Goal: Information Seeking & Learning: Compare options

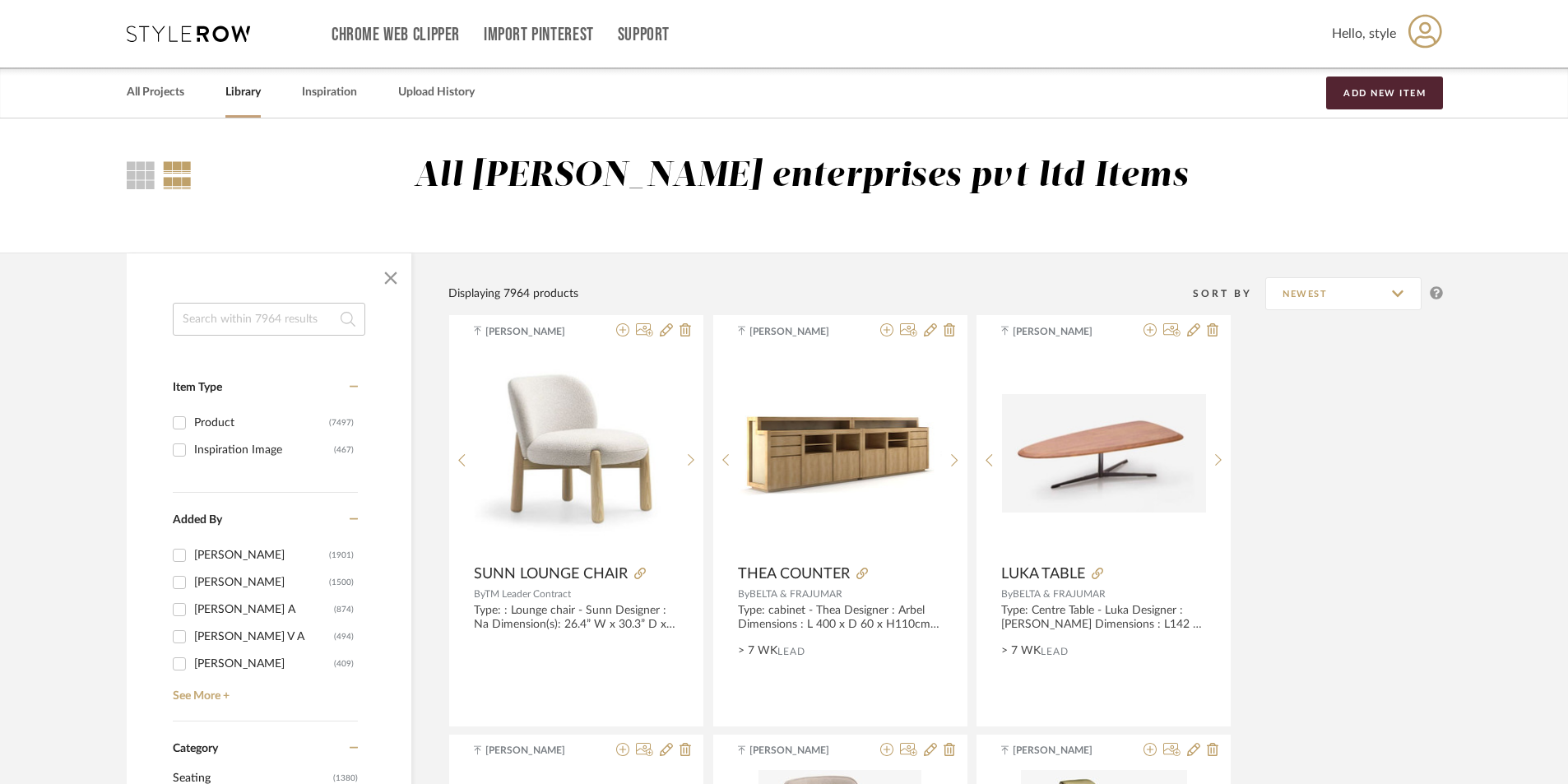
click at [257, 326] on input at bounding box center [269, 319] width 192 height 33
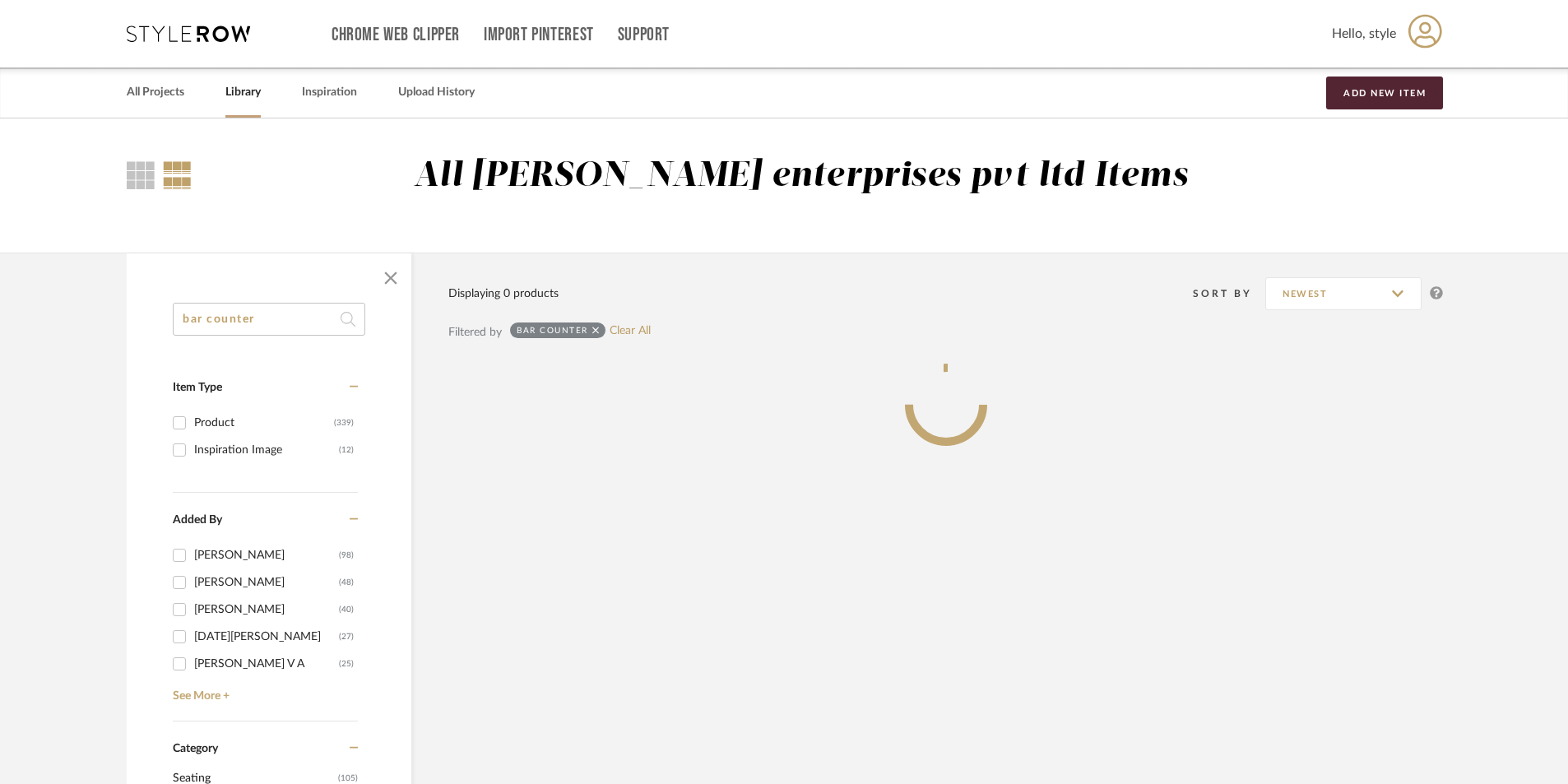
type input "bar counter"
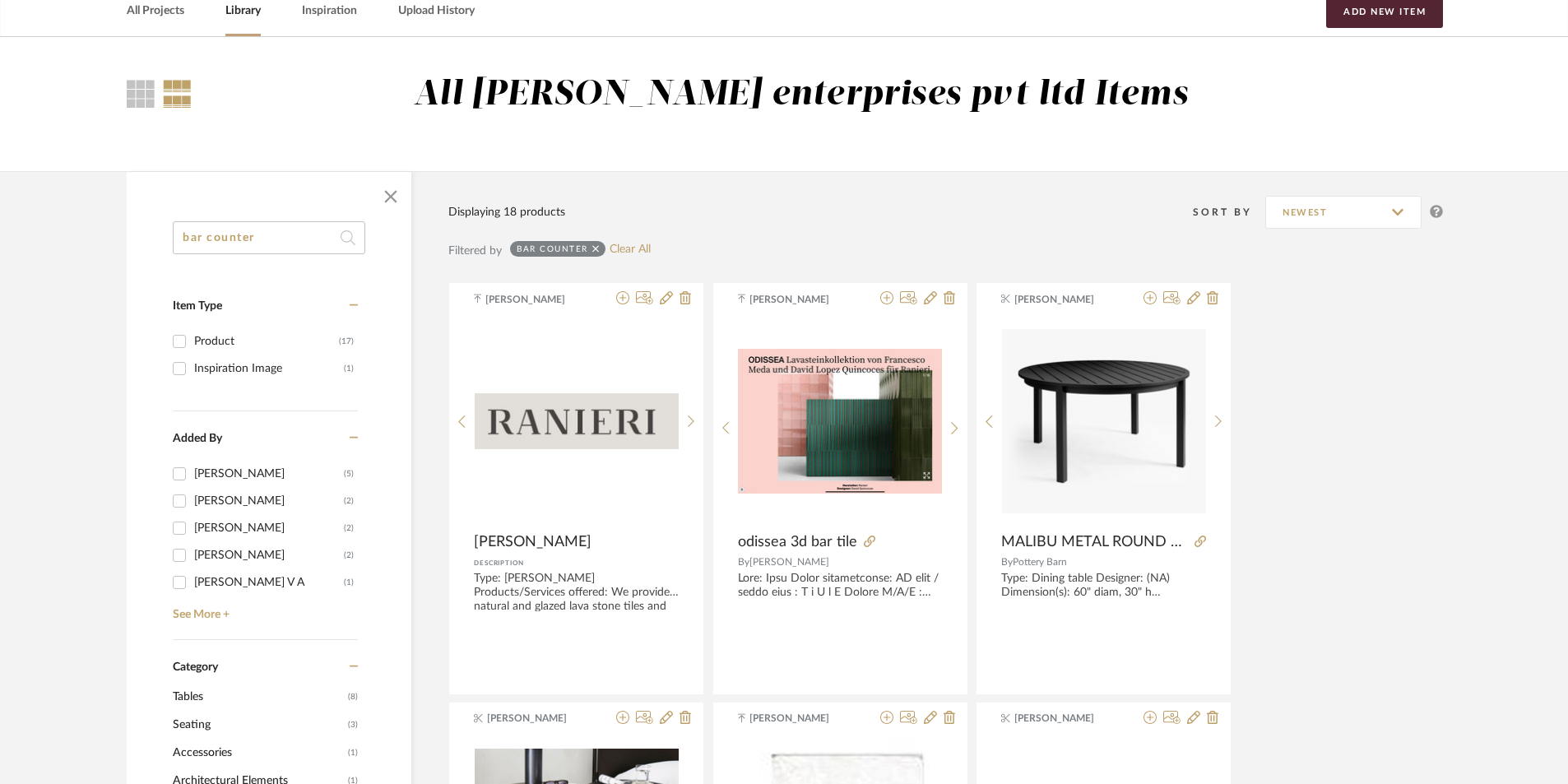
scroll to position [82, 0]
click at [620, 245] on link "Clear All" at bounding box center [630, 249] width 41 height 14
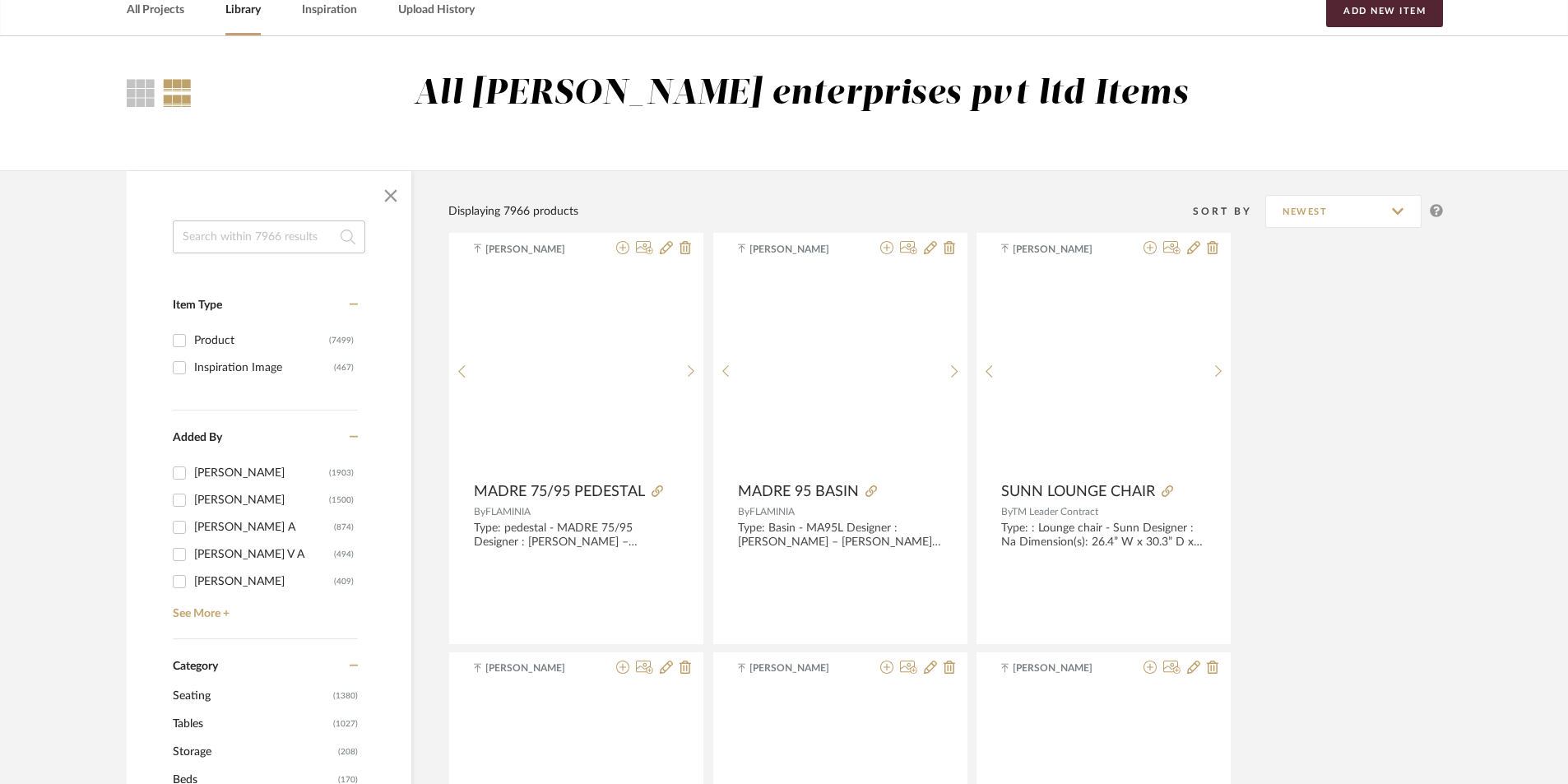
click at [262, 237] on input at bounding box center [269, 237] width 192 height 33
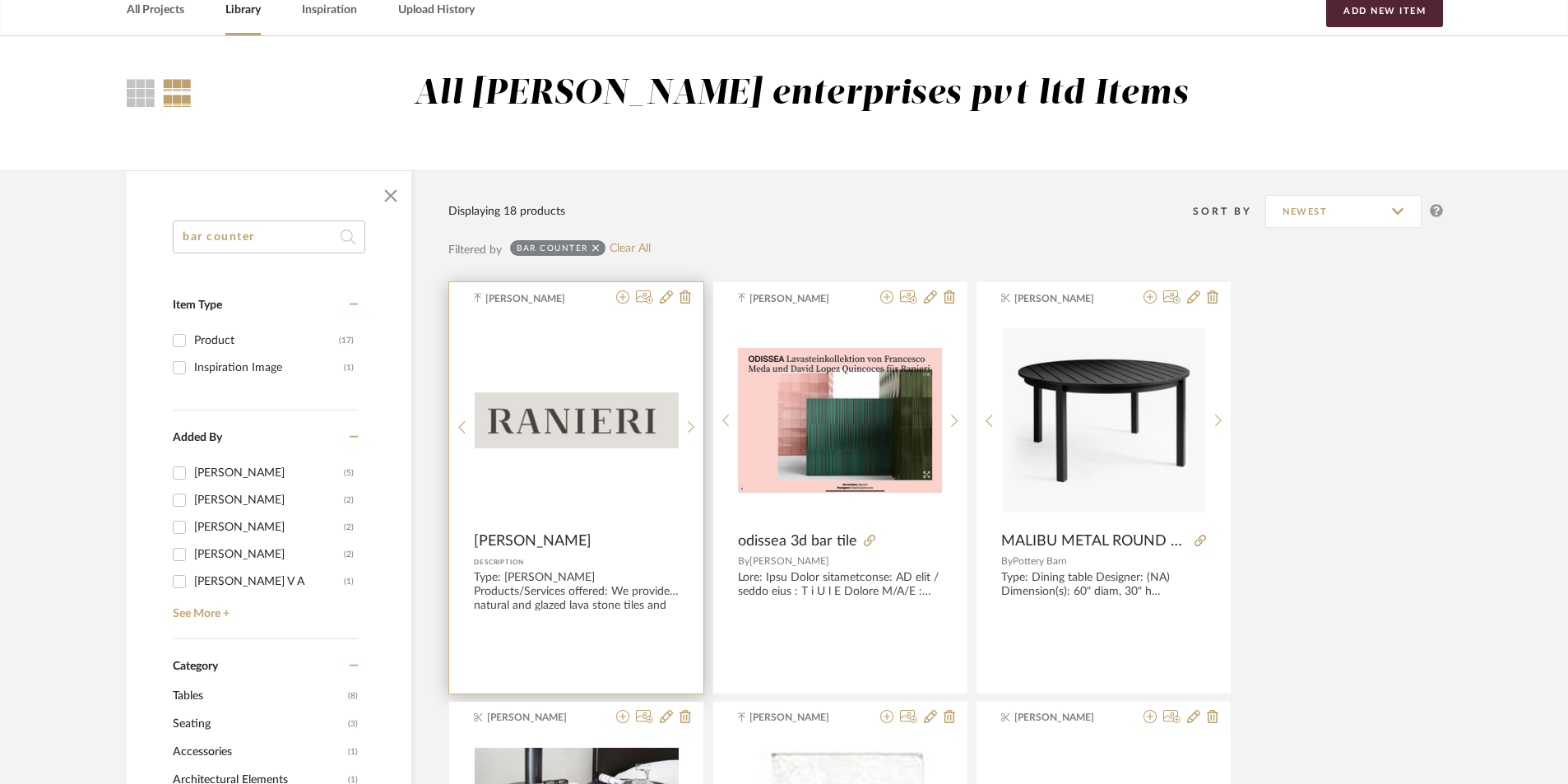
click at [575, 481] on div "0" at bounding box center [576, 421] width 204 height 206
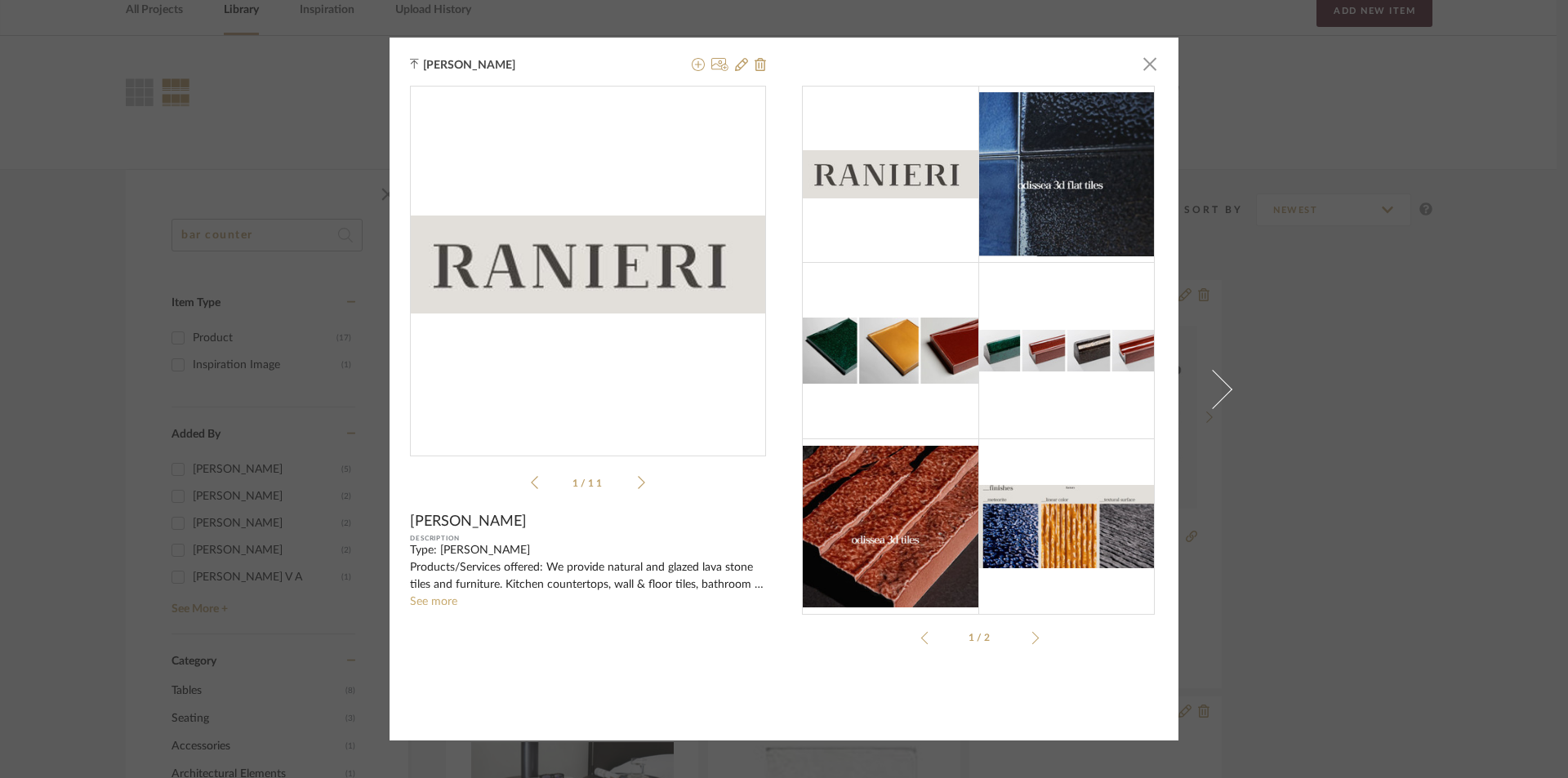
click at [1281, 594] on div "[PERSON_NAME] × 1 / 11 [PERSON_NAME] Description Type: [PERSON_NAME] Products/S…" at bounding box center [784, 389] width 1568 height 778
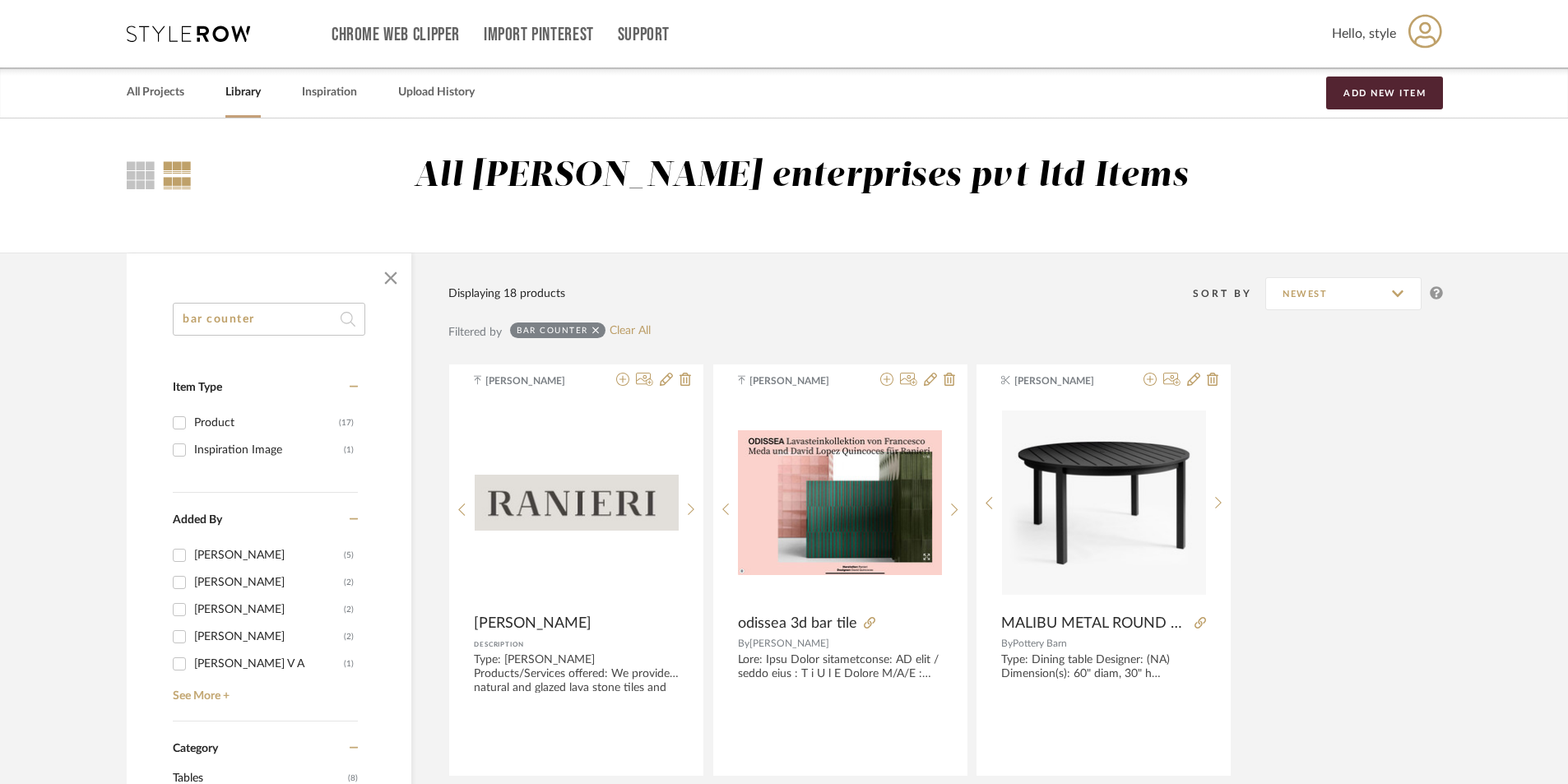
drag, startPoint x: 291, startPoint y: 323, endPoint x: -30, endPoint y: 354, distance: 322.5
click at [0, 354] on html "Chrome Web Clipper Import Pinterest Support All Projects Library Inspiration Up…" at bounding box center [784, 392] width 1568 height 784
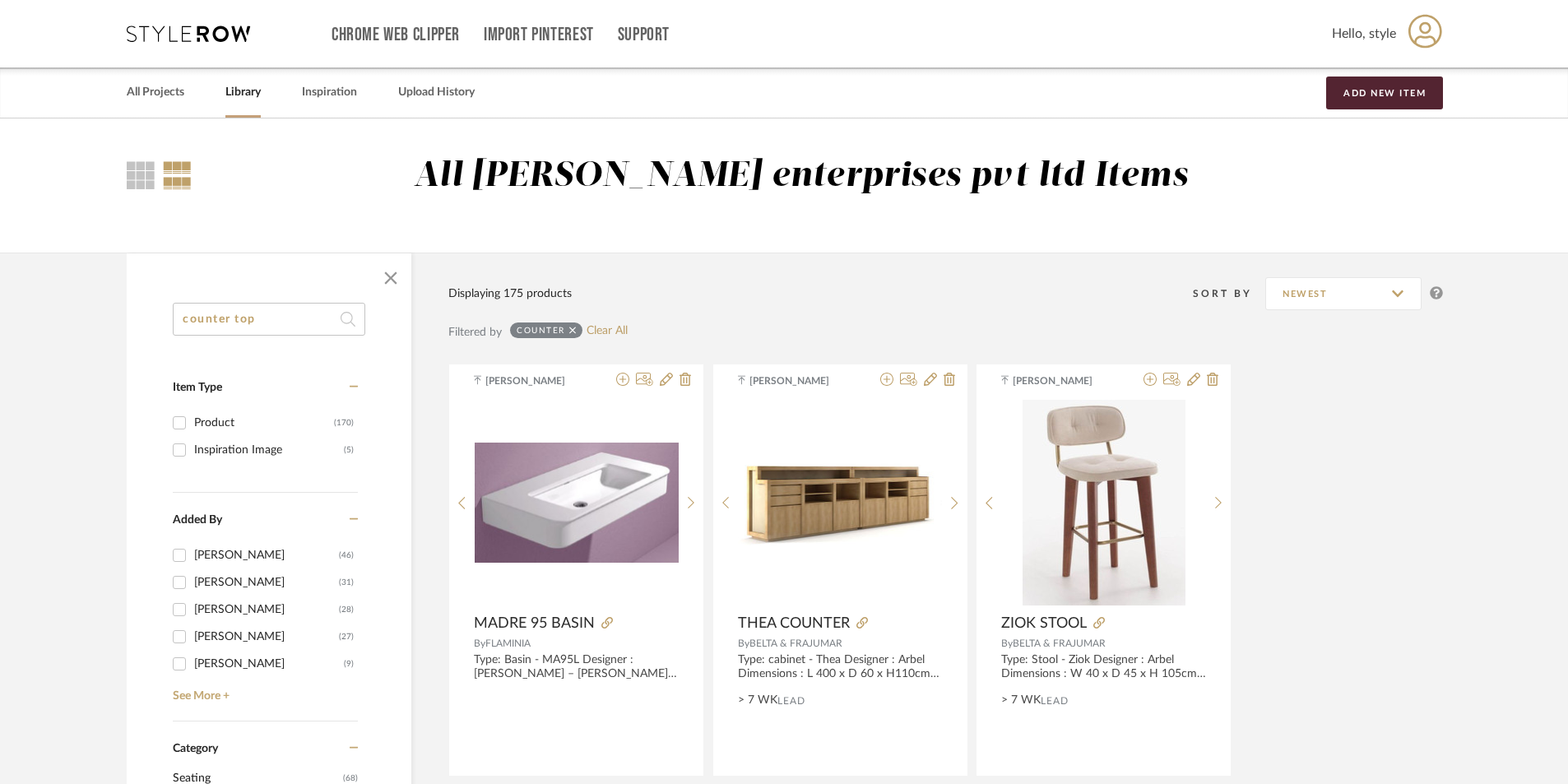
type input "counter top"
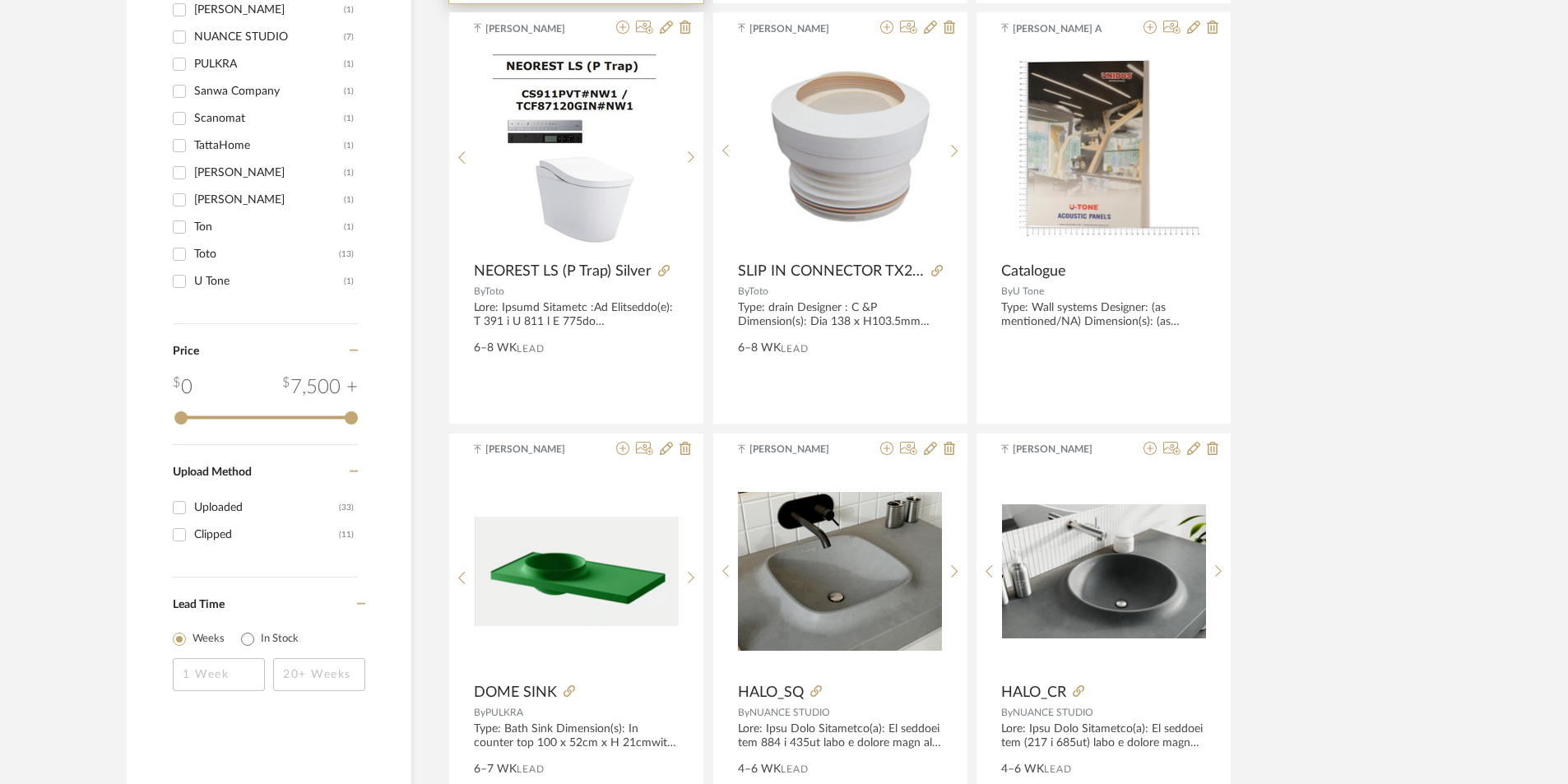
scroll to position [1317, 0]
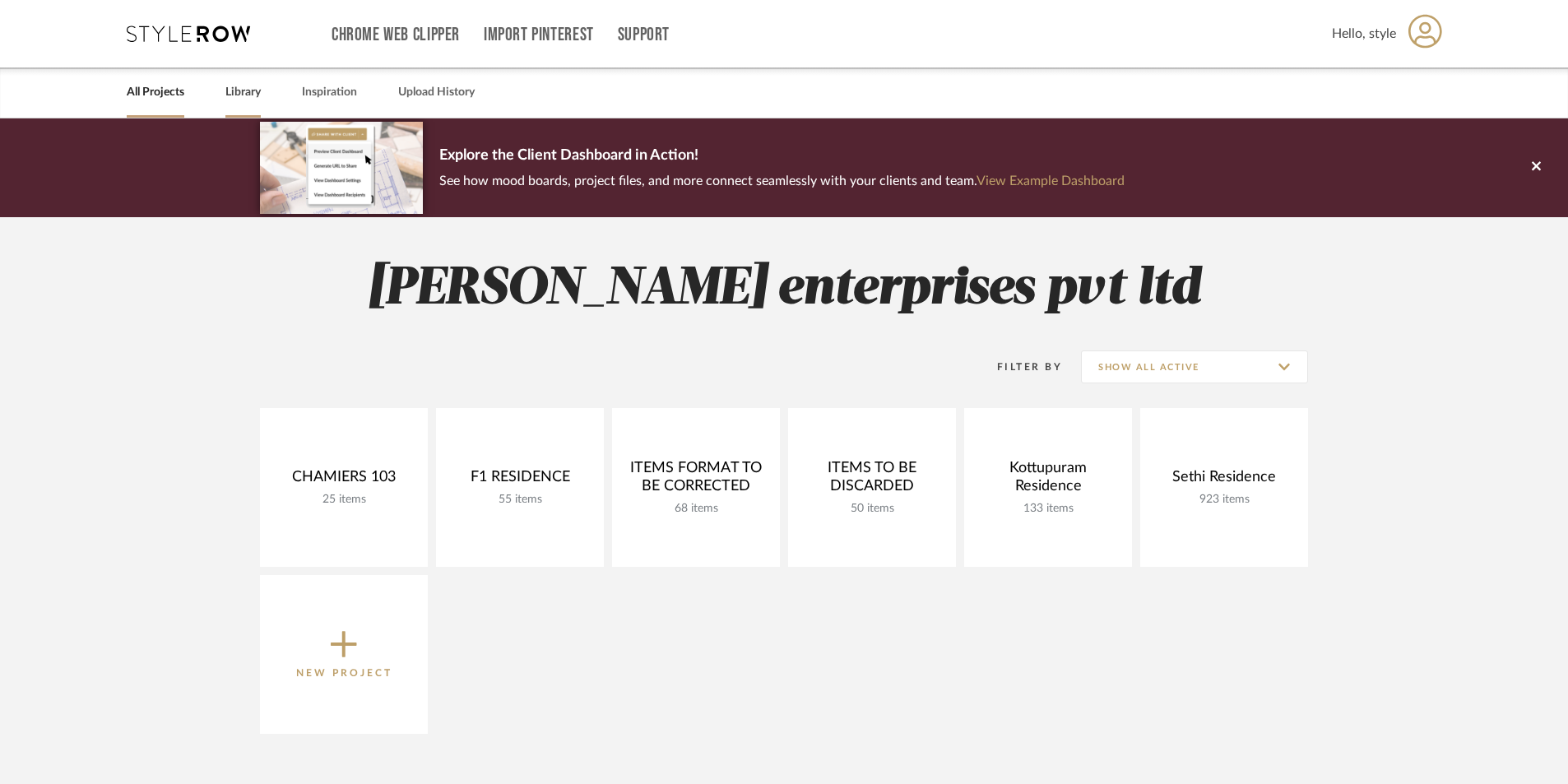
click at [239, 95] on link "Library" at bounding box center [243, 92] width 35 height 23
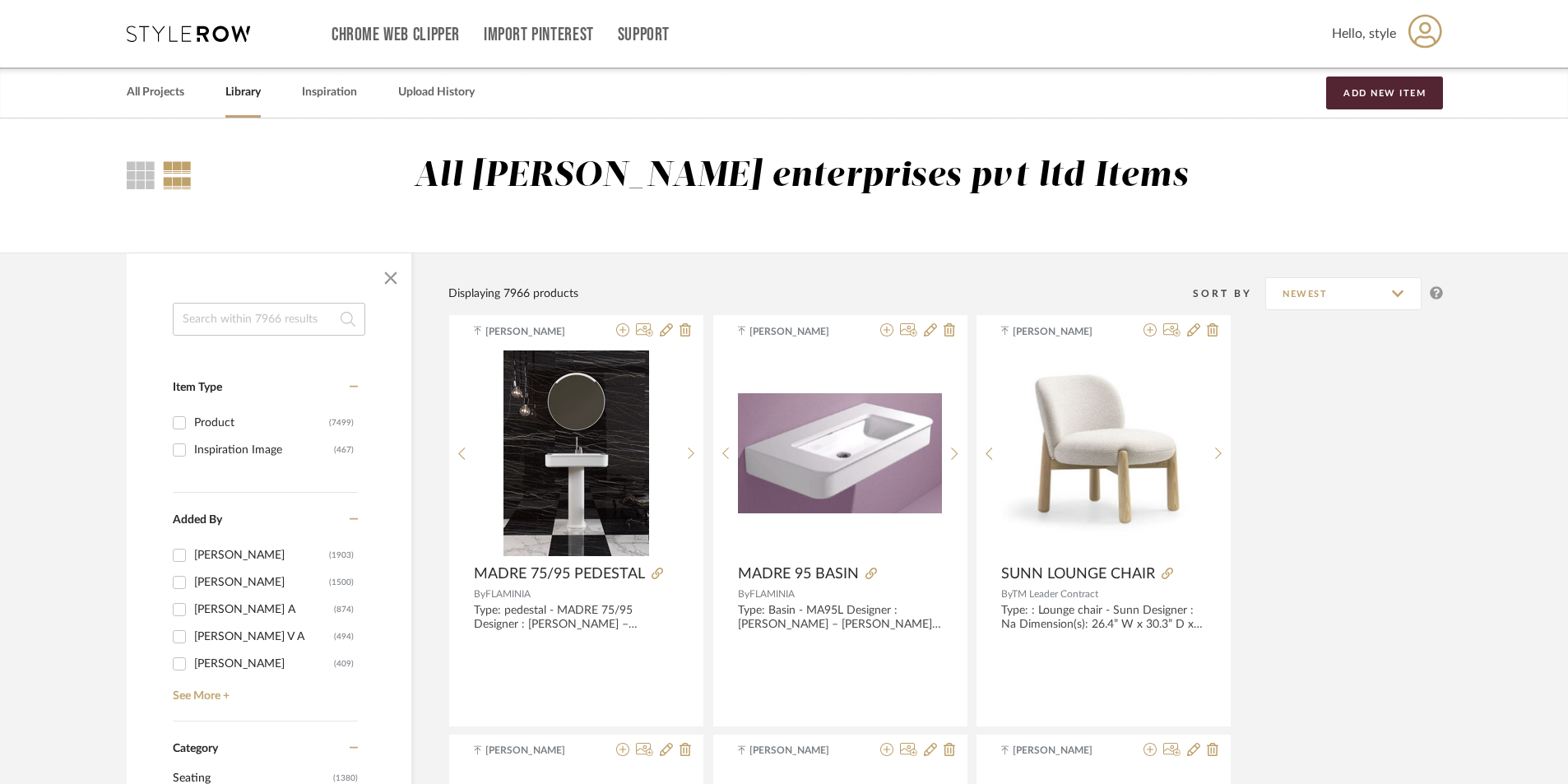
click at [307, 320] on input at bounding box center [269, 319] width 192 height 33
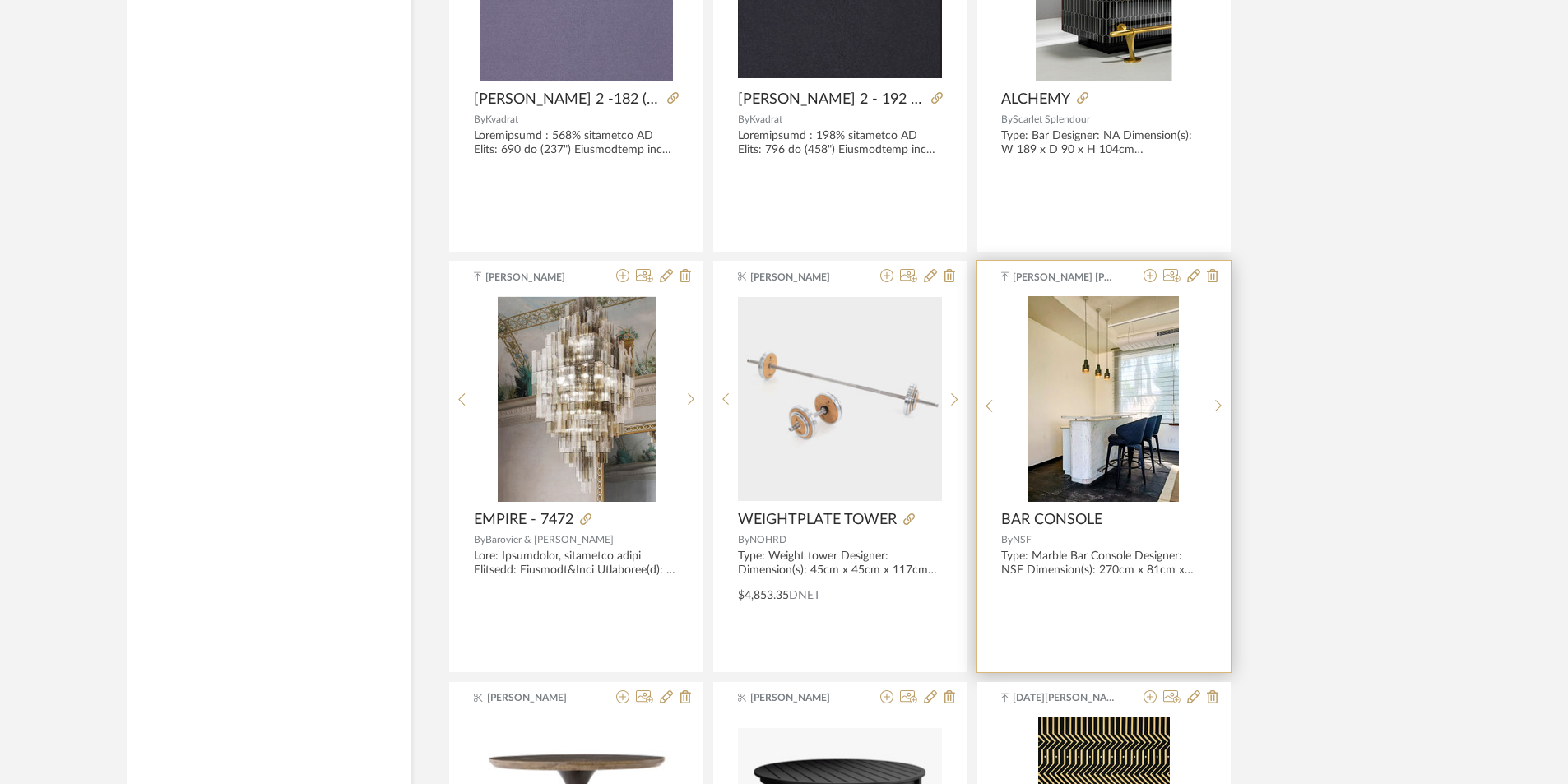
scroll to position [4773, 0]
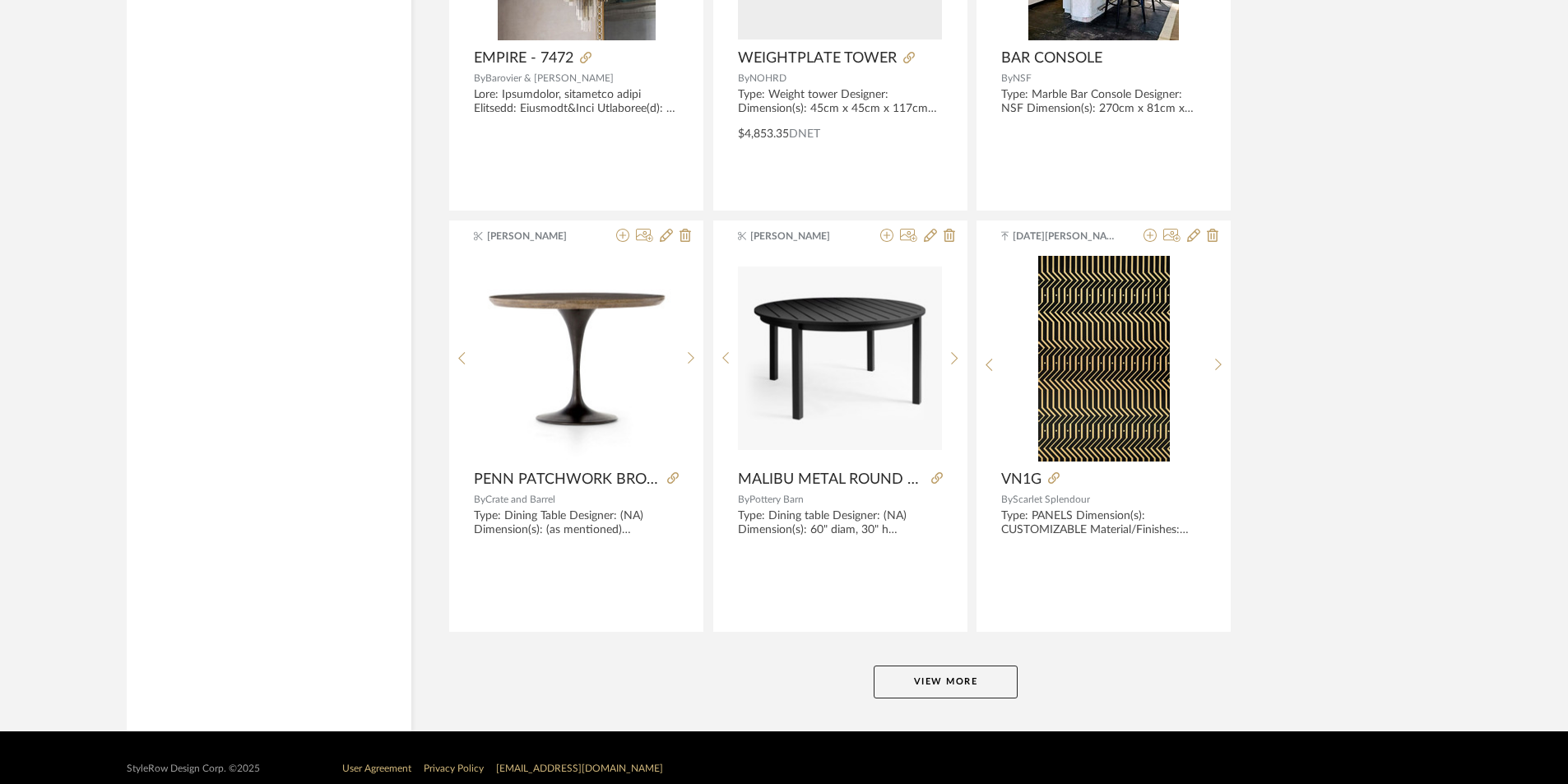
click at [933, 677] on button "View More" at bounding box center [945, 682] width 144 height 33
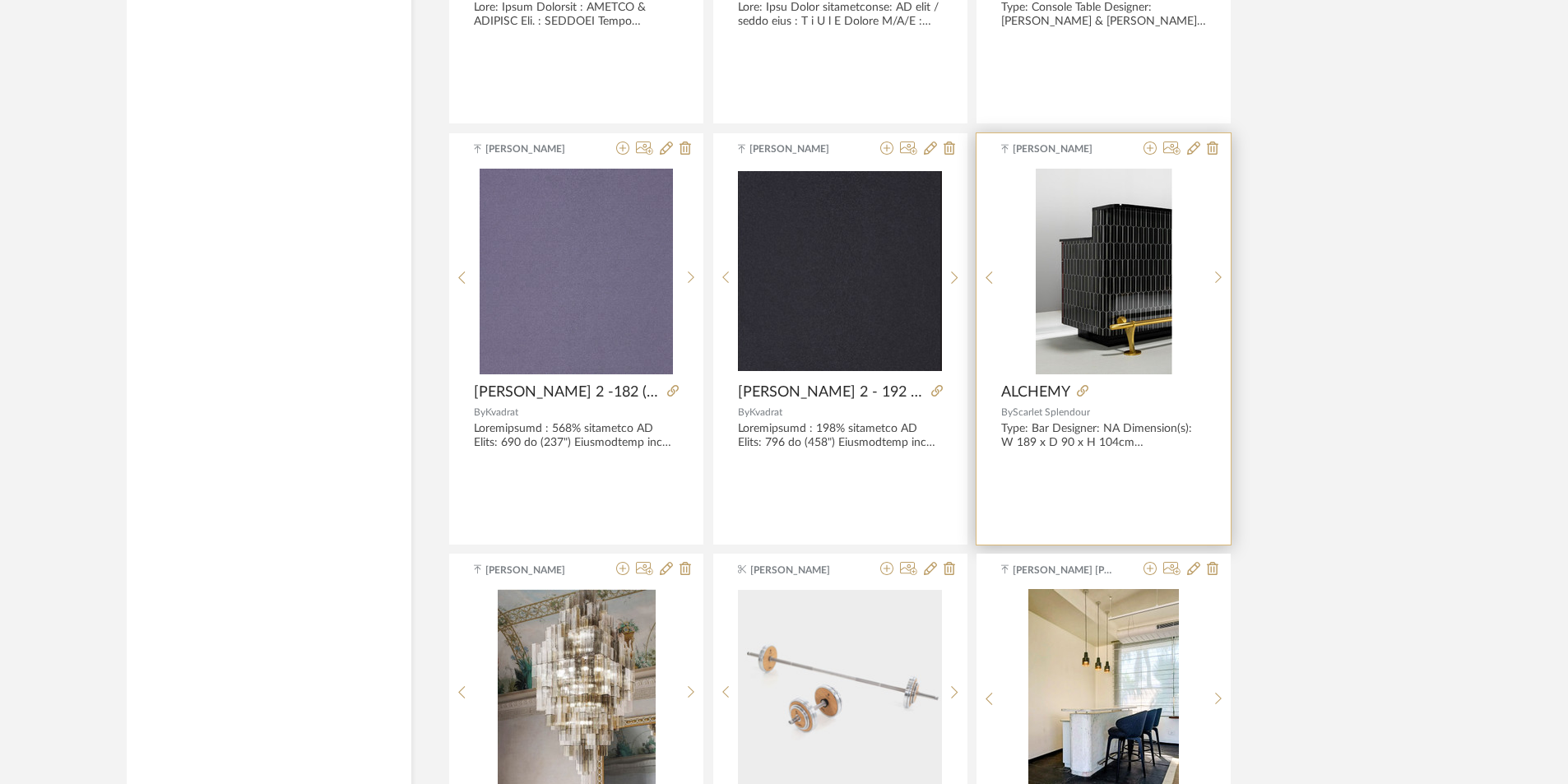
scroll to position [4361, 0]
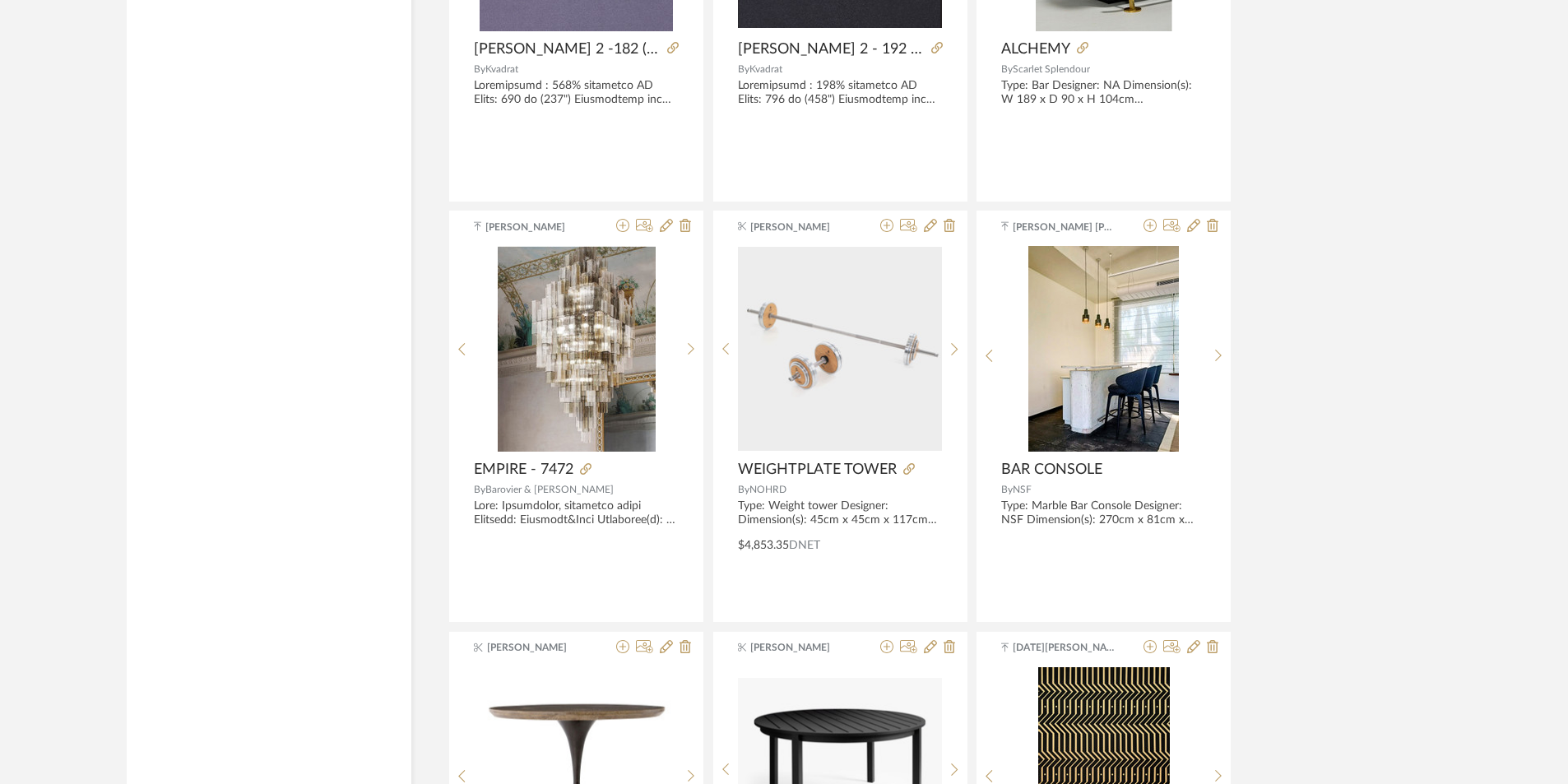
drag, startPoint x: 1115, startPoint y: 423, endPoint x: 1295, endPoint y: 268, distance: 237.5
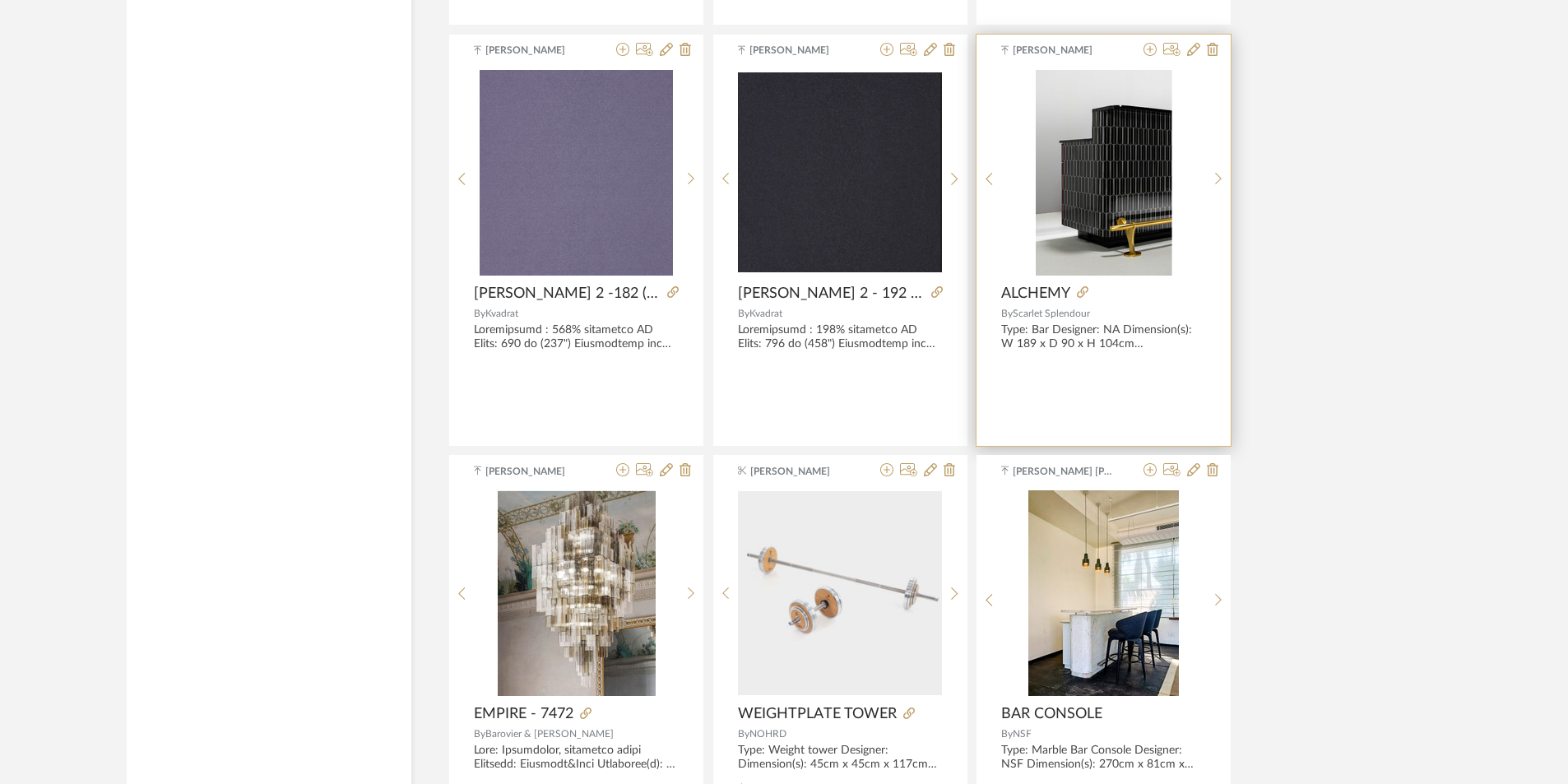
scroll to position [4114, 0]
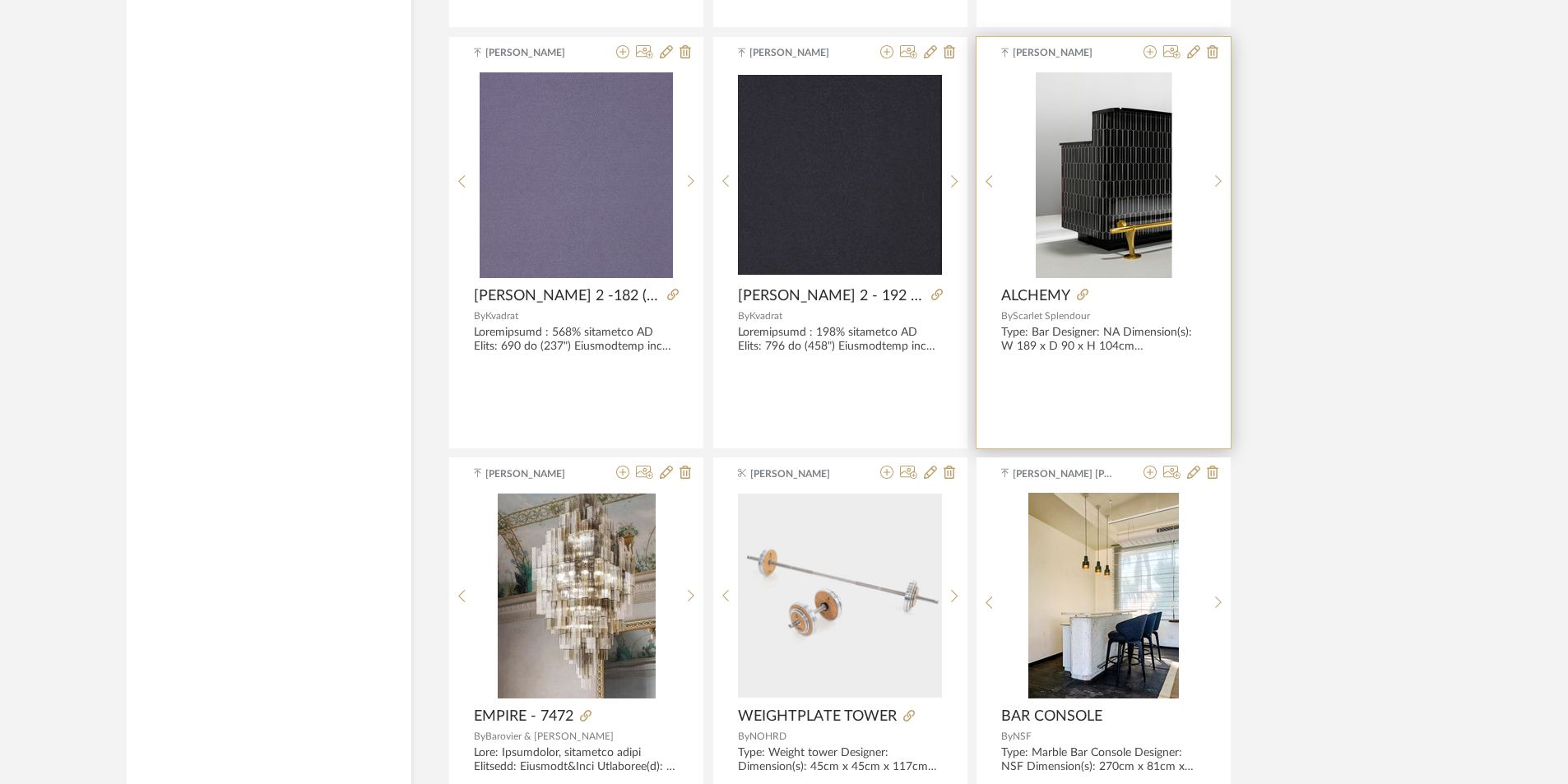
click at [1052, 343] on div "Type: Bar Designer: NA Dimension(s): W 189 x D 90 x H 104cm Material/Finishes: …" at bounding box center [1104, 339] width 205 height 28
click at [1047, 55] on span "[PERSON_NAME]" at bounding box center [1065, 53] width 104 height 15
click at [1080, 121] on img "0" at bounding box center [1104, 176] width 136 height 206
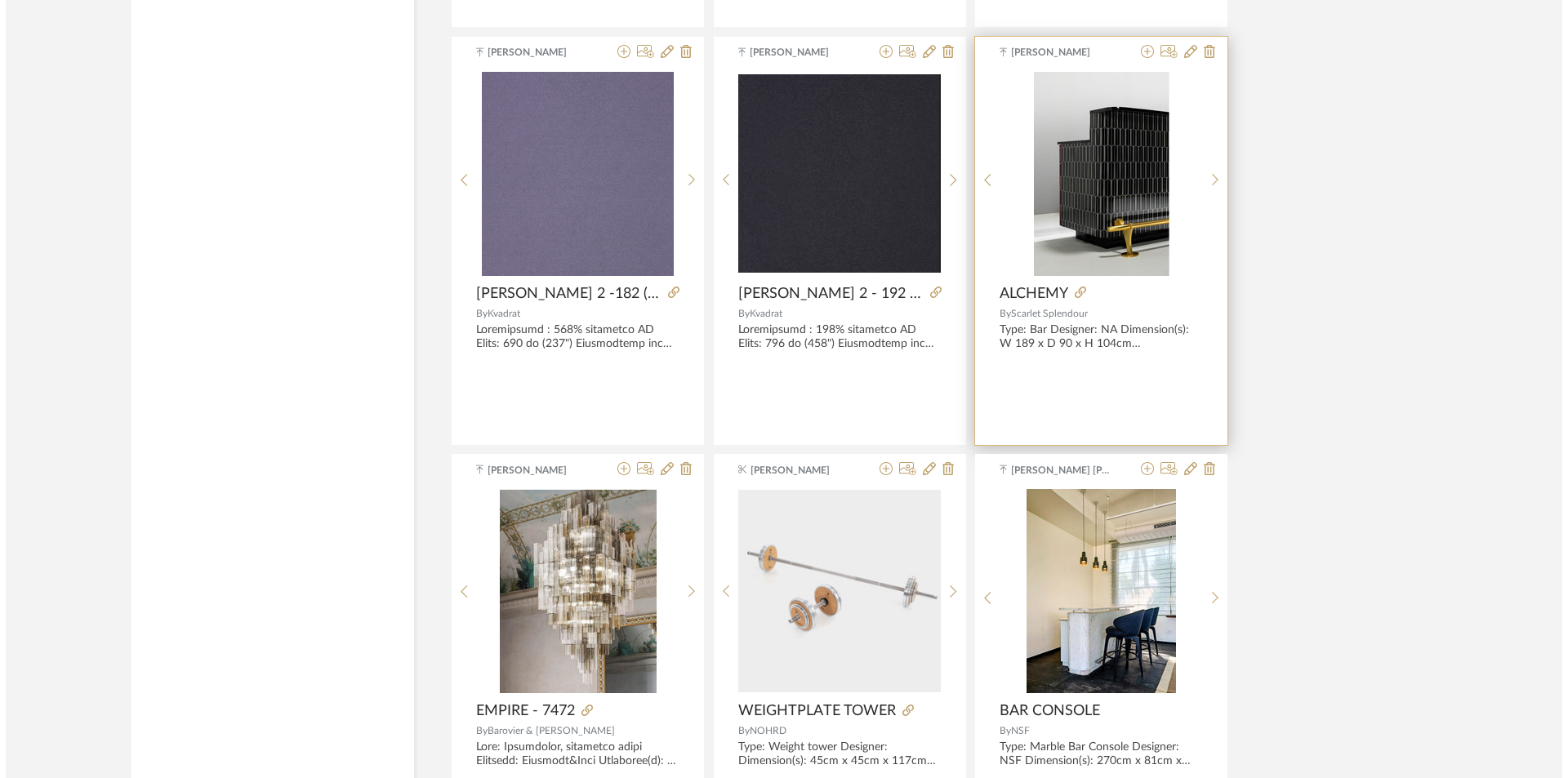
scroll to position [0, 0]
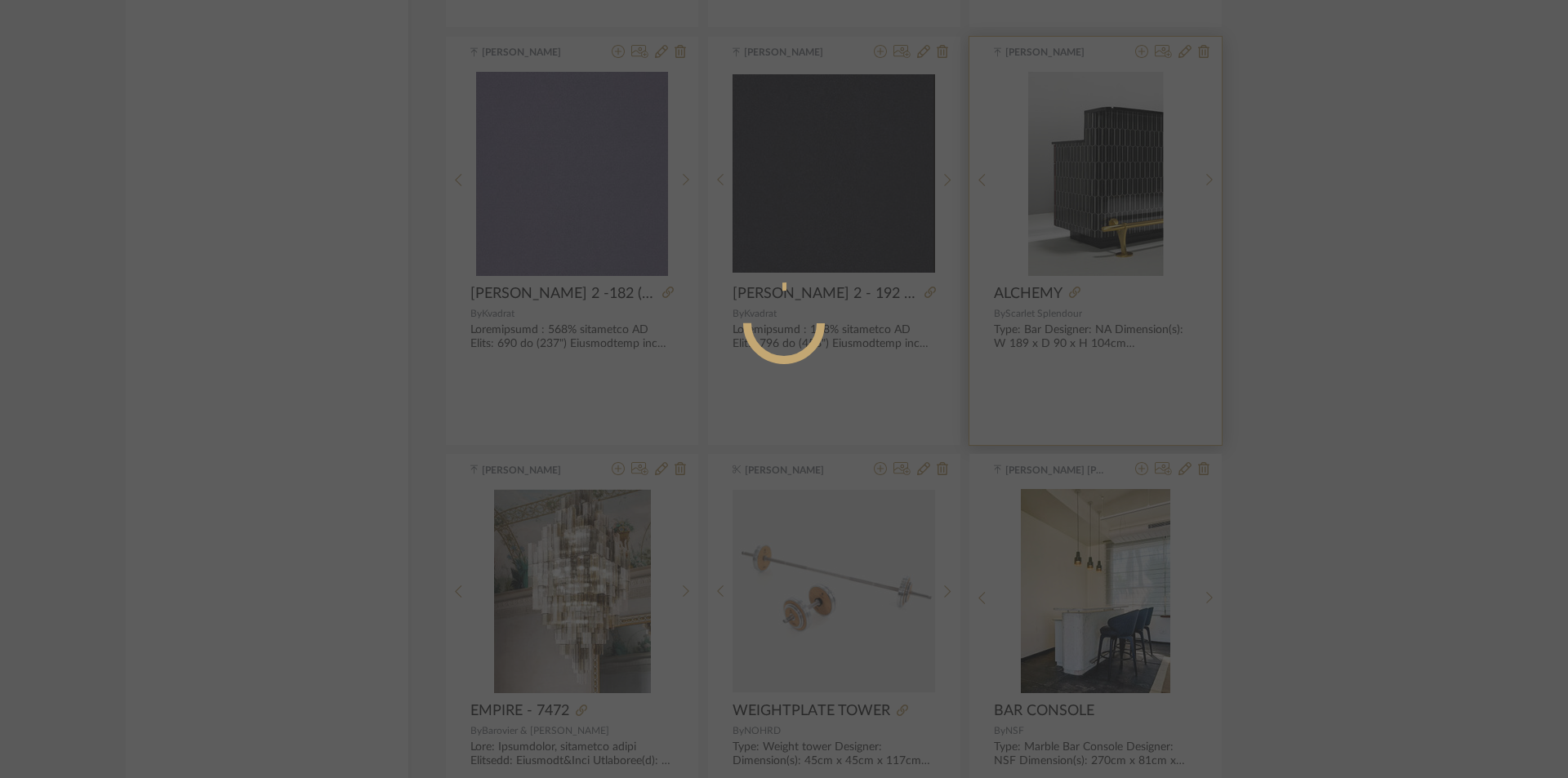
click at [1080, 164] on div at bounding box center [784, 389] width 1568 height 778
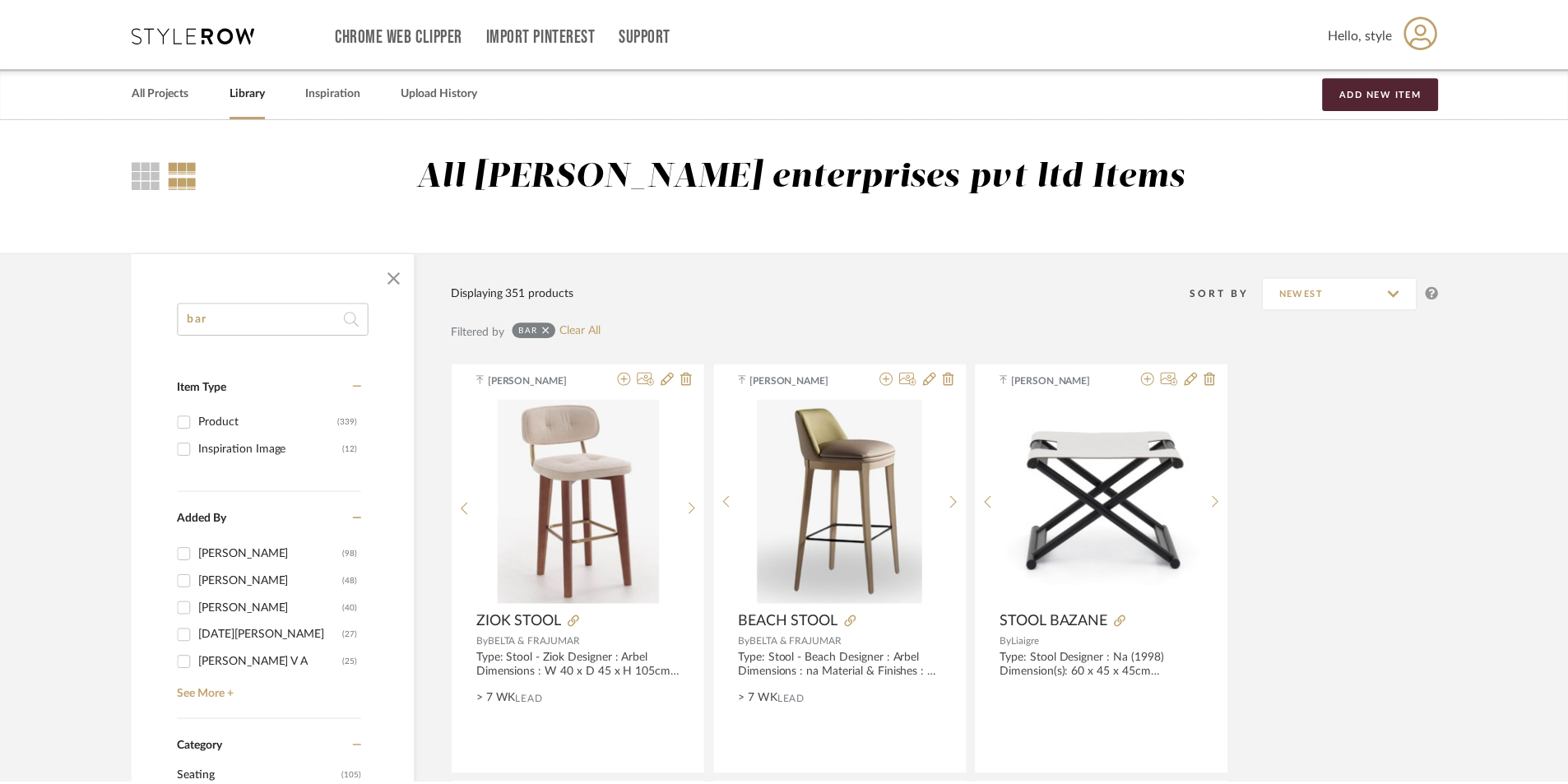
scroll to position [4114, 0]
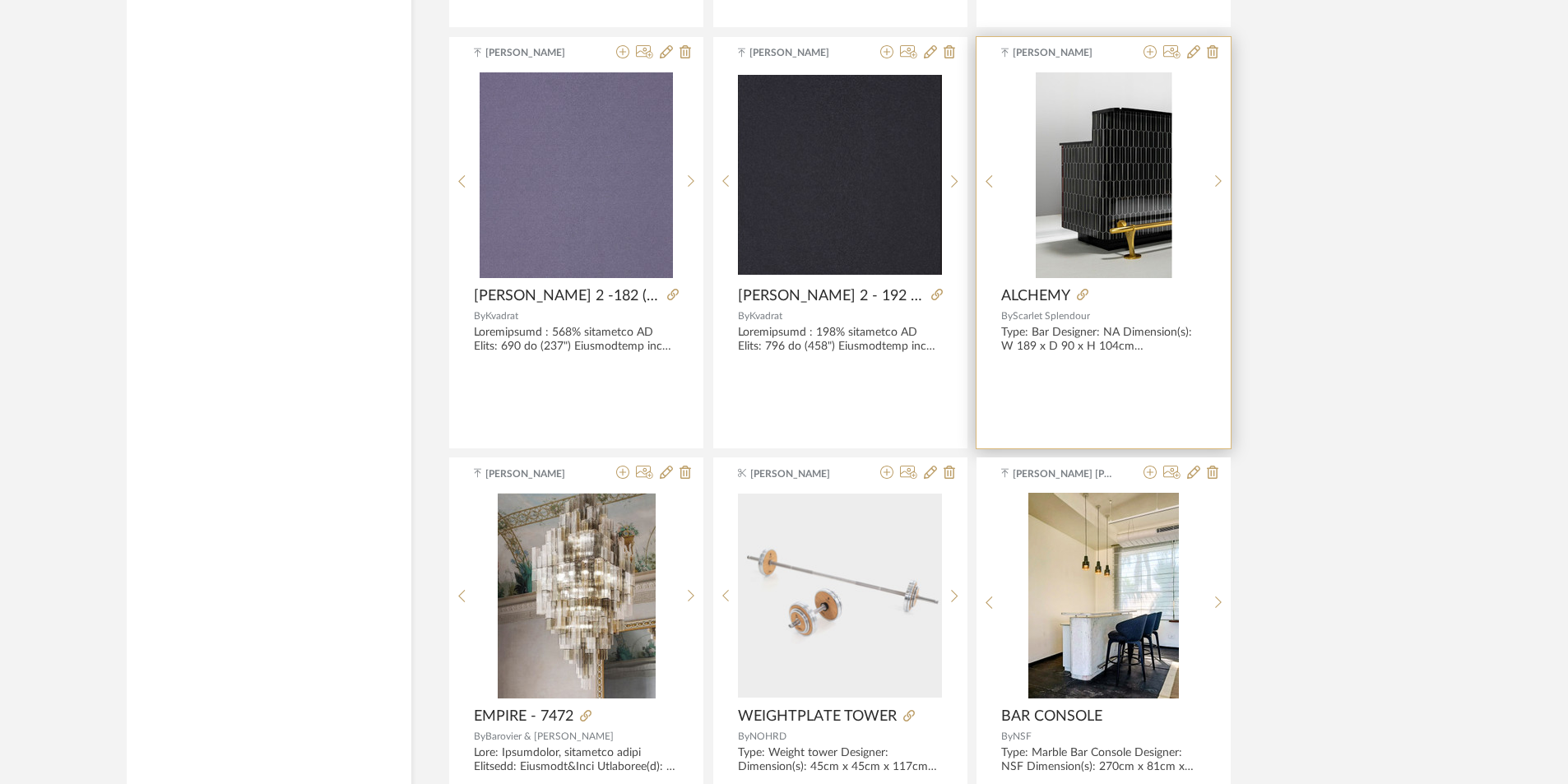
click at [1110, 308] on product-brand "By Scarlet Splendour" at bounding box center [1104, 314] width 254 height 17
click at [1058, 303] on span "ALCHEMY" at bounding box center [1036, 296] width 69 height 18
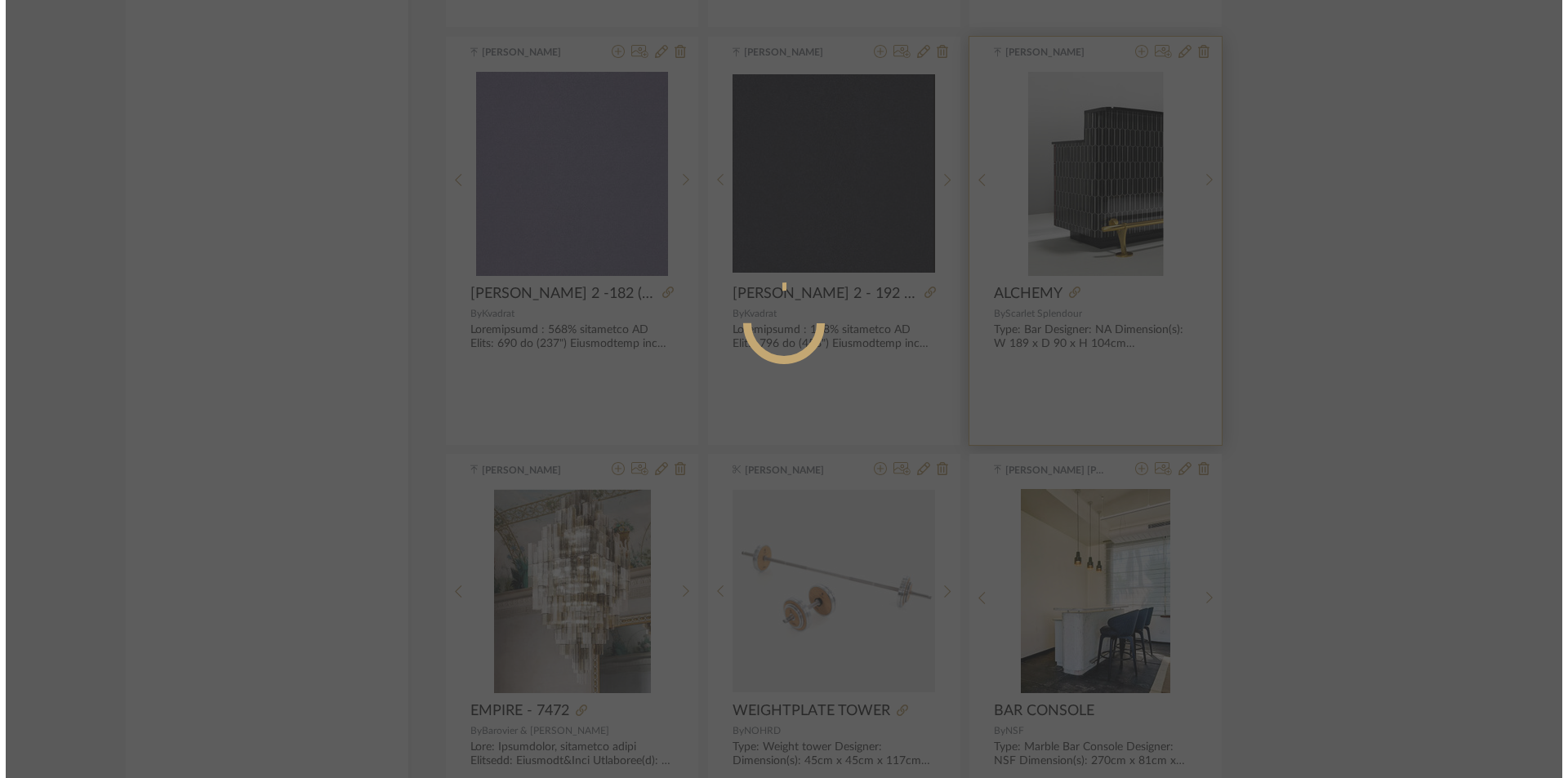
scroll to position [0, 0]
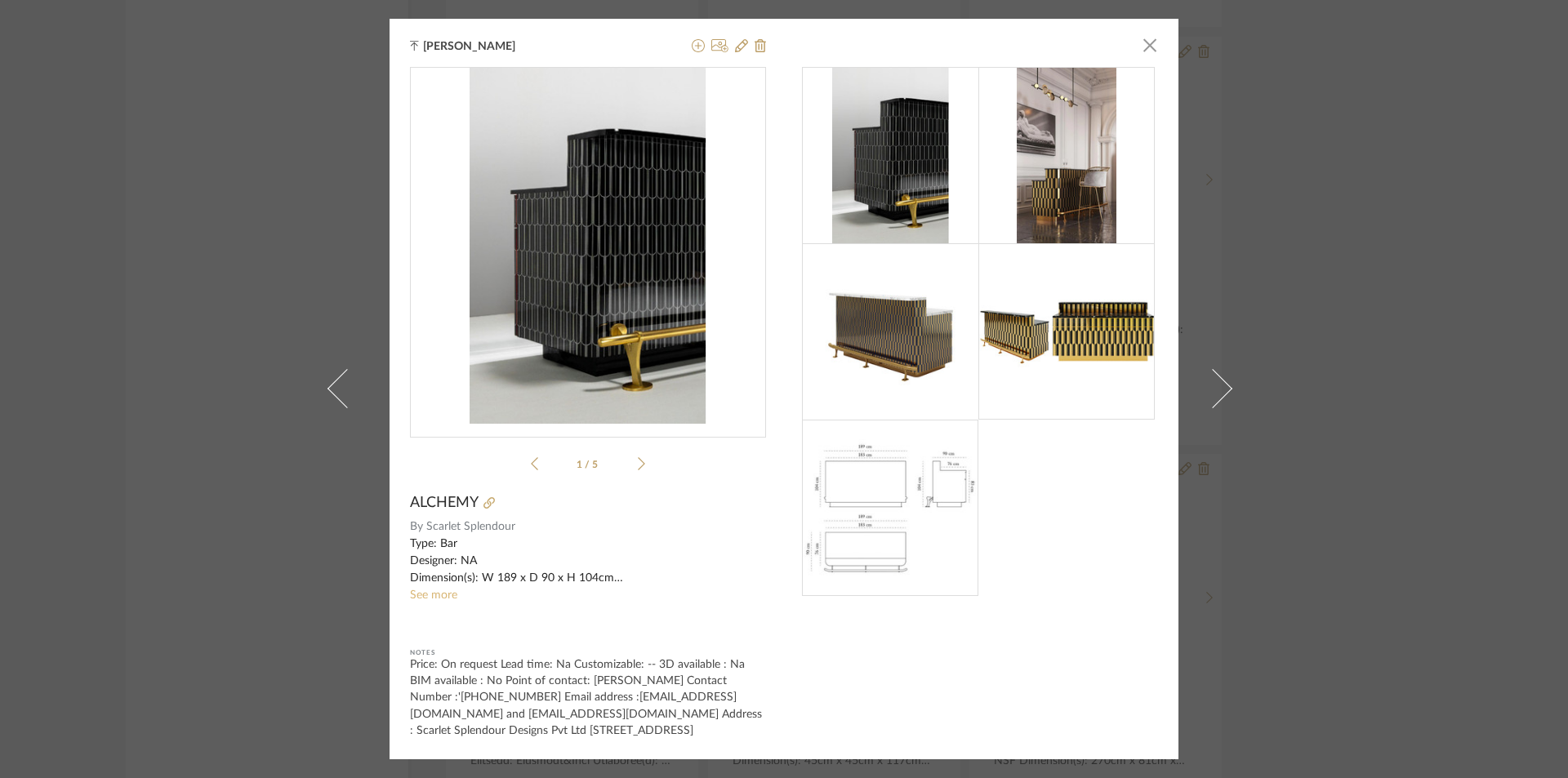
click at [428, 595] on link "See more" at bounding box center [434, 595] width 47 height 12
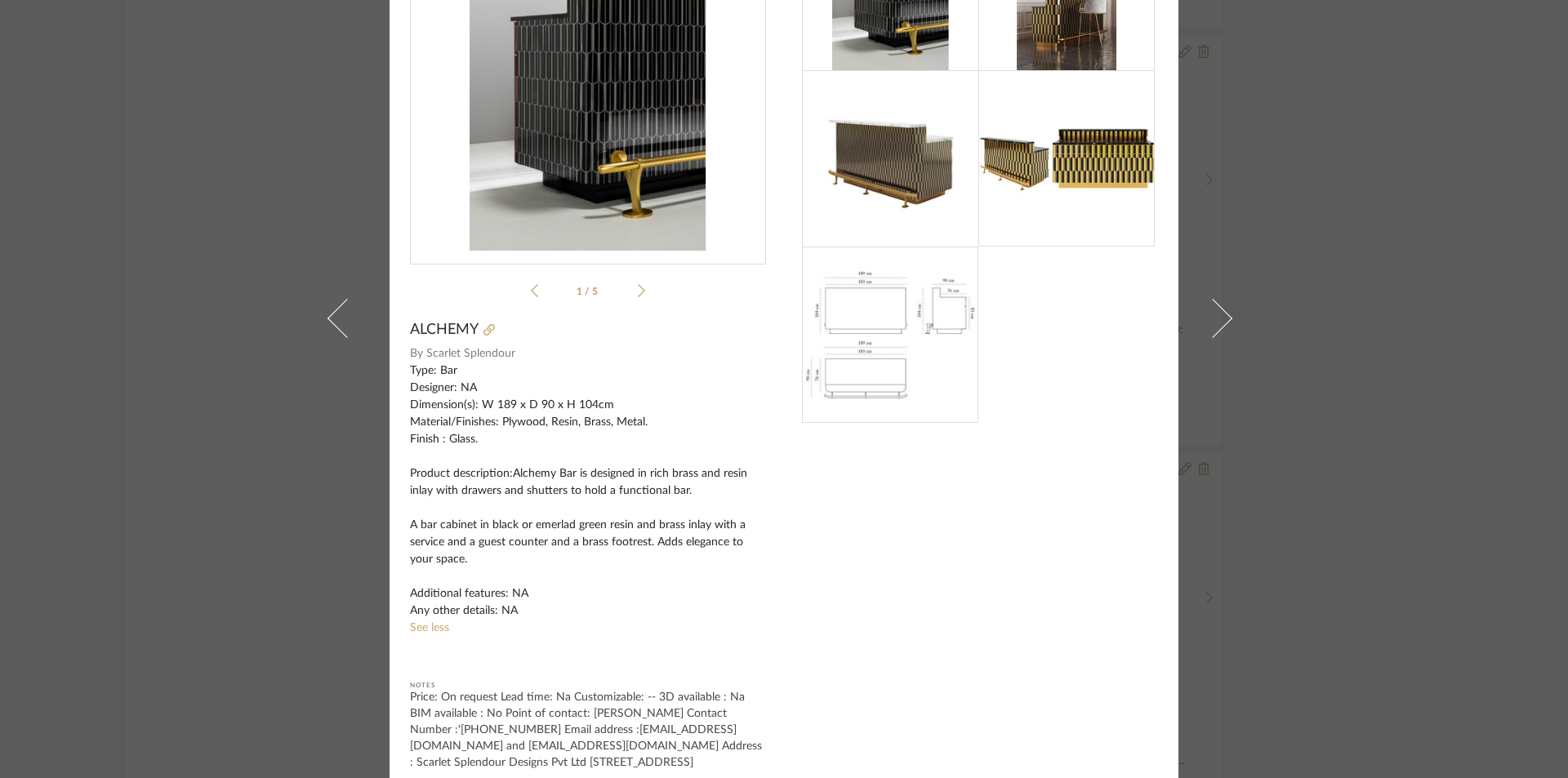
scroll to position [168, 0]
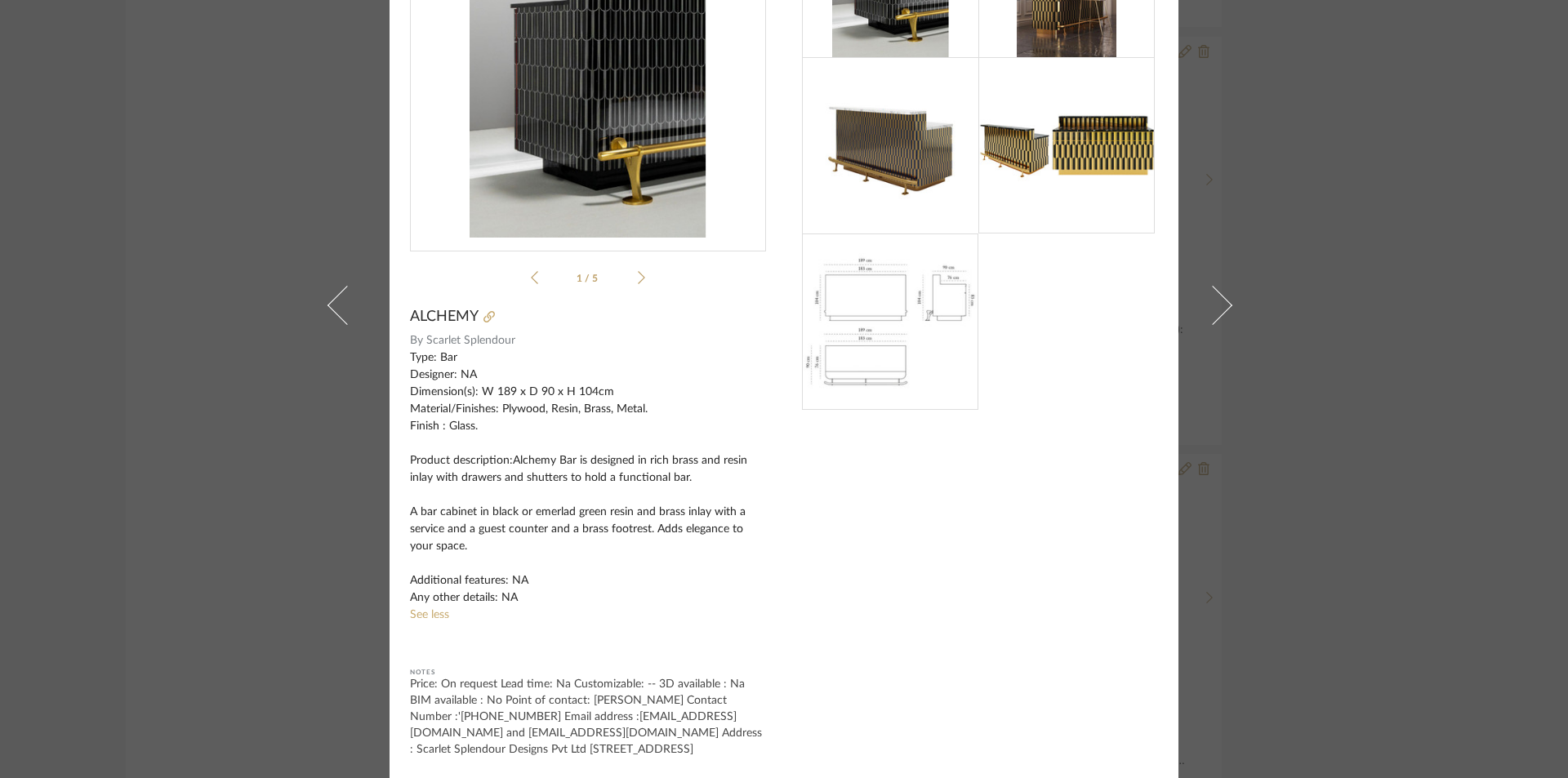
click at [257, 98] on div "[PERSON_NAME] × 1 / 5 ALCHEMY By Scarlet Splendour Type: Bar Designer: NA Dimen…" at bounding box center [784, 389] width 1568 height 778
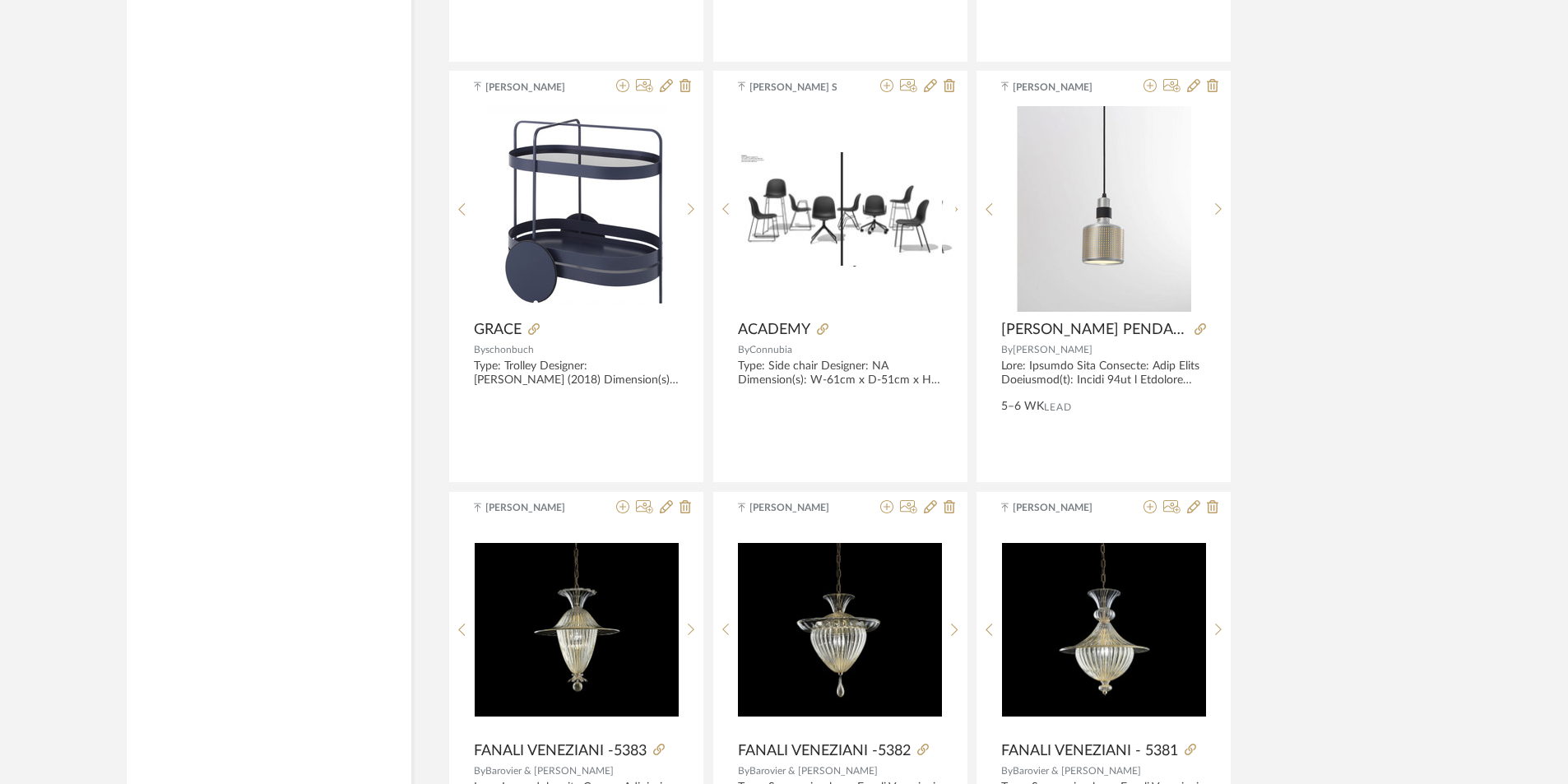
scroll to position [9846, 0]
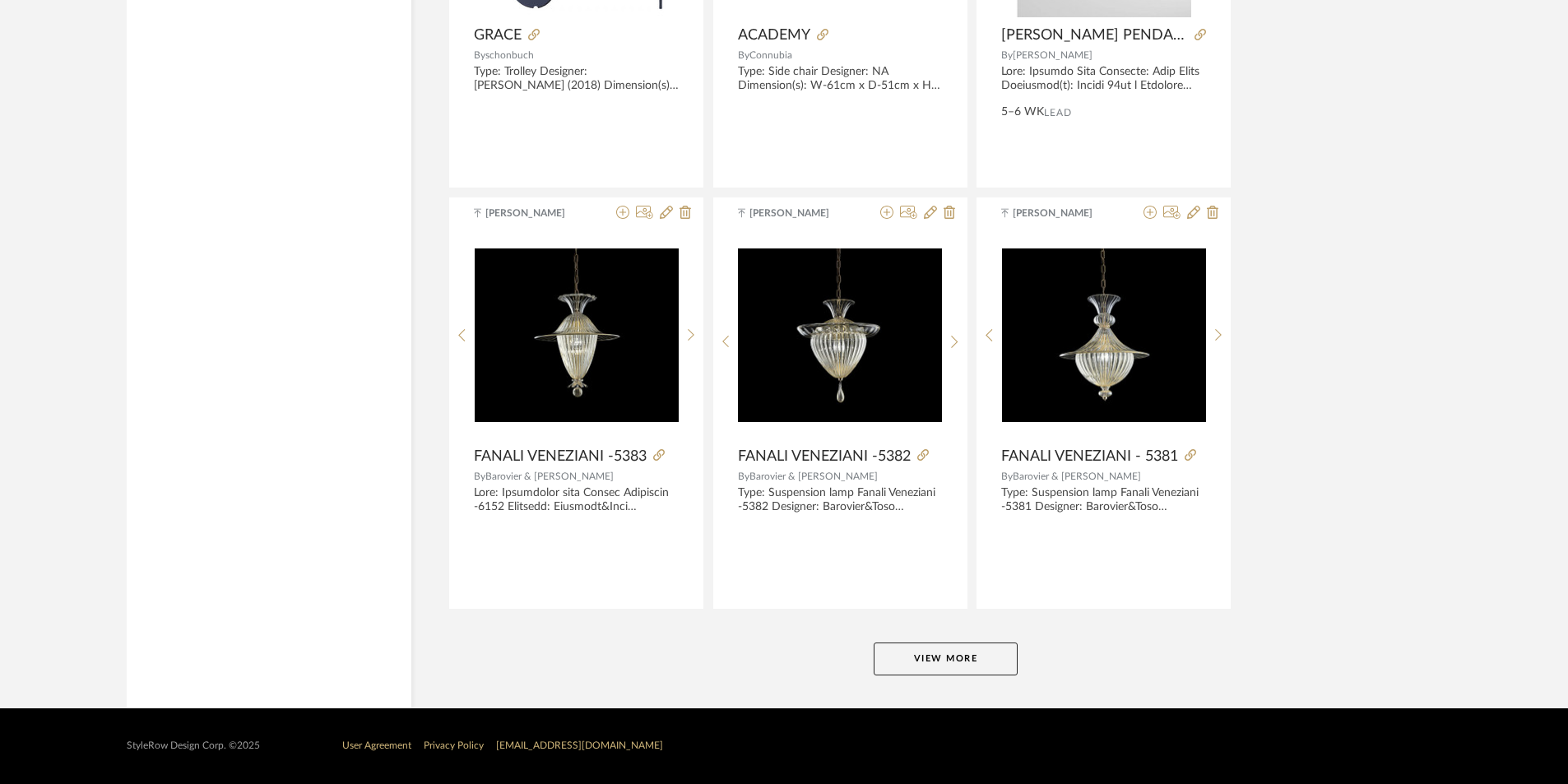
click at [961, 644] on button "View More" at bounding box center [945, 658] width 144 height 33
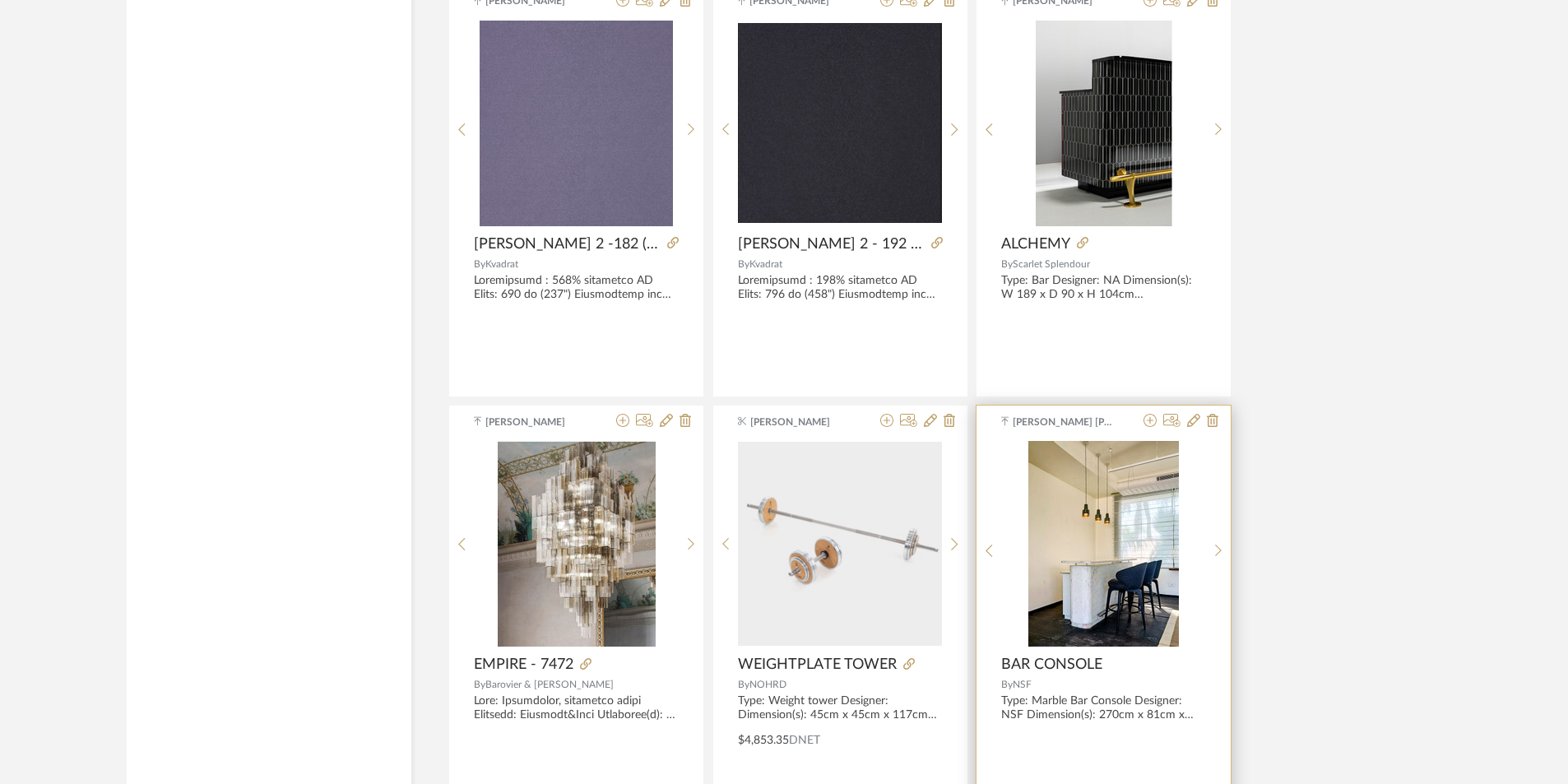
scroll to position [4169, 0]
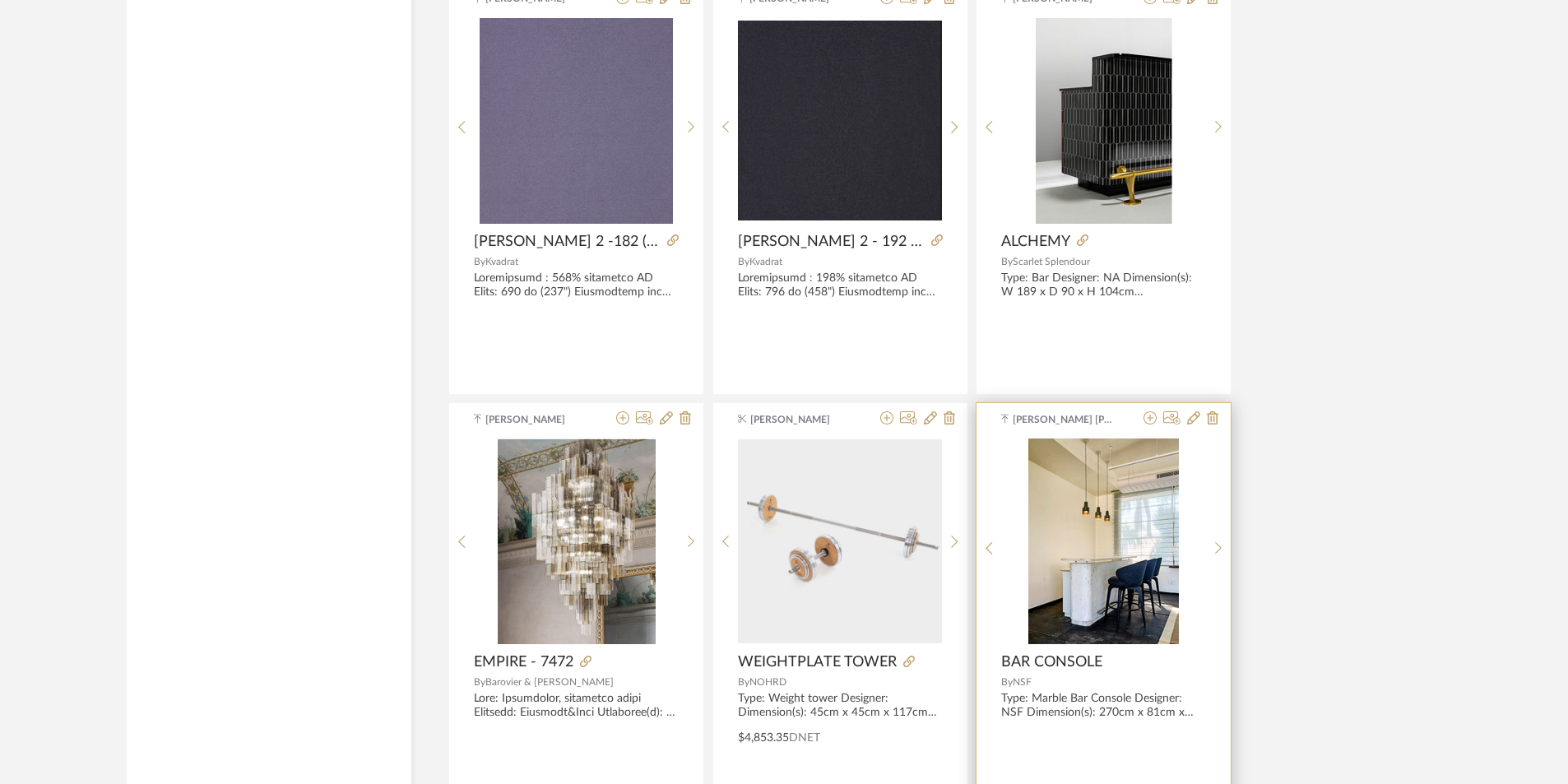
click at [1058, 667] on span "BAR CONSOLE" at bounding box center [1052, 663] width 101 height 18
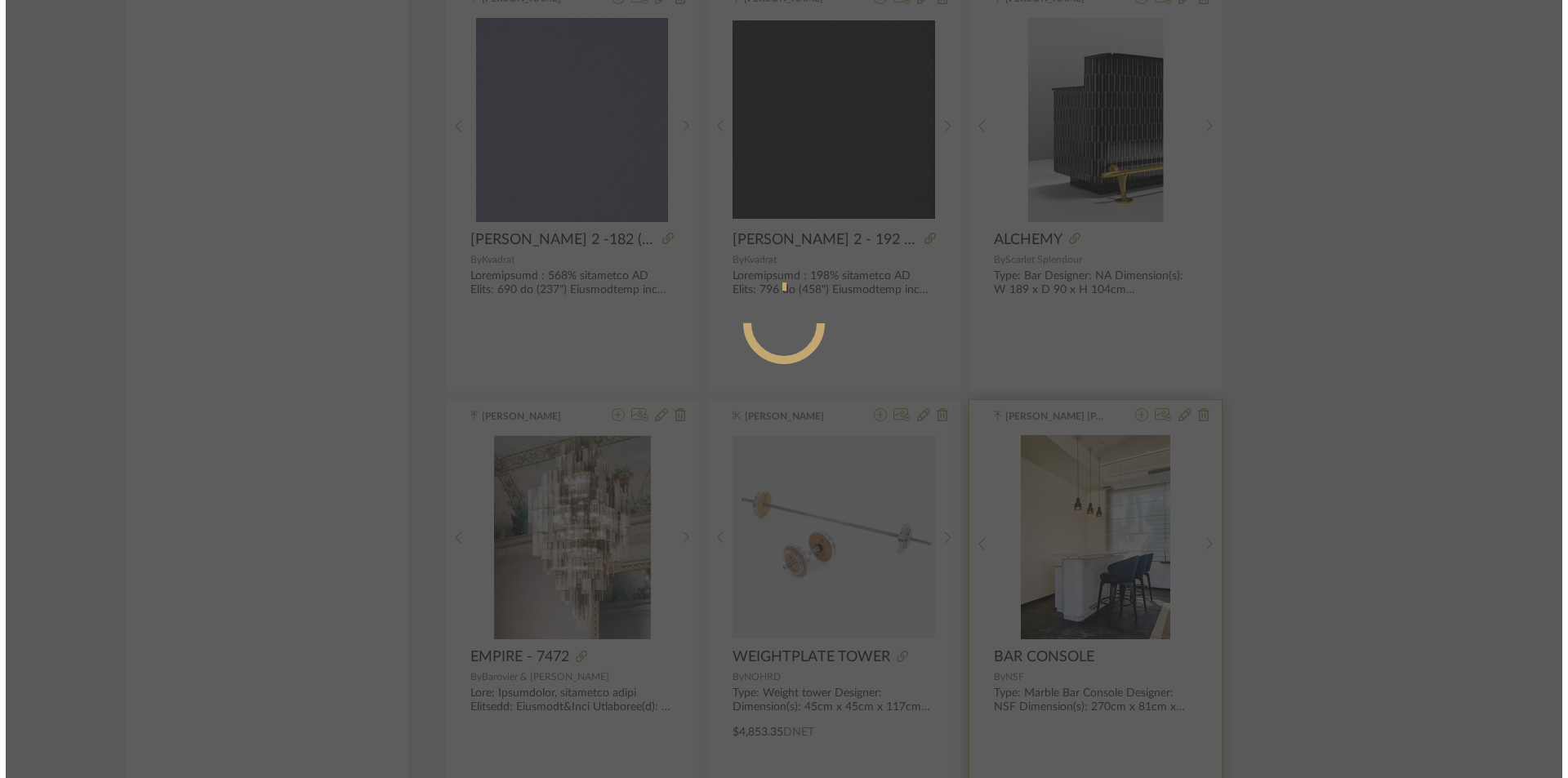
scroll to position [0, 0]
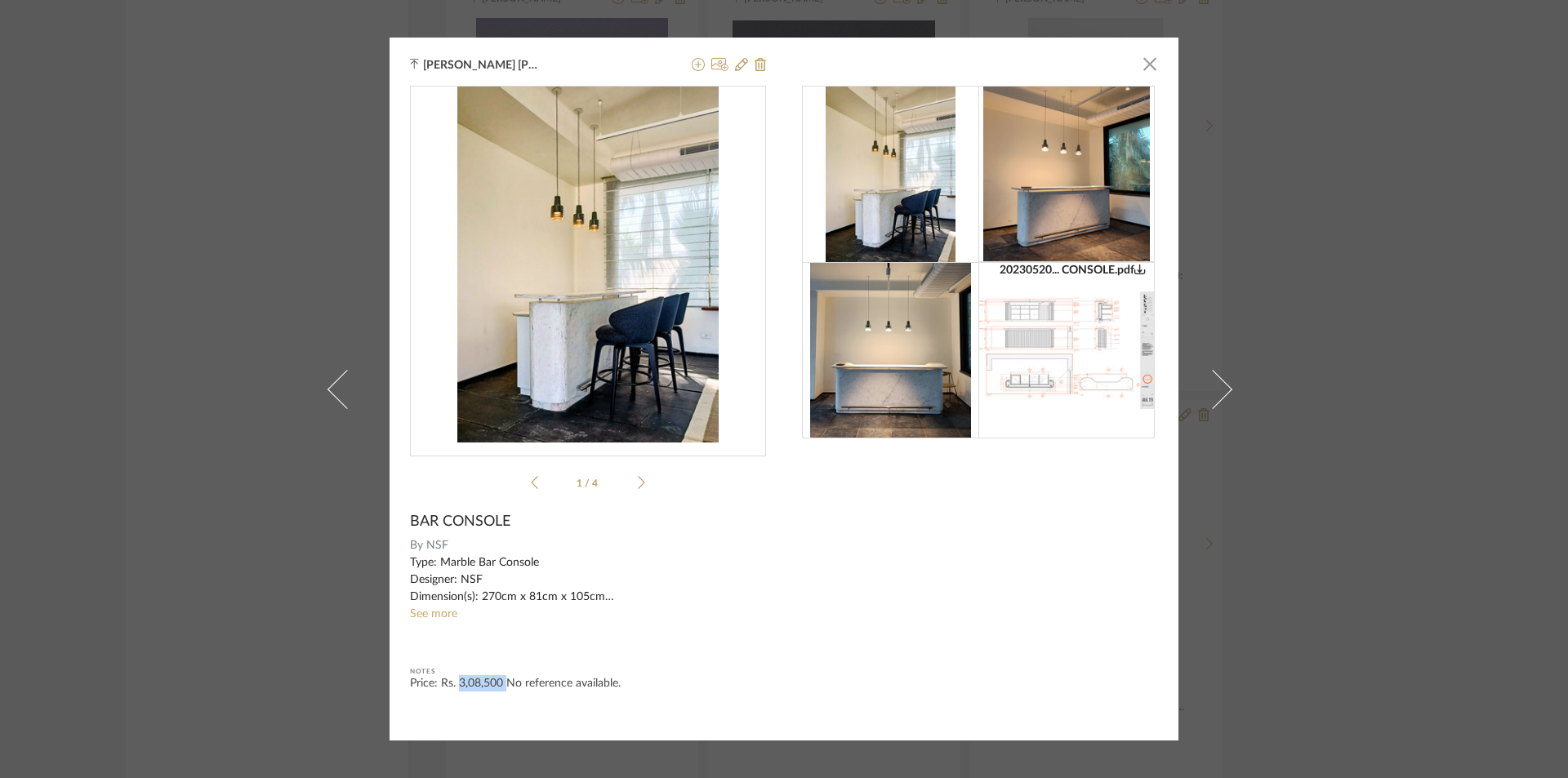
drag, startPoint x: 453, startPoint y: 683, endPoint x: 502, endPoint y: 695, distance: 50.4
click at [502, 695] on product-info "20230520... CONSOLE.pdf 20230520... CONSOLE.pdf 1 / 4 BAR CONSOLE By NSF Type: …" at bounding box center [588, 403] width 356 height 634
click at [572, 628] on div at bounding box center [588, 633] width 356 height 21
click at [458, 687] on div "Price: Rs. 3,08,500 No reference available." at bounding box center [588, 683] width 356 height 17
drag, startPoint x: 455, startPoint y: 578, endPoint x: 506, endPoint y: 582, distance: 51.2
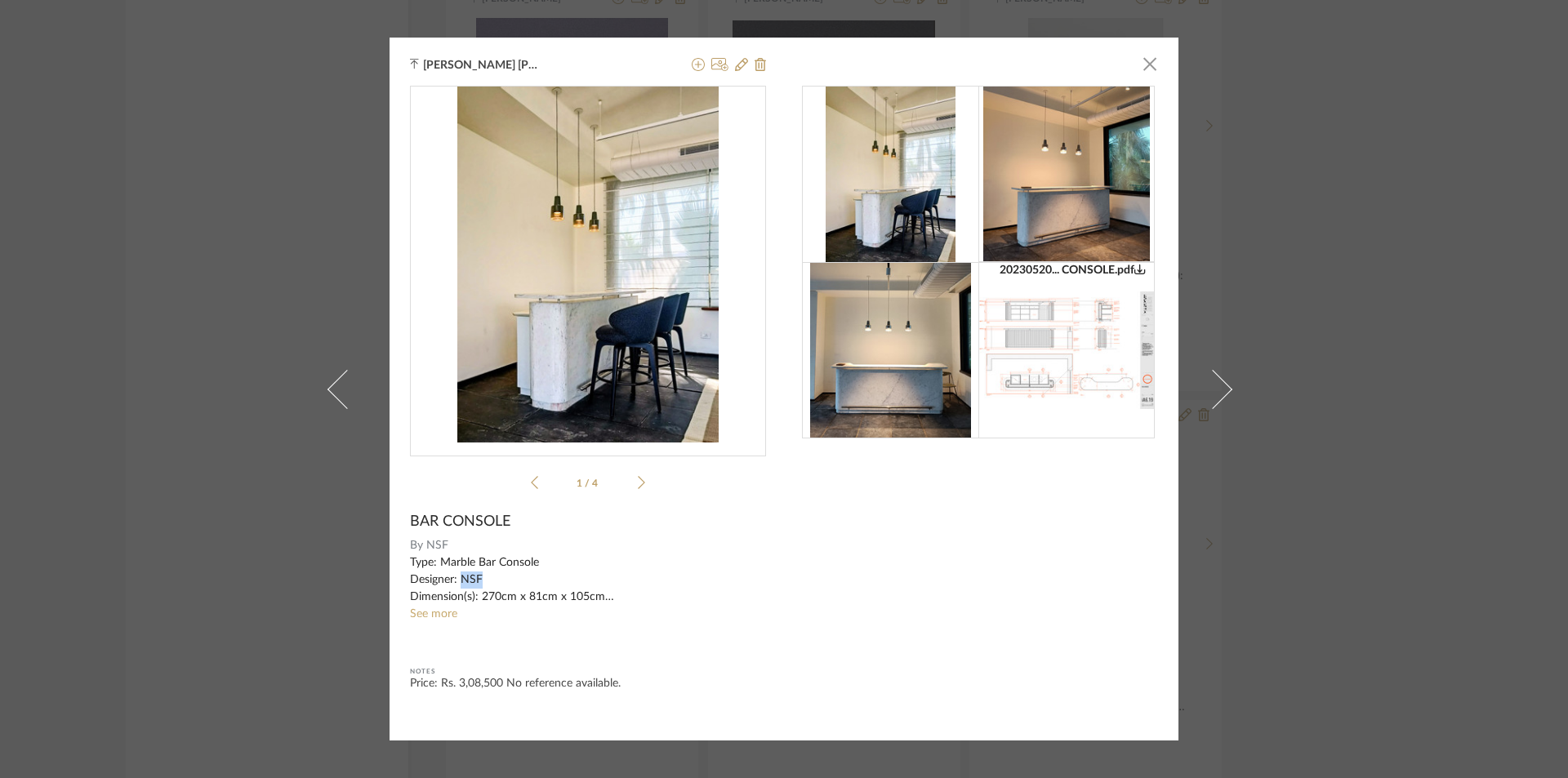
click at [506, 582] on div "Type: Marble Bar Console Designer: NSF Dimension(s): 270cm x 81cm x 105cm Mater…" at bounding box center [588, 580] width 356 height 51
click at [541, 570] on div "Type: Marble Bar Console Designer: NSF Dimension(s): 270cm x 81cm x 105cm Mater…" at bounding box center [588, 580] width 356 height 51
click at [434, 617] on link "See more" at bounding box center [434, 614] width 47 height 12
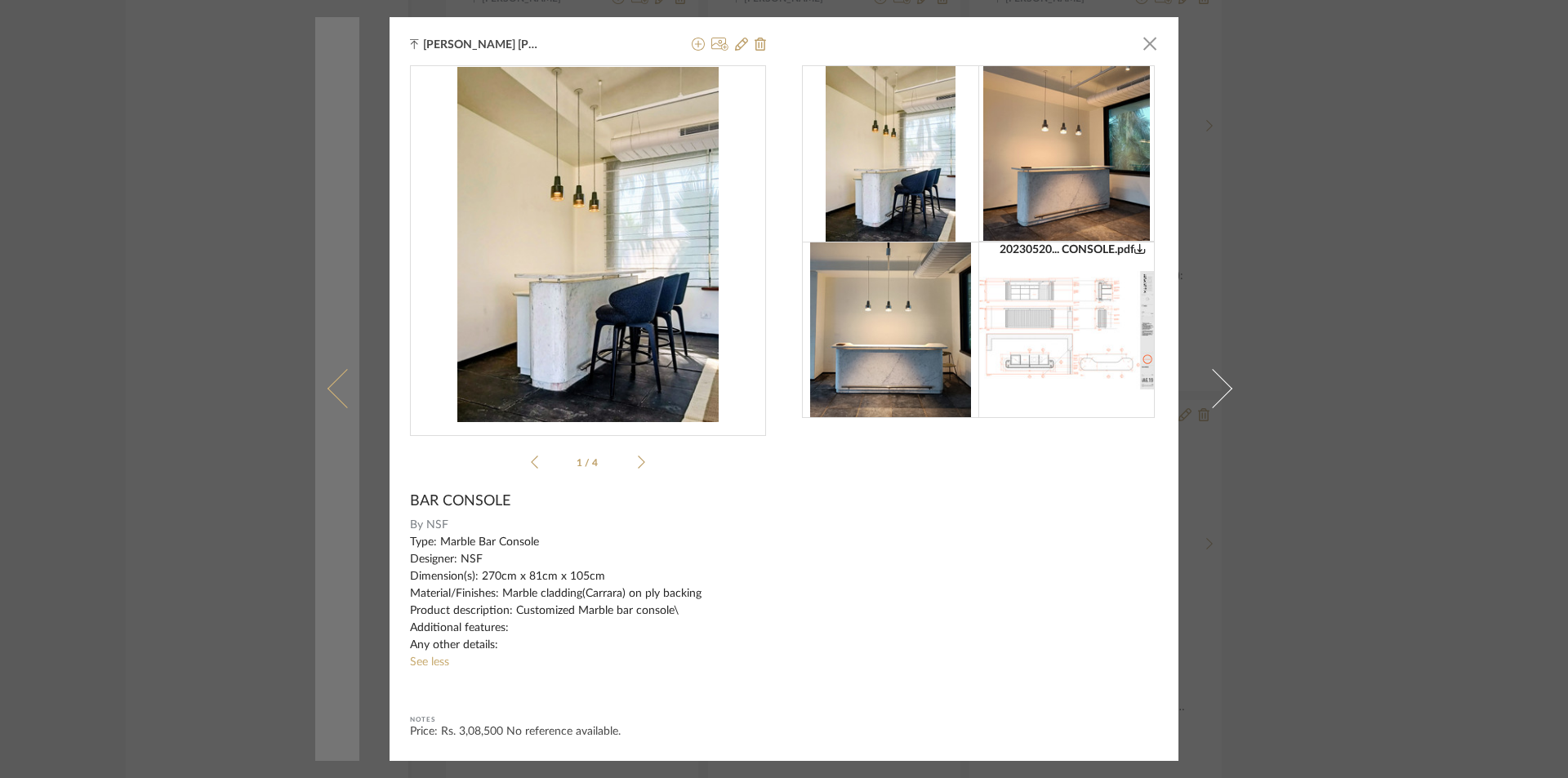
click at [342, 568] on link at bounding box center [337, 389] width 44 height 743
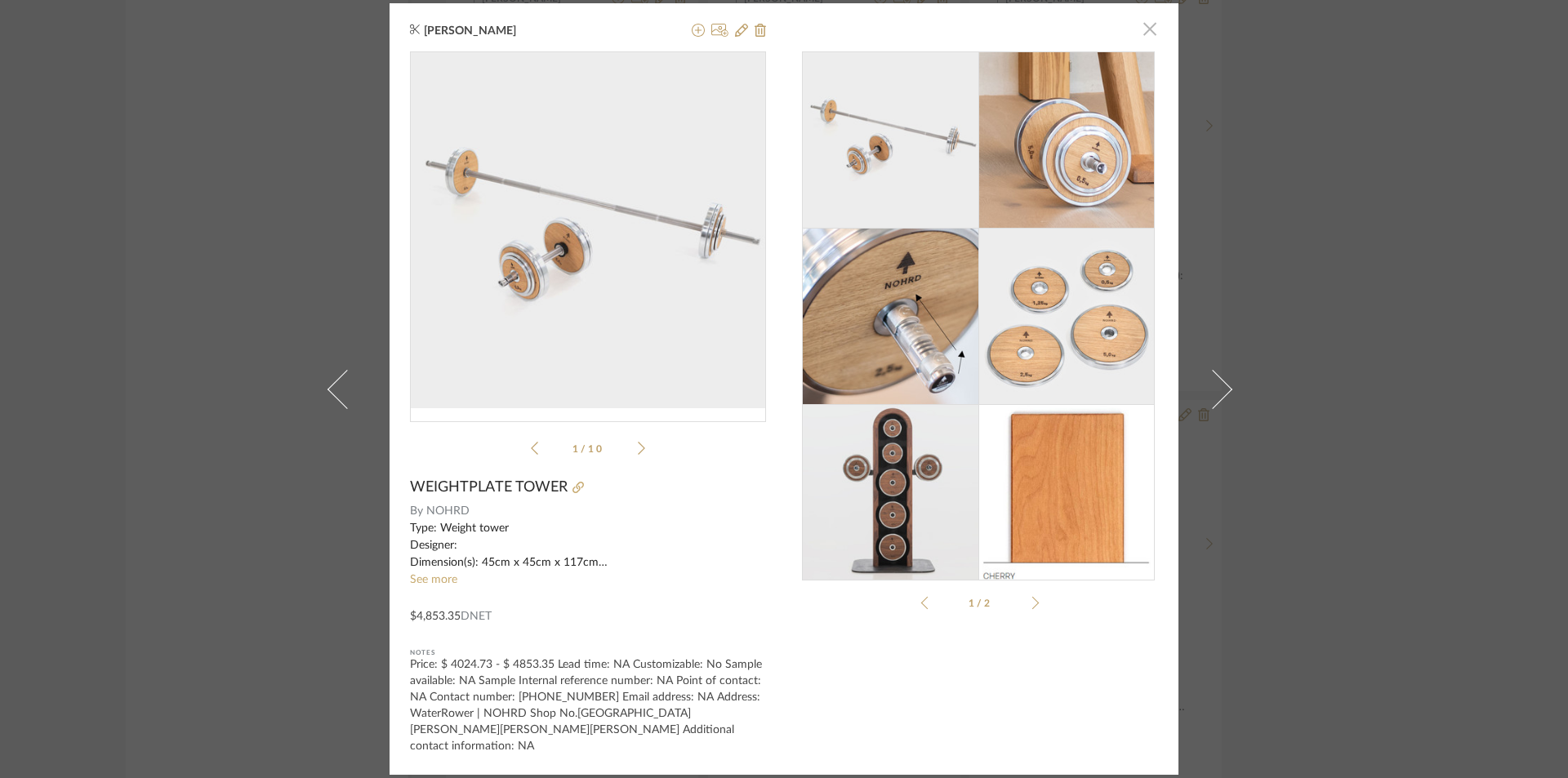
click at [1134, 36] on span "button" at bounding box center [1149, 29] width 32 height 32
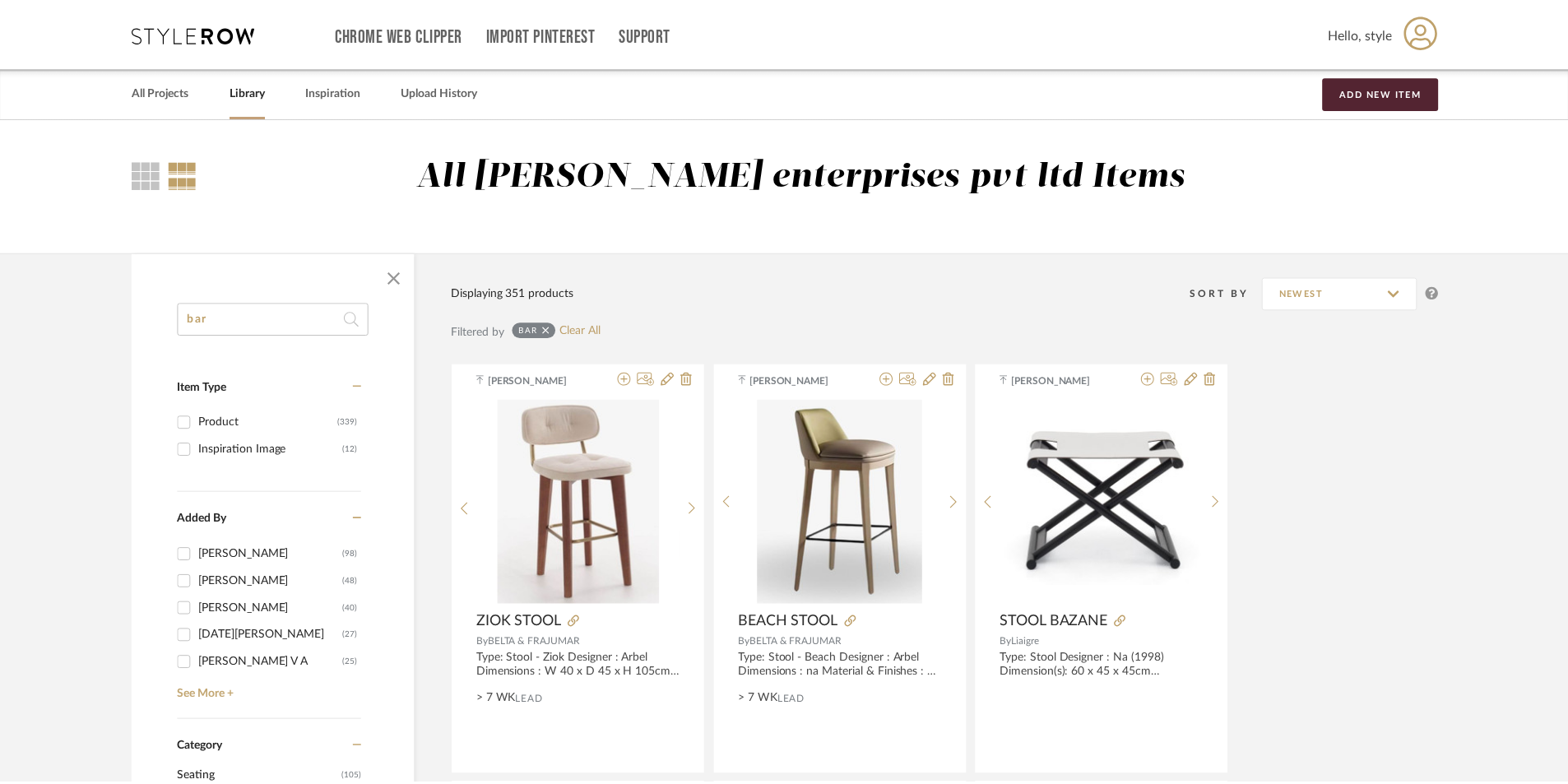
scroll to position [4169, 0]
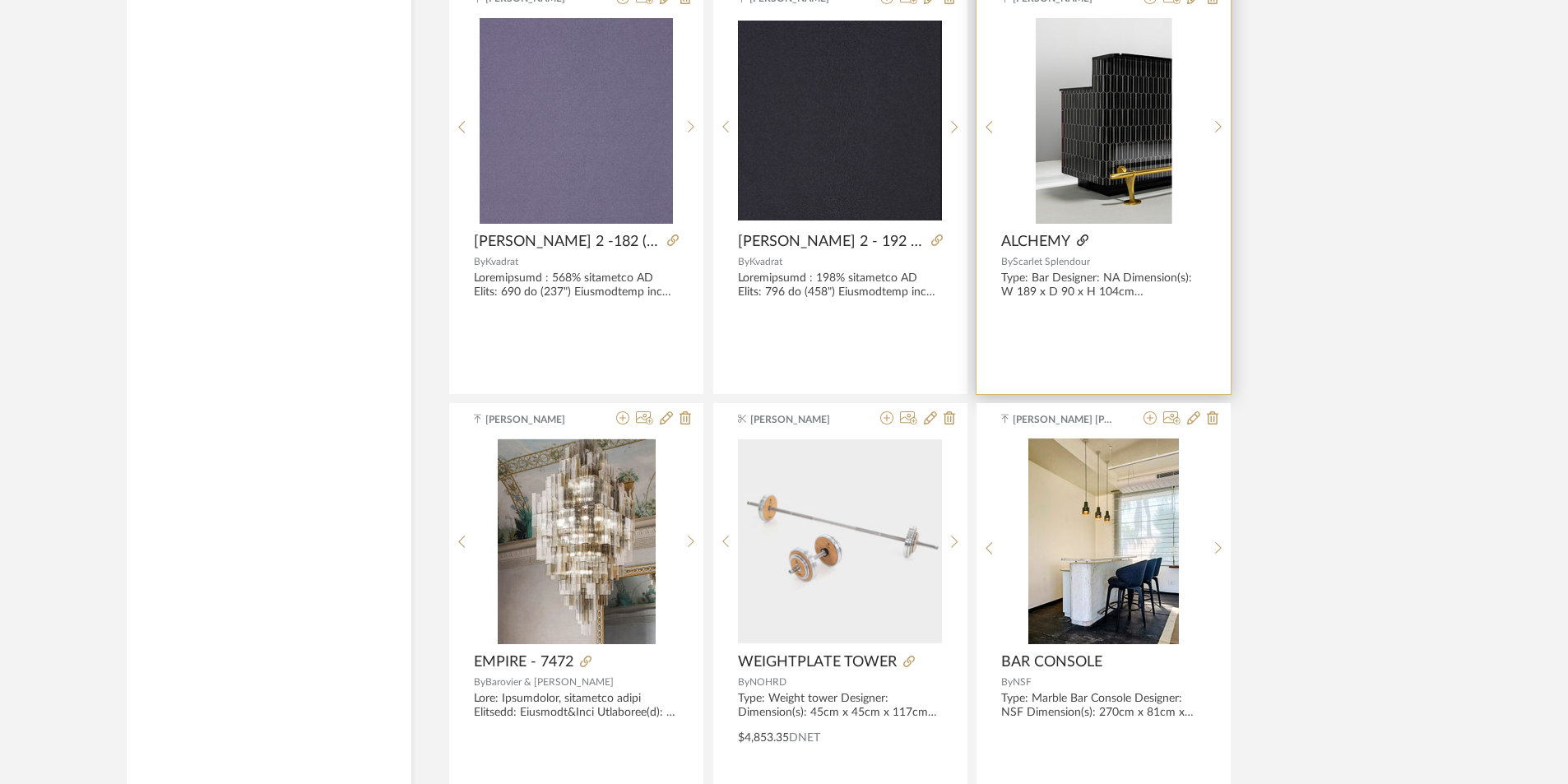
click at [1089, 247] on fa-icon at bounding box center [1083, 242] width 12 height 12
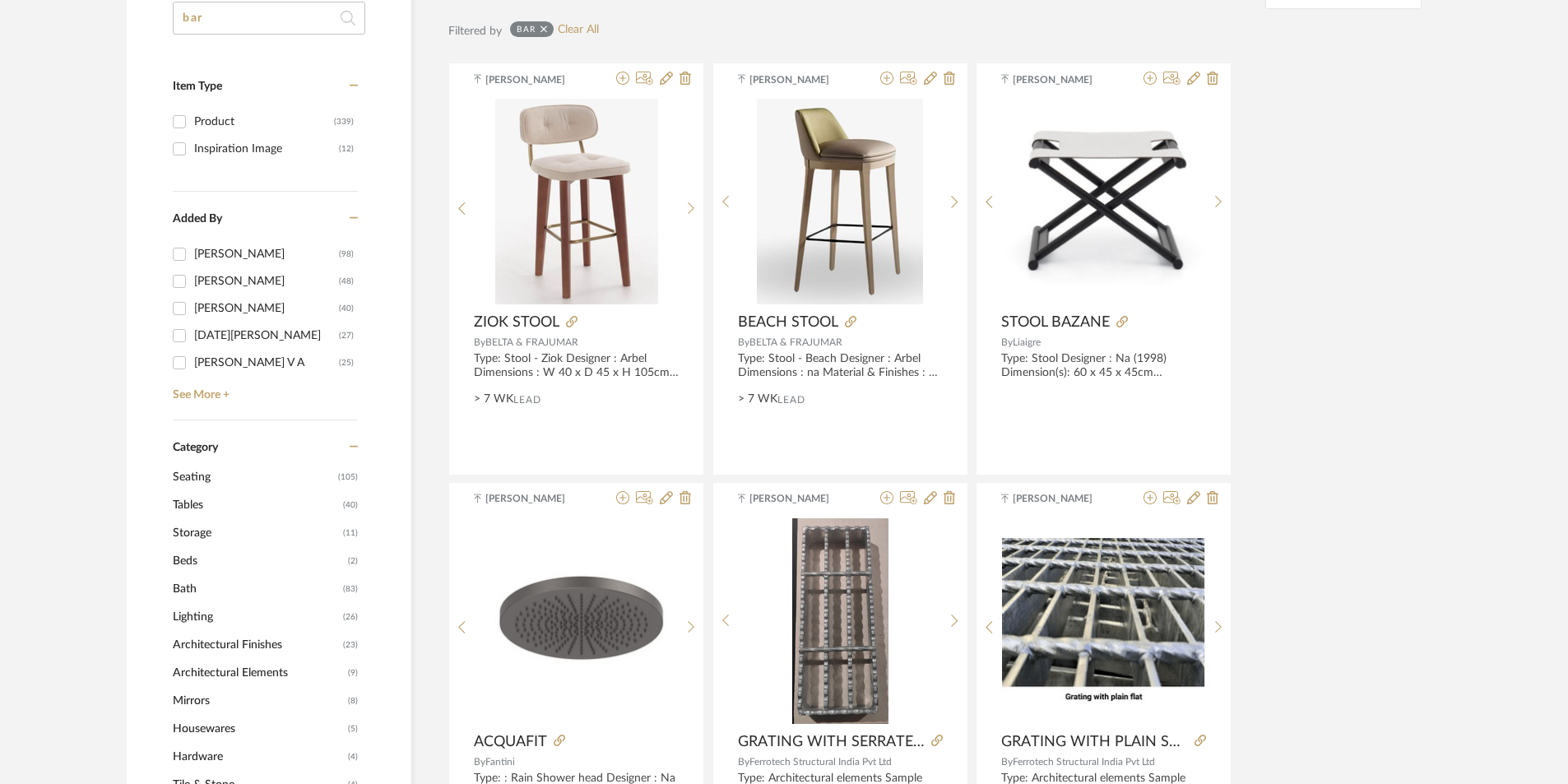
scroll to position [0, 0]
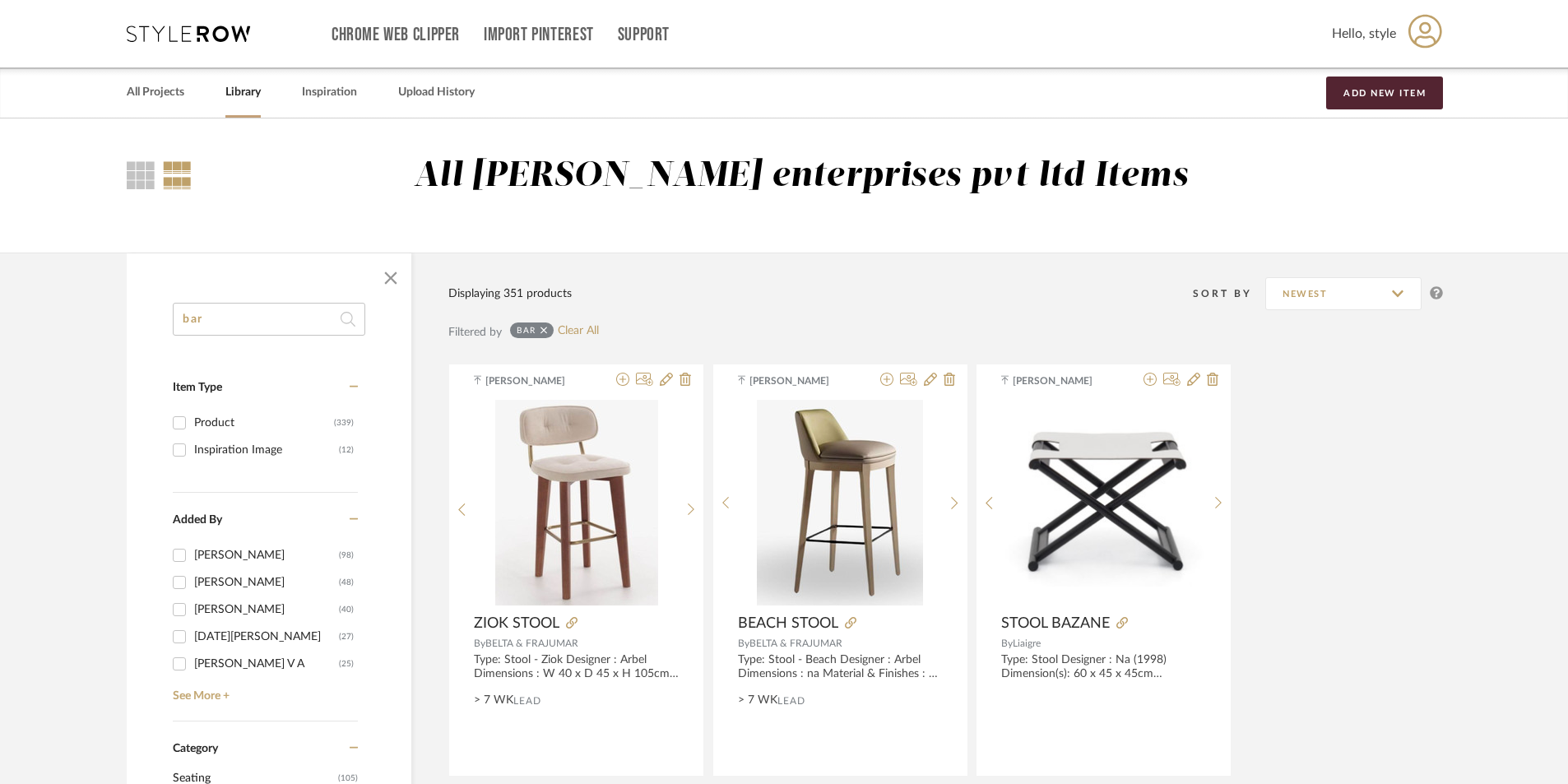
click at [248, 328] on input "bar" at bounding box center [269, 319] width 192 height 33
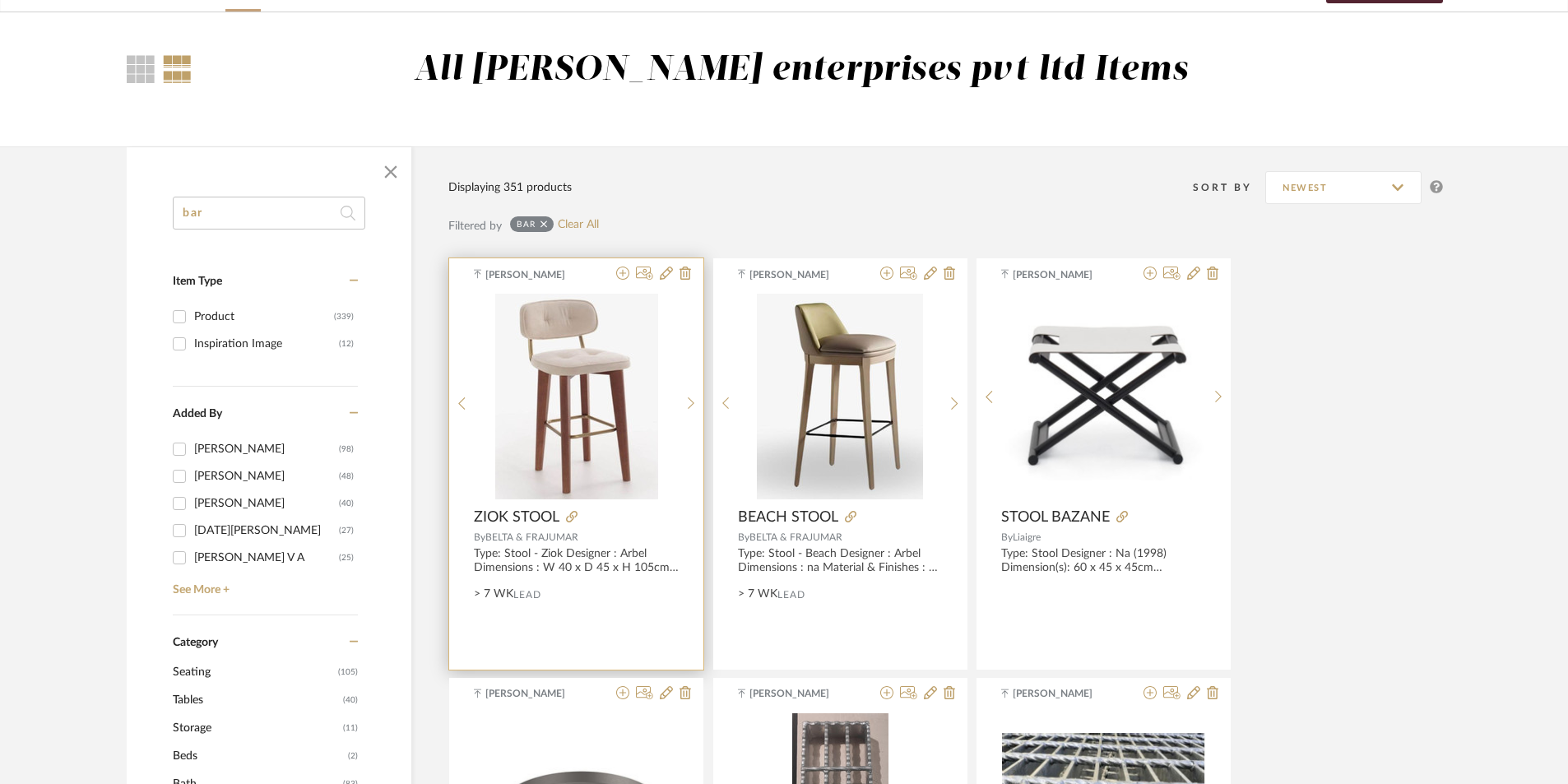
scroll to position [165, 0]
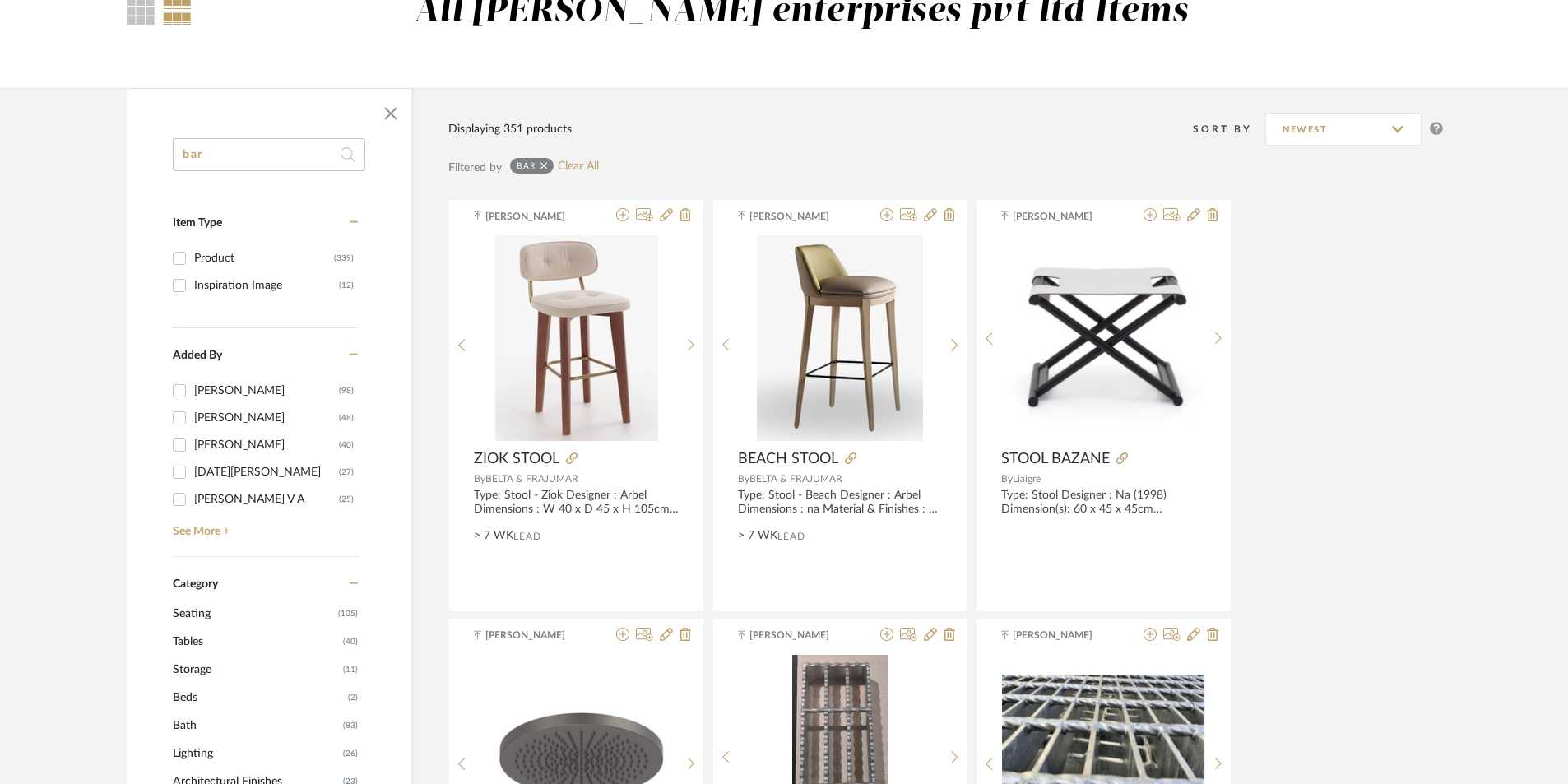
click at [222, 167] on input "bar" at bounding box center [269, 154] width 192 height 33
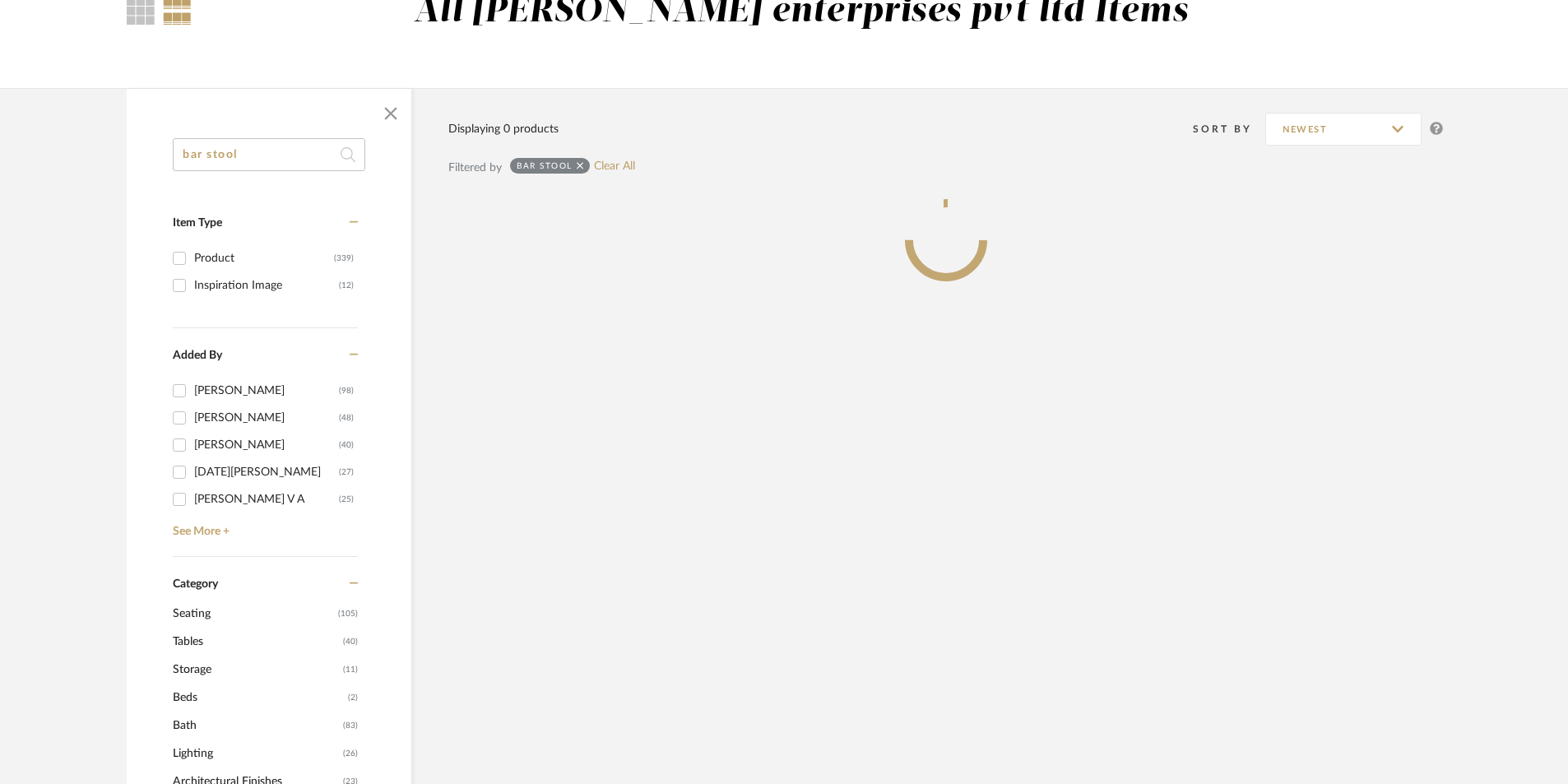
type input "bar stool"
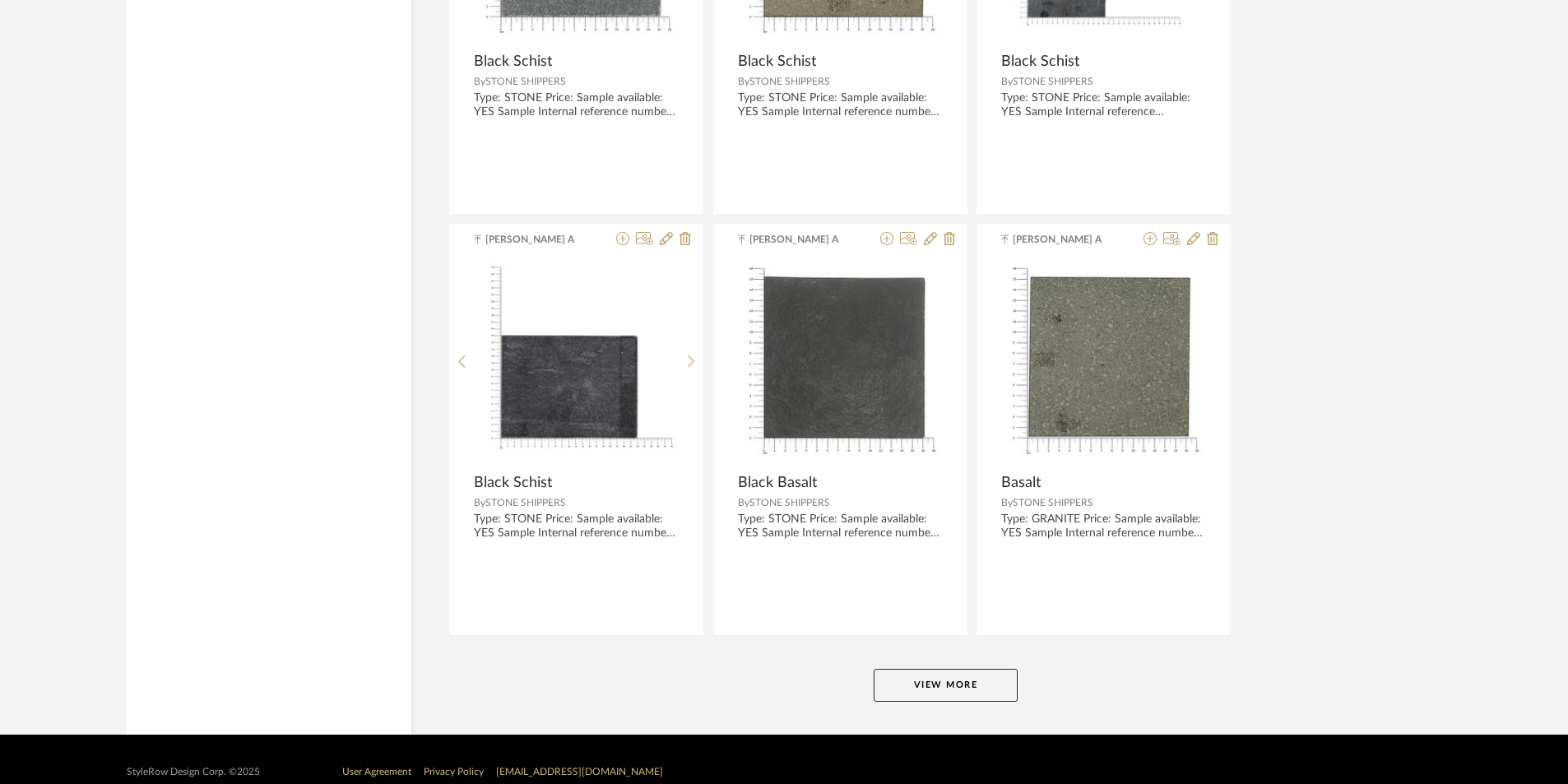
scroll to position [4796, 0]
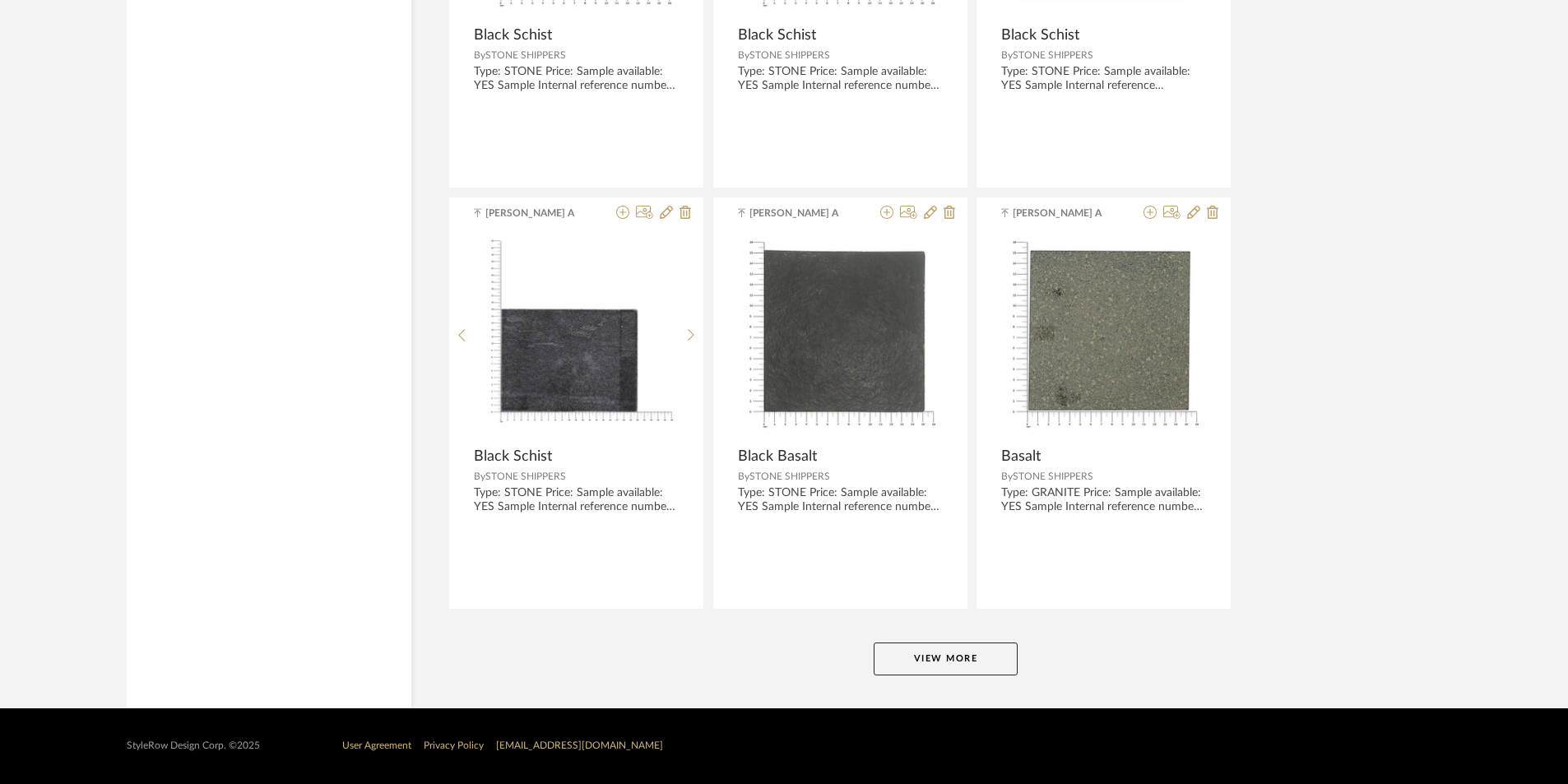
click at [957, 663] on button "View More" at bounding box center [945, 658] width 144 height 33
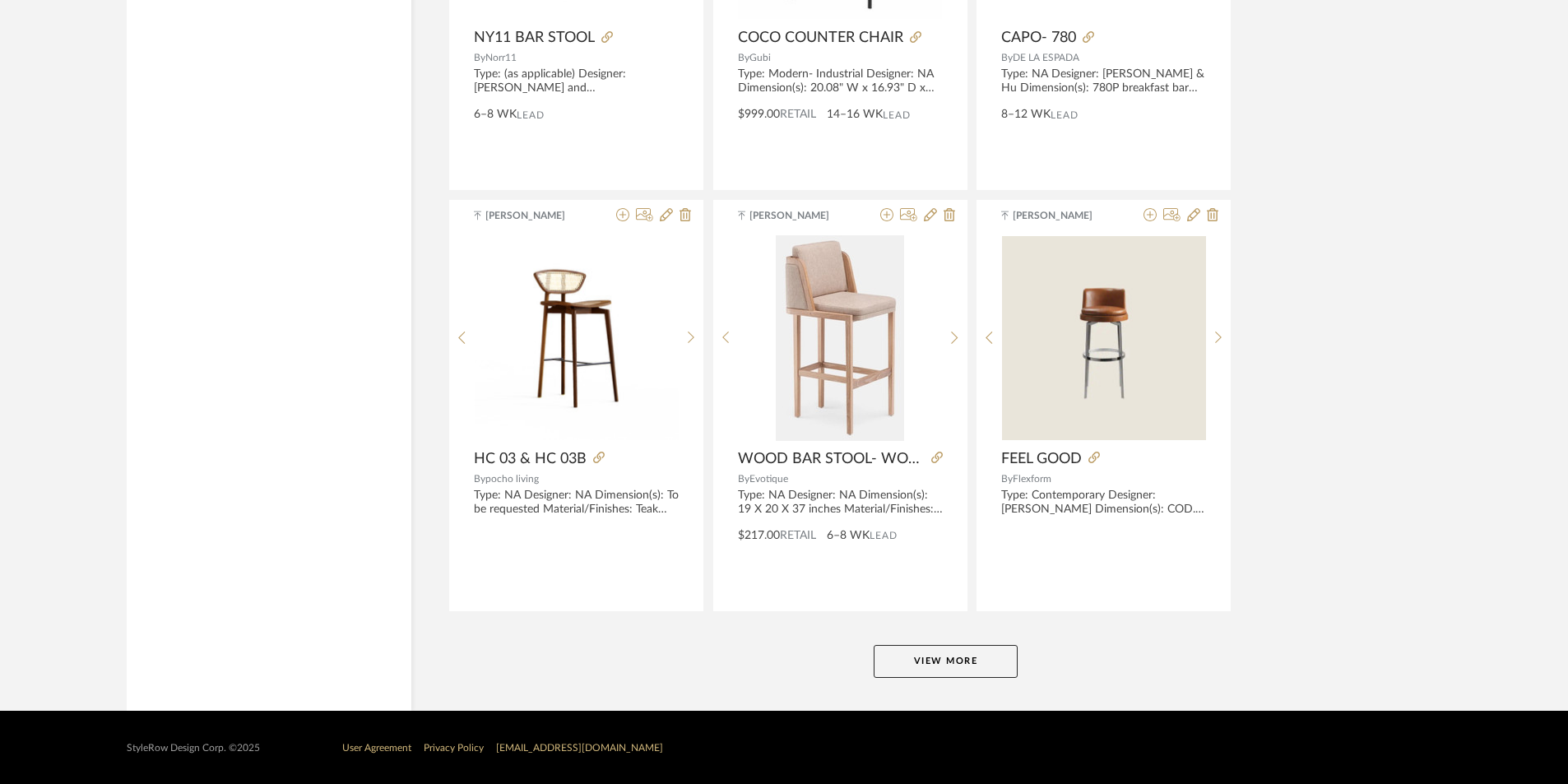
scroll to position [9846, 0]
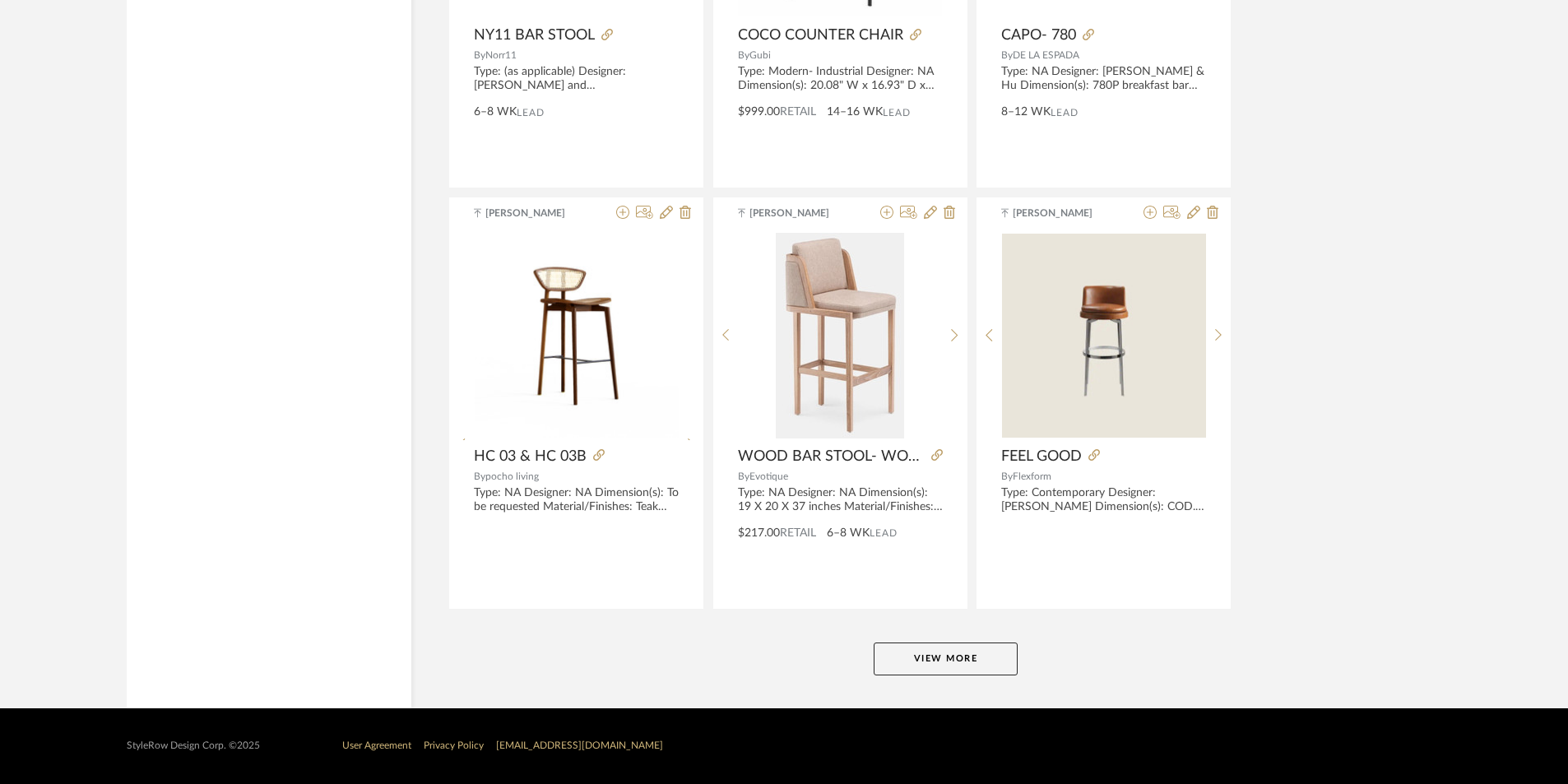
click at [904, 653] on button "View More" at bounding box center [945, 658] width 144 height 33
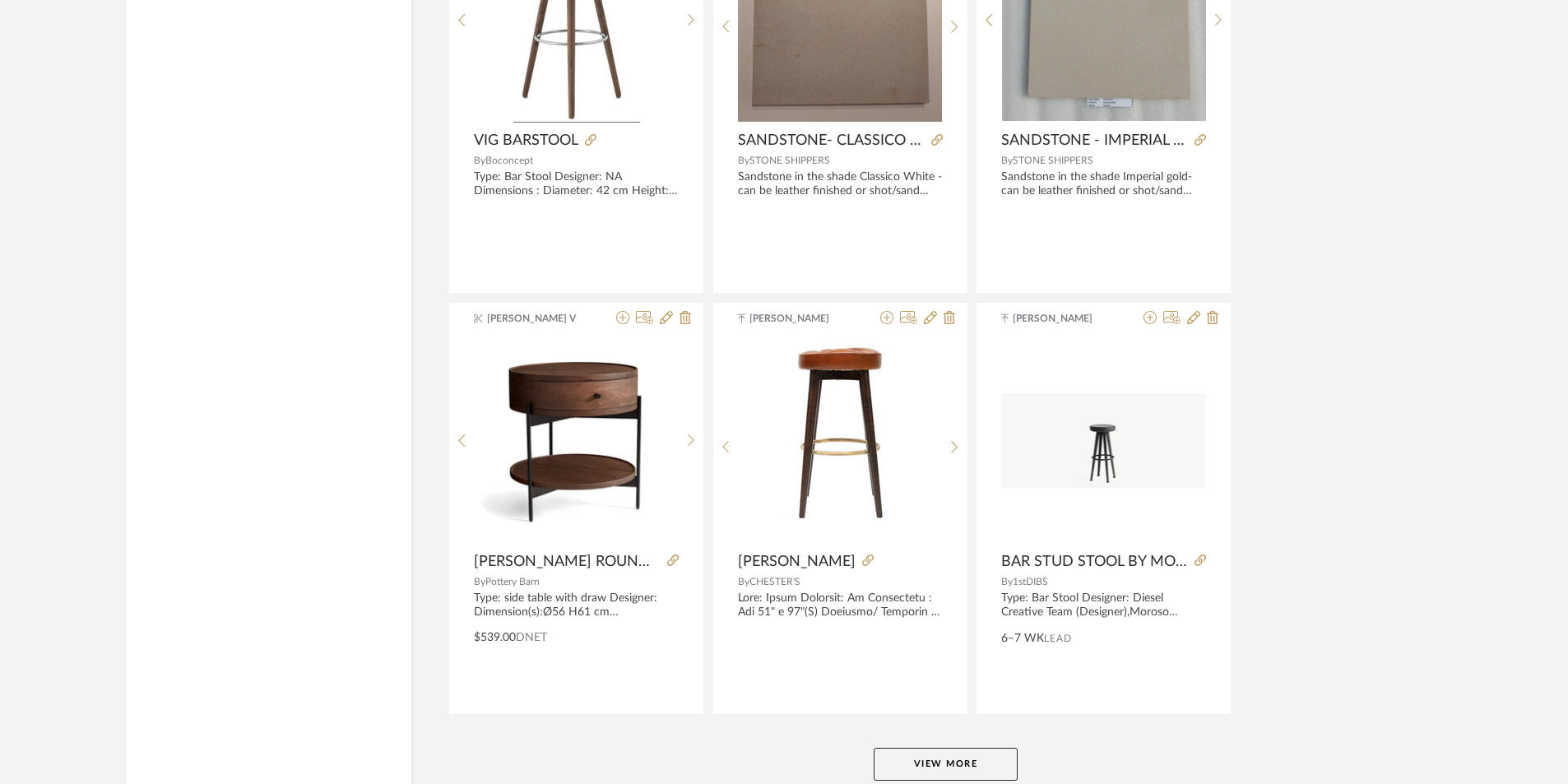
scroll to position [14800, 0]
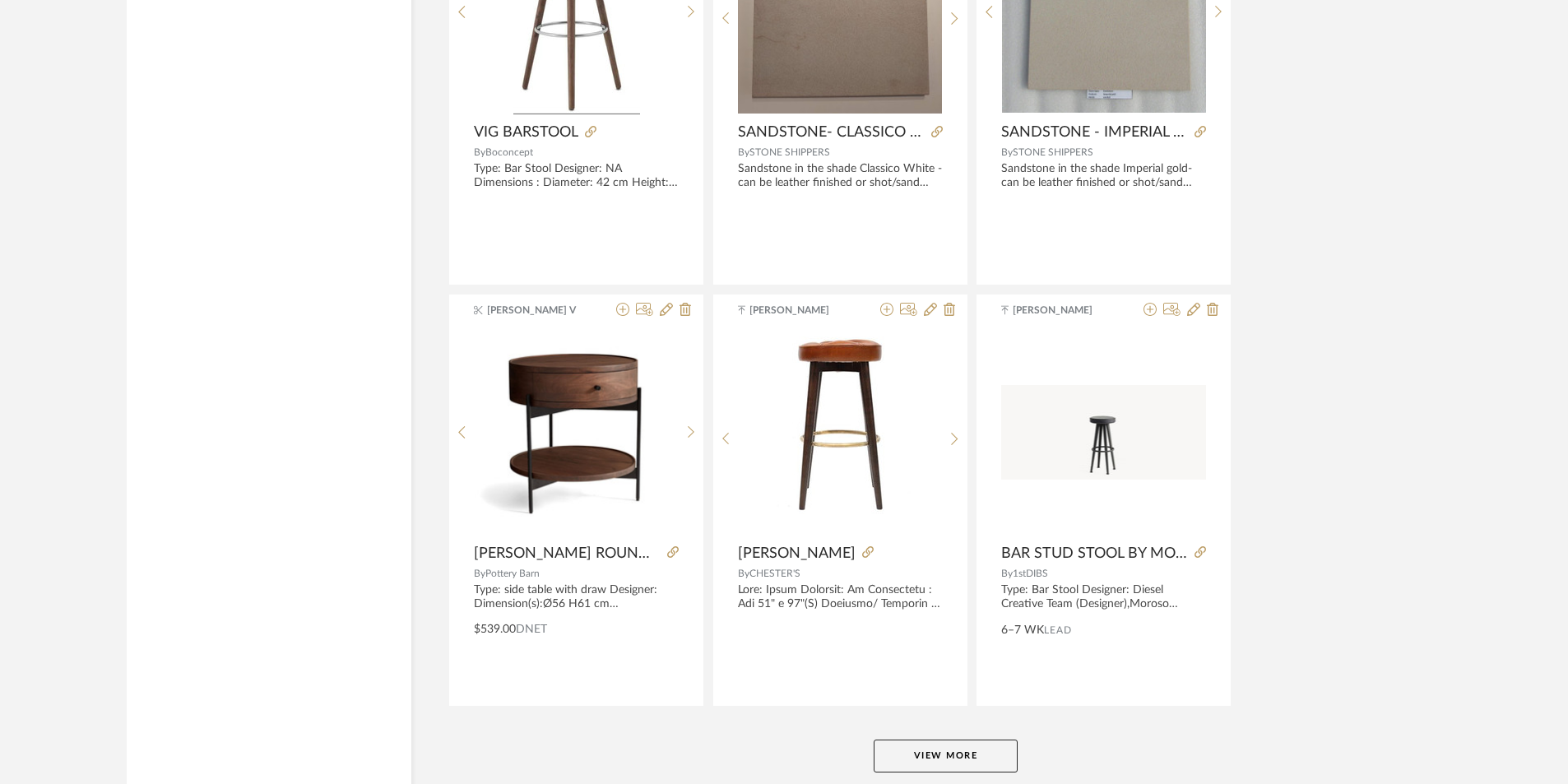
click at [840, 468] on img "0" at bounding box center [840, 433] width 148 height 206
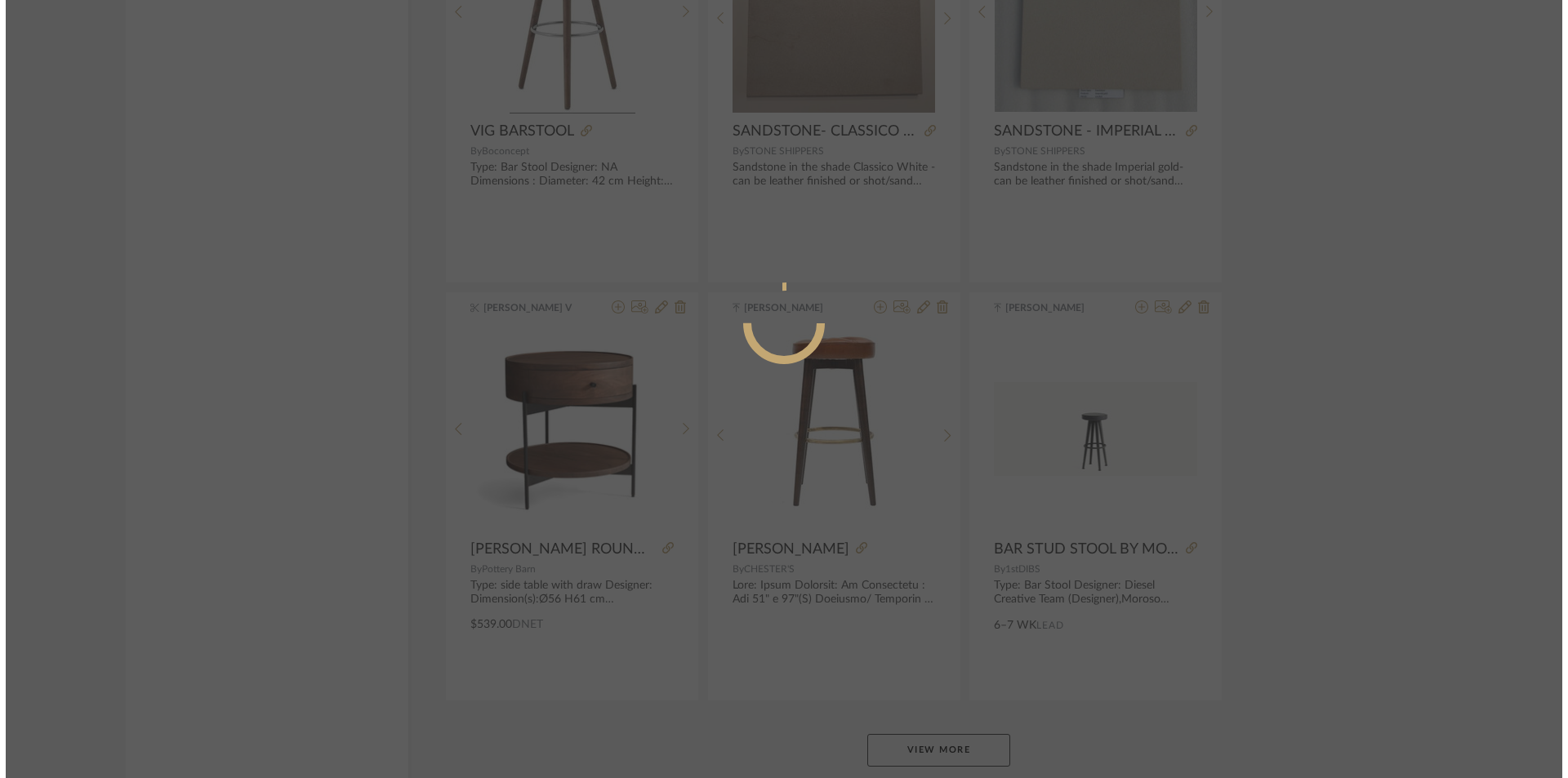
scroll to position [0, 0]
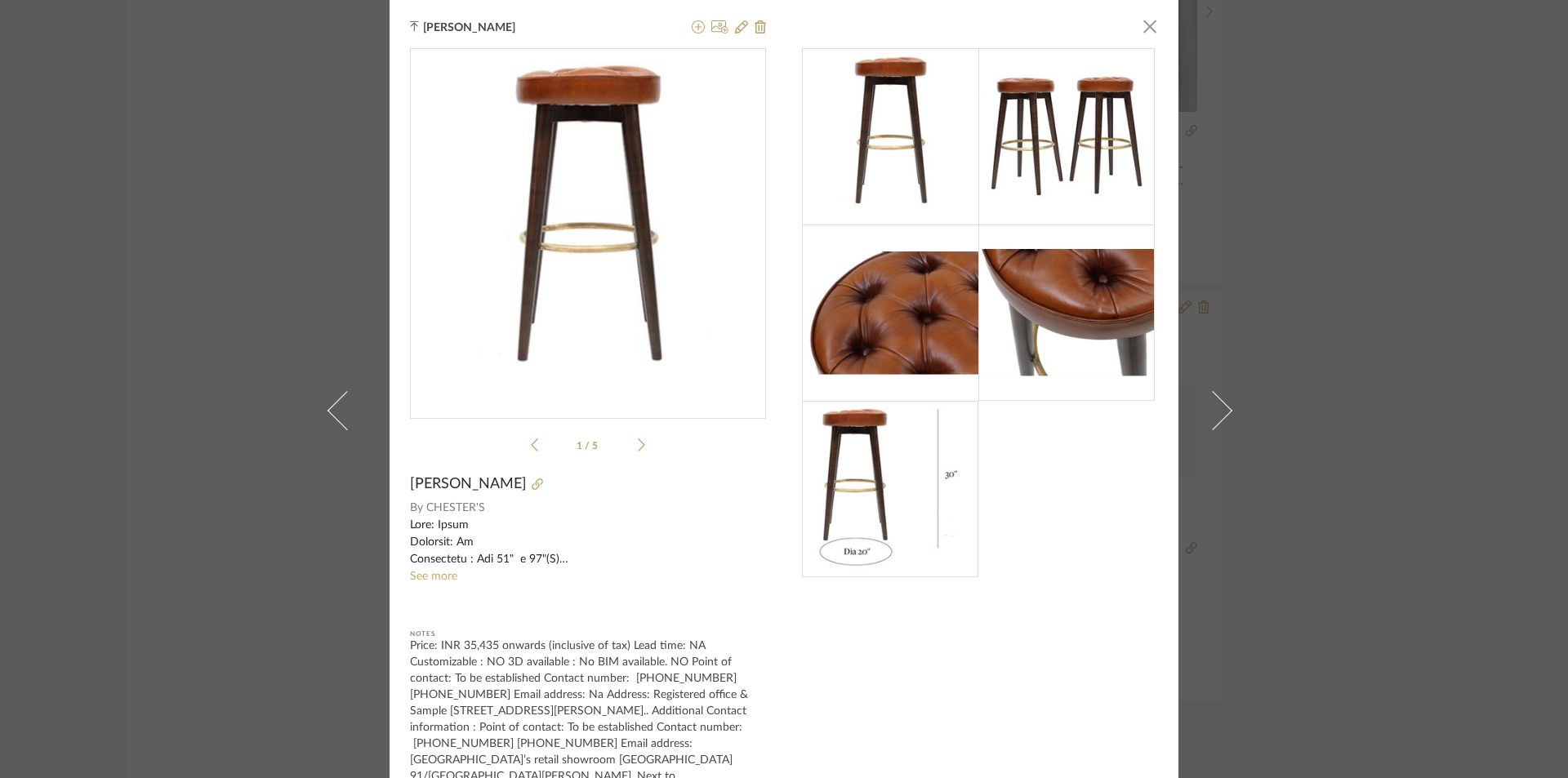
click at [280, 361] on div "[PERSON_NAME] × 1 / 5 [PERSON_NAME] STOOL By [PERSON_NAME]'S See more Notes Pri…" at bounding box center [784, 389] width 1568 height 778
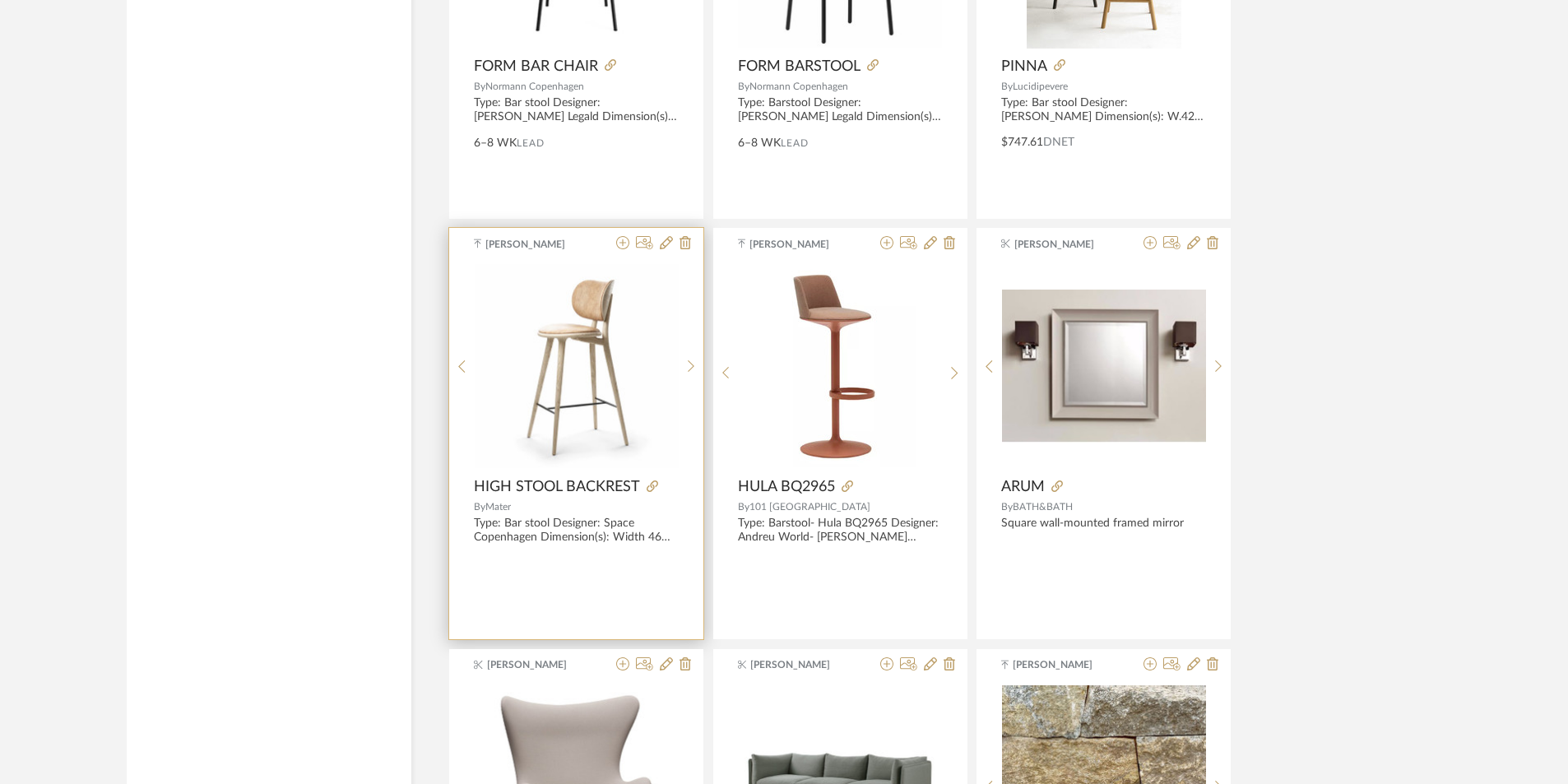
scroll to position [11838, 0]
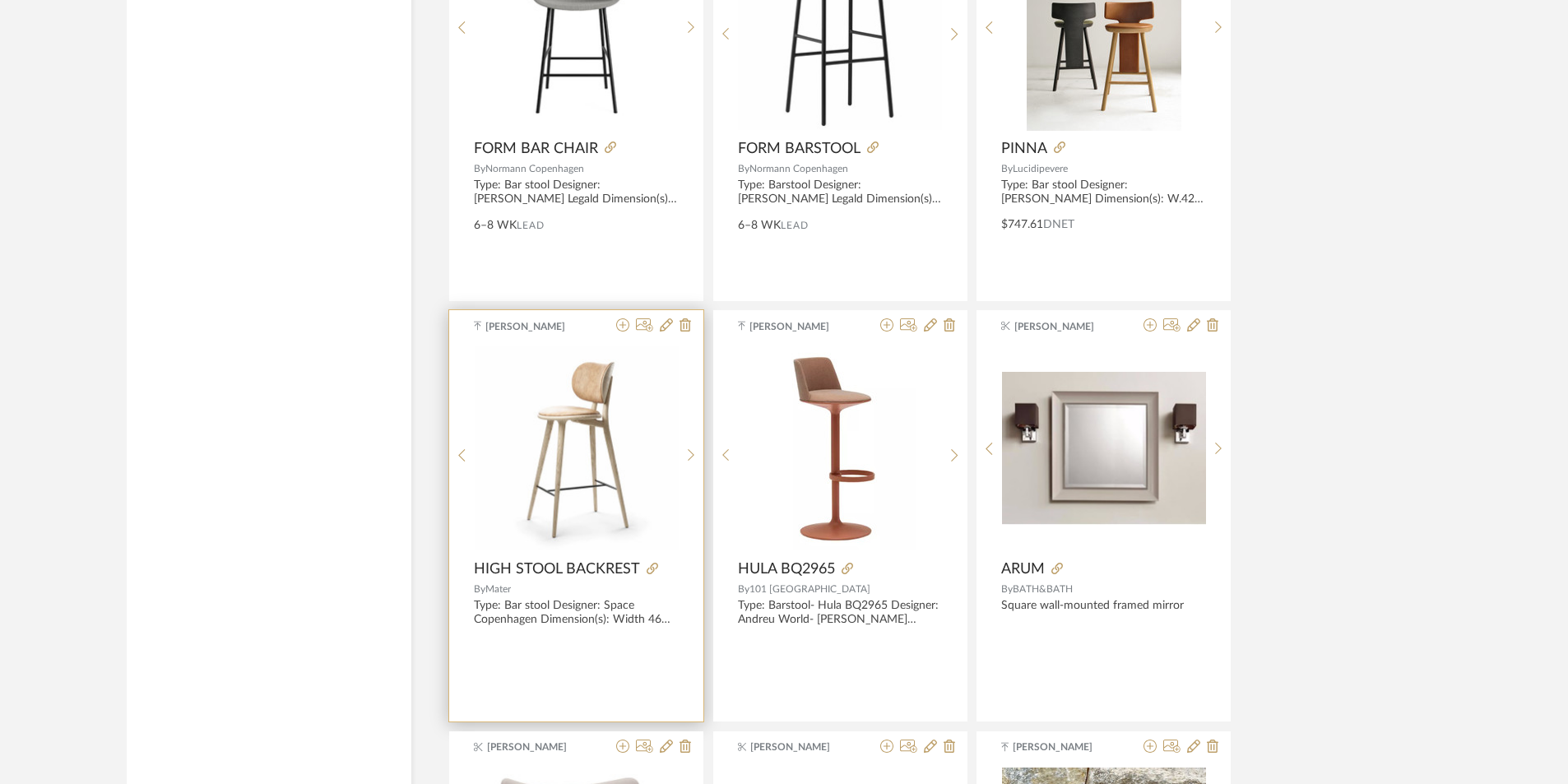
click at [589, 433] on img "0" at bounding box center [576, 448] width 204 height 204
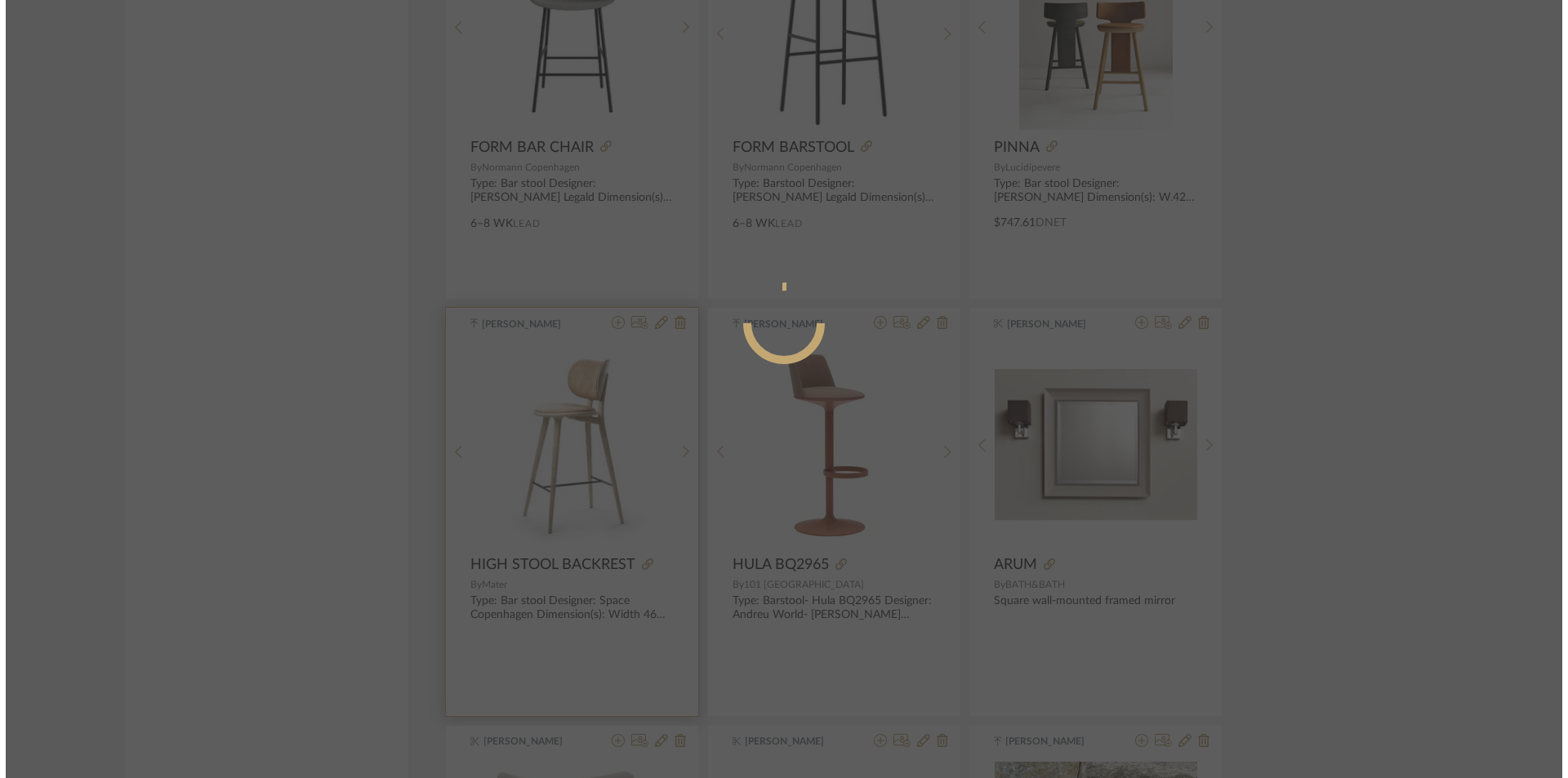
scroll to position [0, 0]
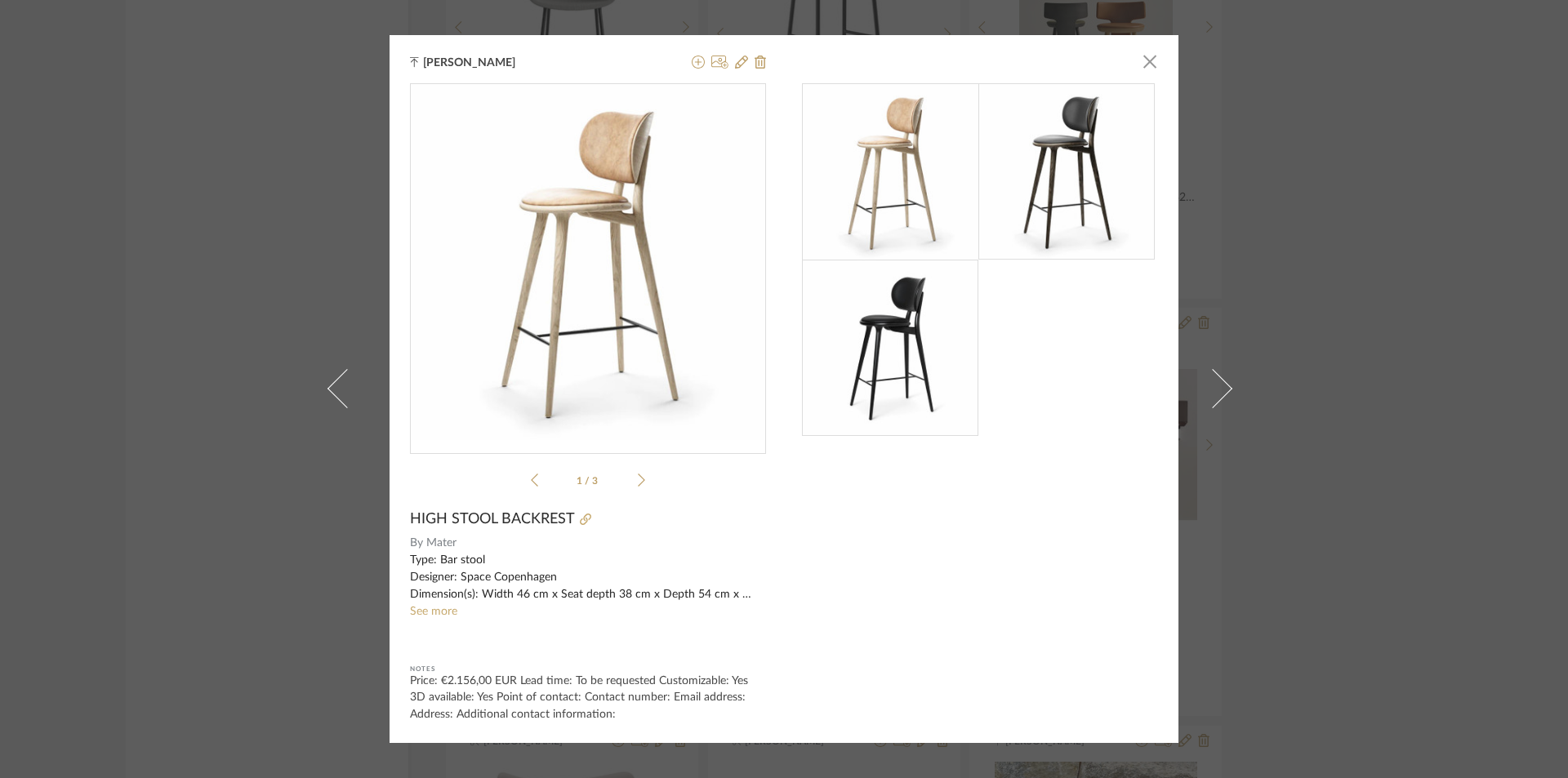
click at [437, 604] on sr-see-more-text "Type: Bar stool Designer: Space Copenhagen Dimension(s): Width 46 cm x Seat dep…" at bounding box center [588, 586] width 356 height 69
click at [437, 614] on link "See more" at bounding box center [434, 612] width 47 height 12
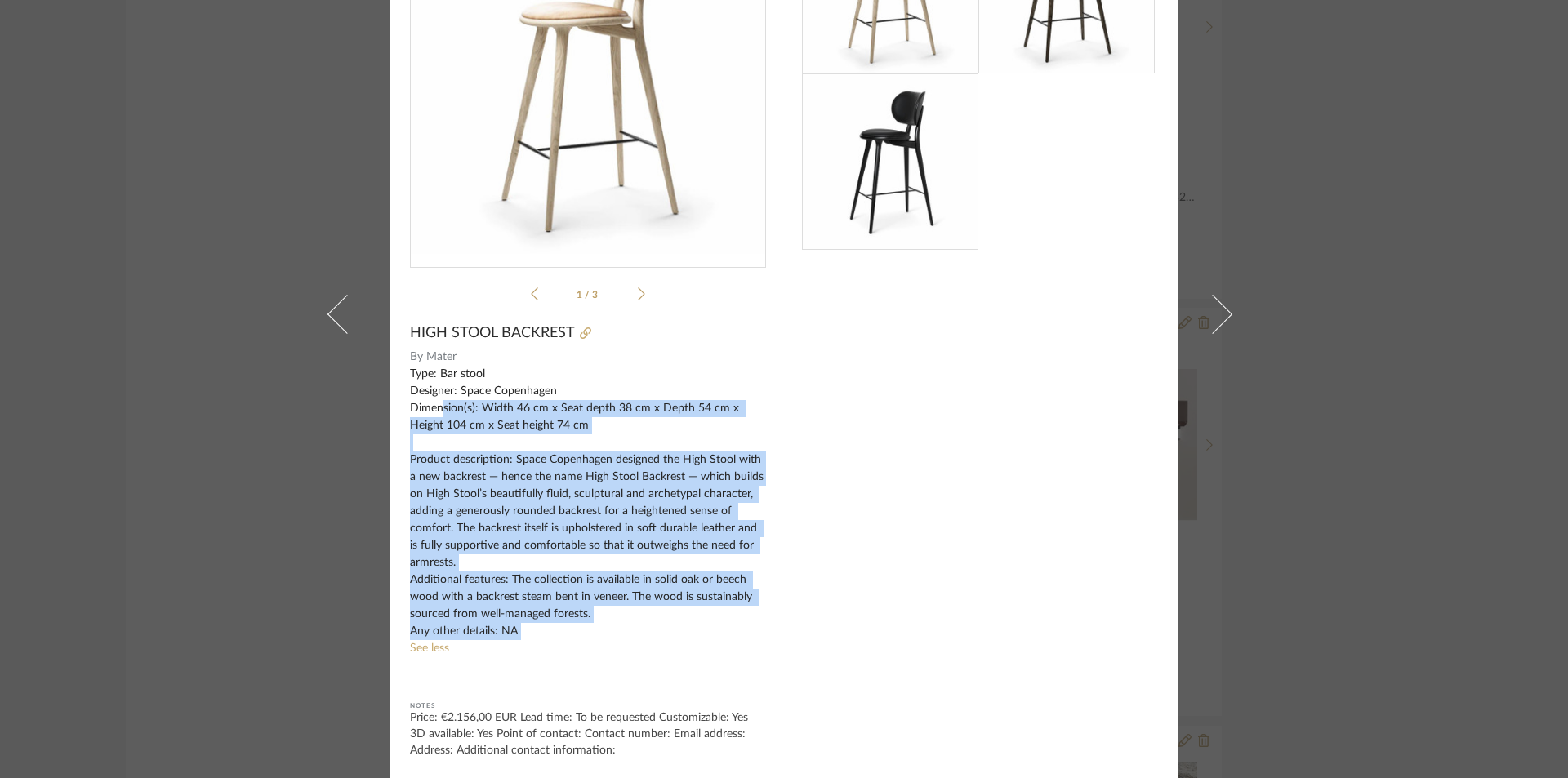
scroll to position [152, 0]
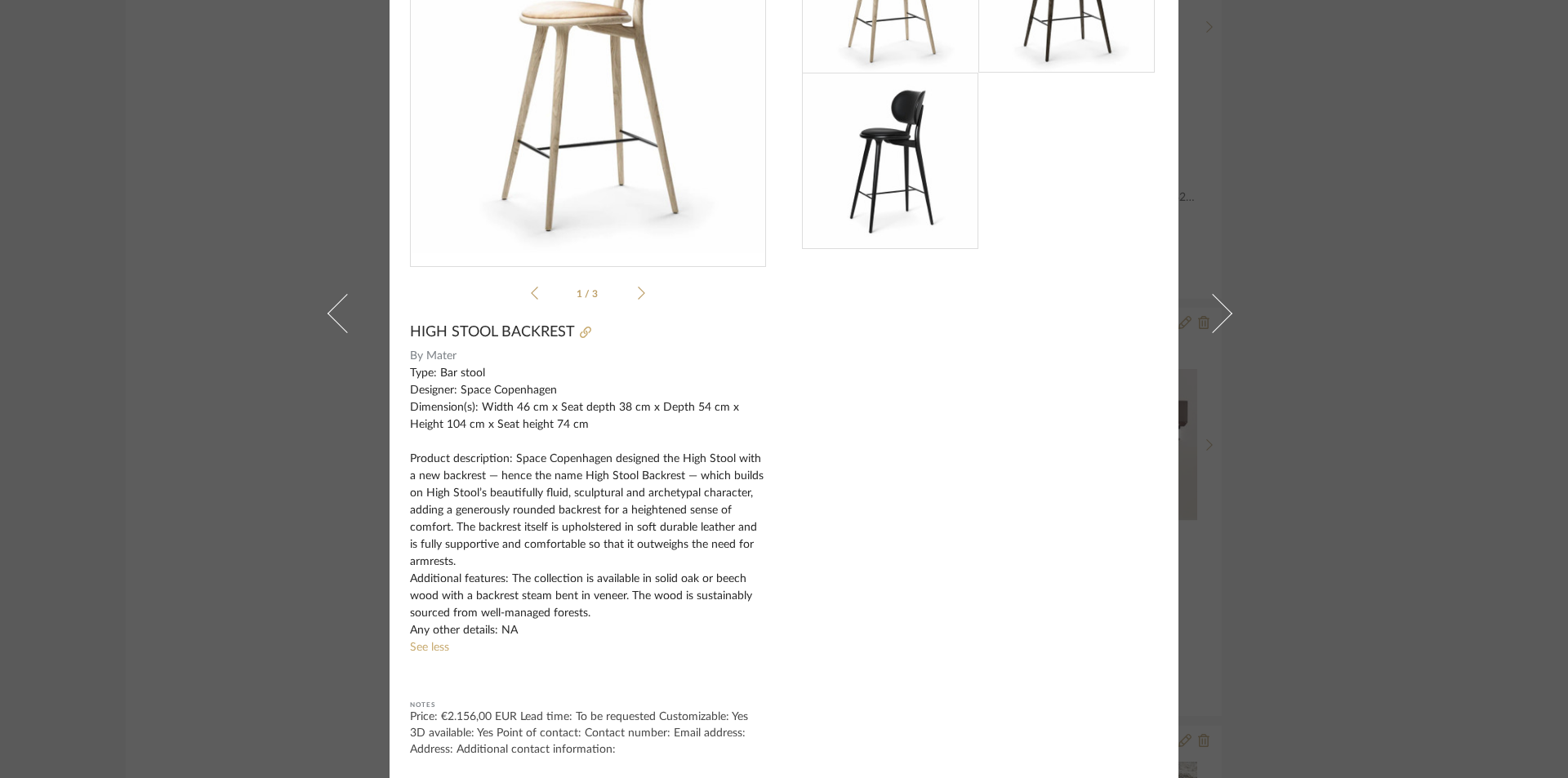
click at [860, 537] on div at bounding box center [980, 327] width 356 height 862
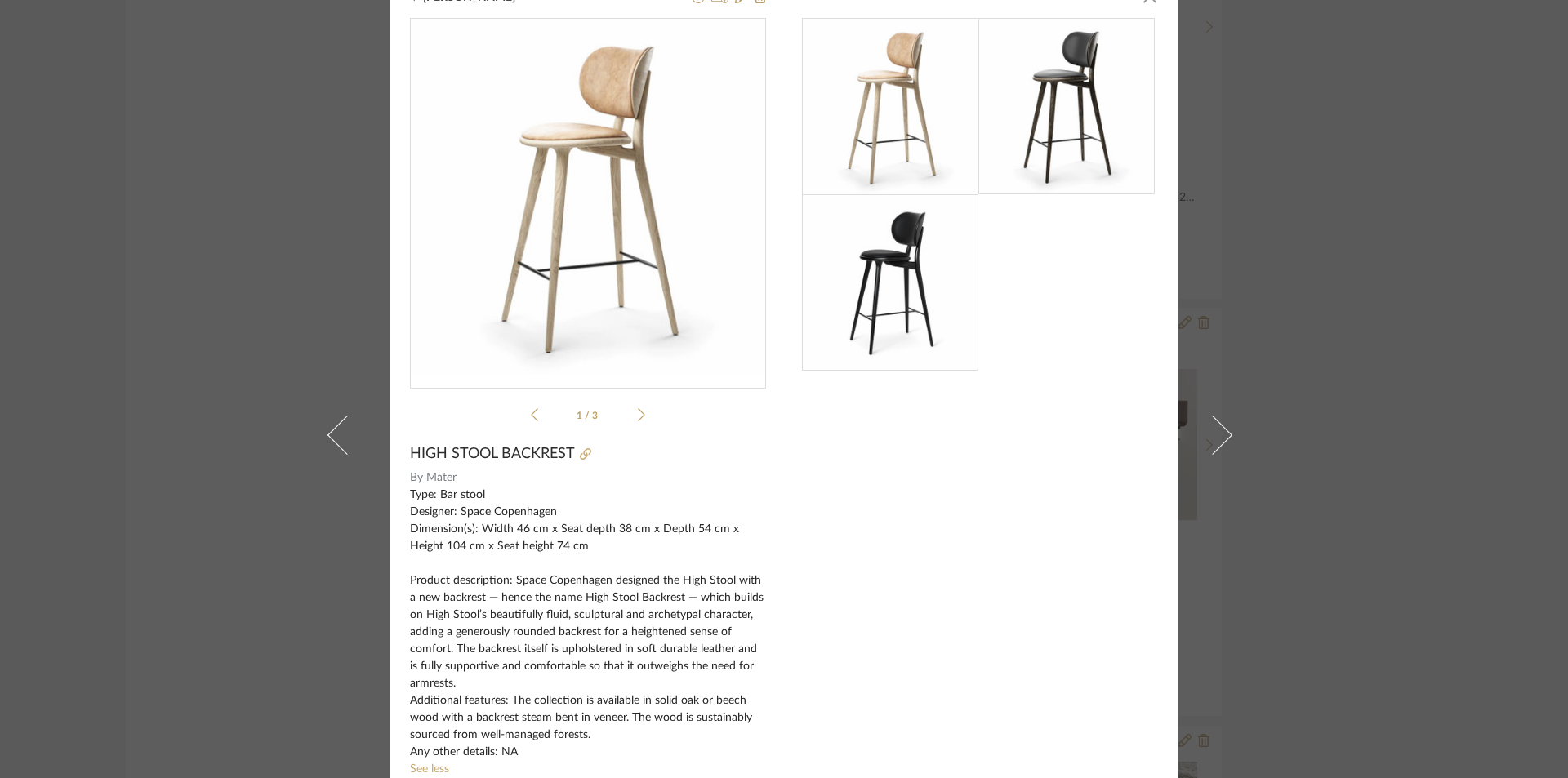
scroll to position [0, 0]
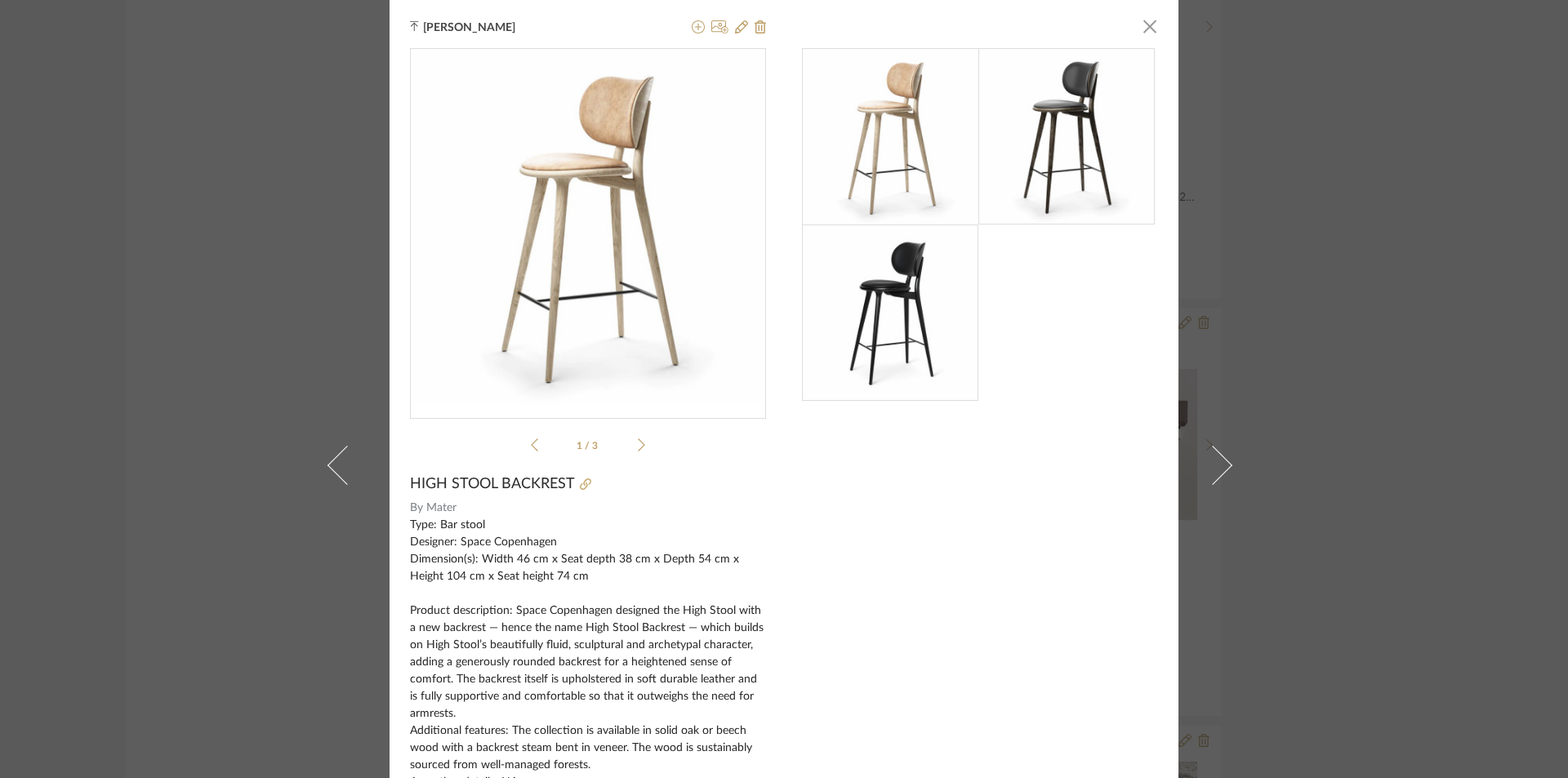
click at [1022, 137] on img at bounding box center [1066, 136] width 176 height 176
click at [1034, 151] on img at bounding box center [1066, 136] width 176 height 176
click at [925, 316] on img at bounding box center [890, 312] width 176 height 176
click at [641, 451] on div "1 / 3" at bounding box center [588, 253] width 356 height 411
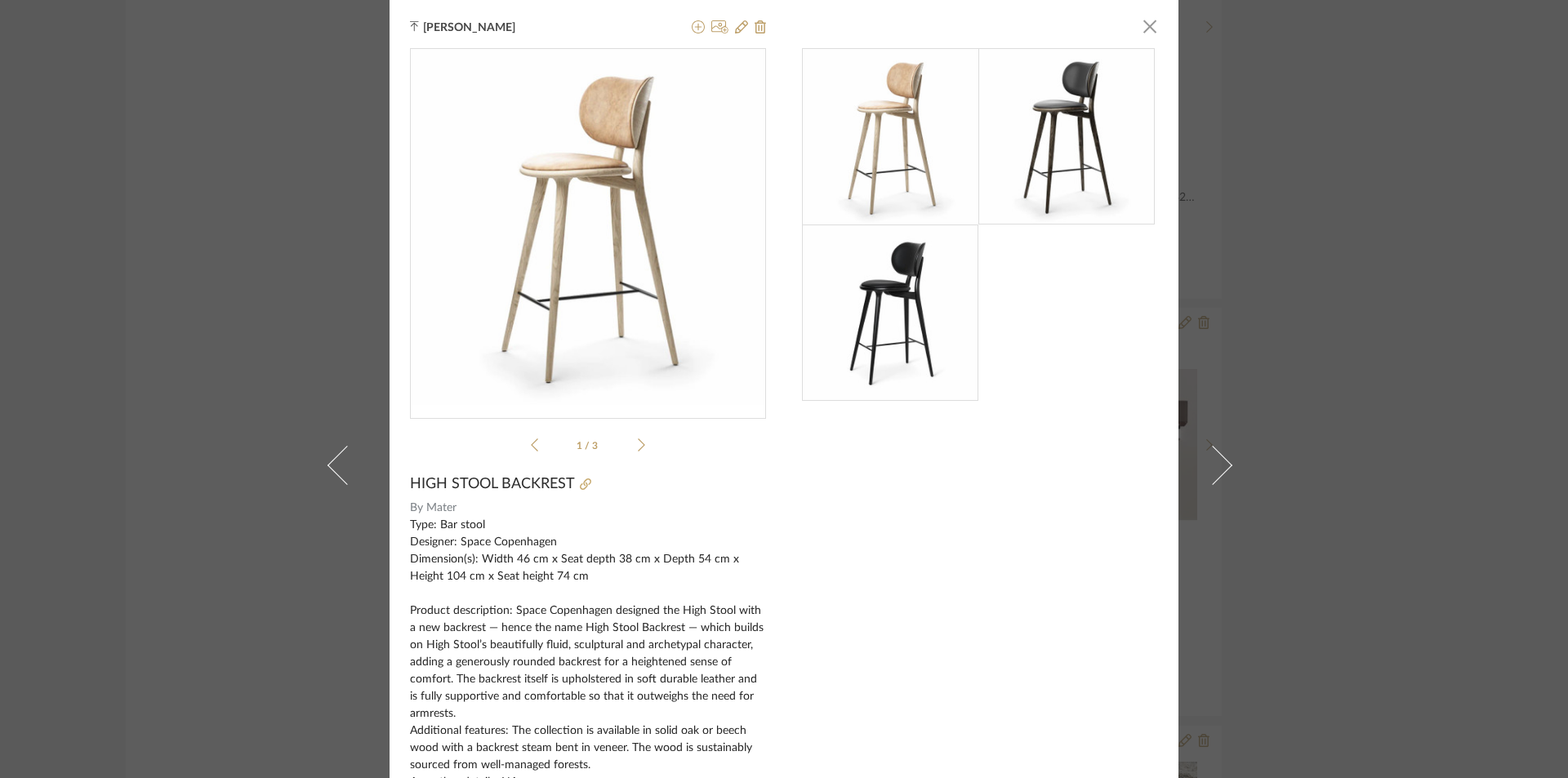
click at [638, 448] on icon at bounding box center [641, 445] width 7 height 15
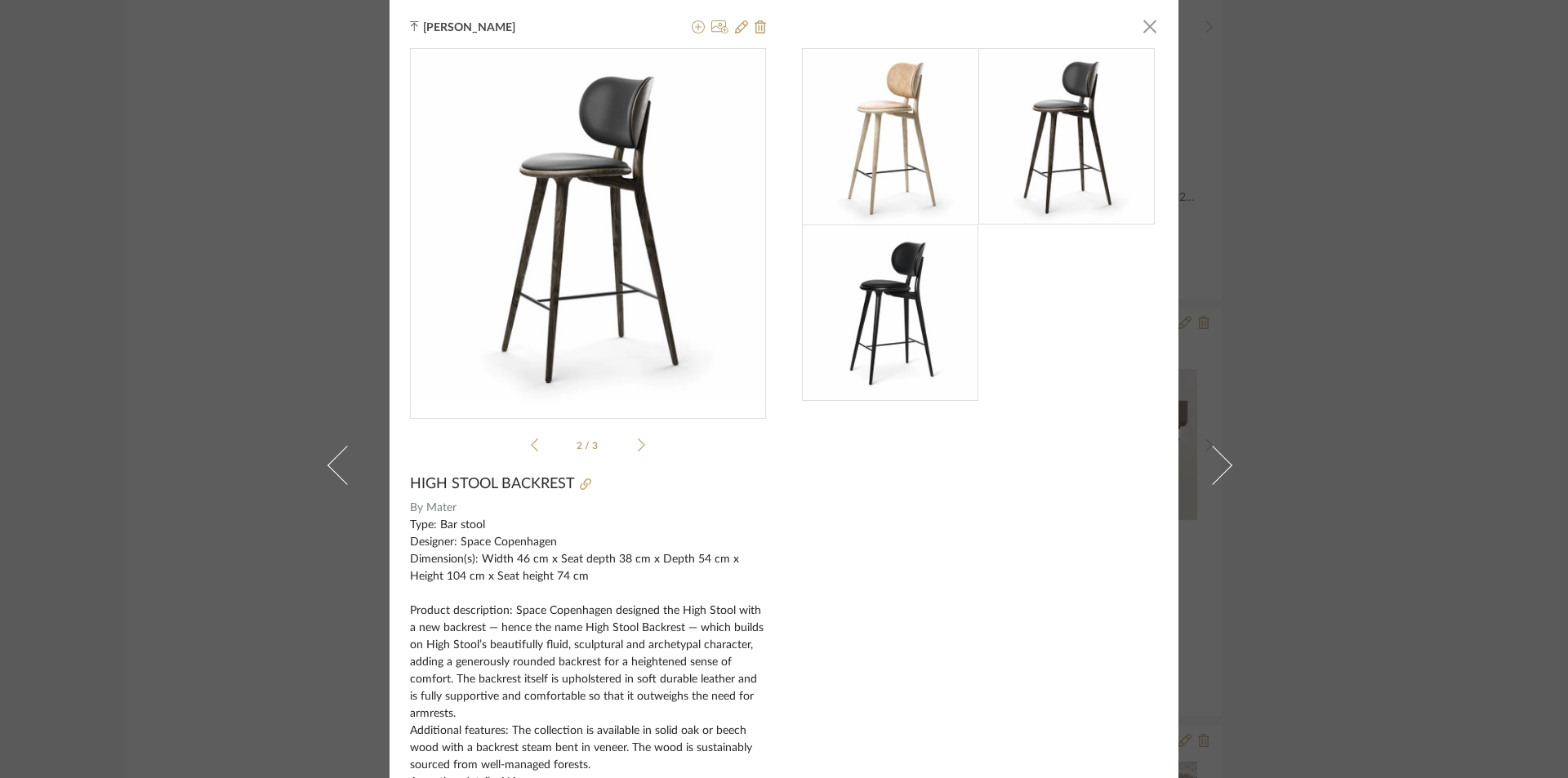
click at [638, 446] on icon at bounding box center [641, 445] width 7 height 15
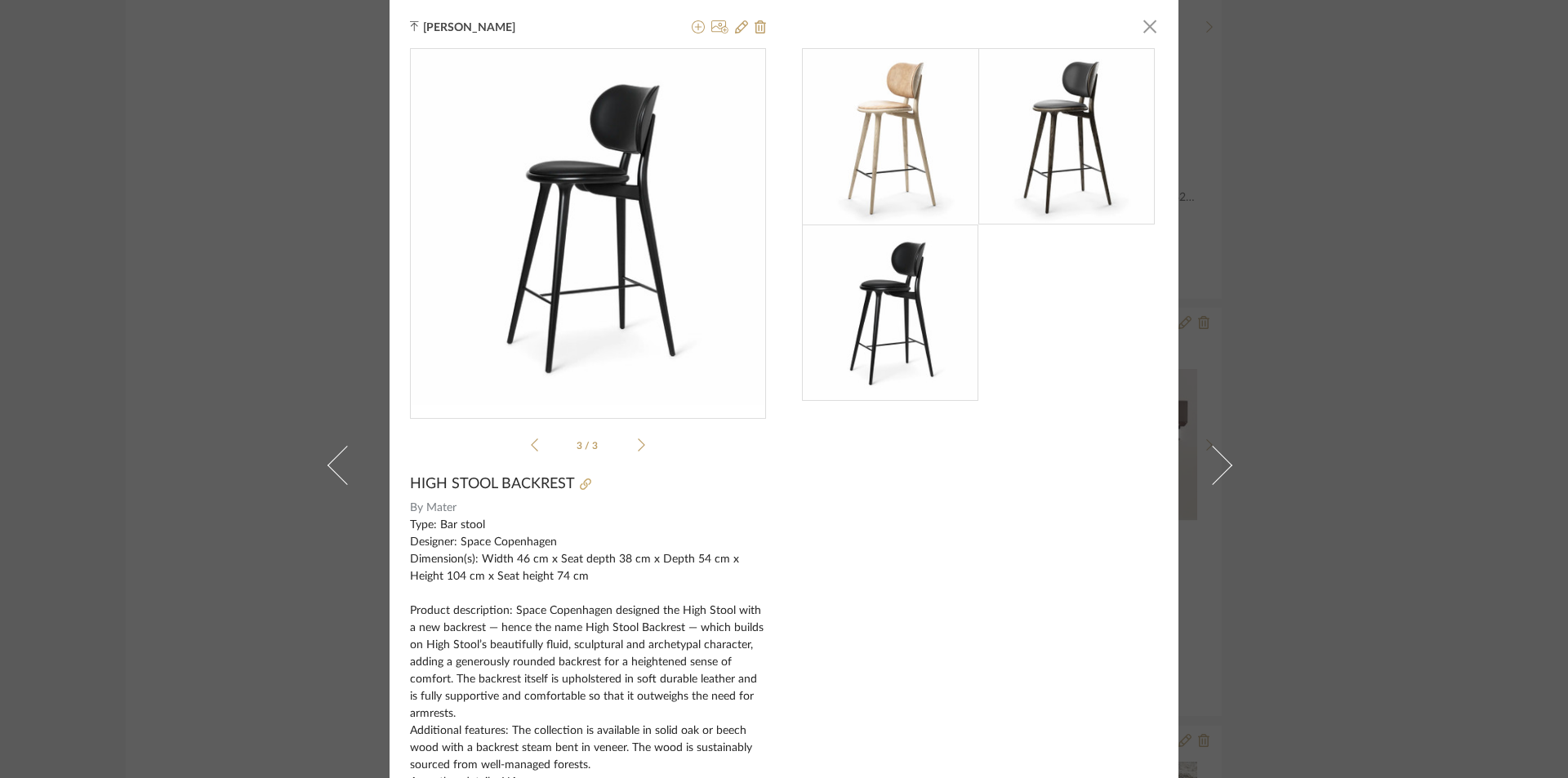
click at [531, 448] on icon at bounding box center [534, 445] width 7 height 15
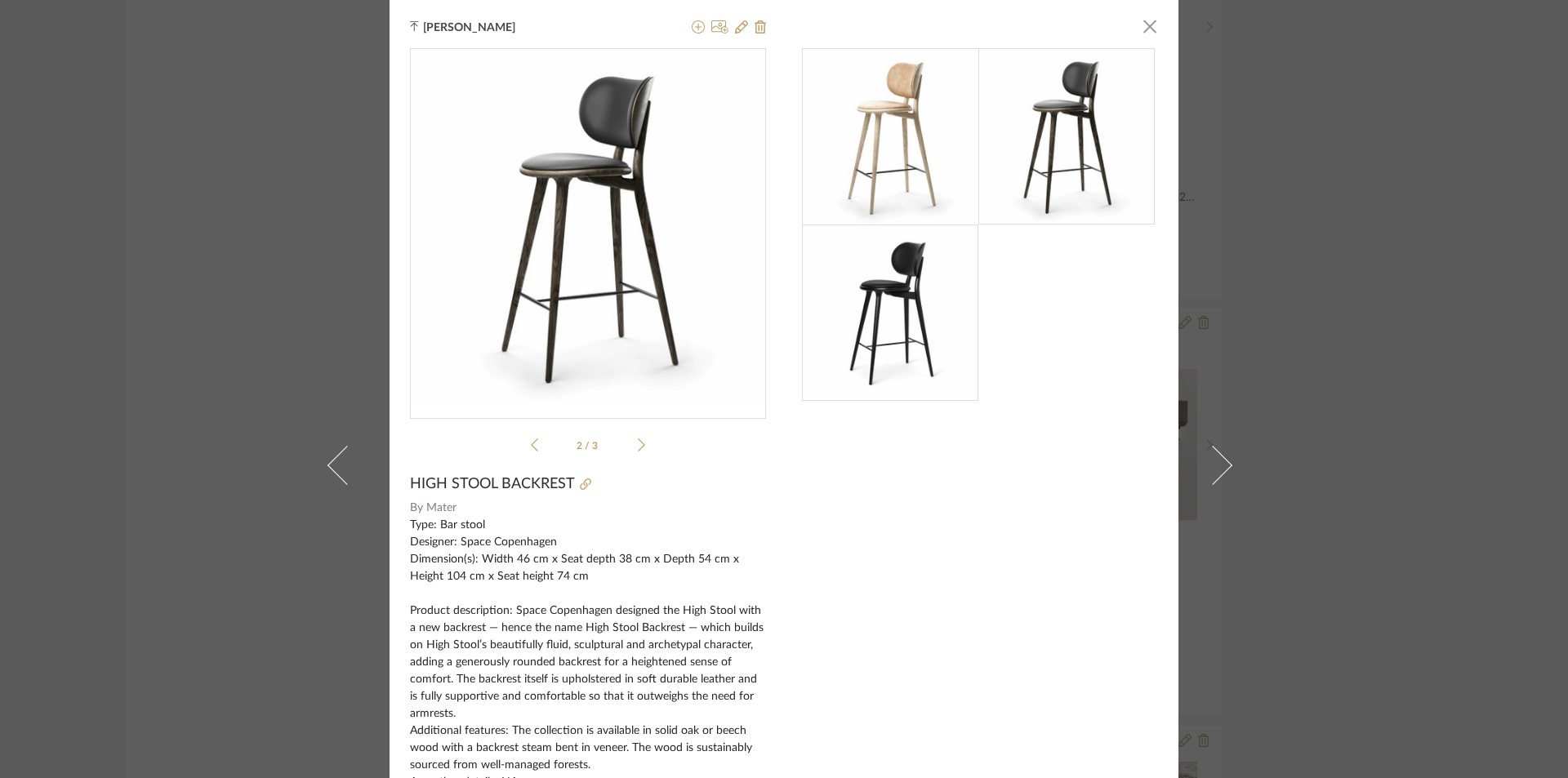
click at [232, 290] on div "[PERSON_NAME] × 2 / 3 HIGH STOOL BACKREST By Mater Type: Bar stool Designer: Sp…" at bounding box center [784, 389] width 1568 height 778
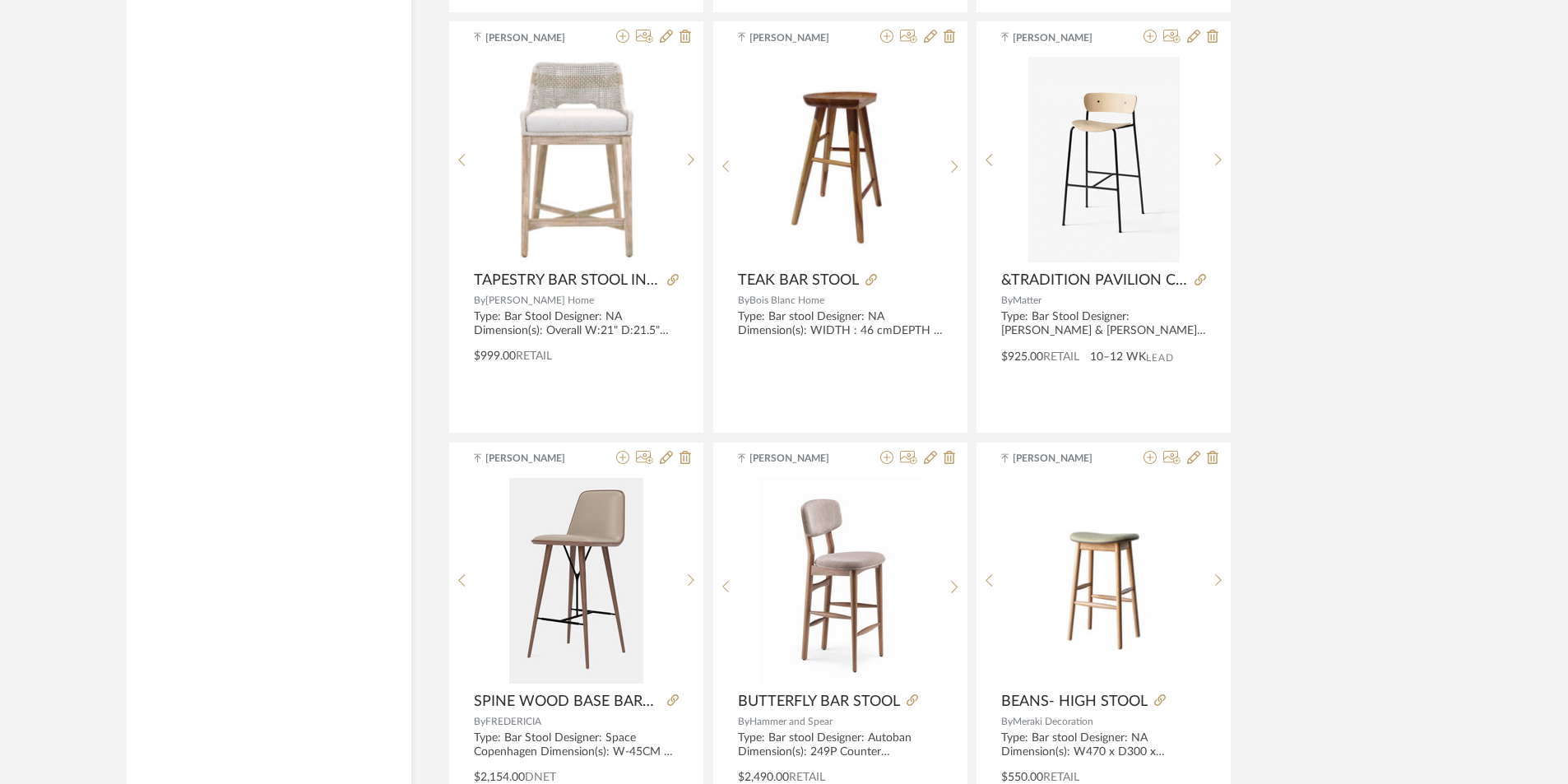
scroll to position [10439, 0]
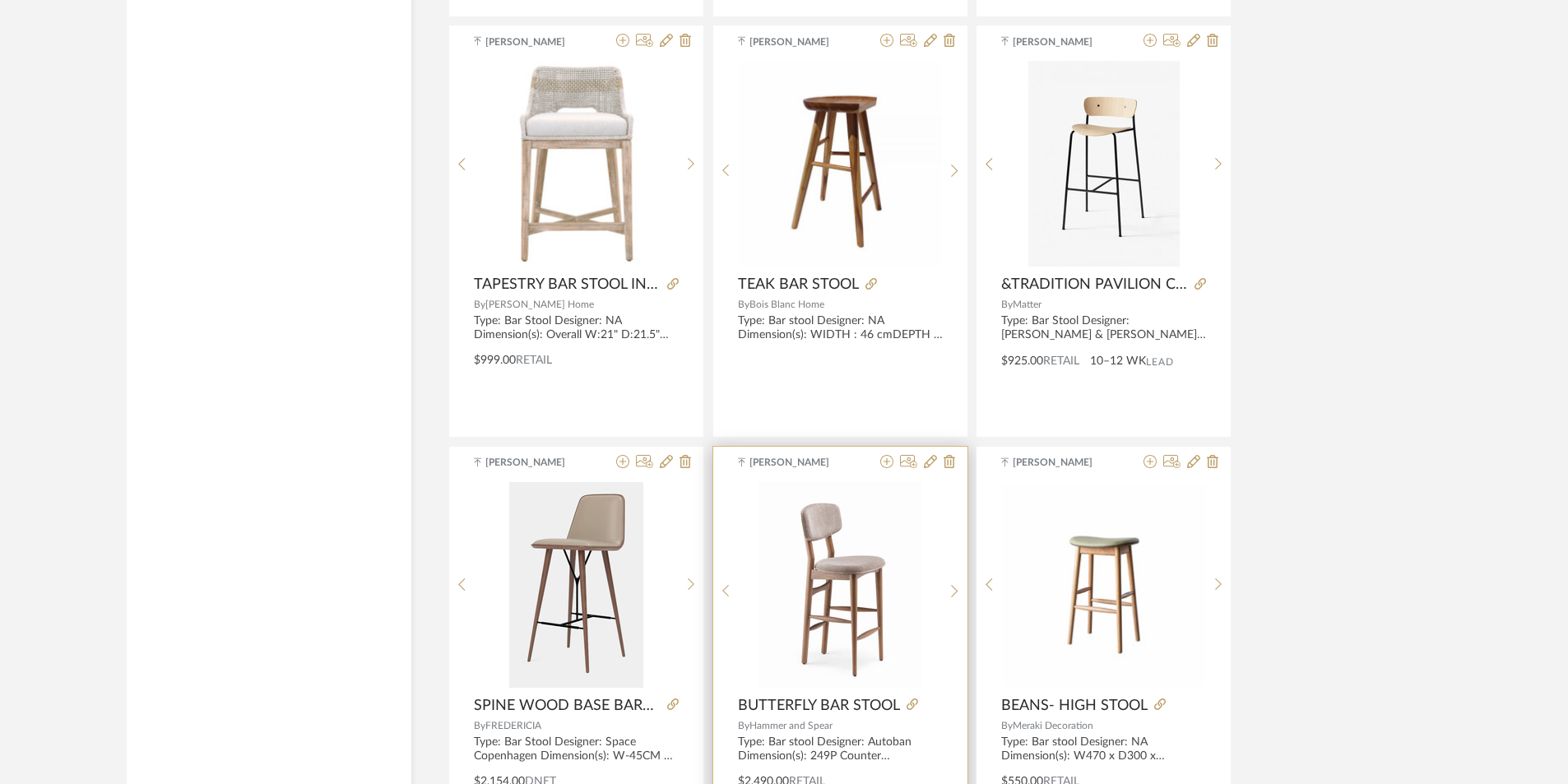
click at [847, 515] on img "0" at bounding box center [841, 585] width 164 height 206
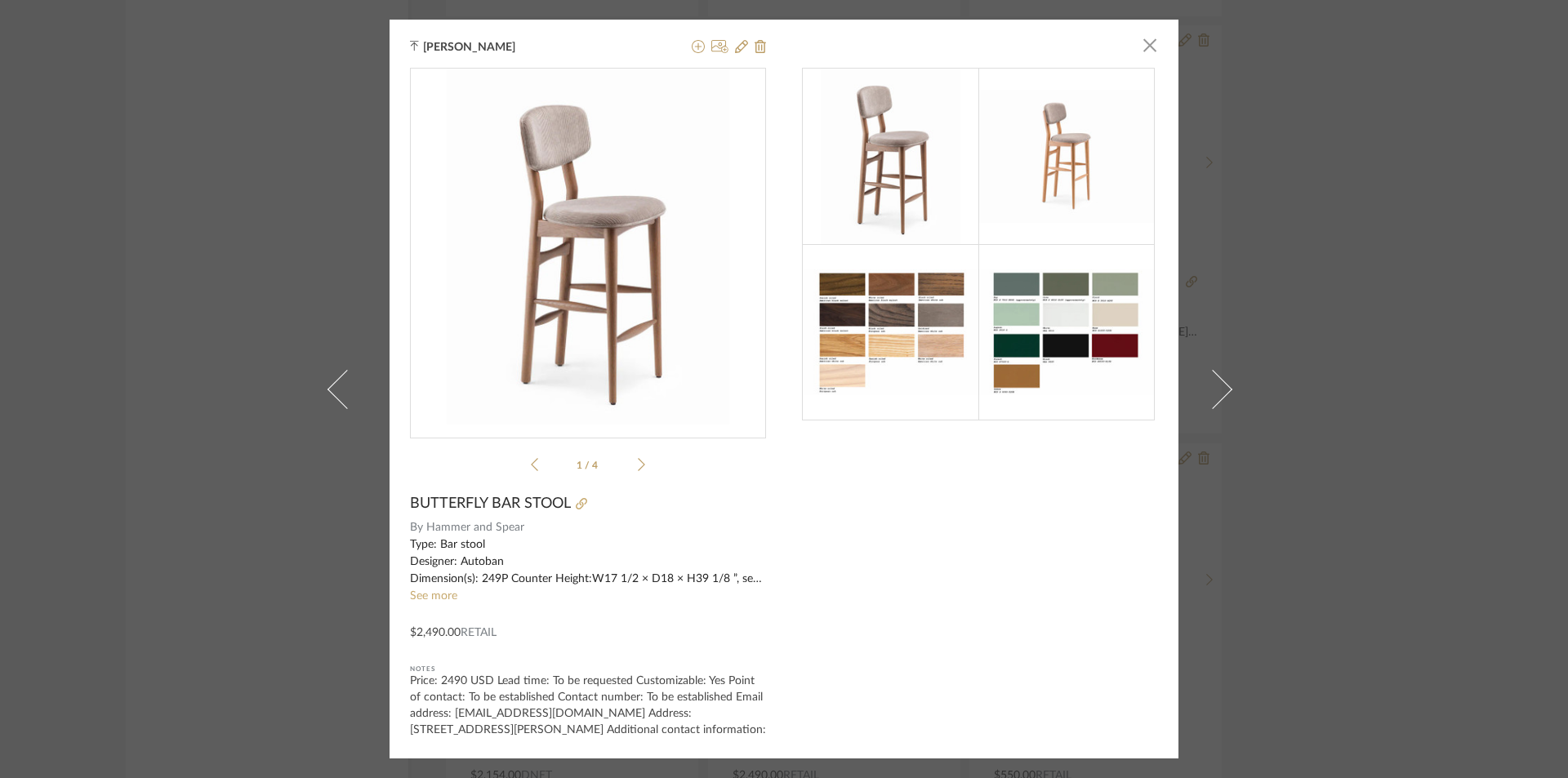
click at [630, 467] on li "1 / 4" at bounding box center [588, 465] width 100 height 20
click at [631, 467] on li "1 / 4" at bounding box center [588, 465] width 100 height 20
click at [639, 464] on div "1 / 4" at bounding box center [588, 273] width 356 height 411
click at [641, 465] on div "1 / 4" at bounding box center [588, 273] width 356 height 411
click at [649, 431] on div at bounding box center [588, 253] width 355 height 369
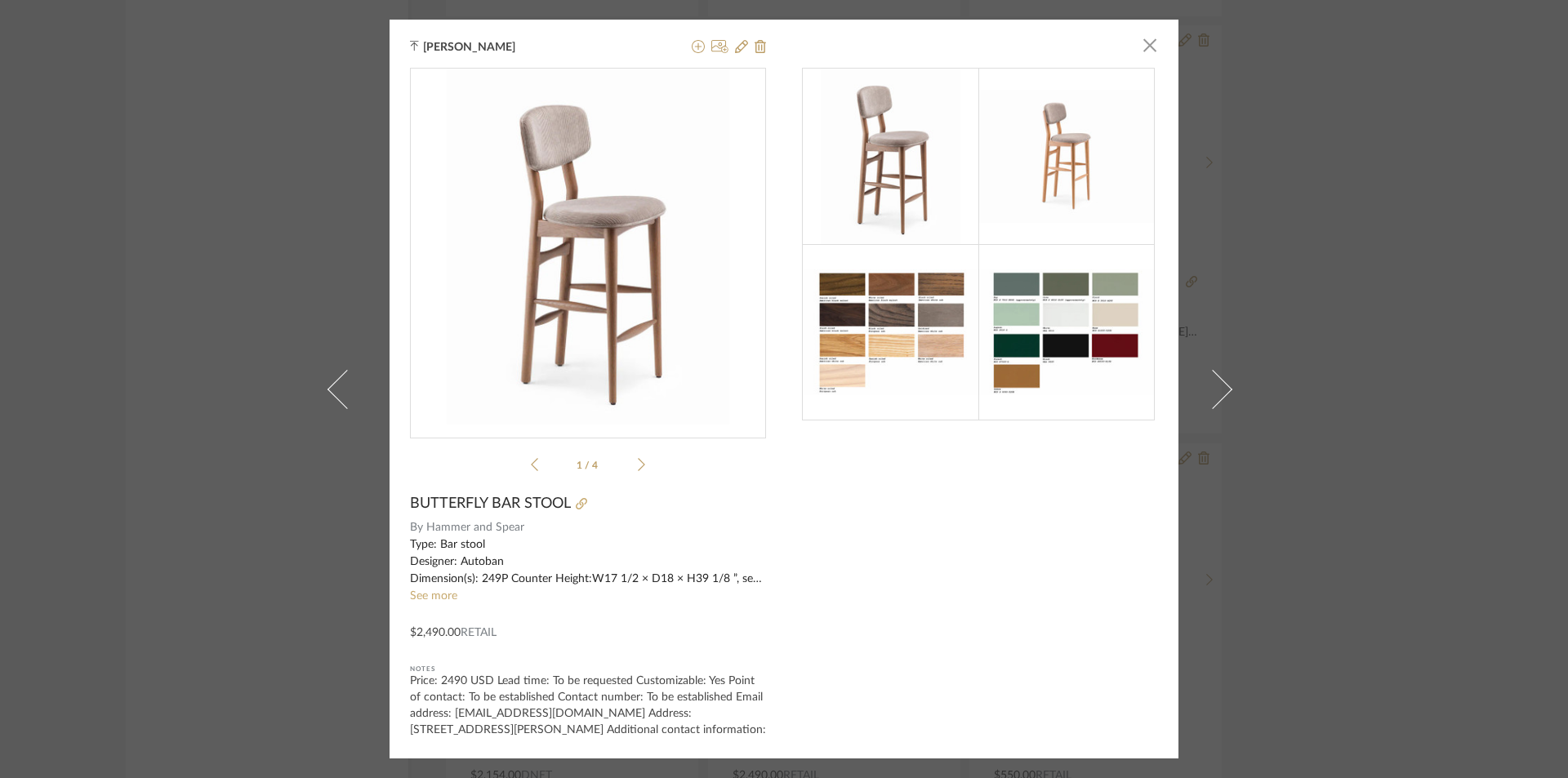
click at [638, 464] on icon at bounding box center [641, 465] width 7 height 15
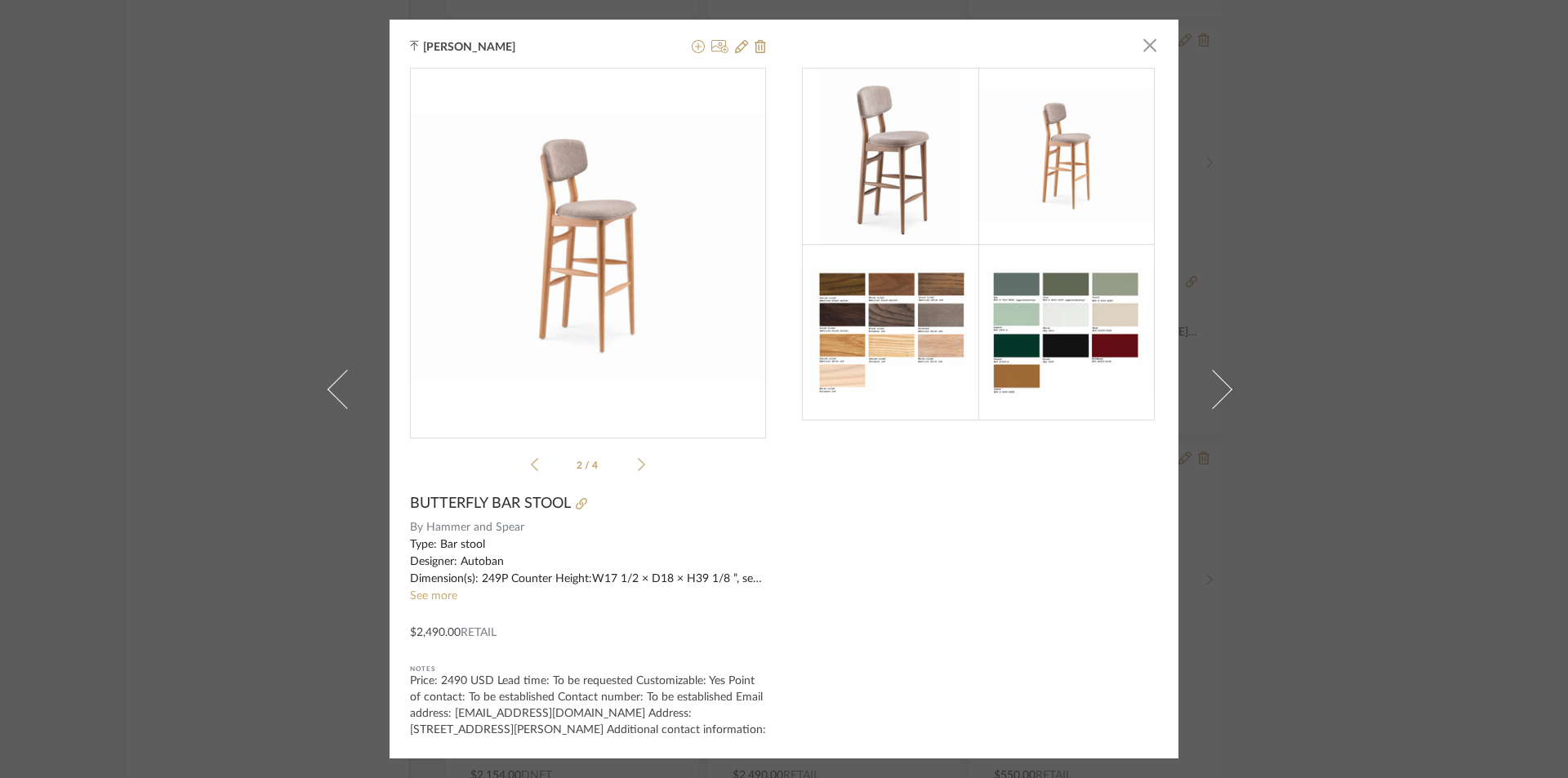
click at [639, 467] on div "2 / 4" at bounding box center [588, 273] width 356 height 411
click at [638, 462] on icon at bounding box center [641, 465] width 7 height 15
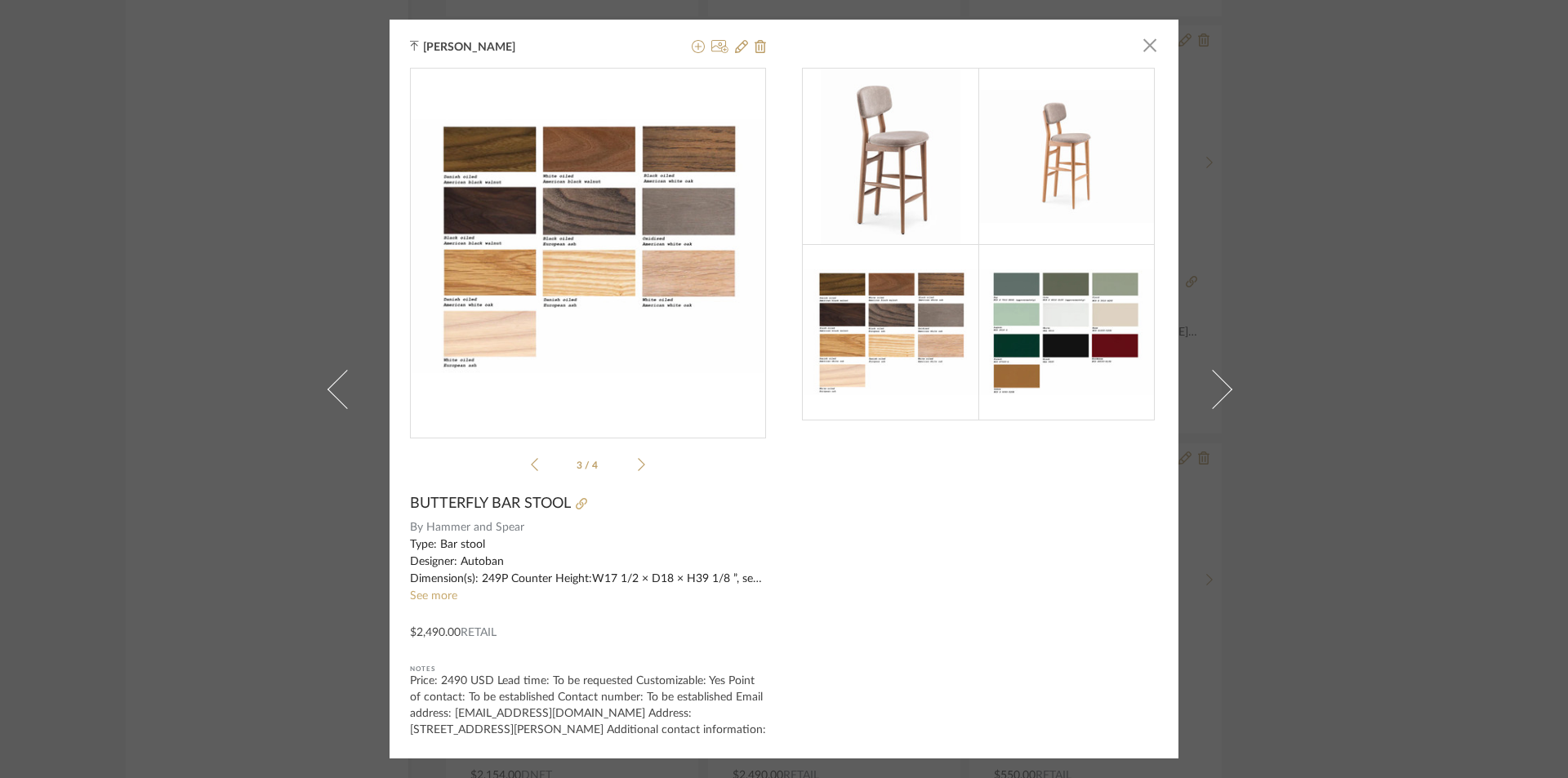
click at [638, 462] on icon at bounding box center [641, 465] width 7 height 15
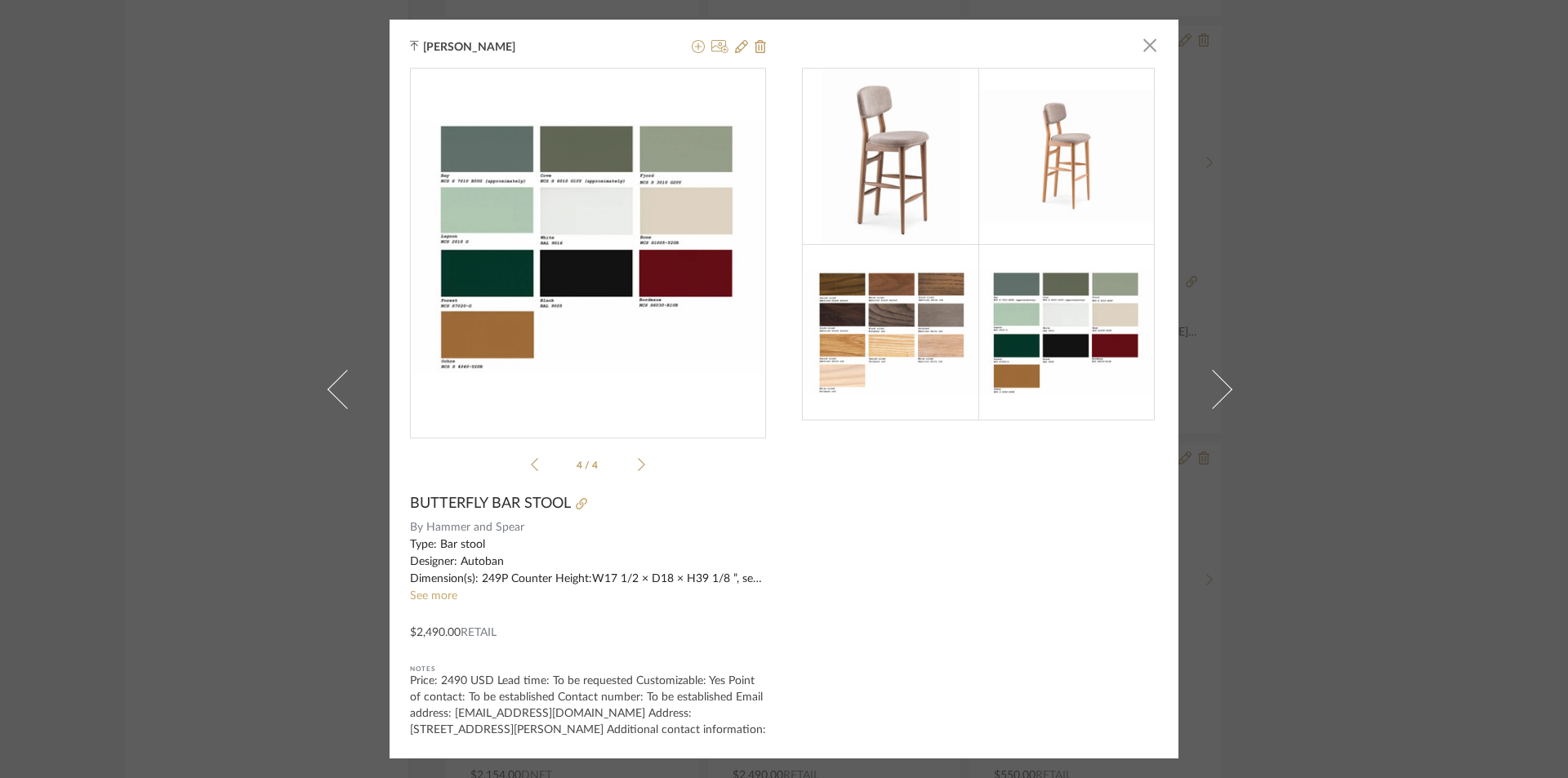
click at [519, 464] on div "4 / 4" at bounding box center [588, 273] width 356 height 411
click at [525, 468] on div "4 / 4" at bounding box center [588, 273] width 356 height 411
click at [531, 466] on icon at bounding box center [534, 465] width 7 height 15
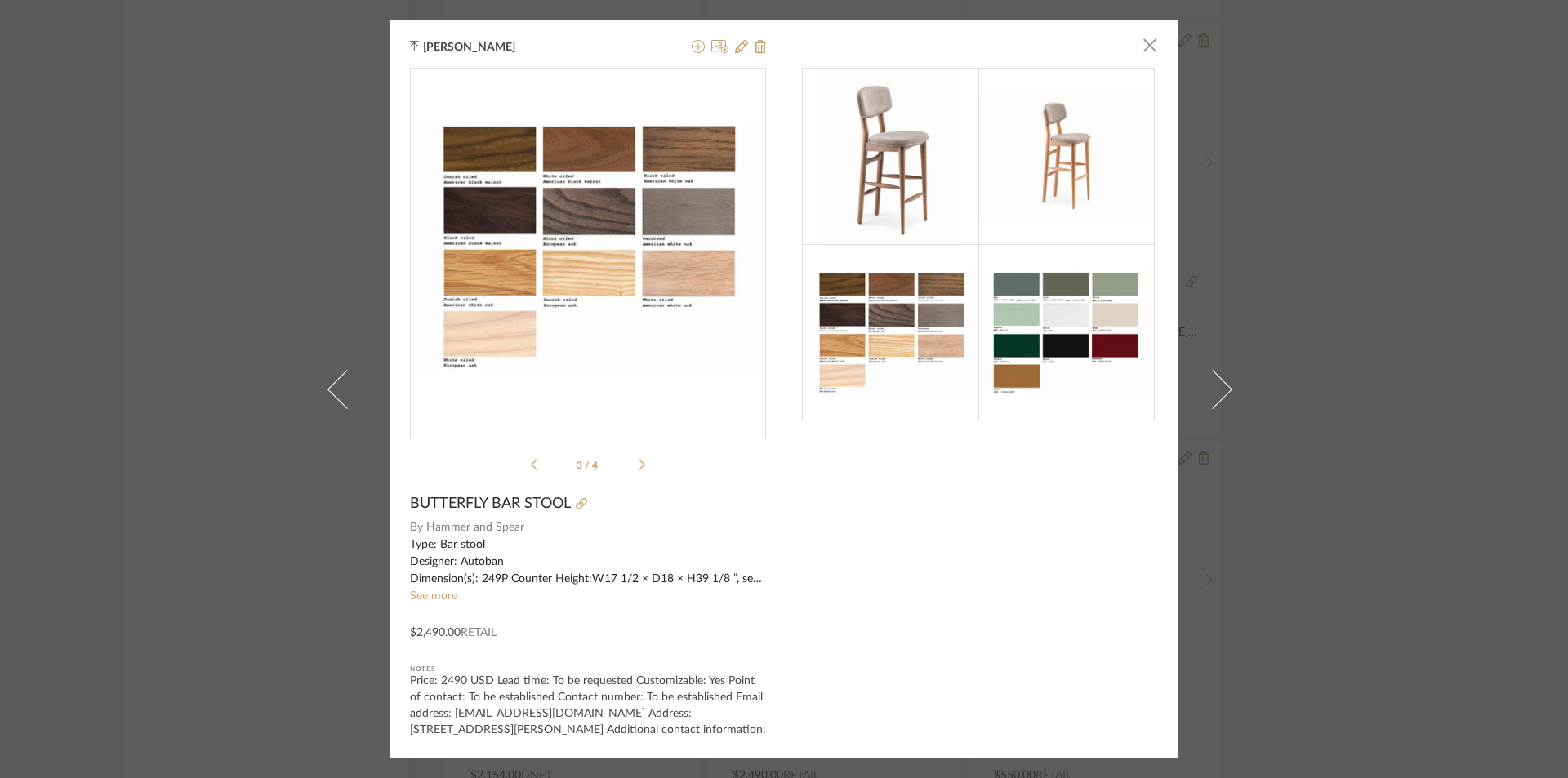
click at [531, 466] on icon at bounding box center [534, 465] width 7 height 15
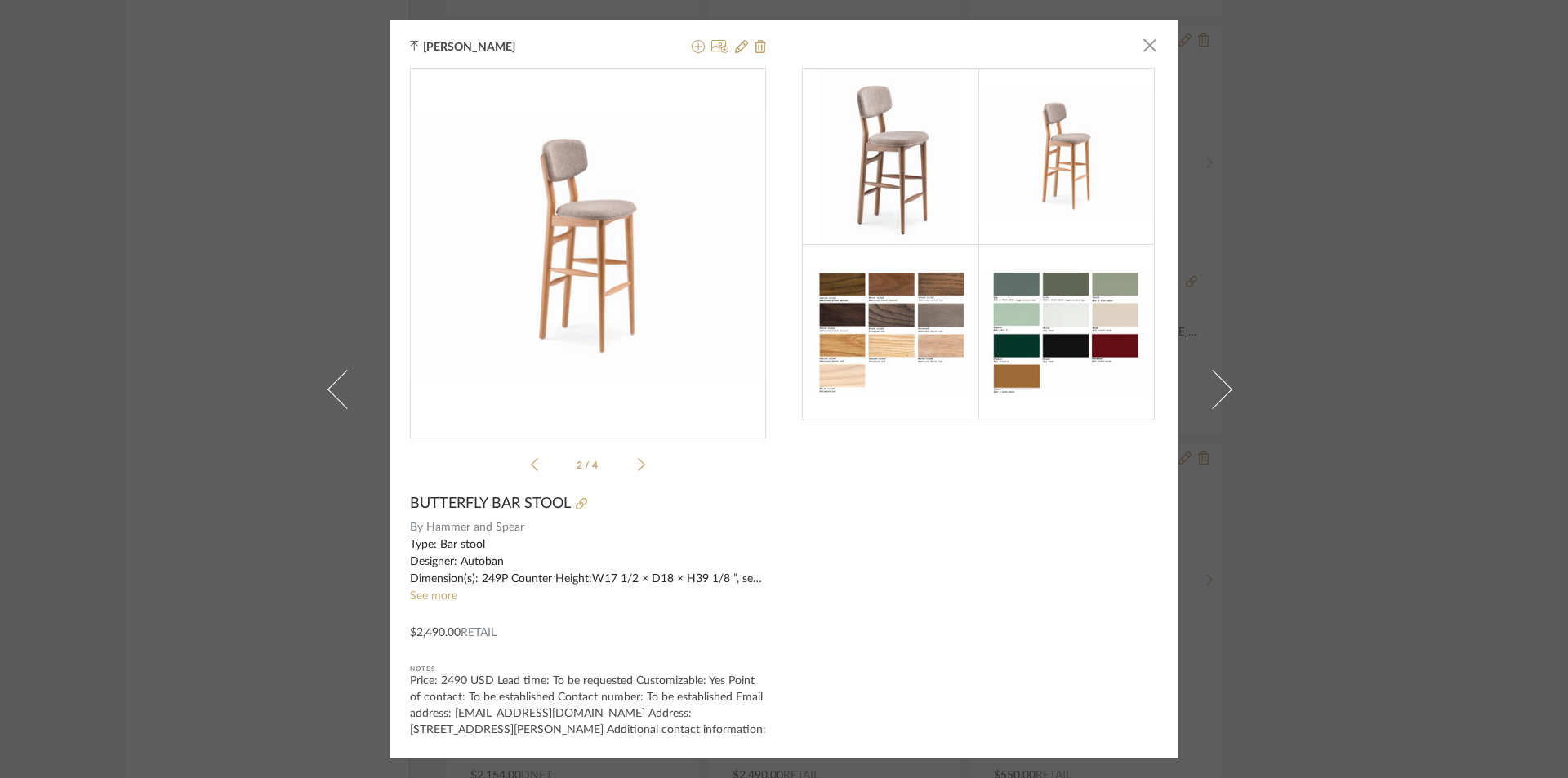
click at [531, 466] on icon at bounding box center [534, 465] width 7 height 15
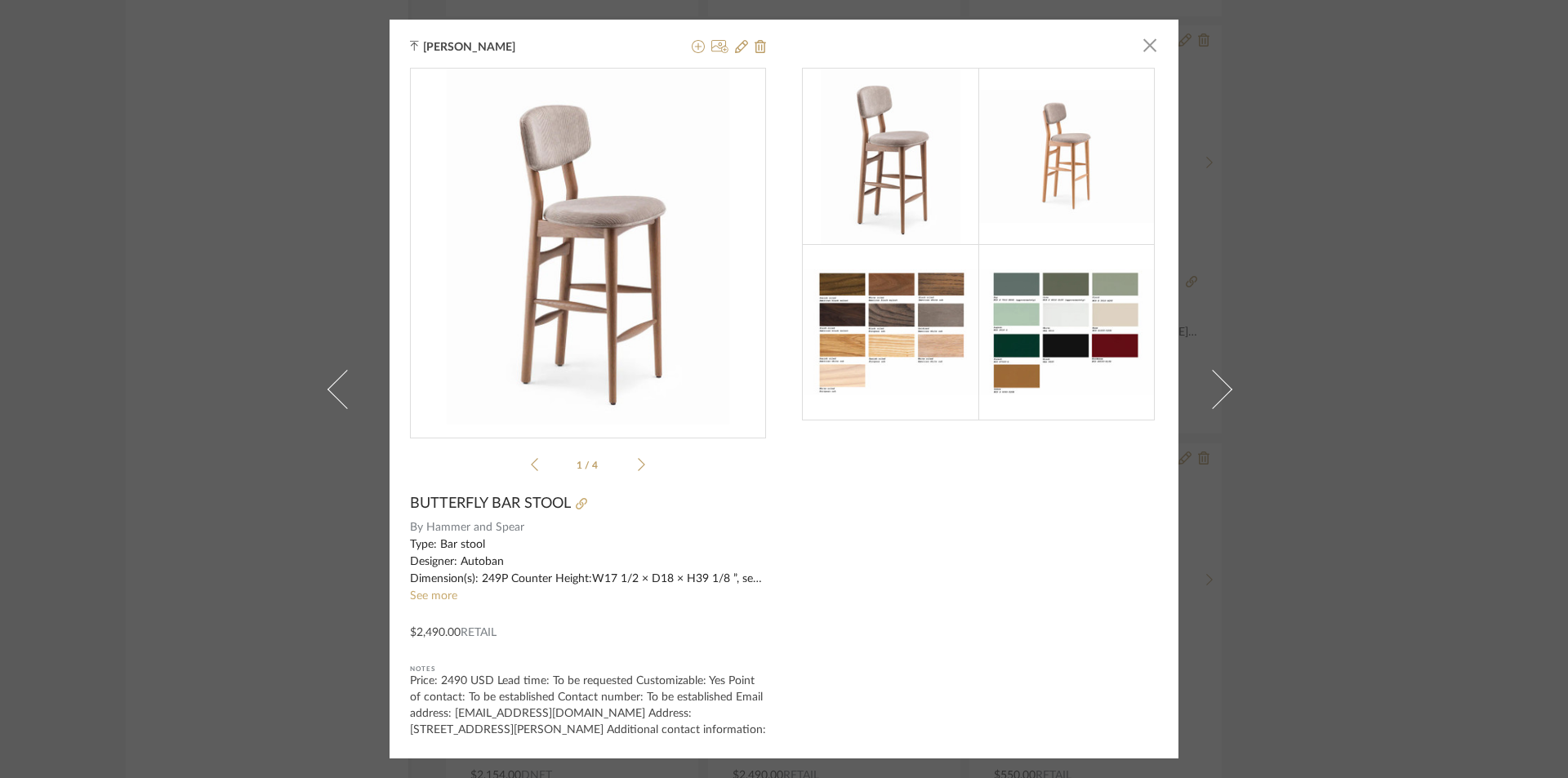
click at [264, 275] on div "[PERSON_NAME] × 1 / 4 BUTTERFLY BAR STOOL By Hammer and Spear Type: Bar stool D…" at bounding box center [784, 389] width 1568 height 778
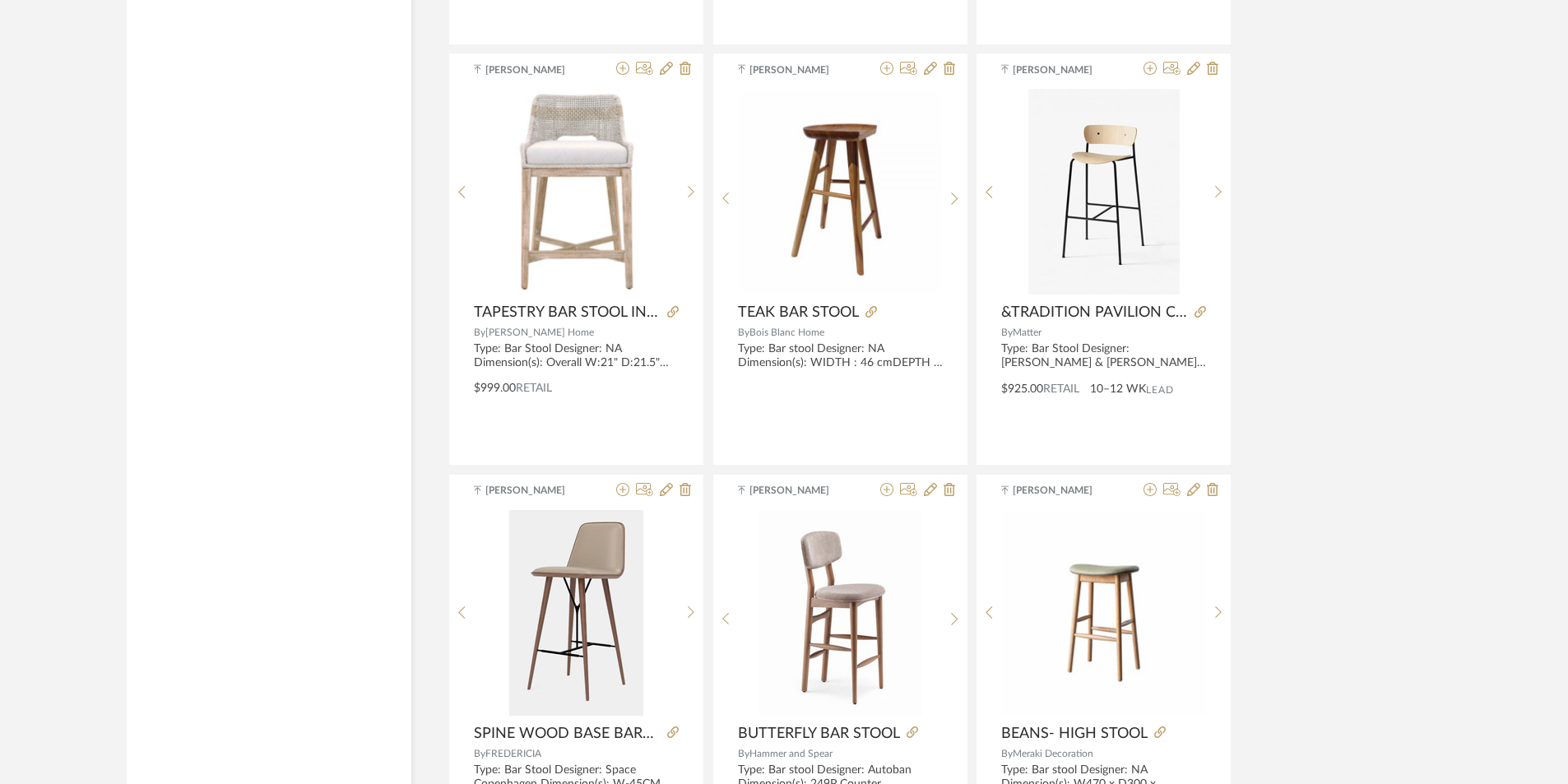
scroll to position [10439, 0]
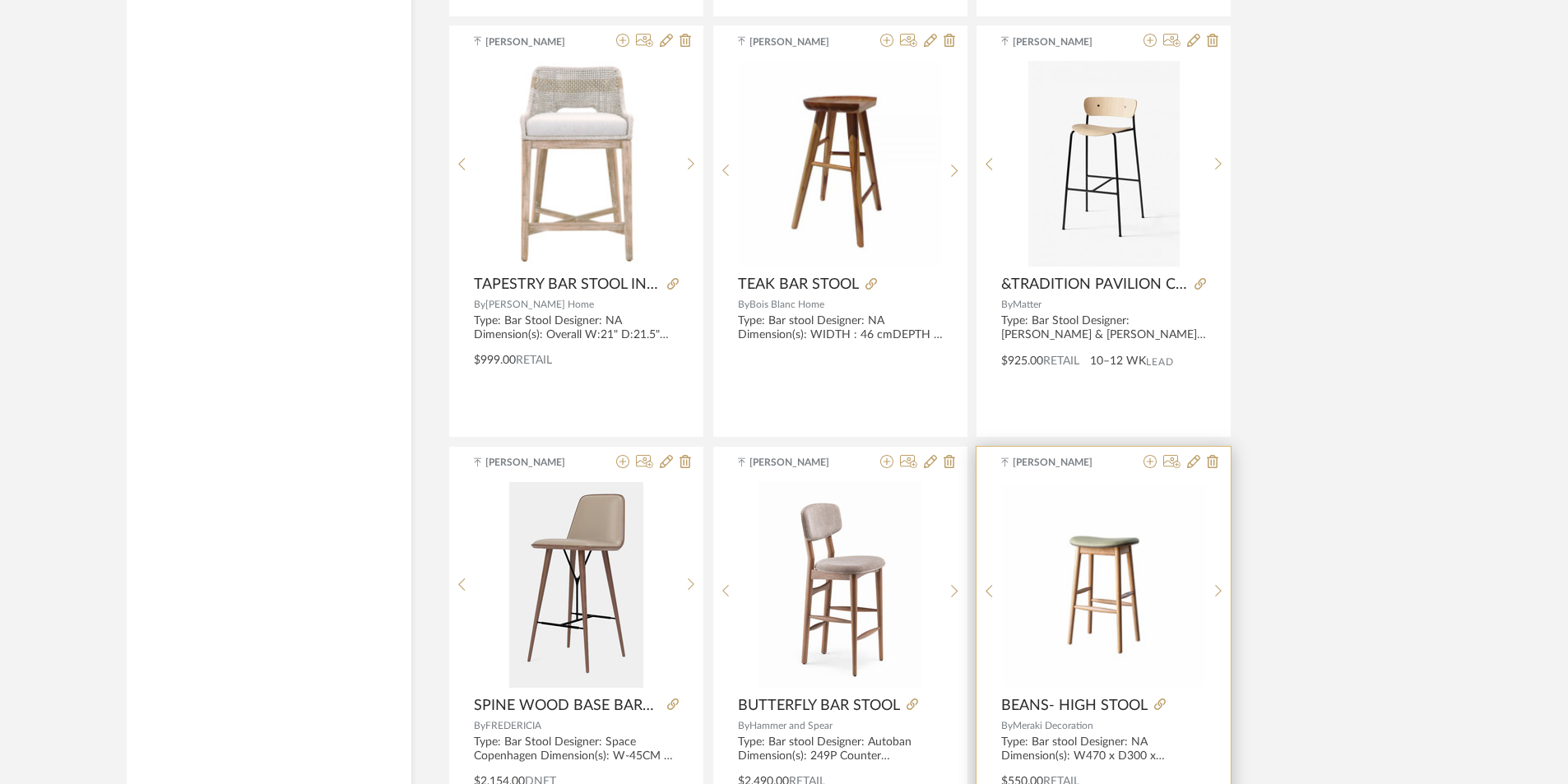
click at [0, 0] on img at bounding box center [0, 0] width 0 height 0
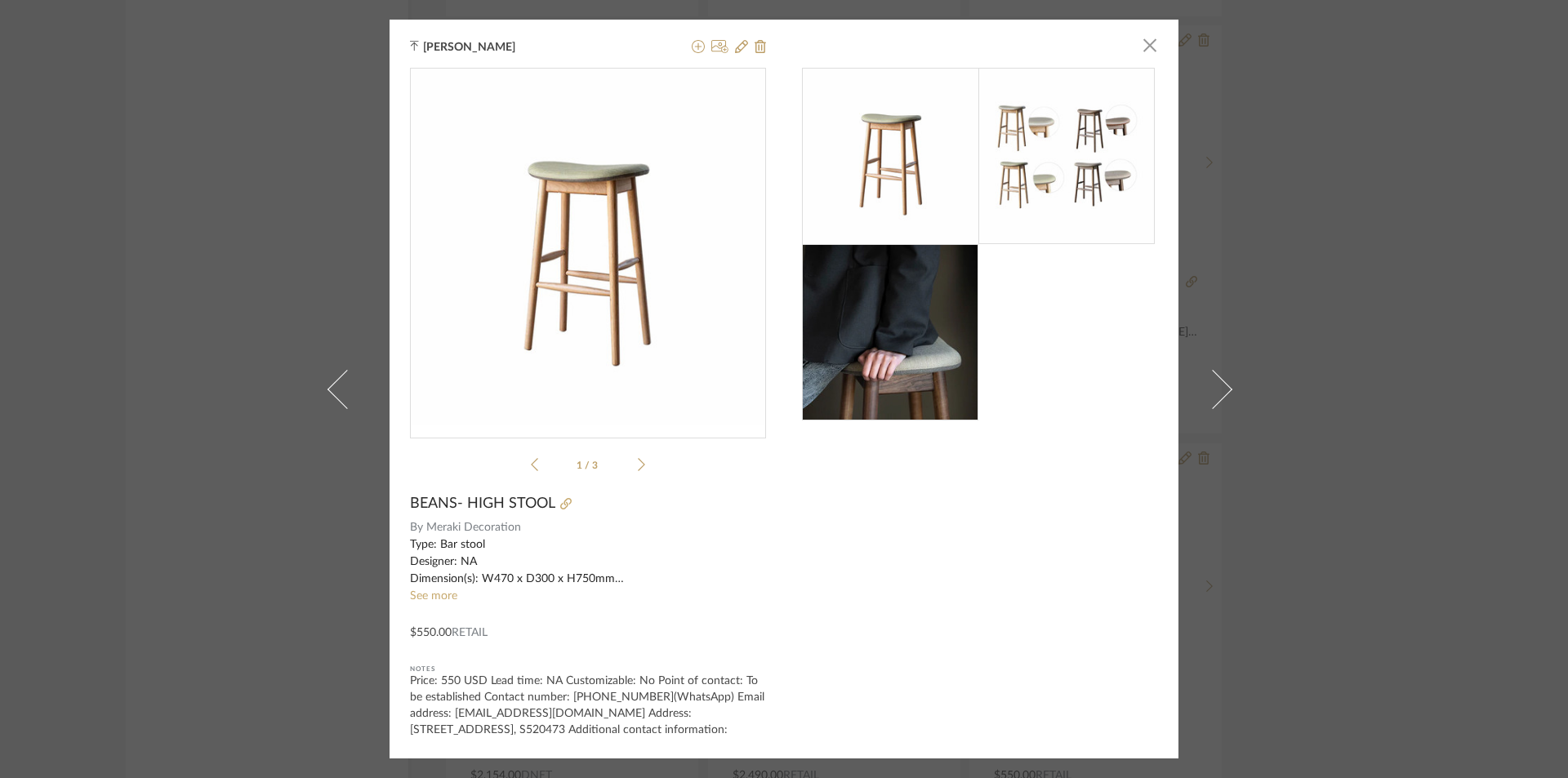
click at [1028, 210] on img at bounding box center [1066, 156] width 176 height 176
click at [643, 465] on div "1 / 3" at bounding box center [588, 273] width 356 height 411
click at [630, 465] on li "1 / 3" at bounding box center [588, 465] width 100 height 20
click at [638, 465] on icon at bounding box center [641, 465] width 7 height 15
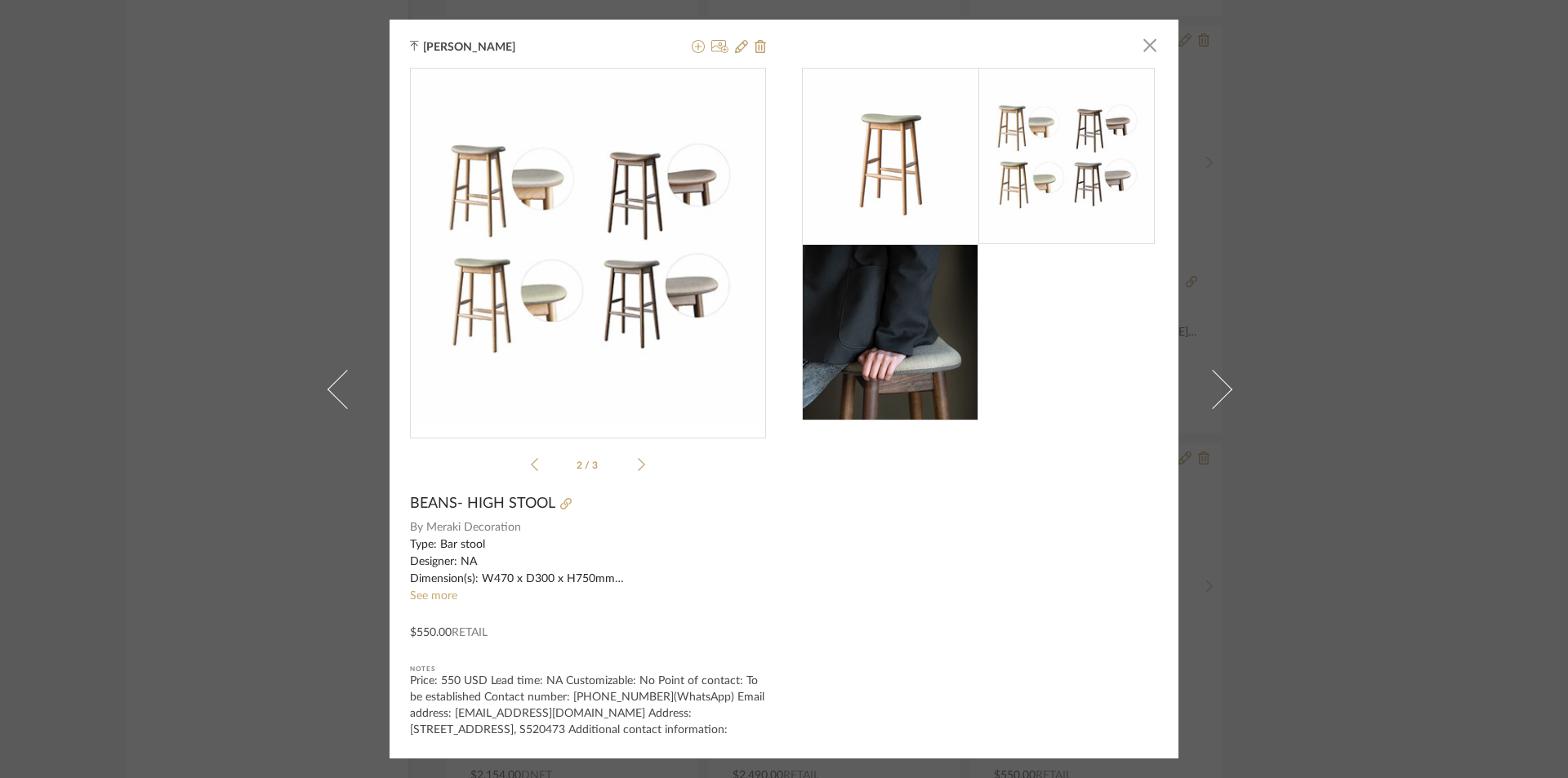
click at [638, 465] on icon at bounding box center [641, 465] width 7 height 15
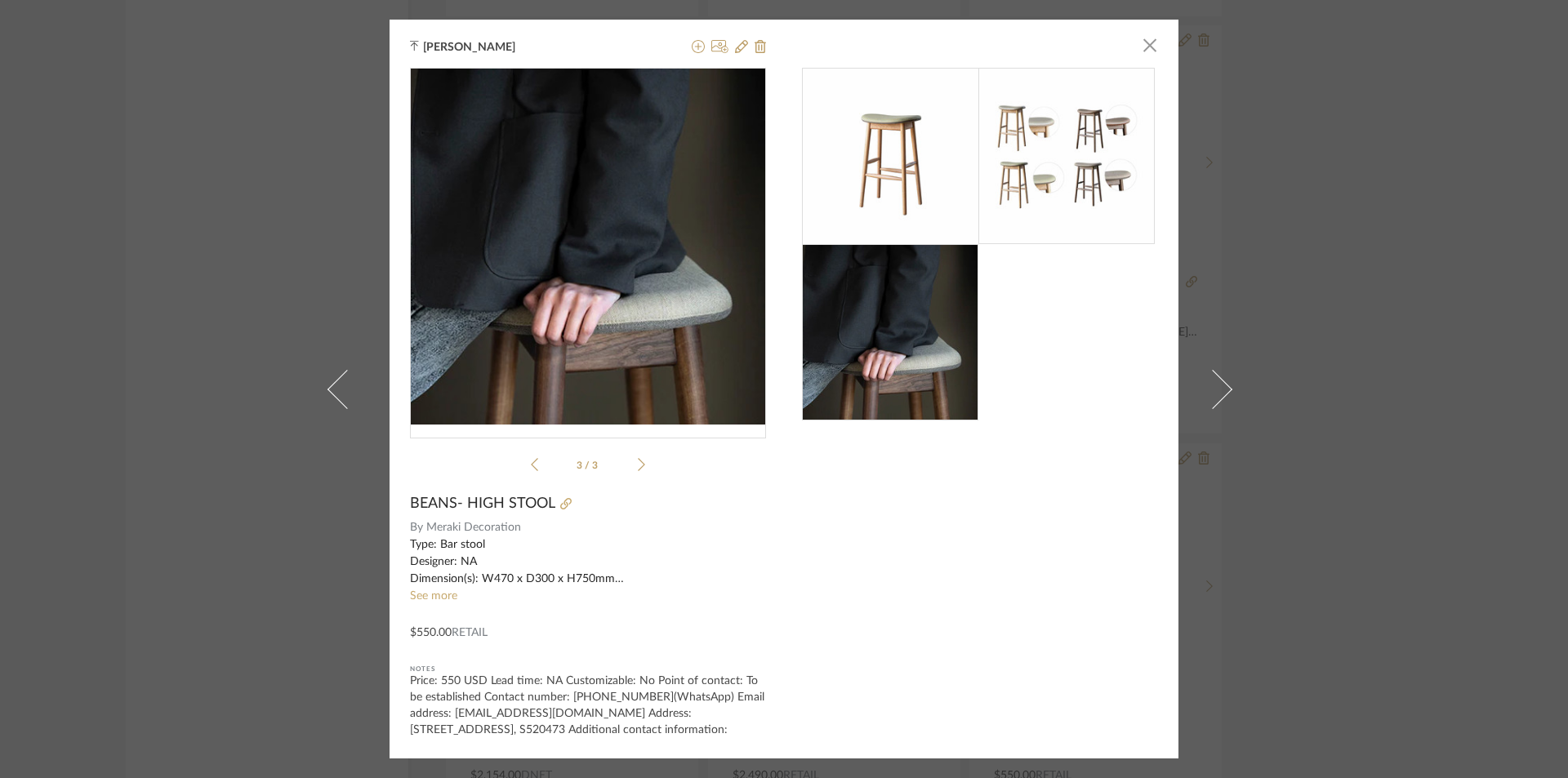
click at [531, 462] on icon at bounding box center [534, 465] width 7 height 15
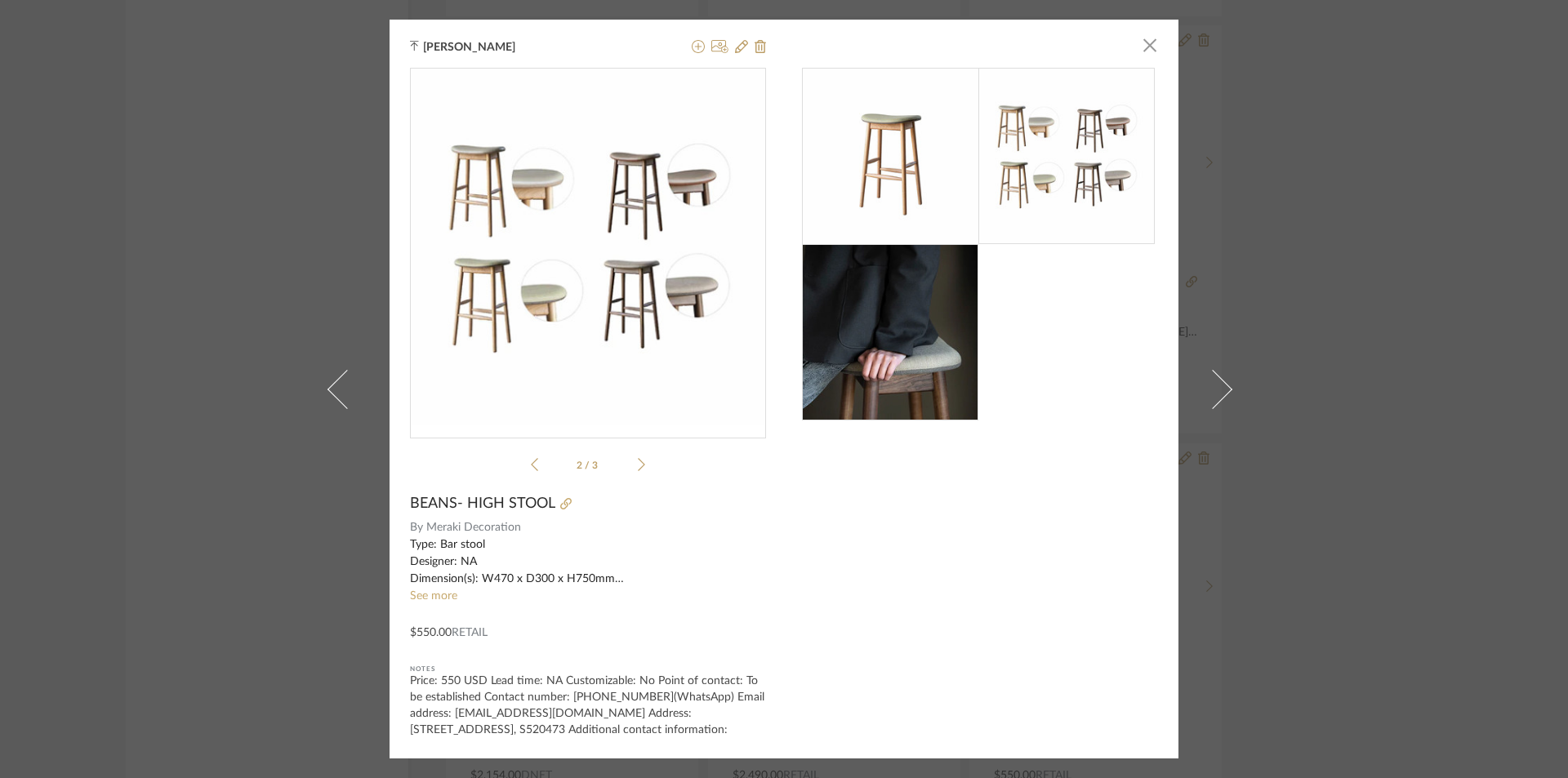
click at [531, 462] on icon at bounding box center [534, 465] width 7 height 15
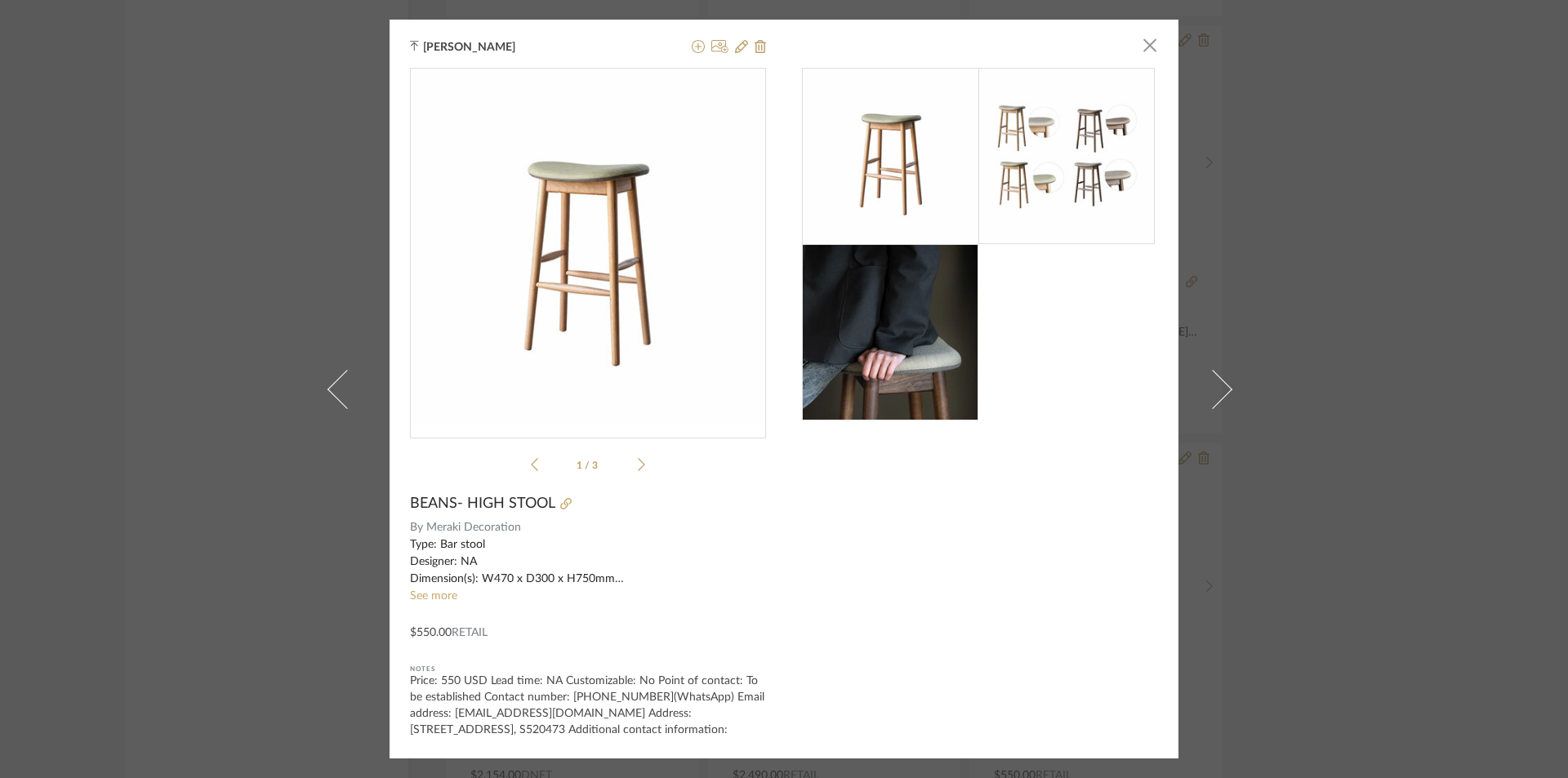
click at [308, 264] on div "[PERSON_NAME] × 1 / 3 BEANS- HIGH STOOL By Meraki Decoration Type: Bar stool De…" at bounding box center [784, 389] width 1568 height 778
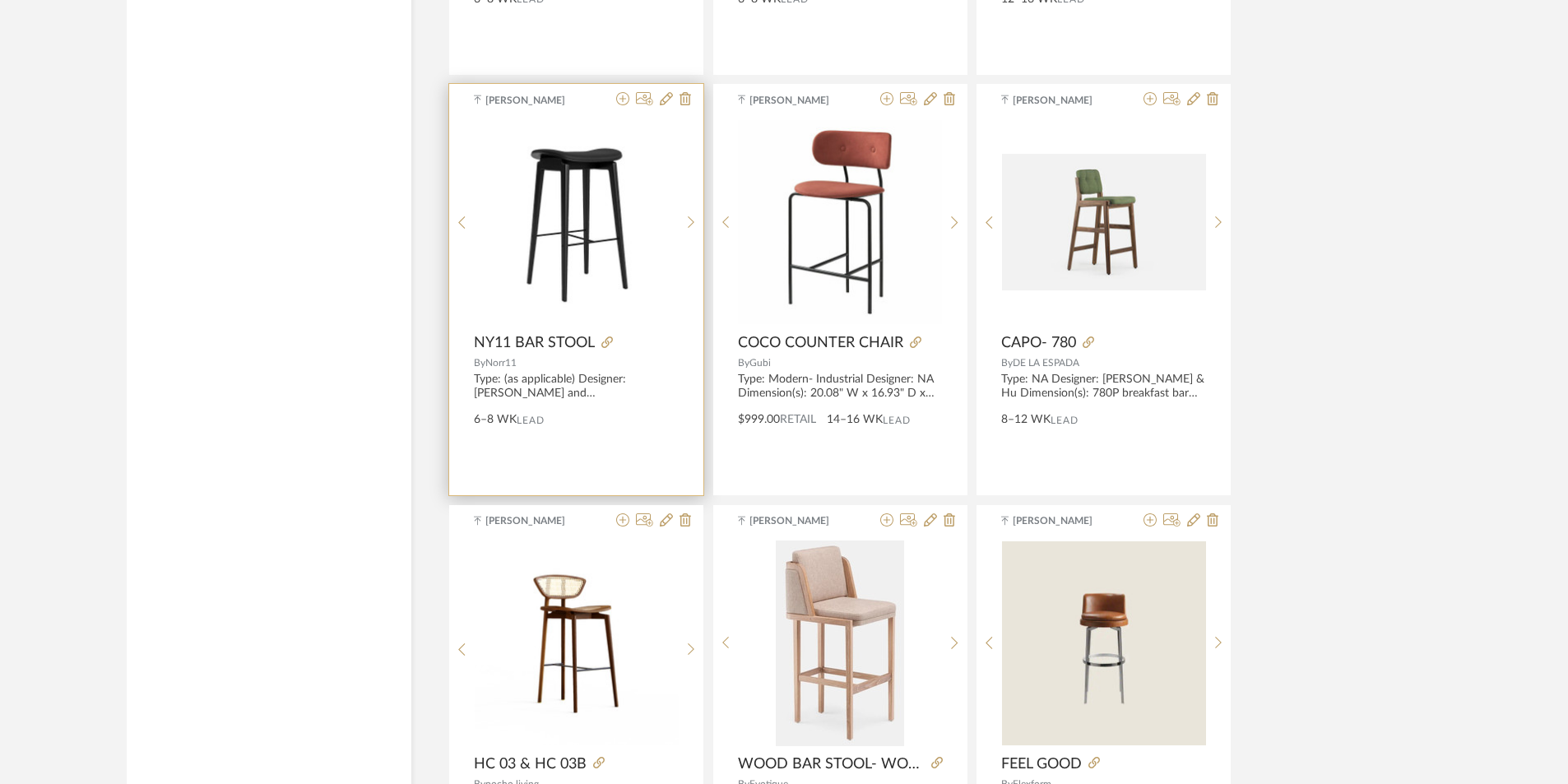
scroll to position [9534, 0]
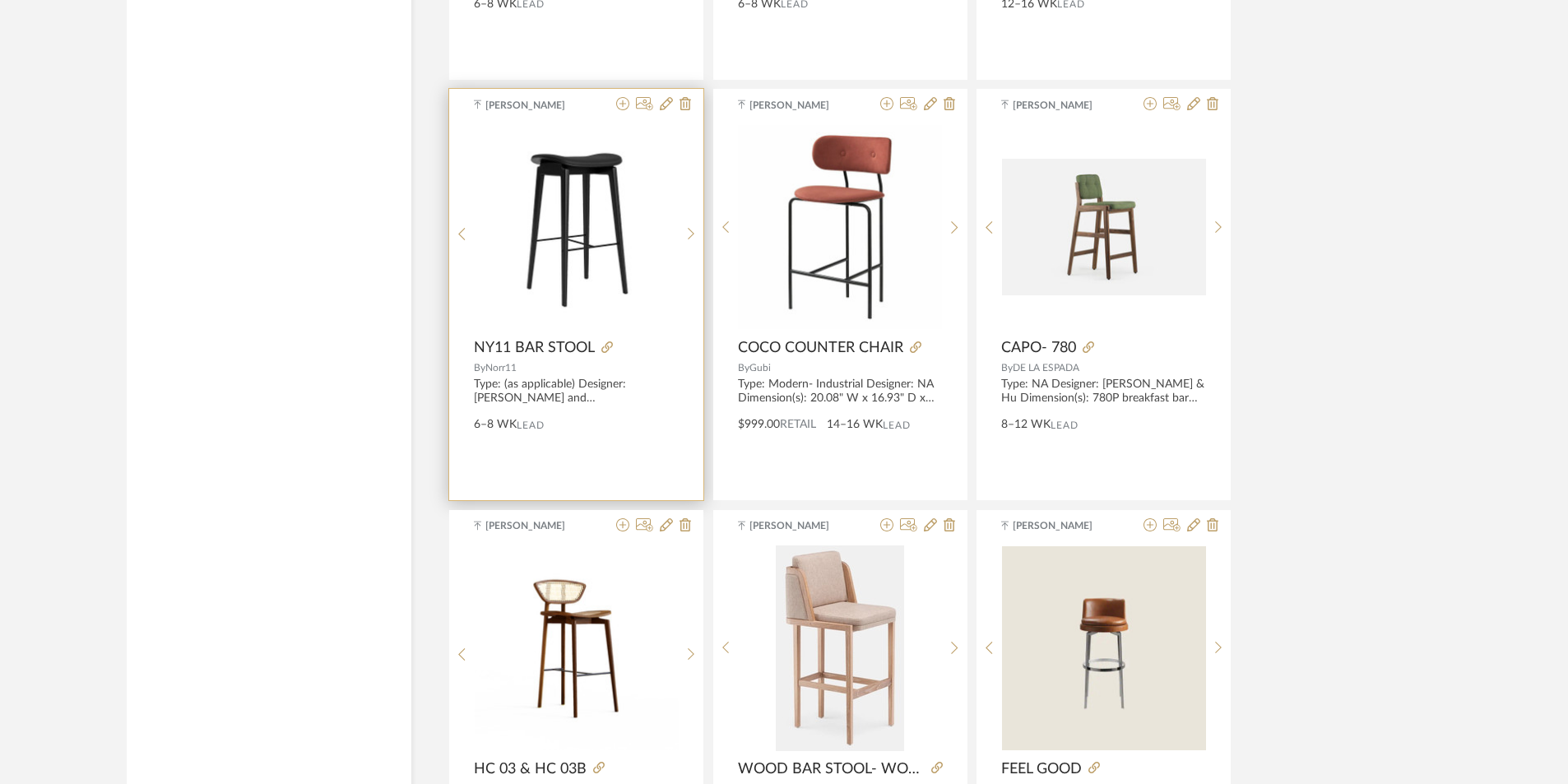
click at [0, 0] on img at bounding box center [0, 0] width 0 height 0
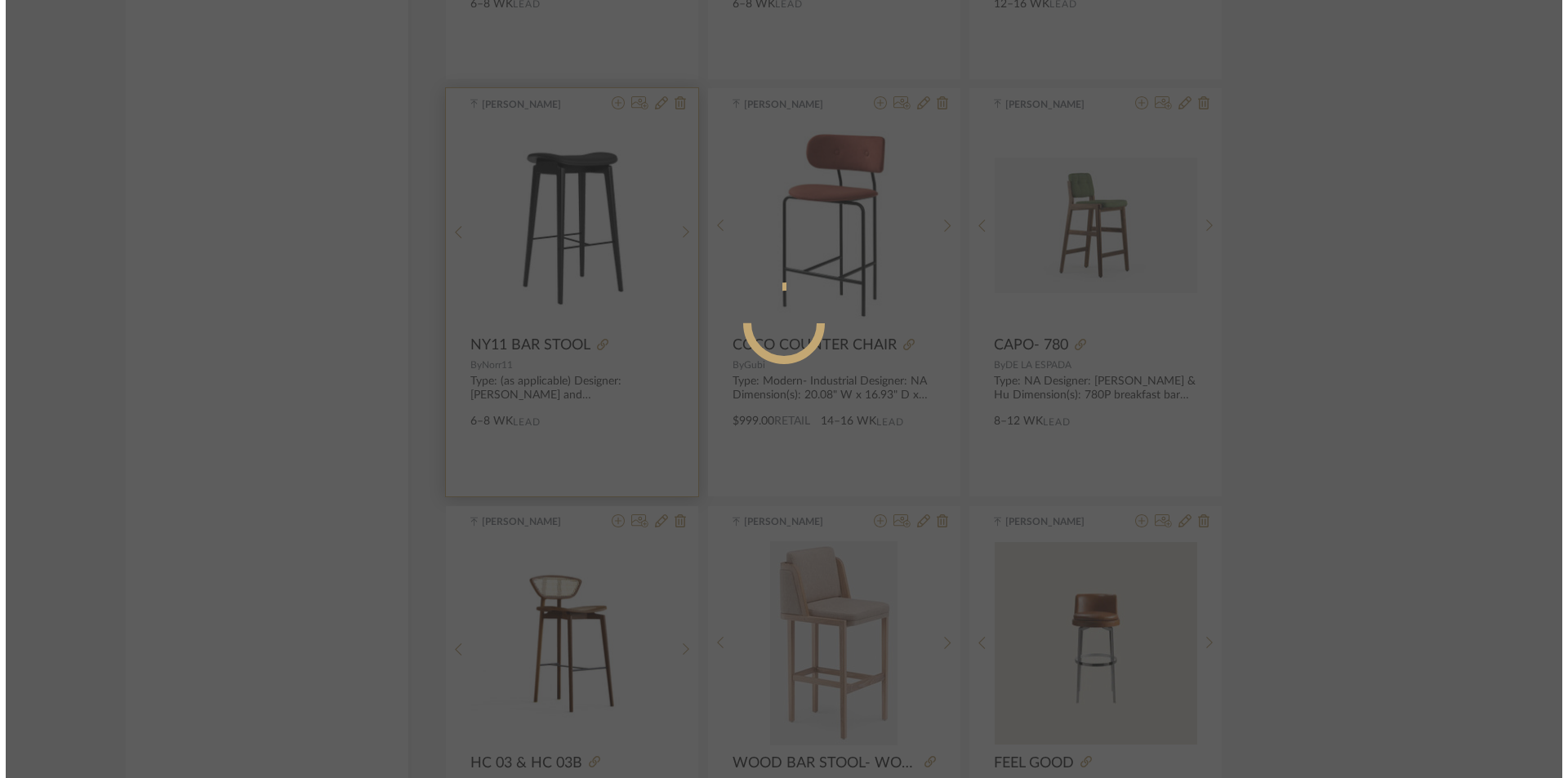
scroll to position [0, 0]
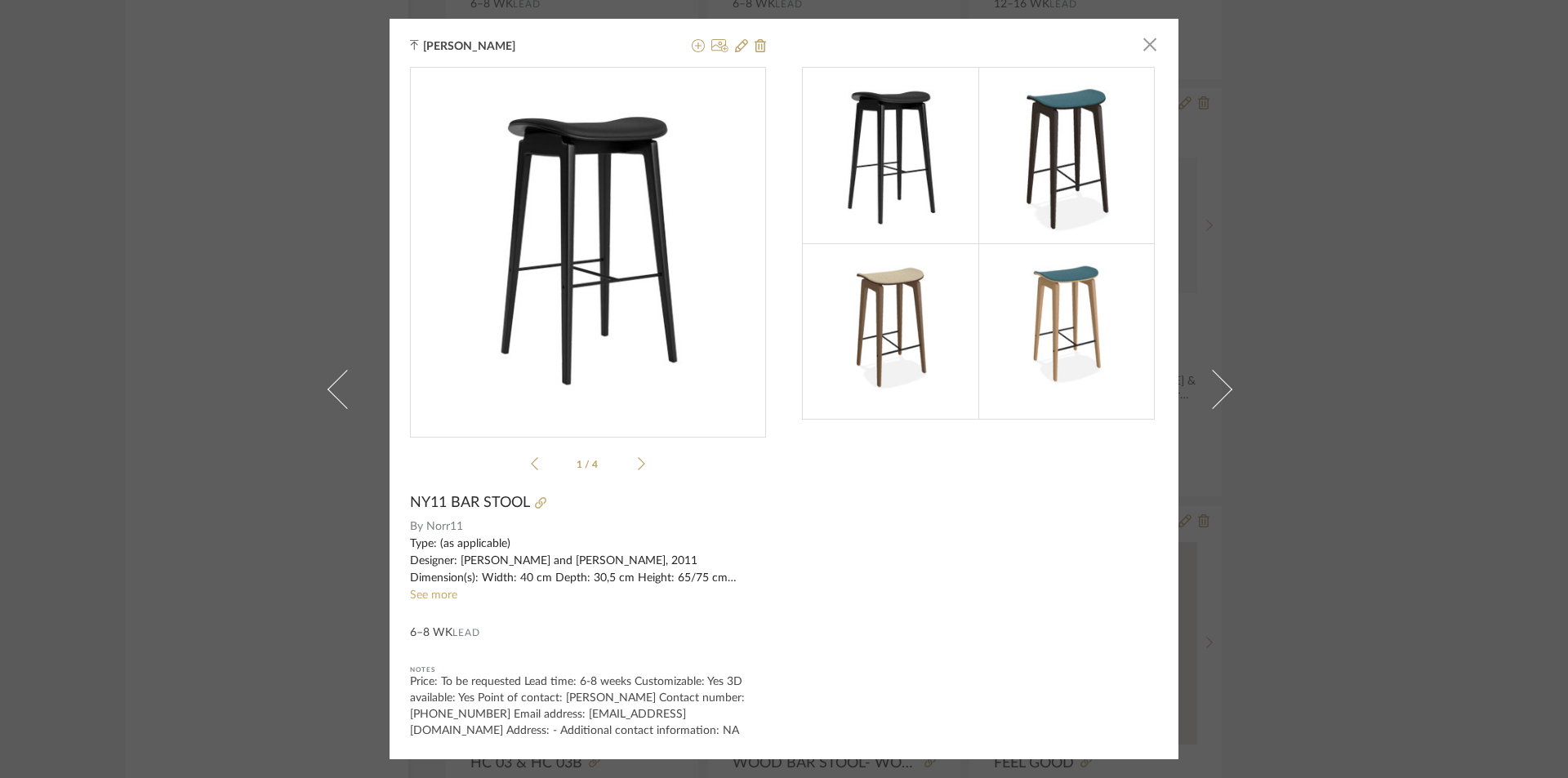
click at [638, 465] on icon at bounding box center [641, 464] width 7 height 15
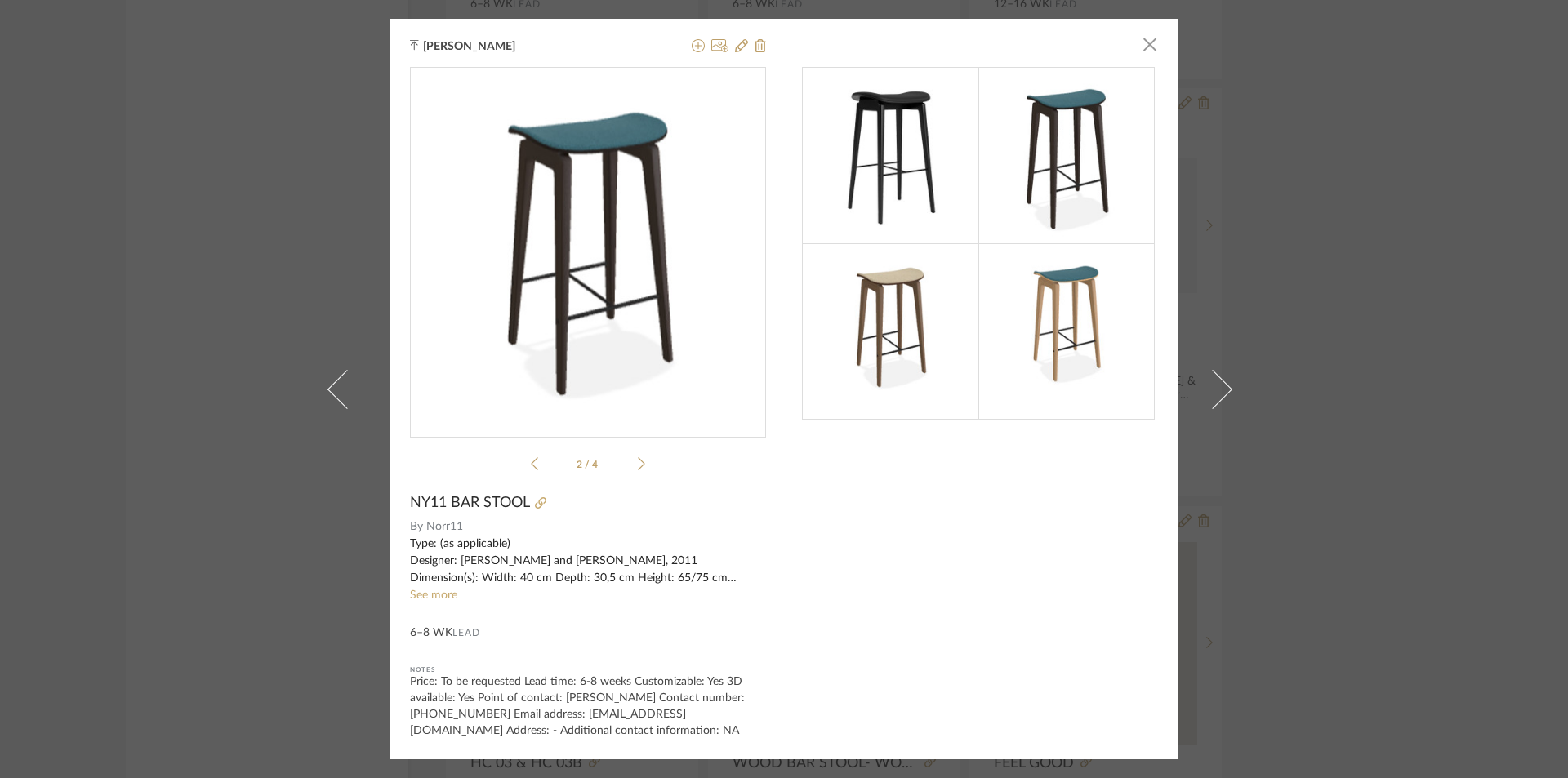
click at [638, 465] on icon at bounding box center [641, 464] width 7 height 15
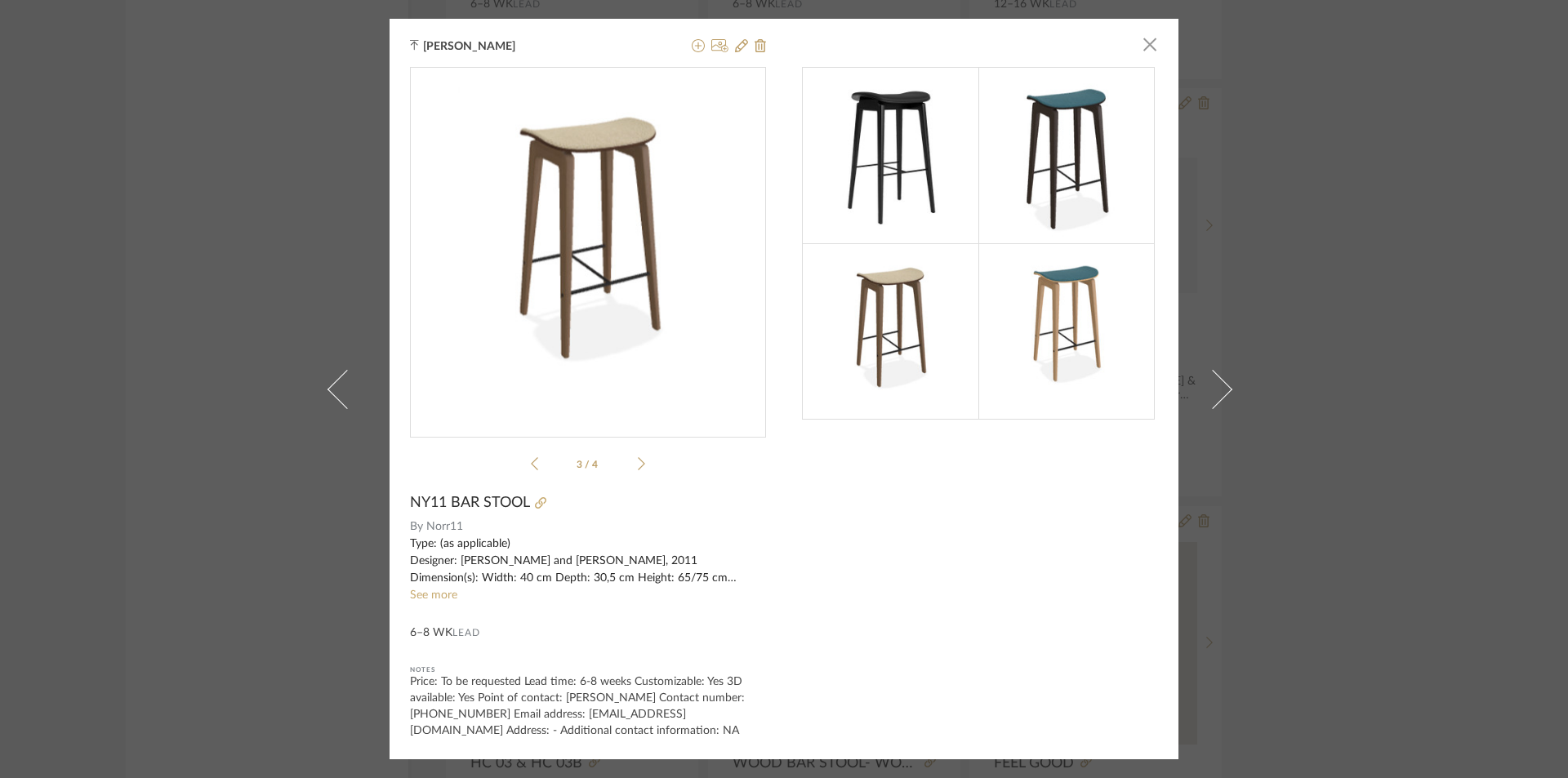
click at [638, 465] on icon at bounding box center [641, 464] width 7 height 15
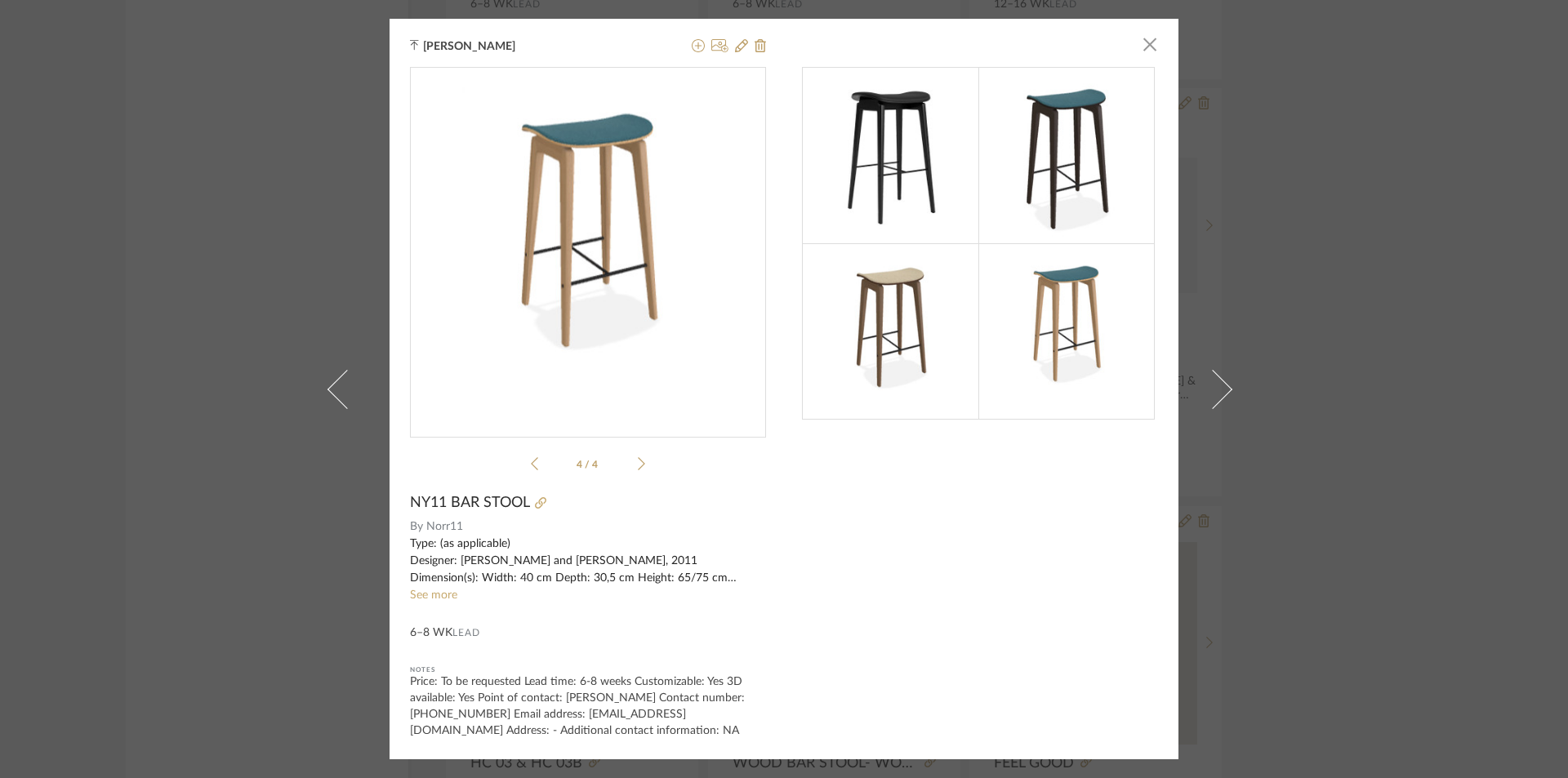
click at [424, 286] on div "3" at bounding box center [588, 246] width 356 height 356
click at [362, 282] on div "[PERSON_NAME] × 4 / 4 NY11 BAR STOOL By Norr11 Type: (as applicable) Designer: …" at bounding box center [784, 389] width 1568 height 778
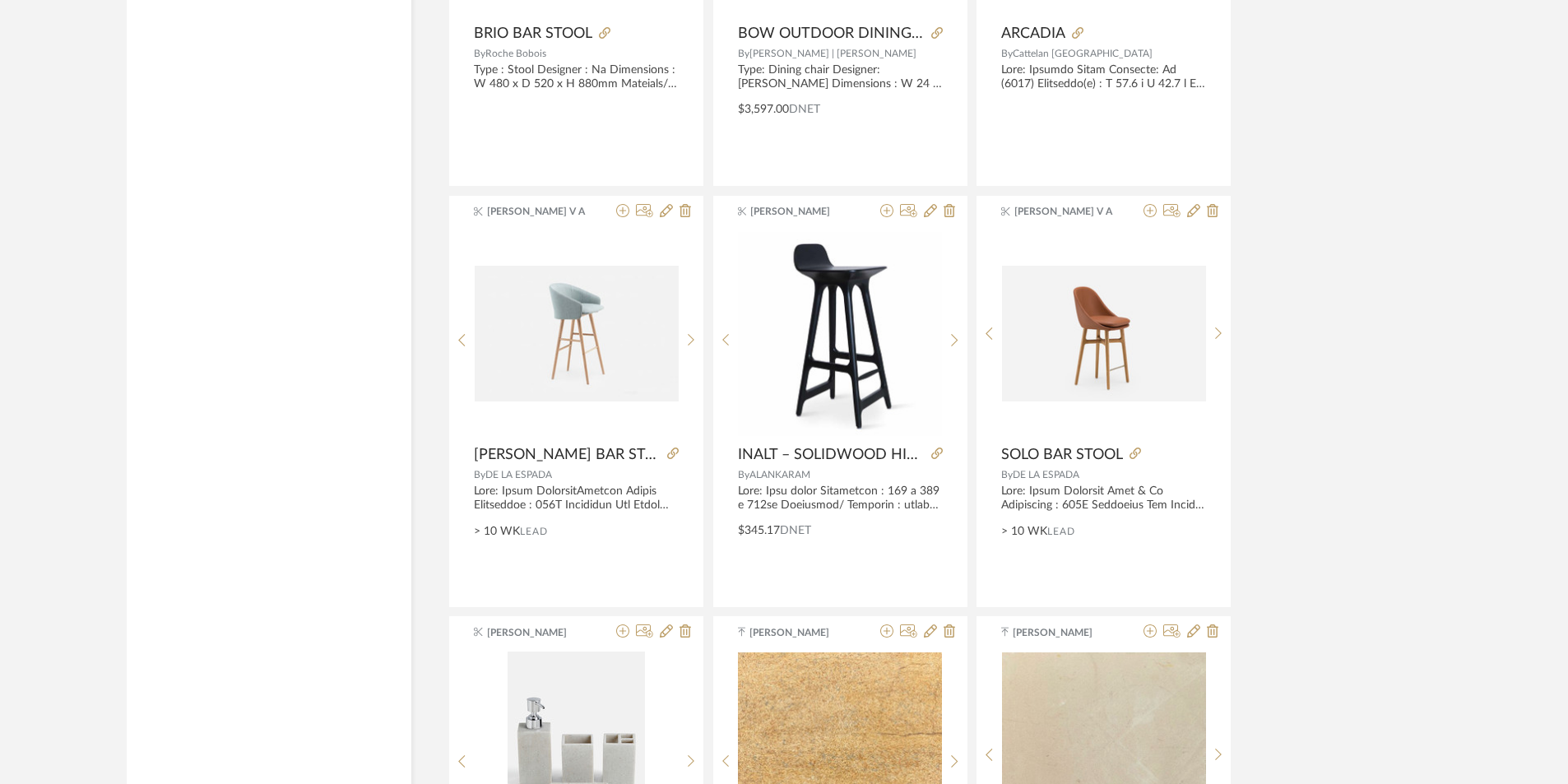
scroll to position [13237, 0]
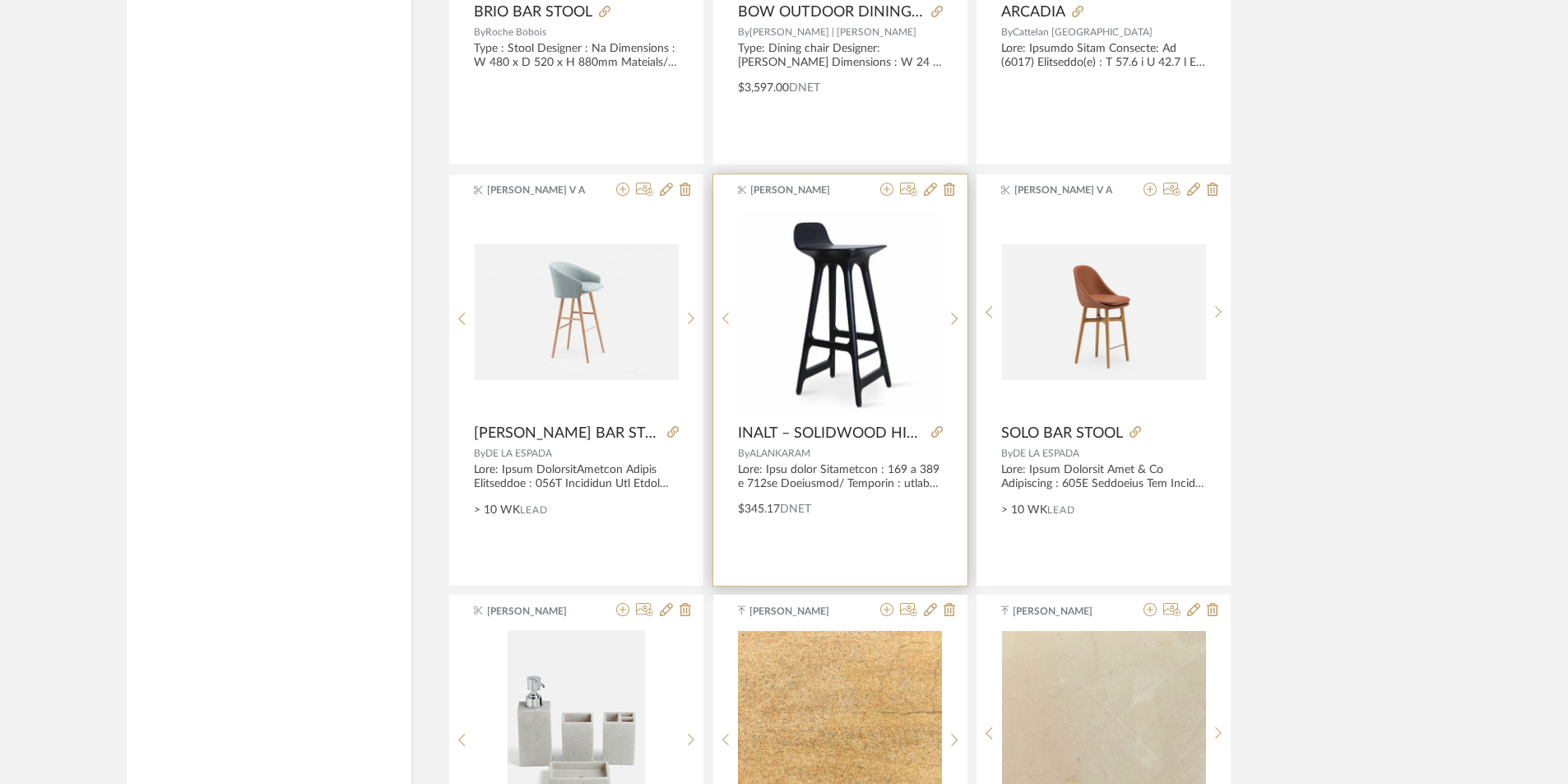
click at [813, 351] on img "0" at bounding box center [840, 313] width 204 height 204
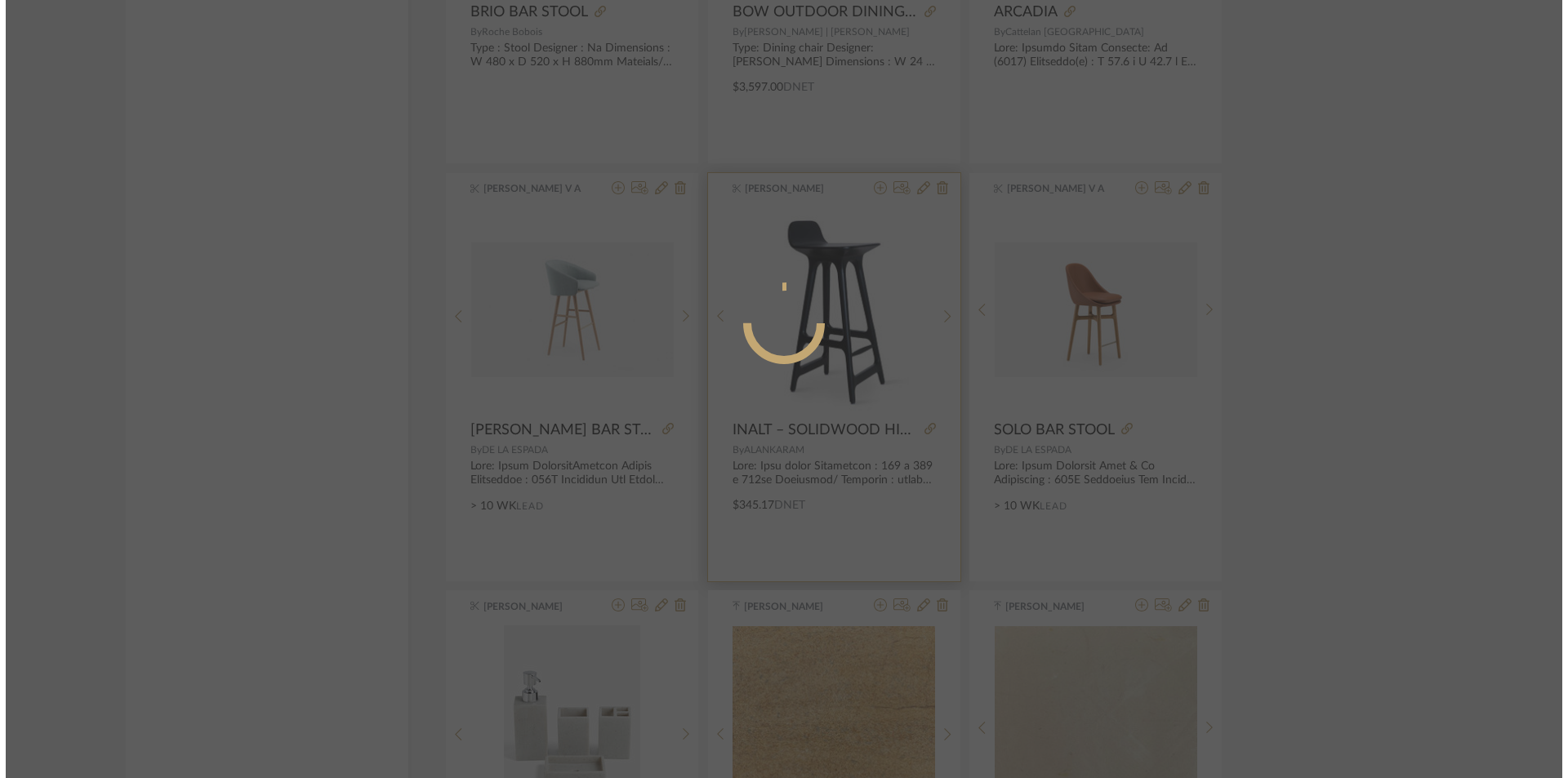
scroll to position [0, 0]
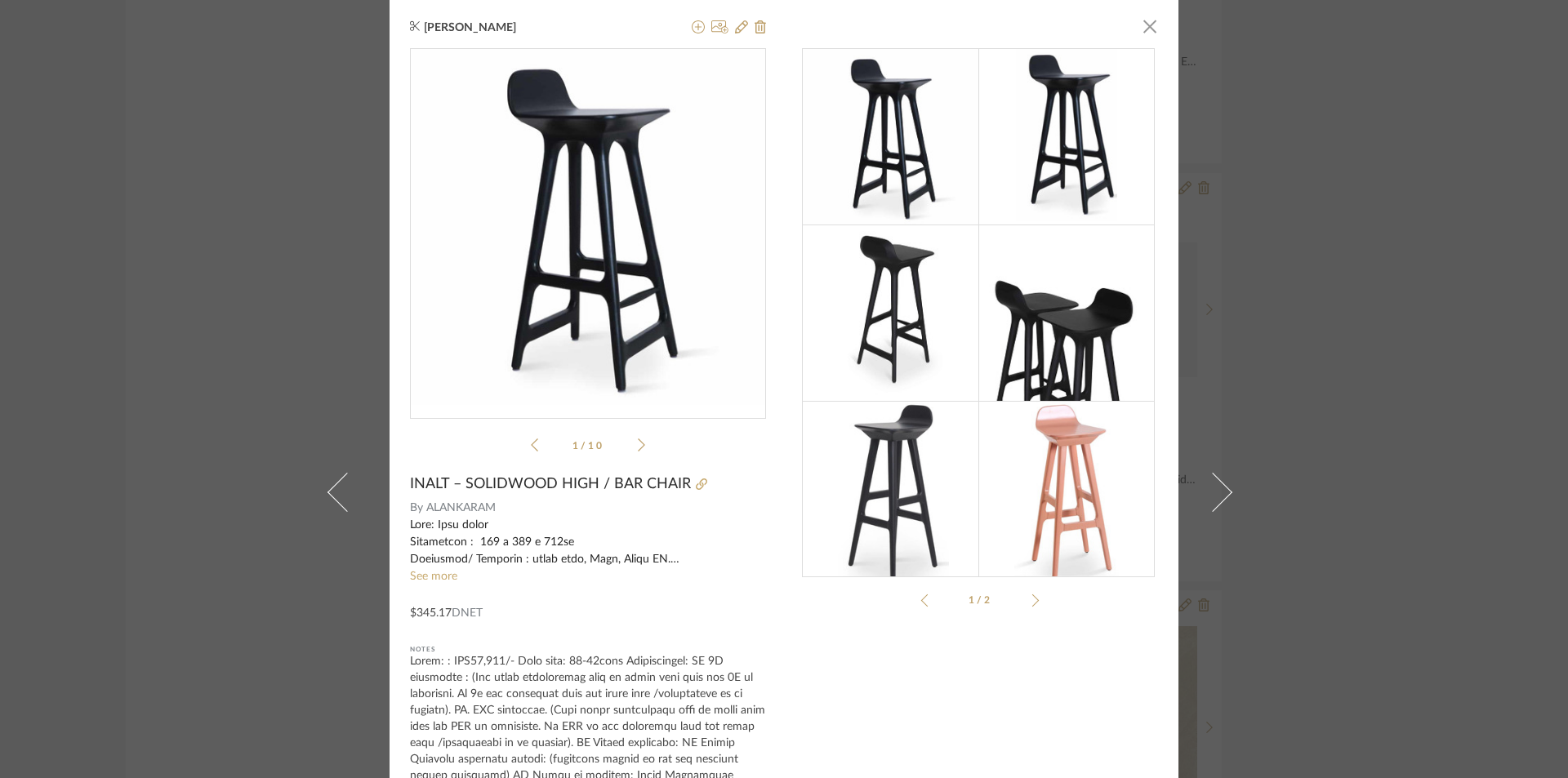
click at [637, 455] on div "1 / 10" at bounding box center [588, 253] width 356 height 411
click at [638, 439] on icon at bounding box center [641, 445] width 7 height 15
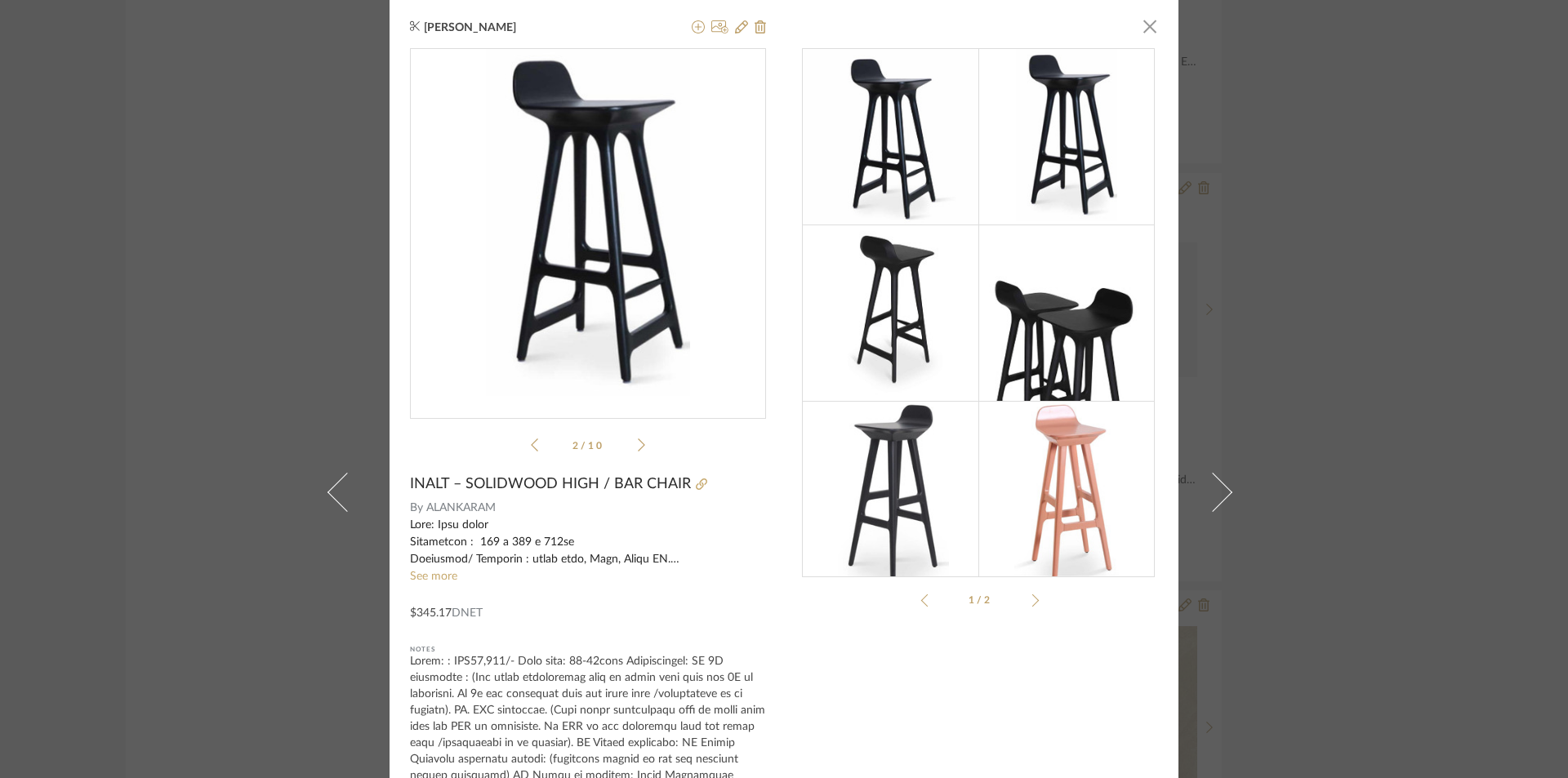
click at [638, 439] on icon at bounding box center [641, 445] width 7 height 15
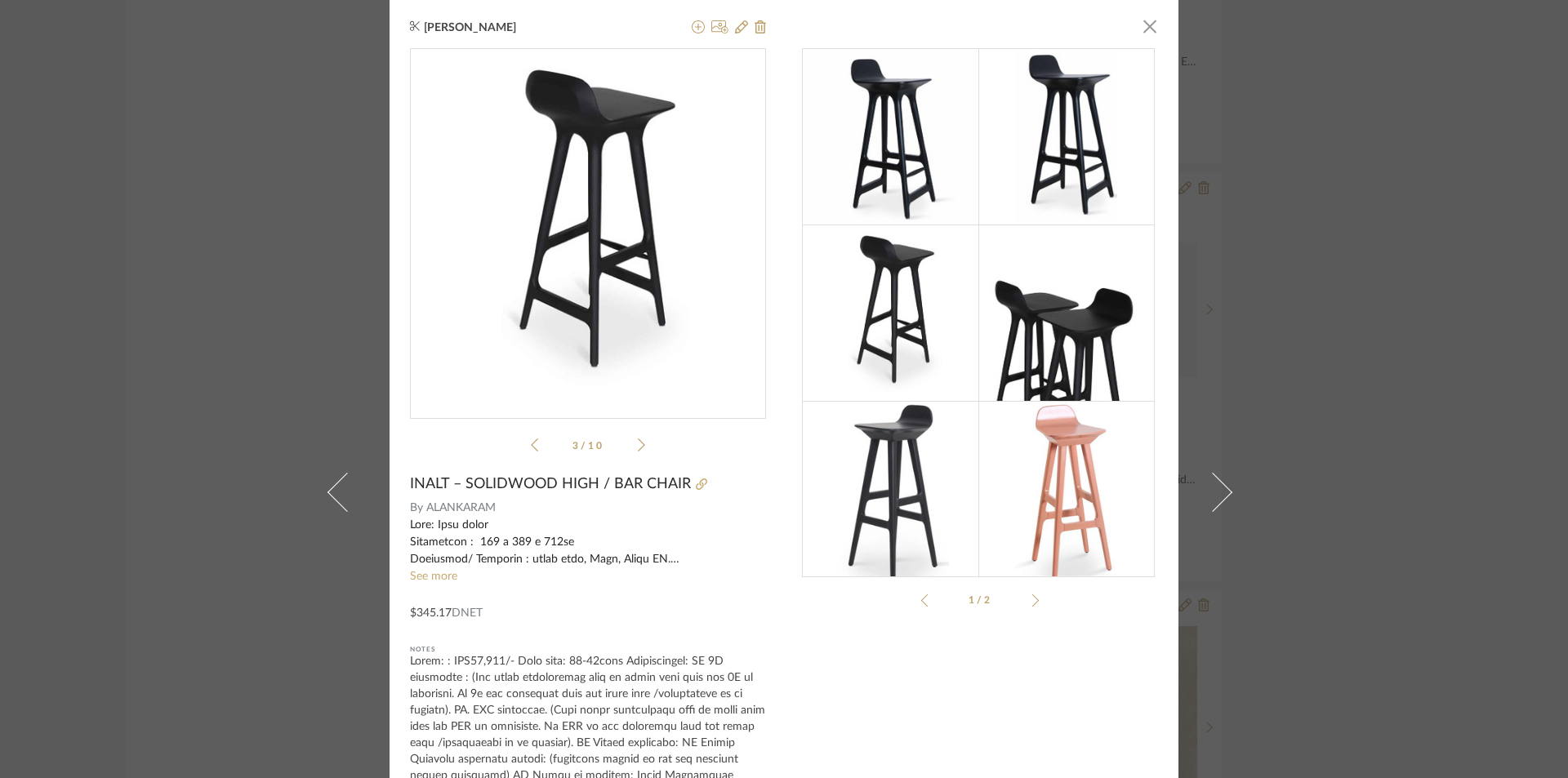
click at [638, 439] on icon at bounding box center [641, 445] width 7 height 15
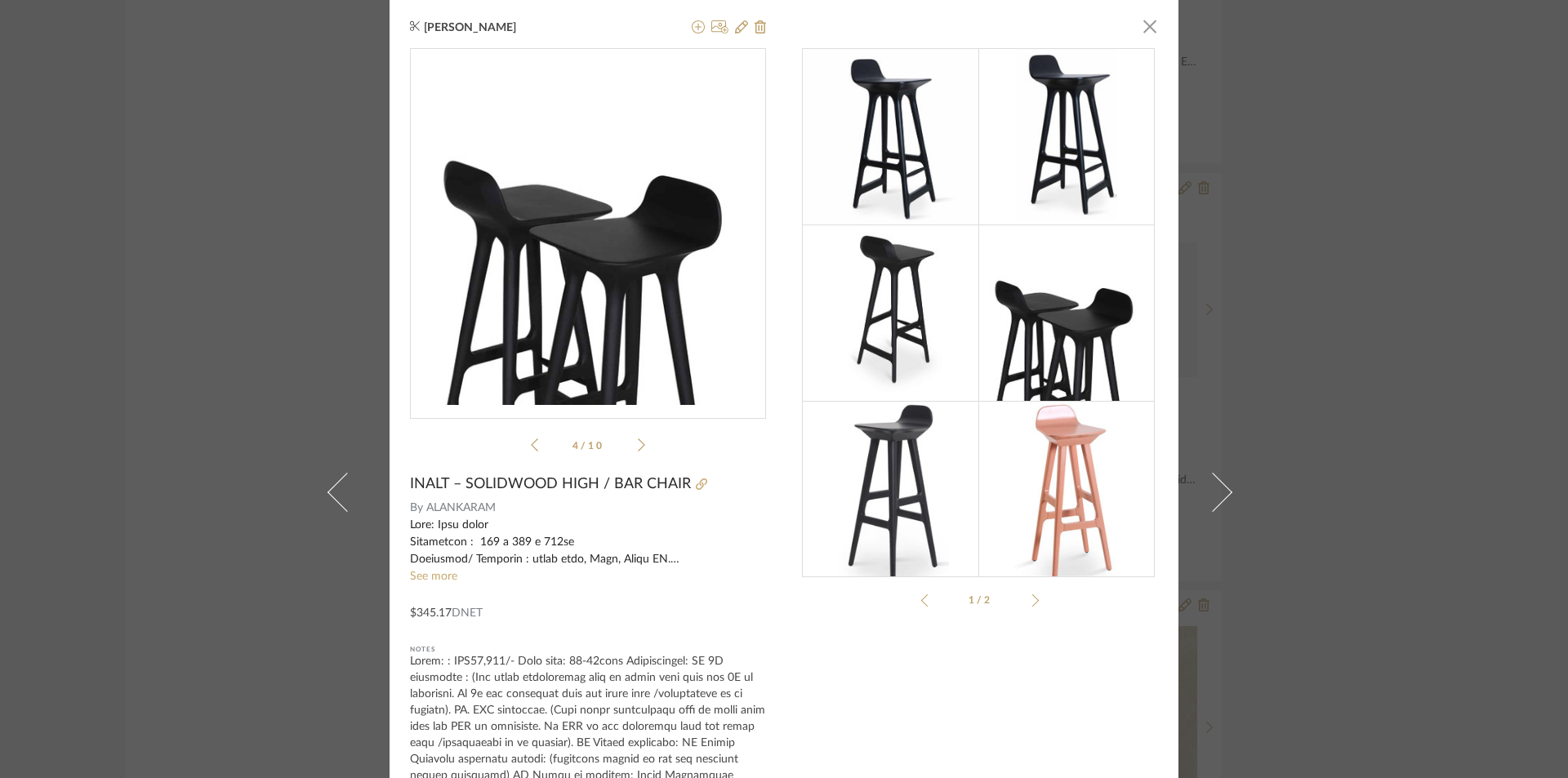
click at [638, 439] on icon at bounding box center [641, 445] width 7 height 15
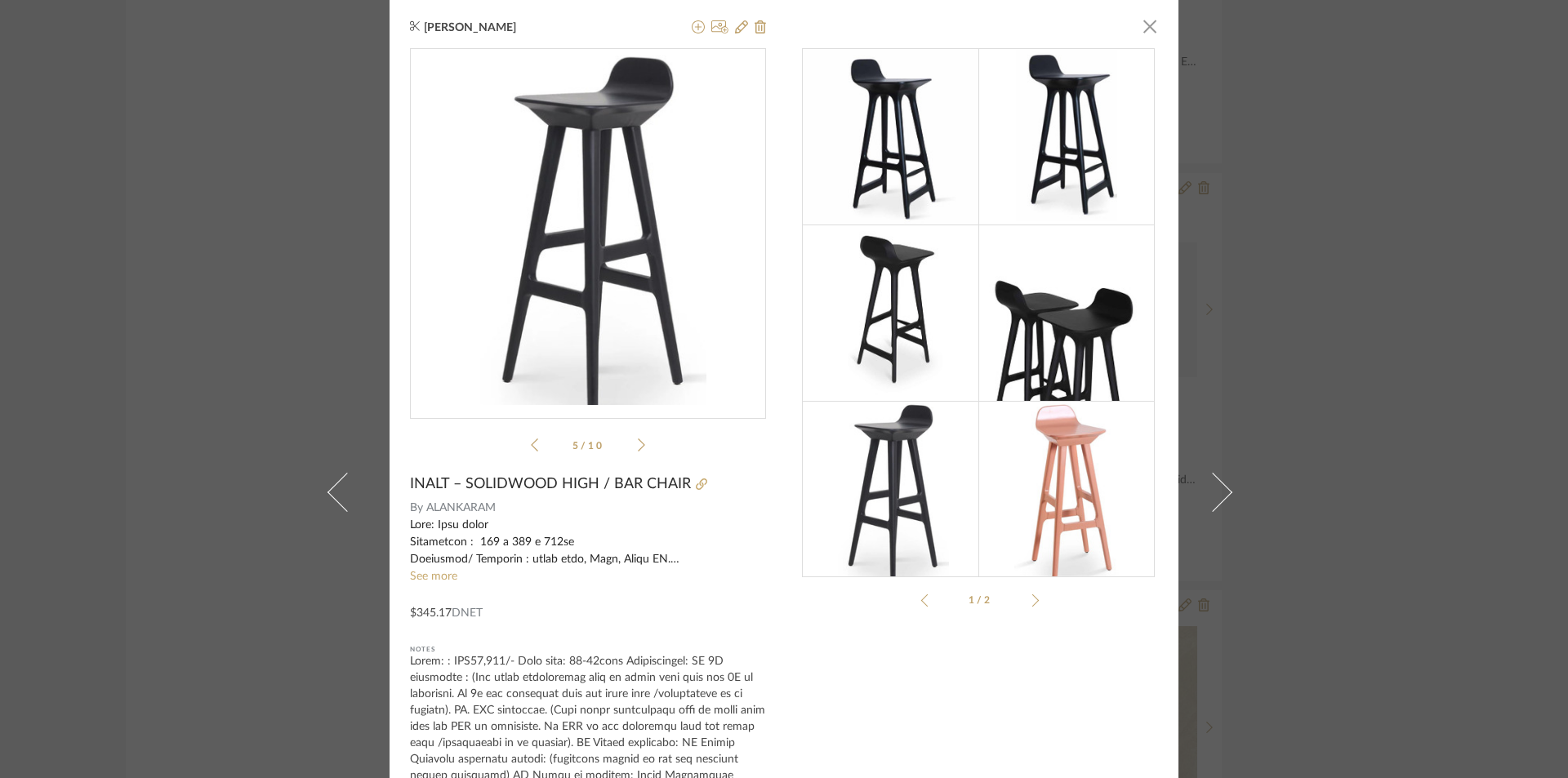
click at [638, 439] on icon at bounding box center [641, 445] width 7 height 15
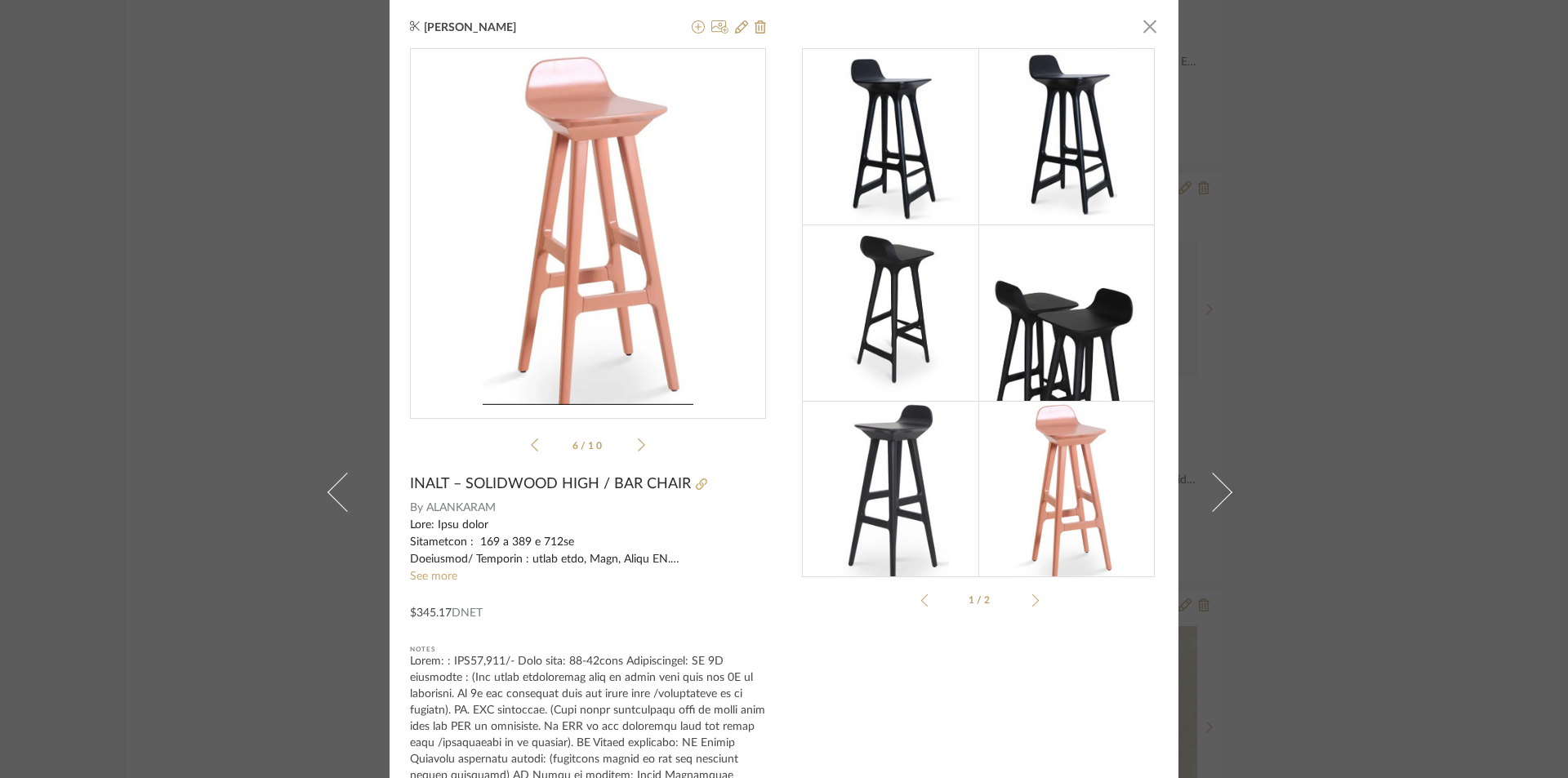
click at [638, 439] on icon at bounding box center [641, 445] width 7 height 15
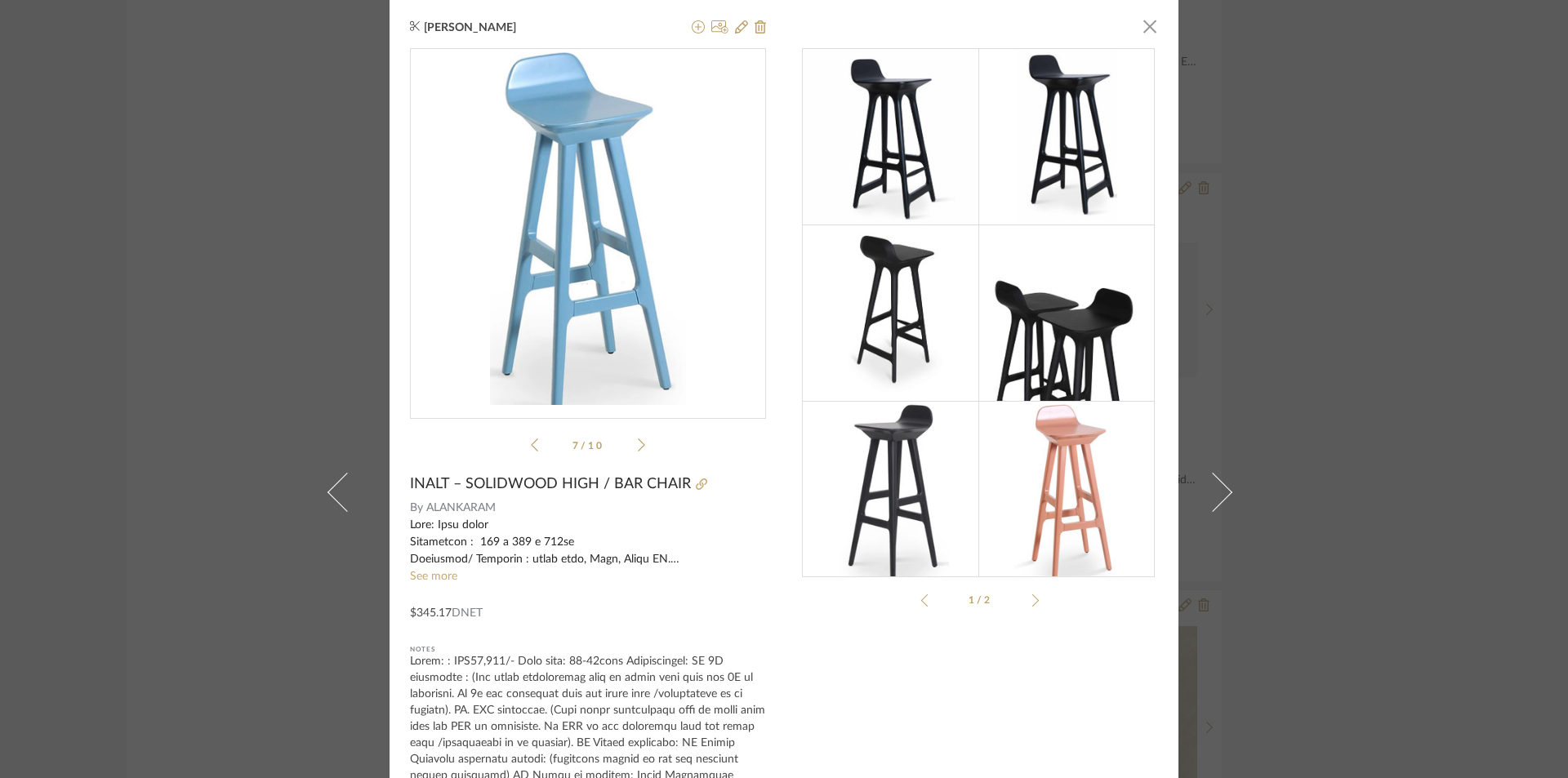
click at [195, 317] on div "[PERSON_NAME] × 7 / 10 INALT – SOLIDWOOD HIGH / BAR CHAIR By [PERSON_NAME] See …" at bounding box center [784, 389] width 1568 height 778
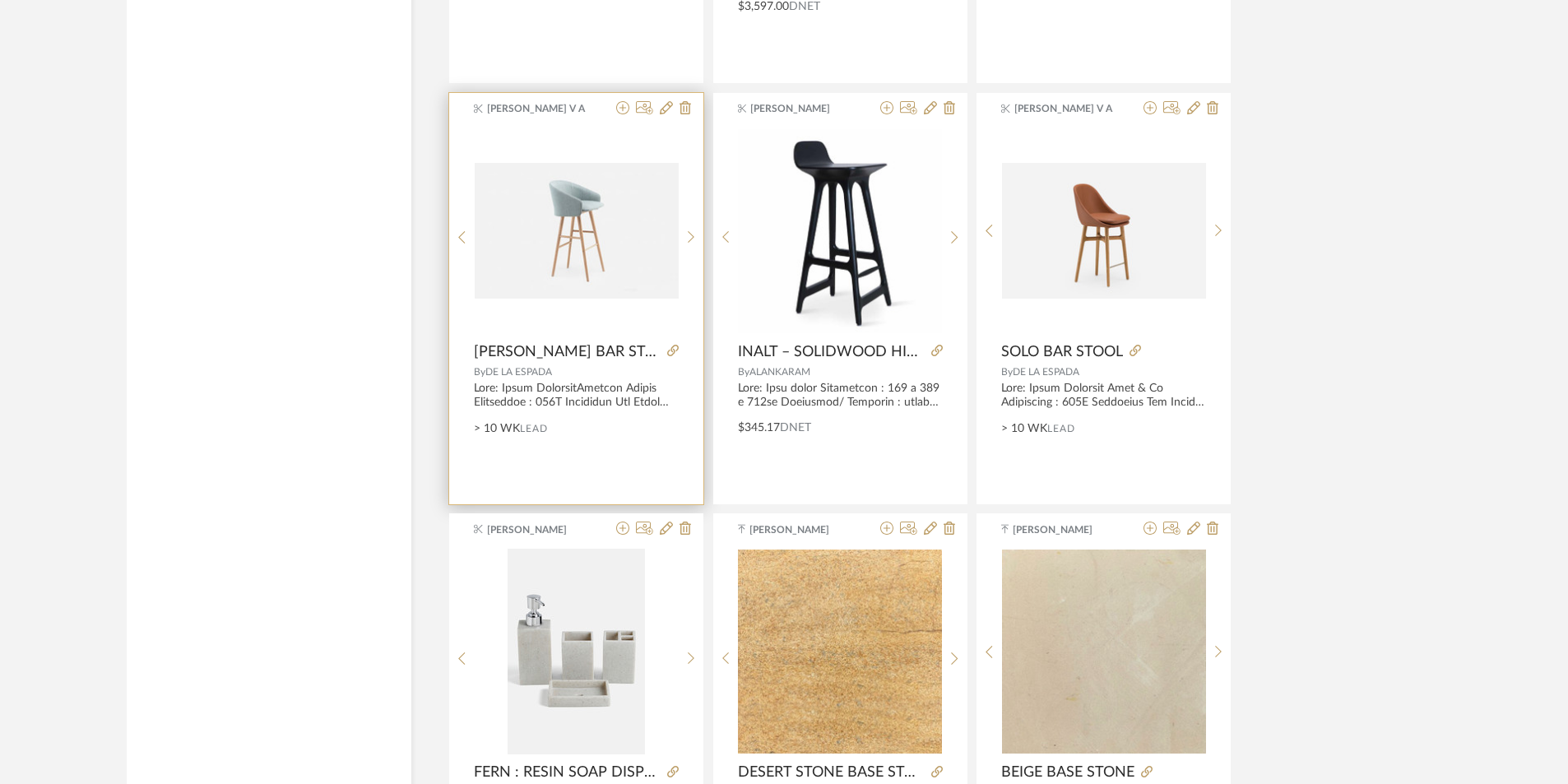
scroll to position [13319, 0]
click at [526, 267] on img "0" at bounding box center [576, 230] width 204 height 136
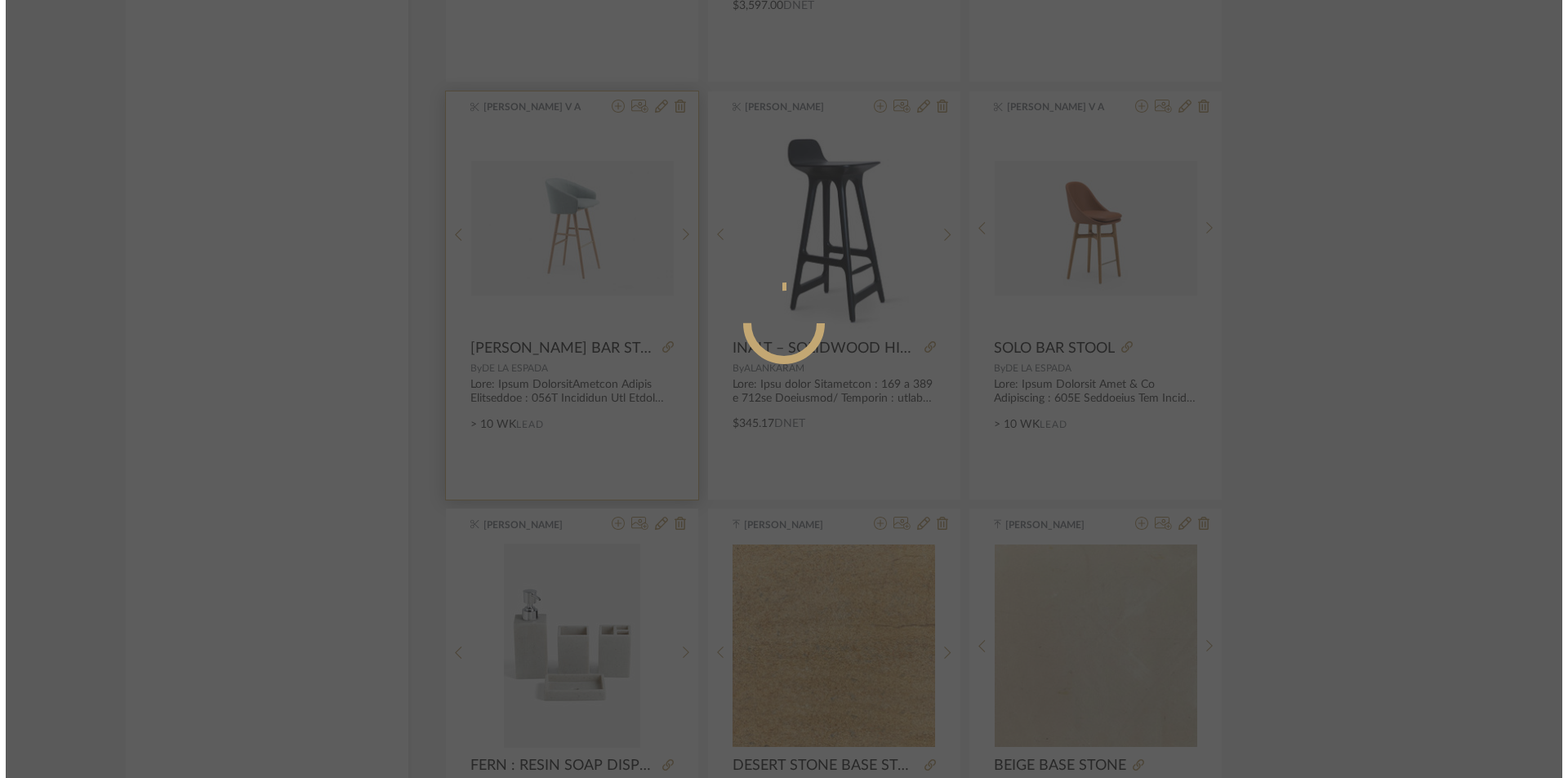
scroll to position [0, 0]
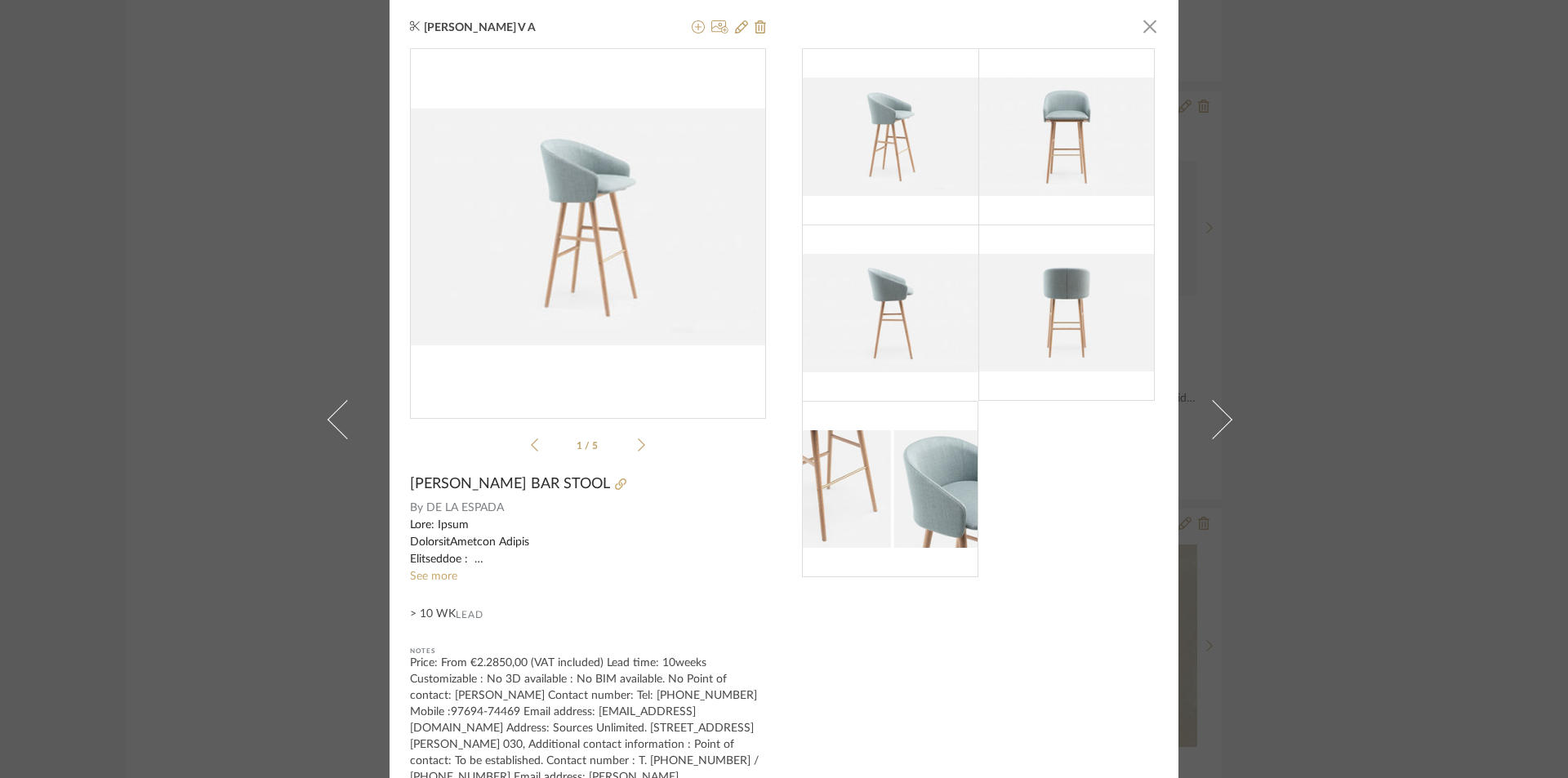
click at [638, 445] on icon at bounding box center [641, 445] width 7 height 15
click at [531, 449] on icon at bounding box center [534, 445] width 7 height 15
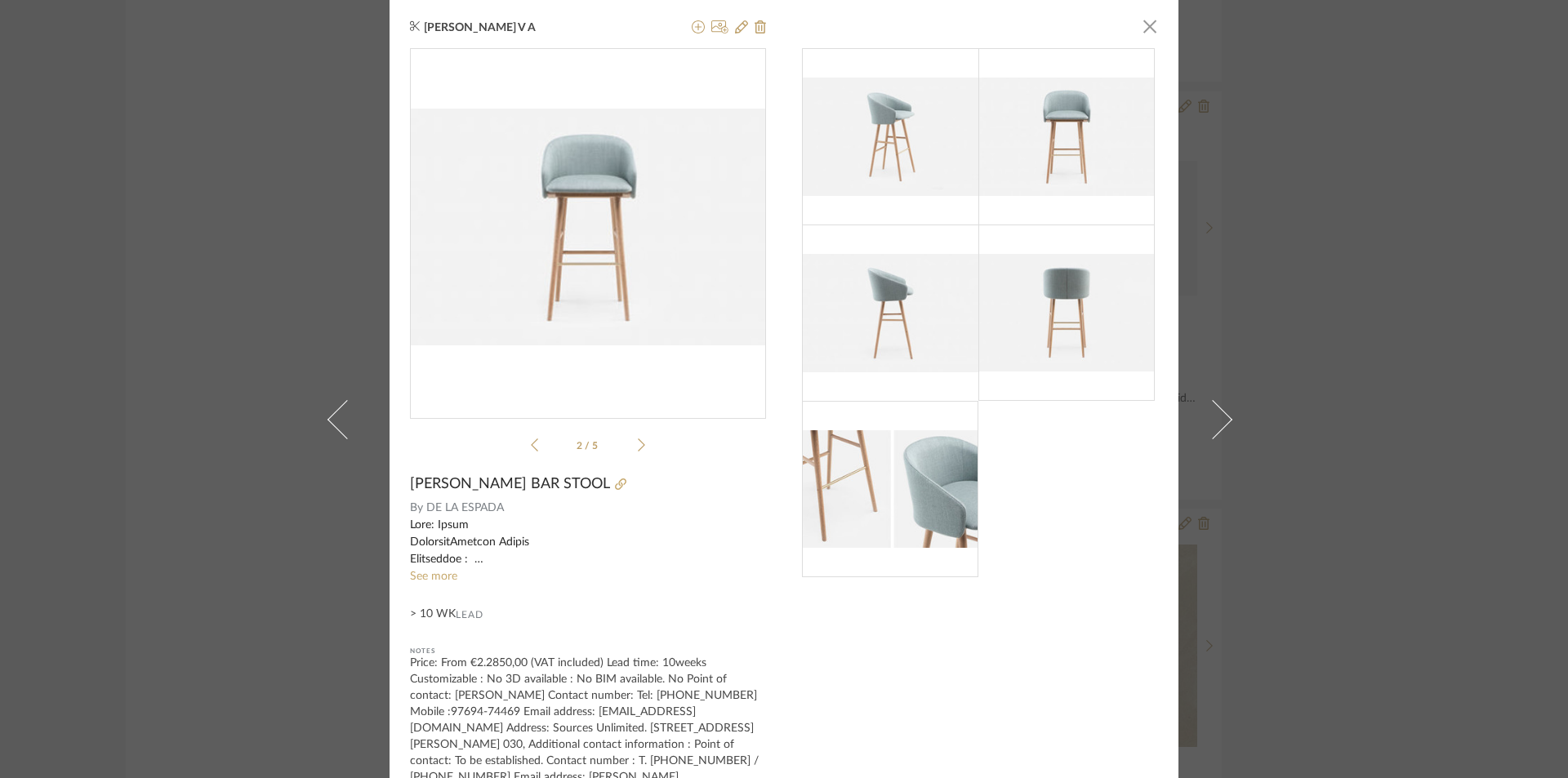
click at [531, 449] on icon at bounding box center [534, 445] width 7 height 13
click at [473, 560] on div at bounding box center [588, 543] width 356 height 51
click at [479, 563] on div at bounding box center [588, 543] width 356 height 51
click at [437, 583] on sr-see-more-text "See more" at bounding box center [588, 551] width 356 height 69
click at [437, 580] on link "See more" at bounding box center [434, 576] width 47 height 12
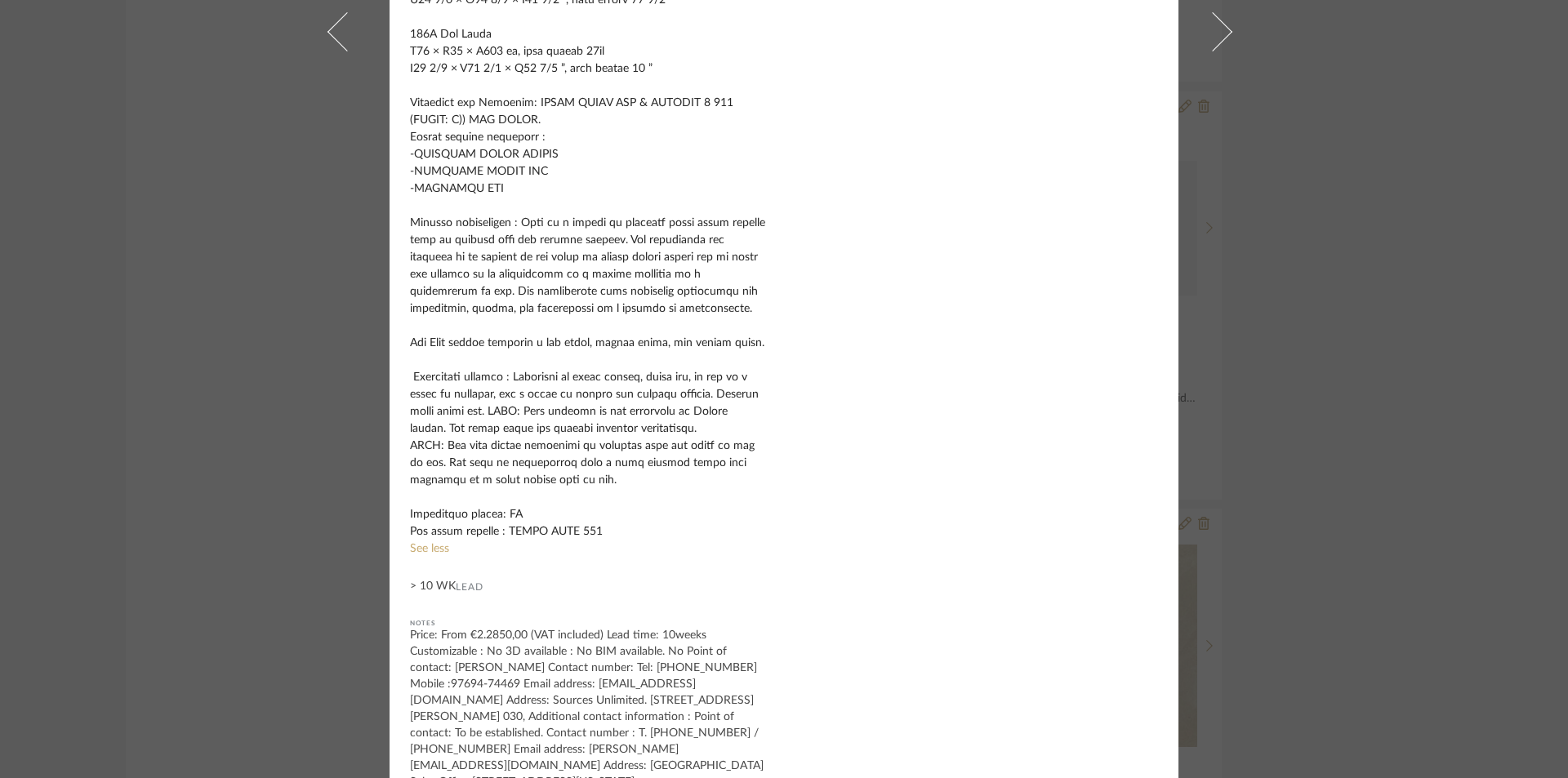
scroll to position [765, 0]
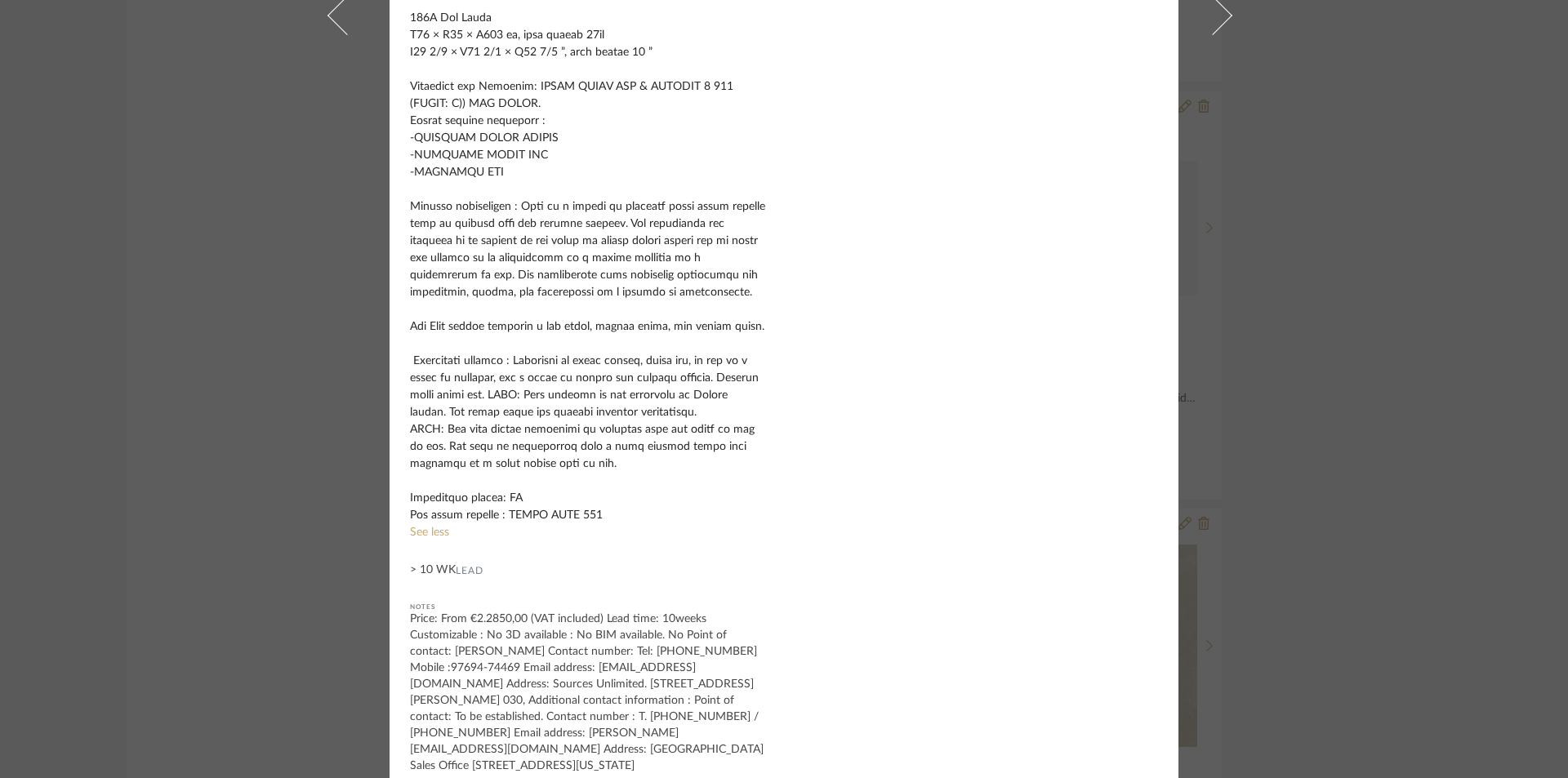
click at [301, 276] on div "[PERSON_NAME] V A × 1 / 5 [PERSON_NAME] BAR STOOL By DE LA ESPADA See less > 10…" at bounding box center [784, 389] width 1568 height 778
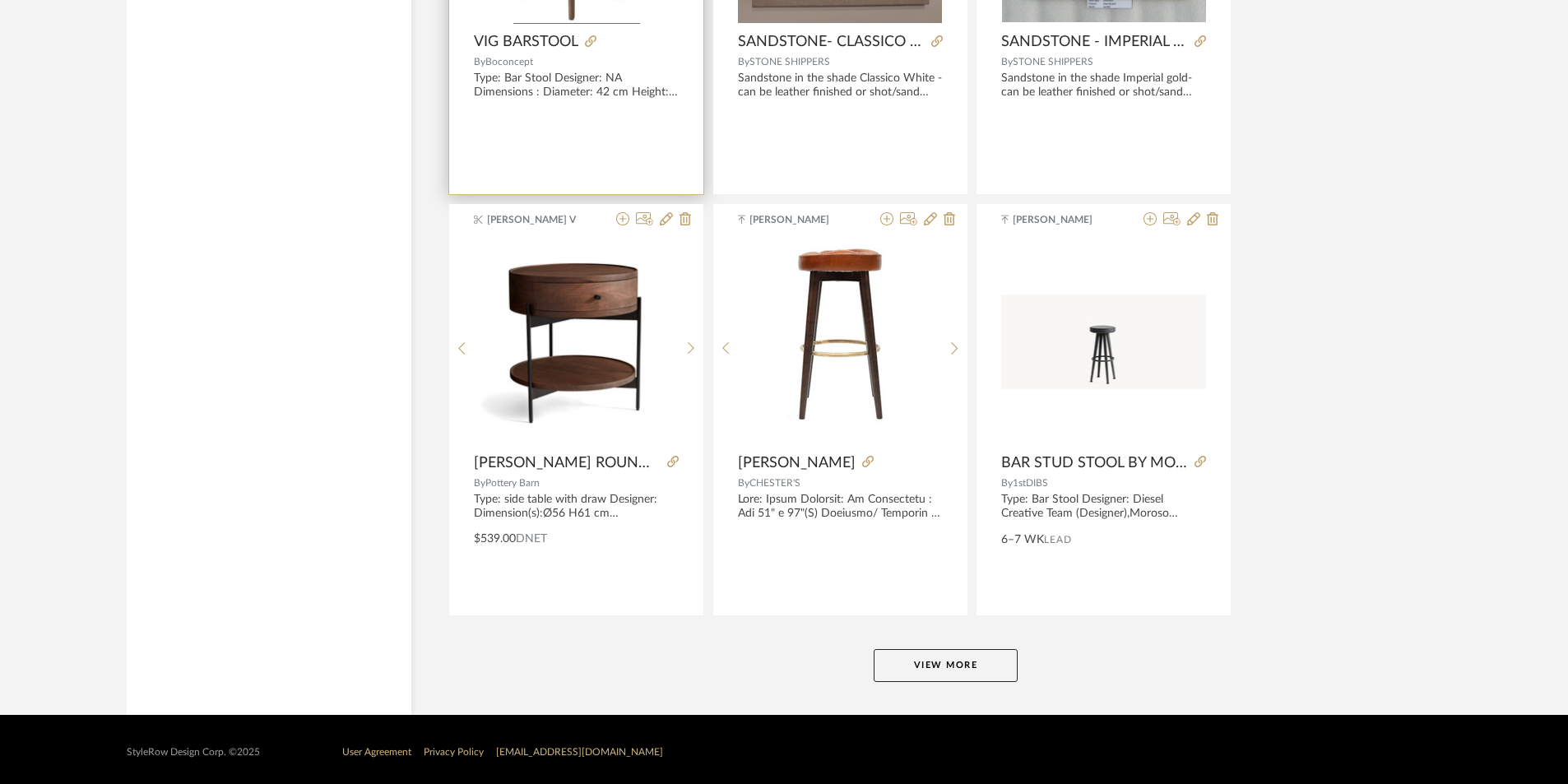
scroll to position [14897, 0]
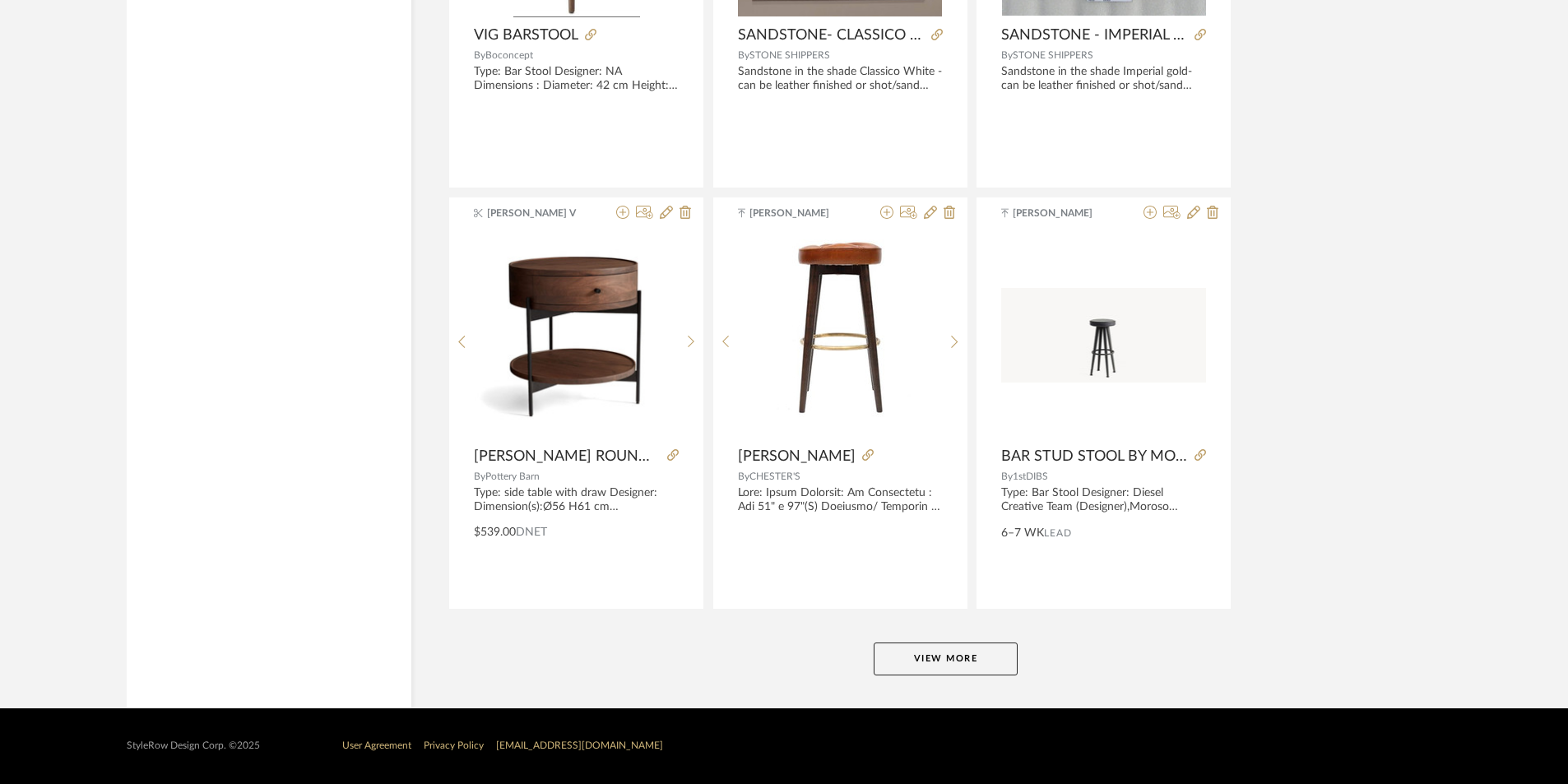
click at [972, 647] on button "View More" at bounding box center [945, 658] width 144 height 33
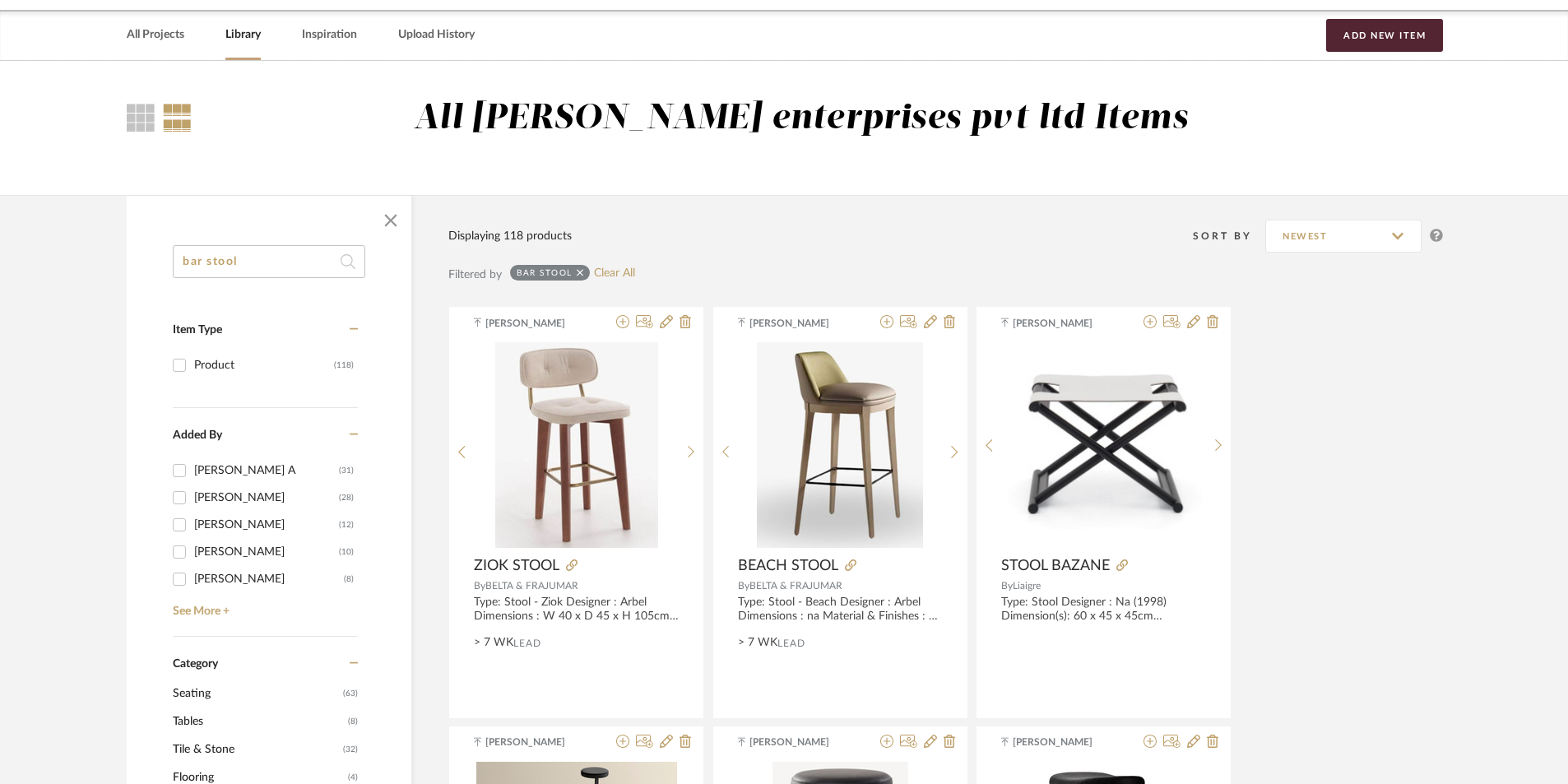
scroll to position [0, 0]
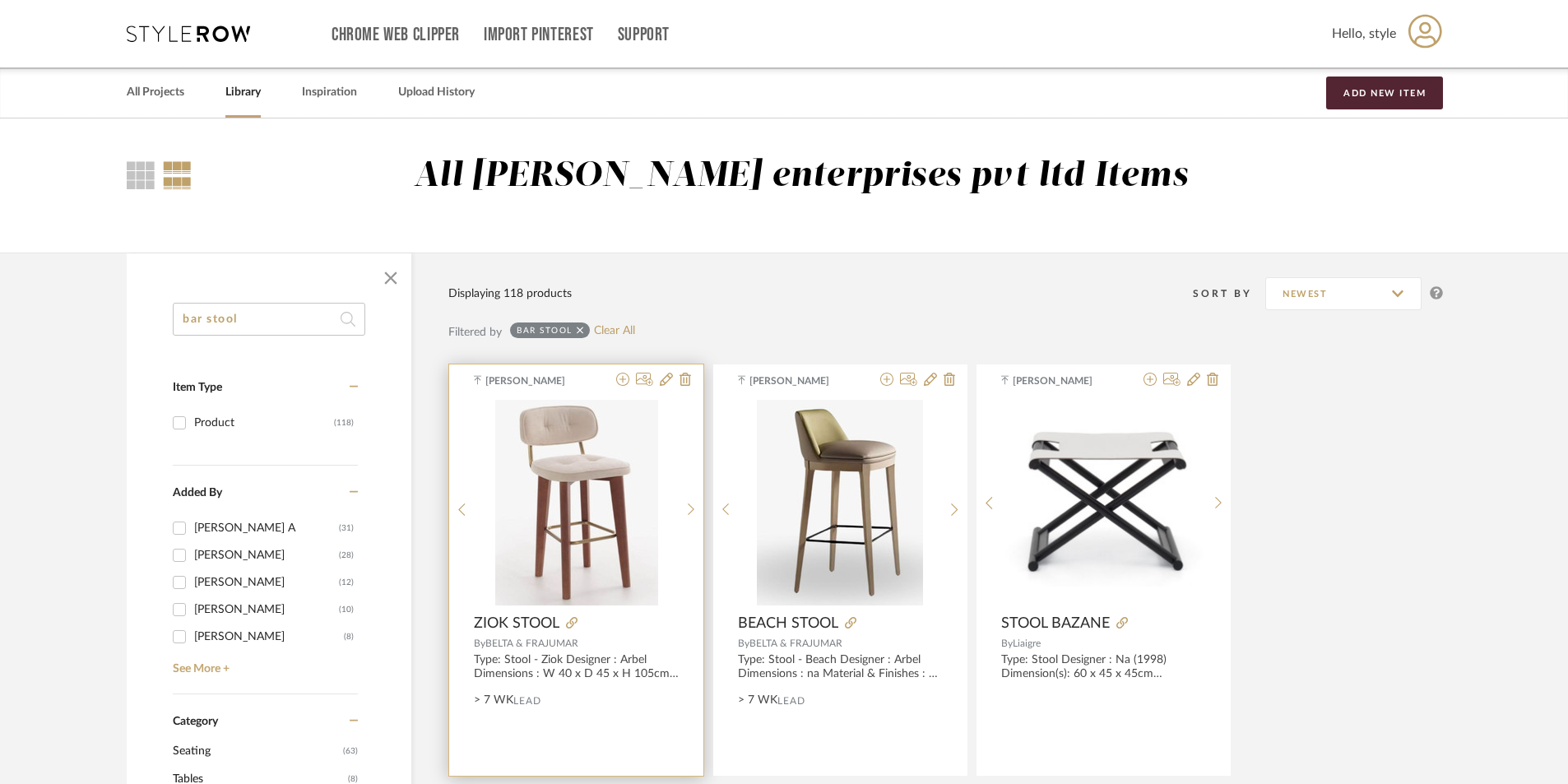
click at [620, 494] on img "0" at bounding box center [576, 503] width 163 height 206
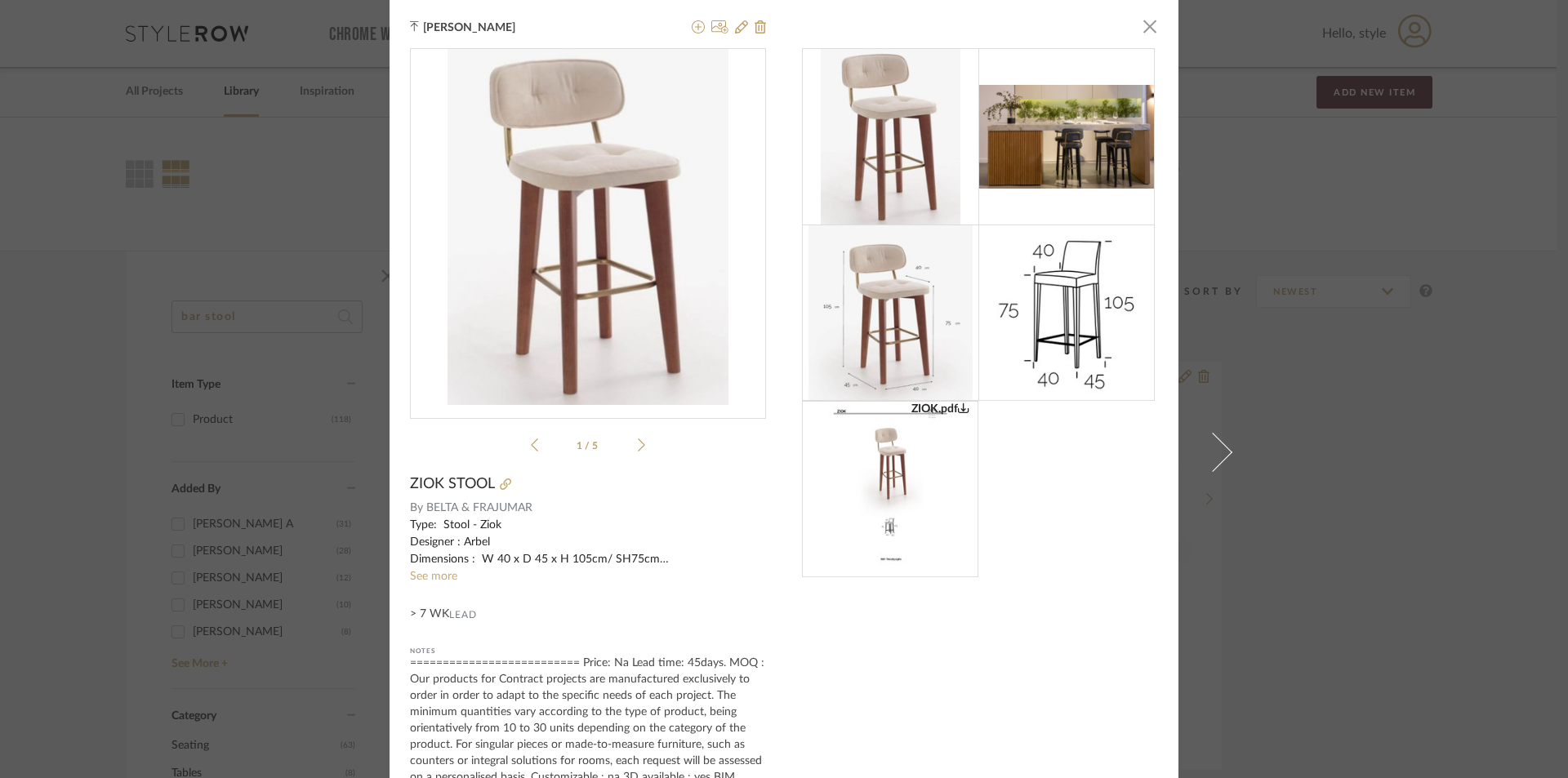
click at [276, 348] on div "[PERSON_NAME] × ZIOK.pdf ZIOK.pdf 1 / 5 ZIOK STOOL By BELTA & FRAJUMAR Type: St…" at bounding box center [784, 389] width 1568 height 778
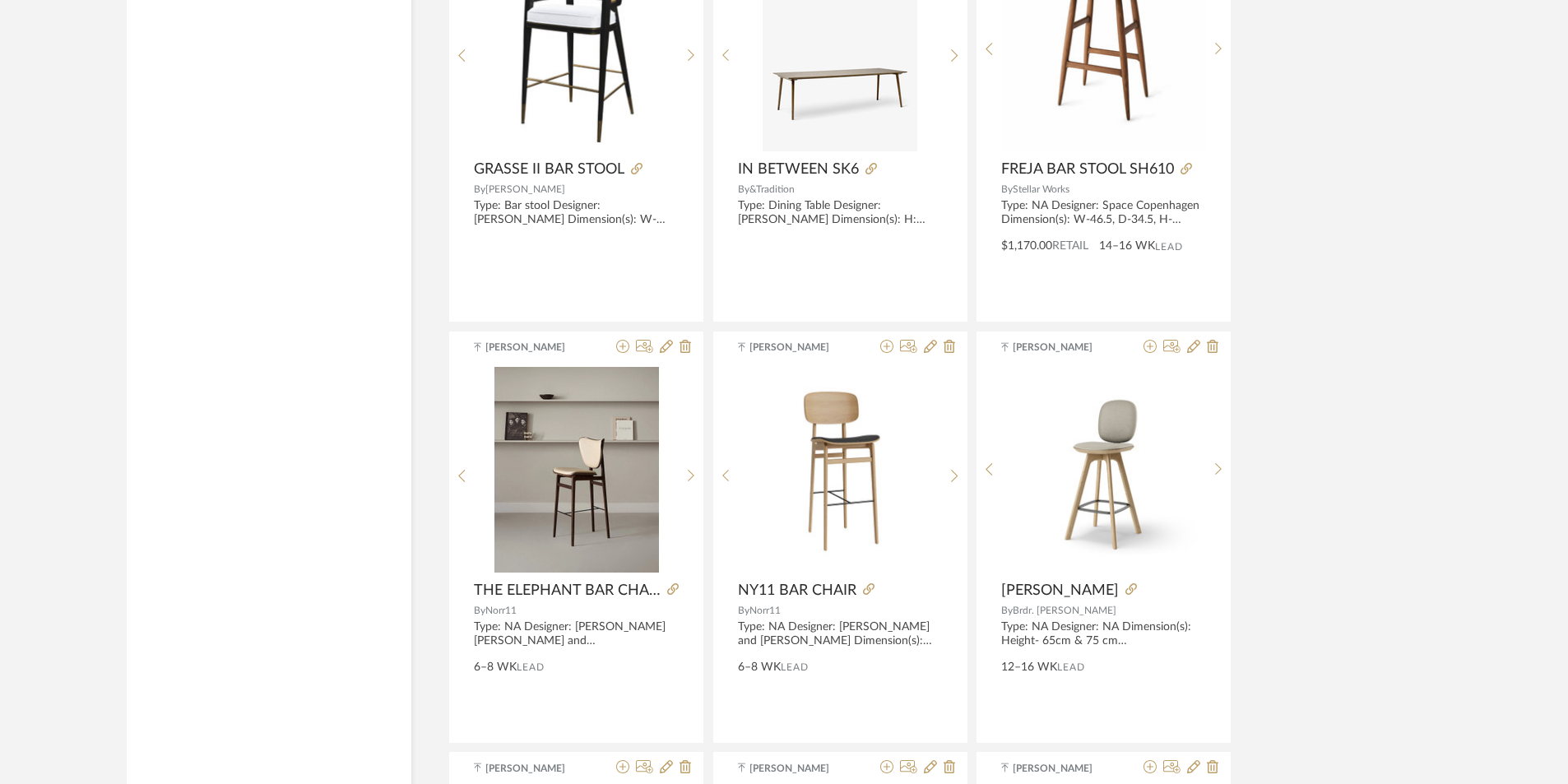
scroll to position [8887, 0]
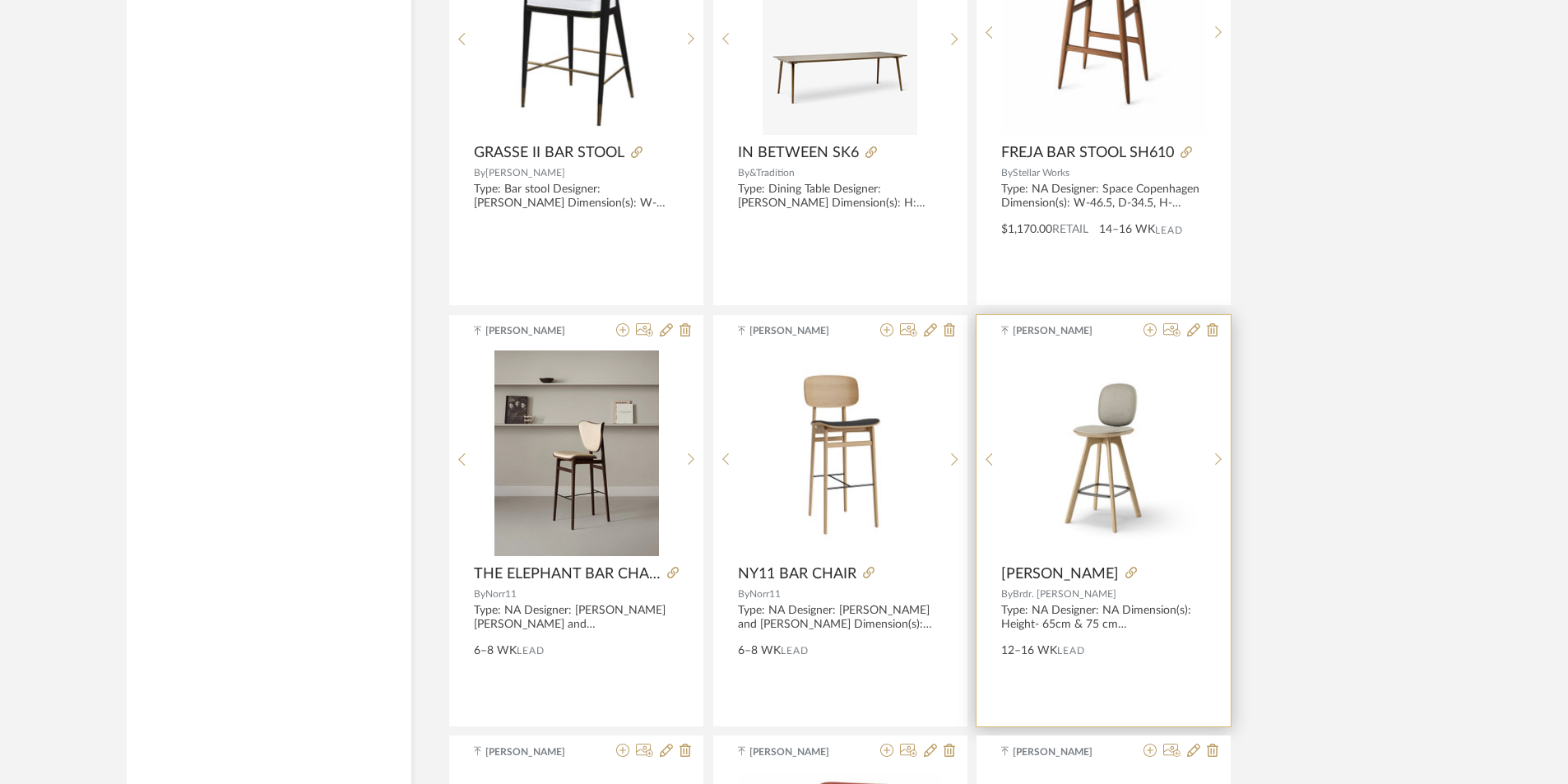
click at [1070, 438] on div at bounding box center [1104, 460] width 204 height 219
click at [1051, 572] on span "[PERSON_NAME]" at bounding box center [1060, 575] width 118 height 18
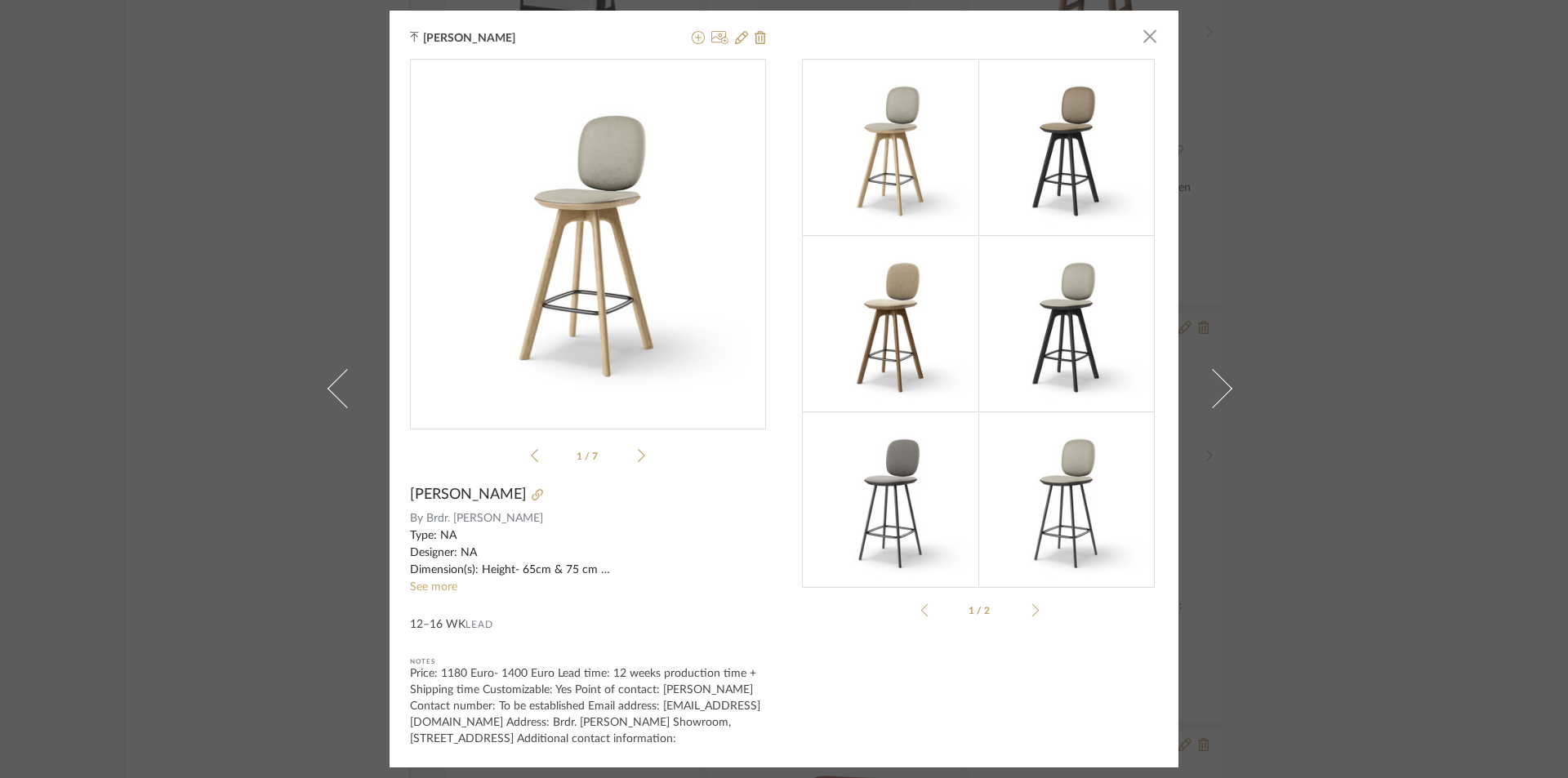
click at [1031, 158] on img at bounding box center [1066, 147] width 176 height 176
click at [1038, 213] on img at bounding box center [1066, 147] width 176 height 176
click at [642, 453] on div "1 / 7" at bounding box center [588, 264] width 356 height 411
click at [638, 458] on icon at bounding box center [641, 456] width 7 height 15
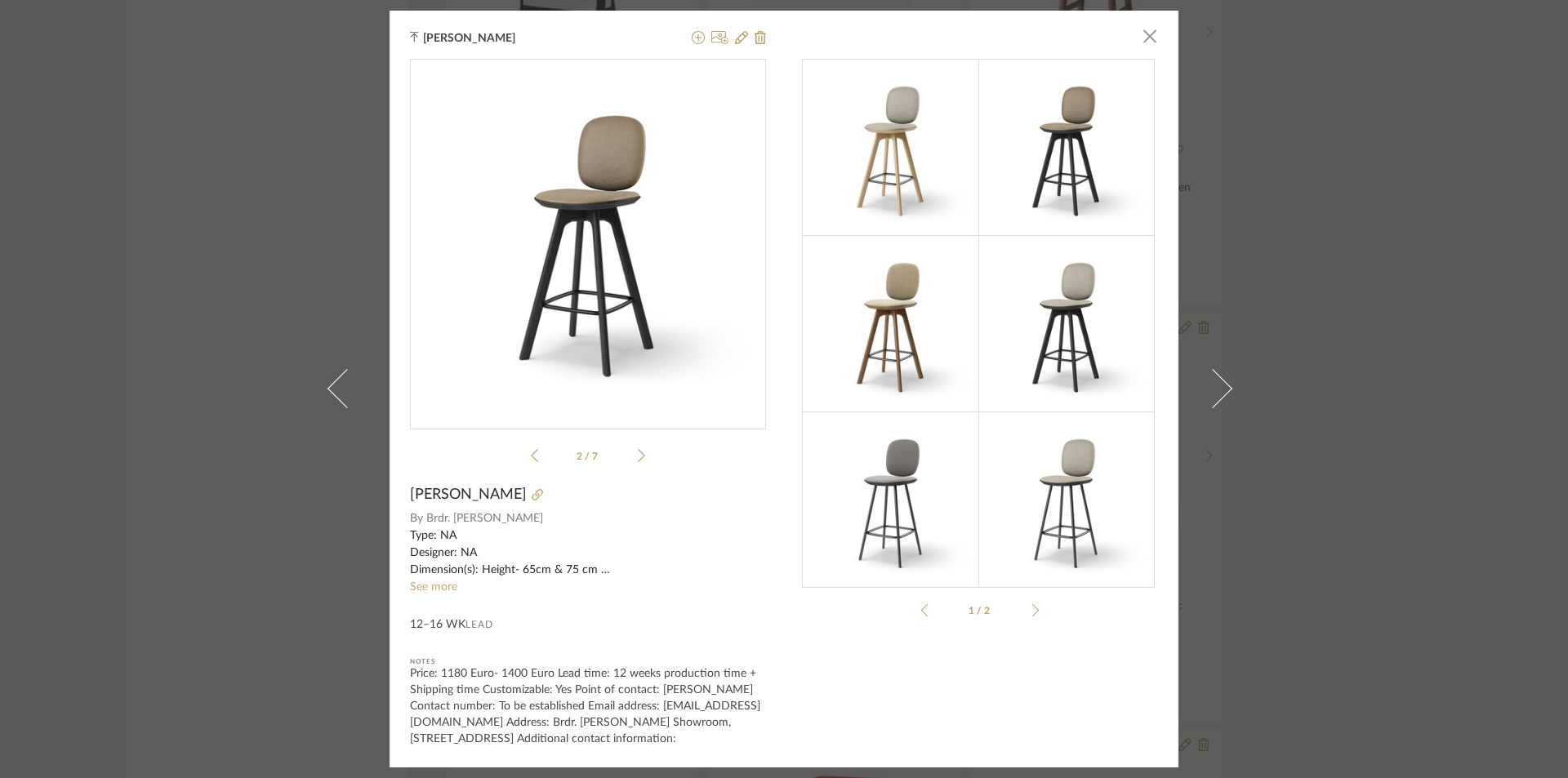
click at [1461, 457] on div "[PERSON_NAME] × 2 / 7 [PERSON_NAME] COMFORT By Brdr. Krüger Type: NA Designer: …" at bounding box center [784, 389] width 1568 height 778
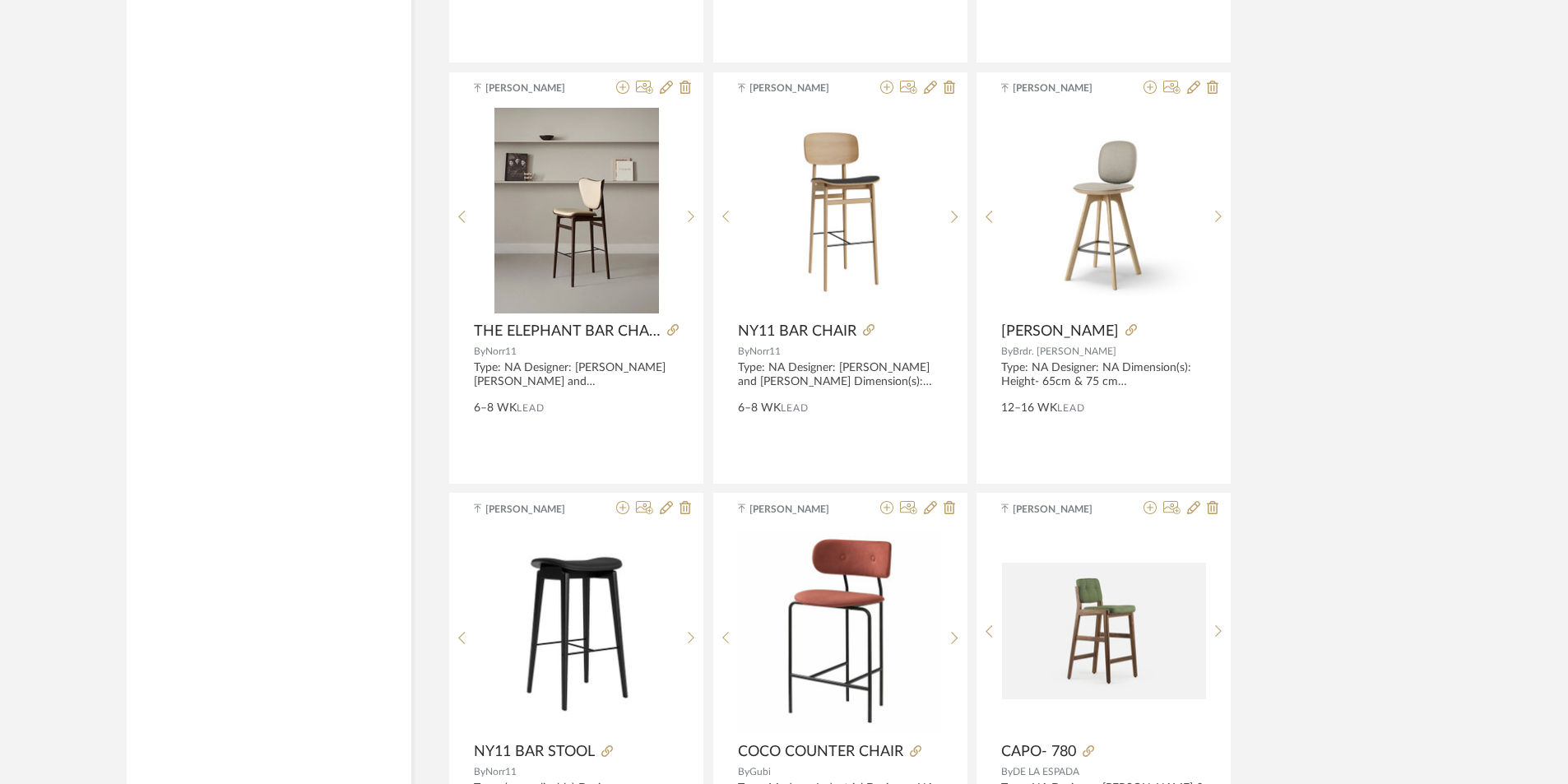
scroll to position [9134, 0]
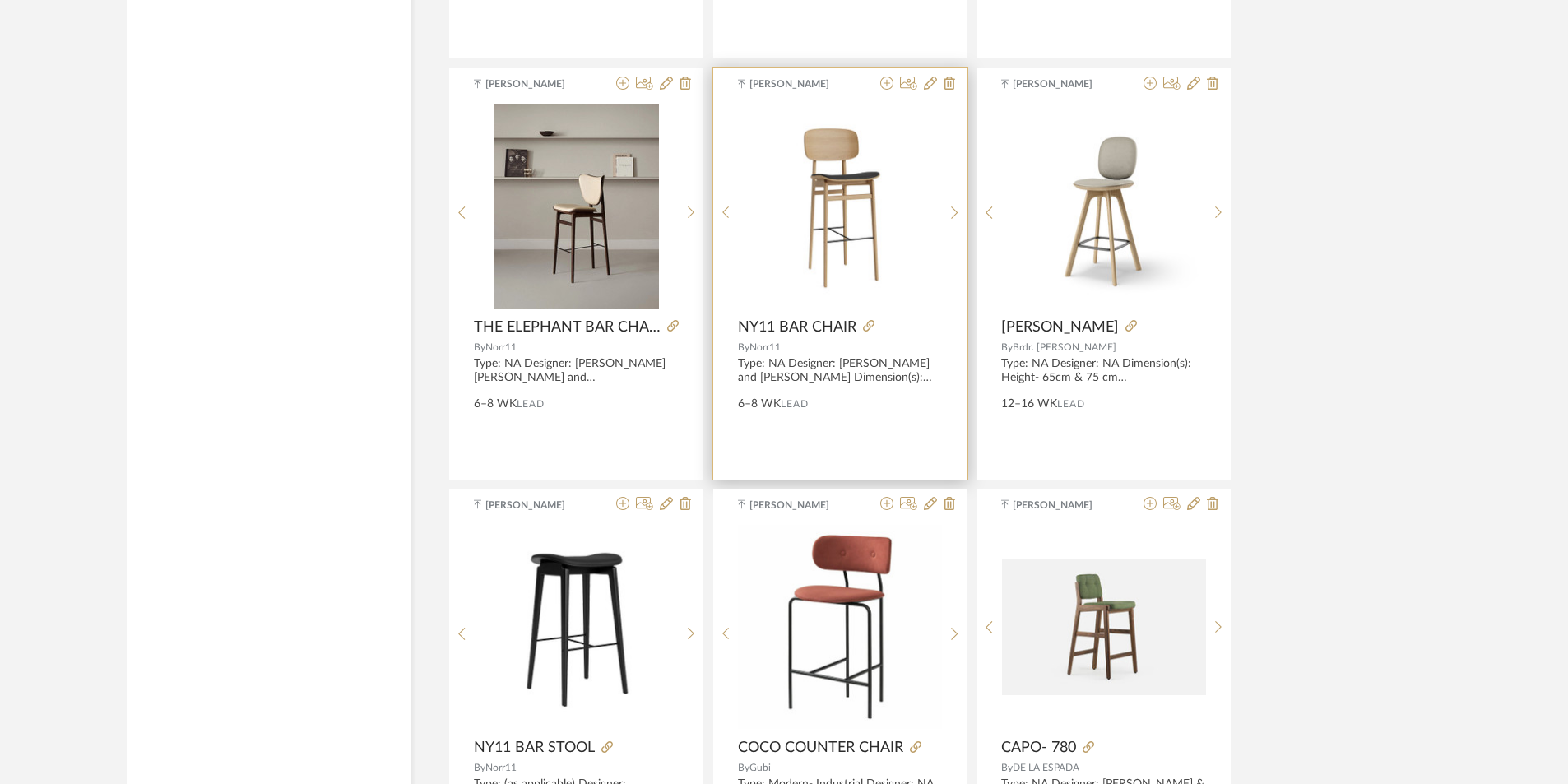
click at [796, 237] on img "0" at bounding box center [840, 207] width 204 height 204
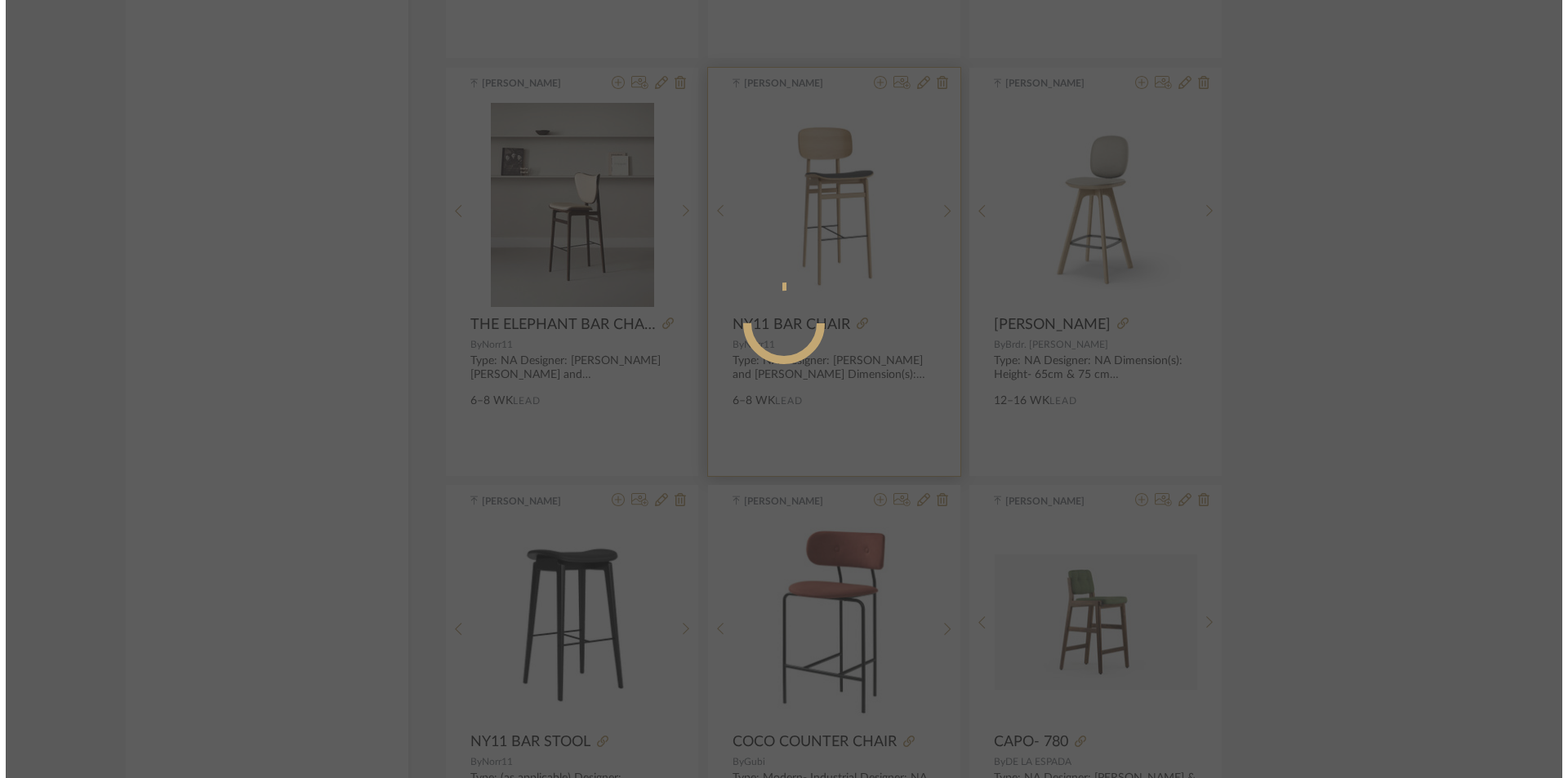
scroll to position [0, 0]
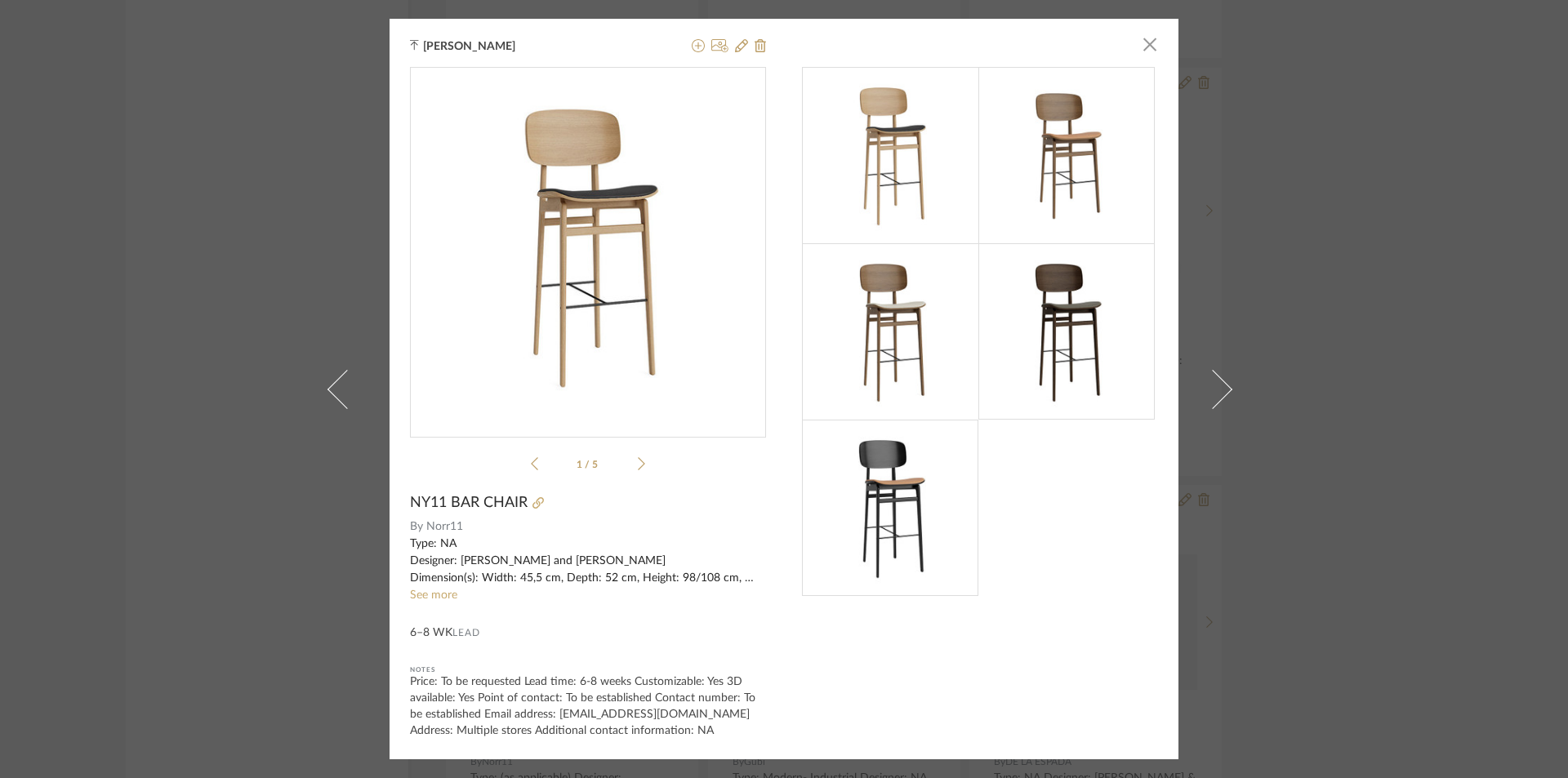
click at [1057, 326] on img at bounding box center [1066, 331] width 176 height 176
click at [650, 467] on div "1 / 5" at bounding box center [588, 272] width 356 height 411
click at [639, 458] on icon at bounding box center [641, 464] width 7 height 15
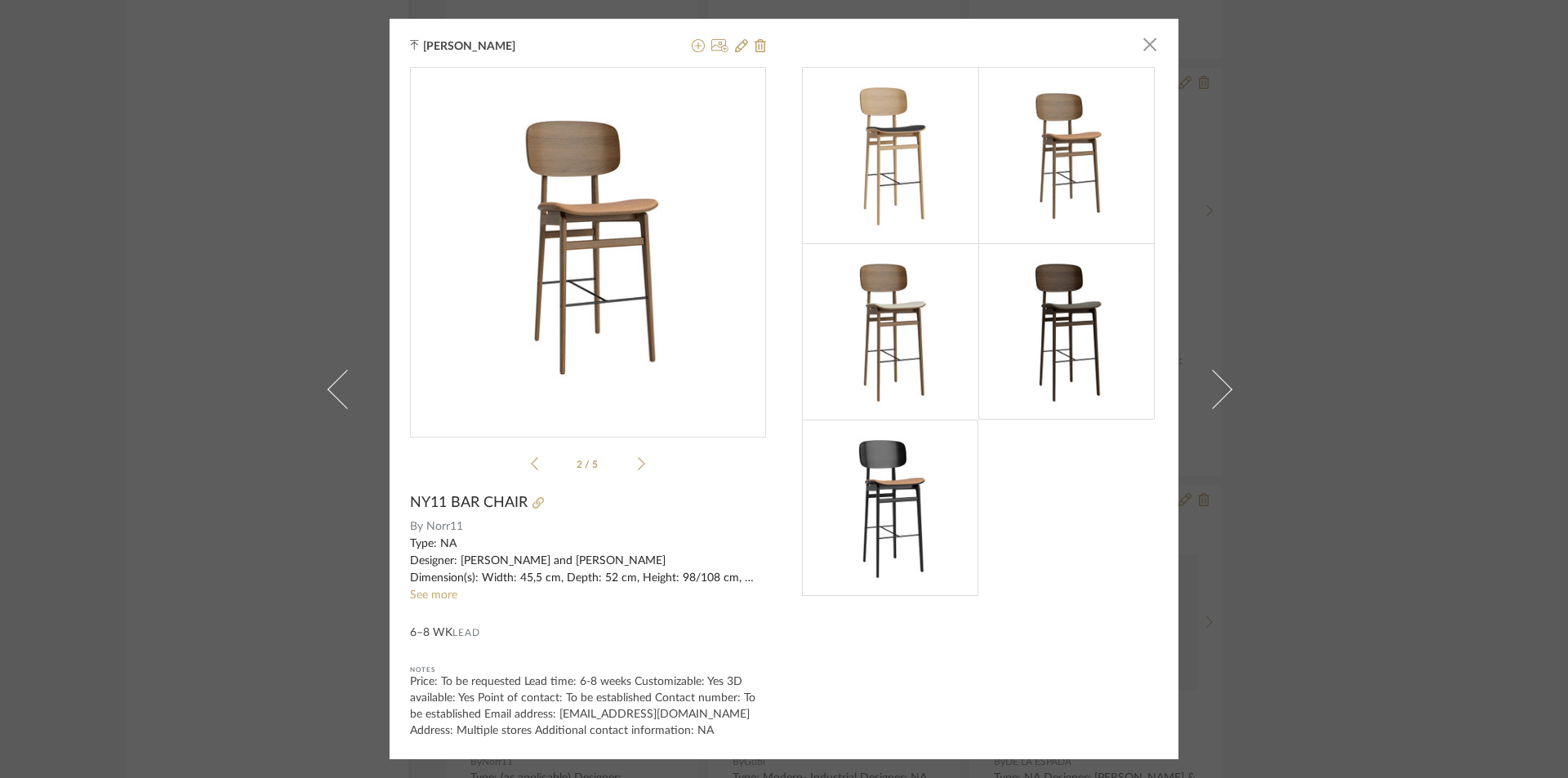
click at [639, 458] on icon at bounding box center [641, 464] width 7 height 15
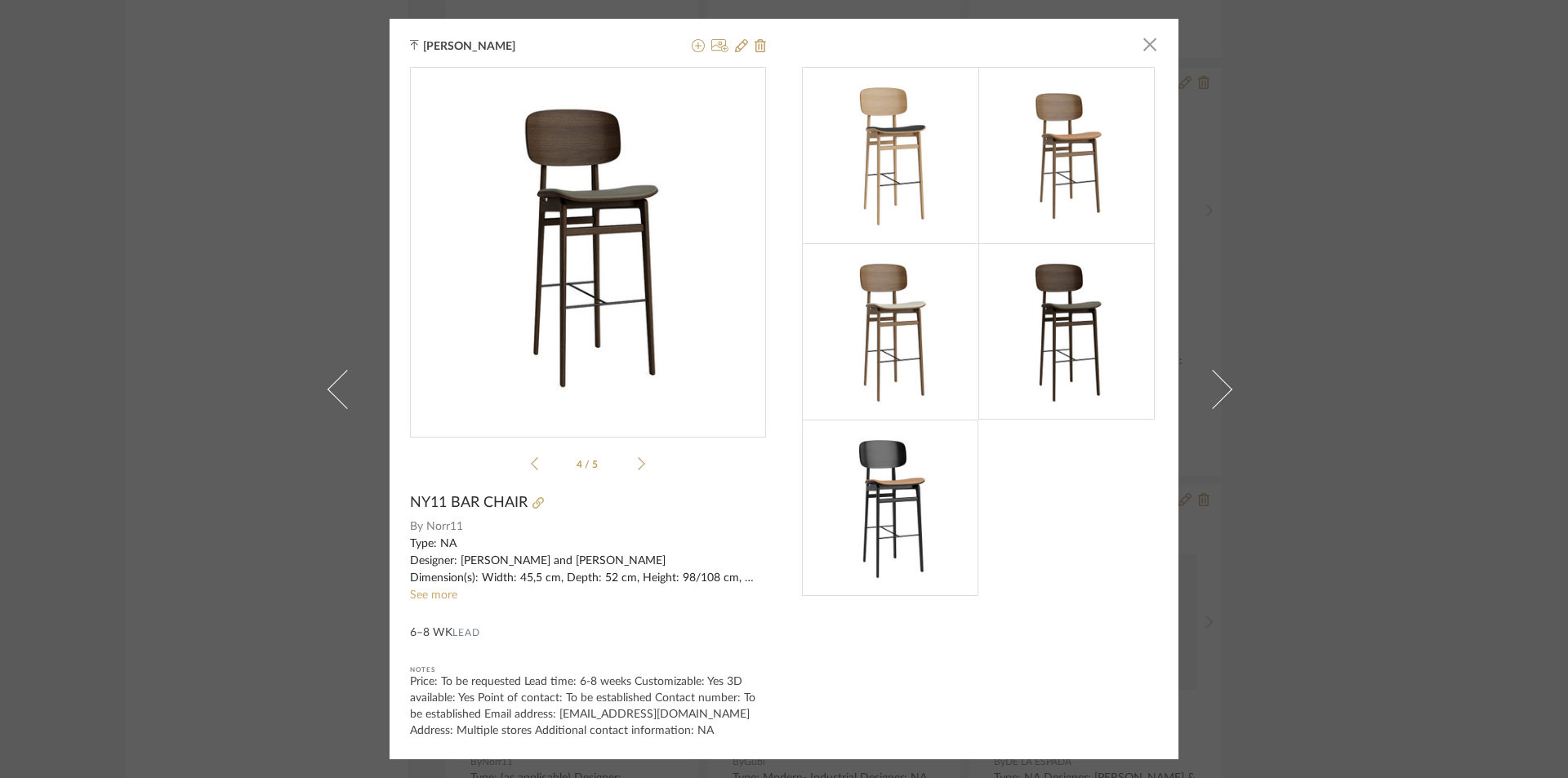
click at [157, 209] on div "[PERSON_NAME] × 4 / 5 NY11 BAR CHAIR By Norr11 Type: NA Designer: [PERSON_NAME]…" at bounding box center [784, 389] width 1568 height 778
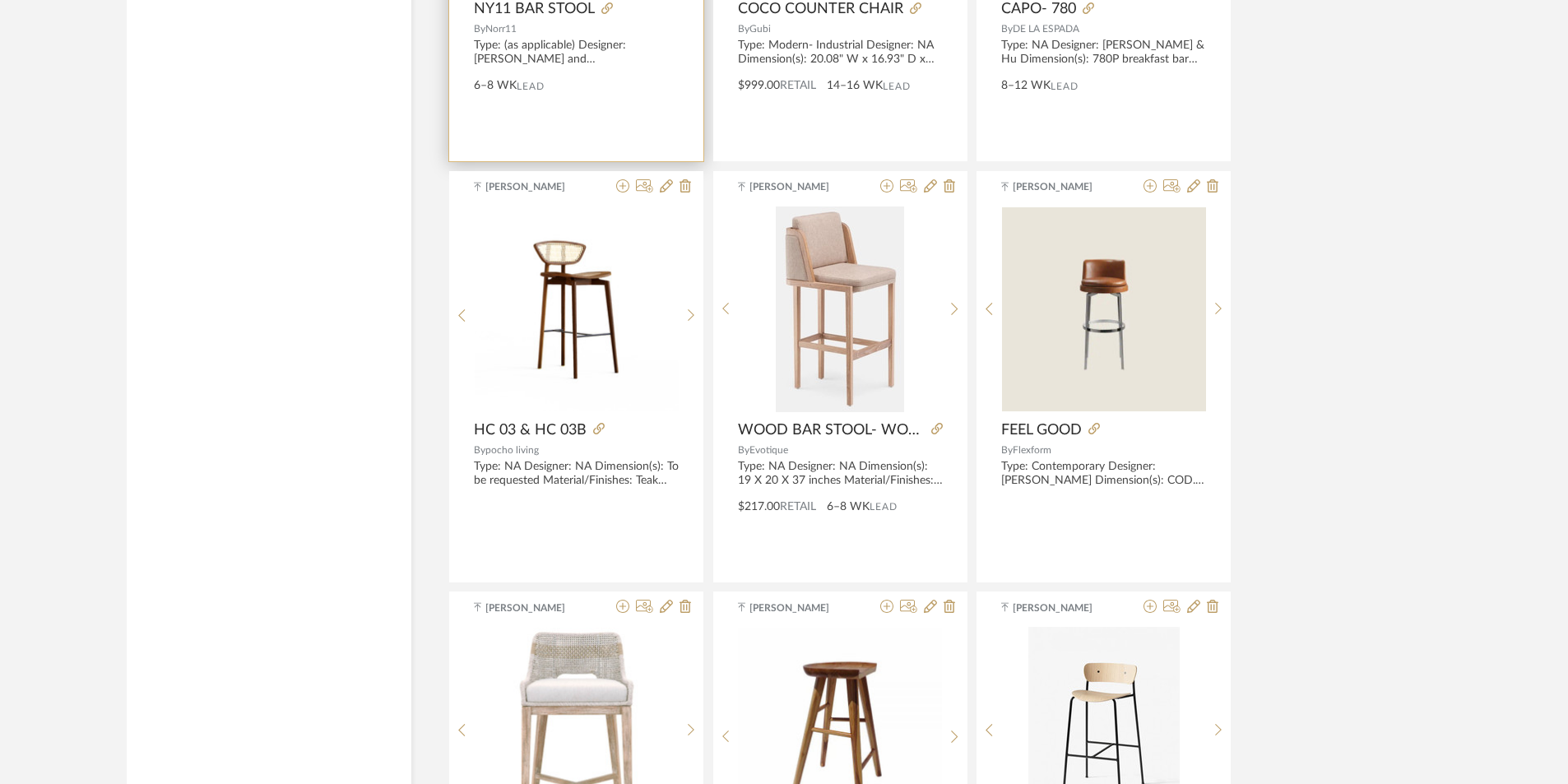
scroll to position [9874, 0]
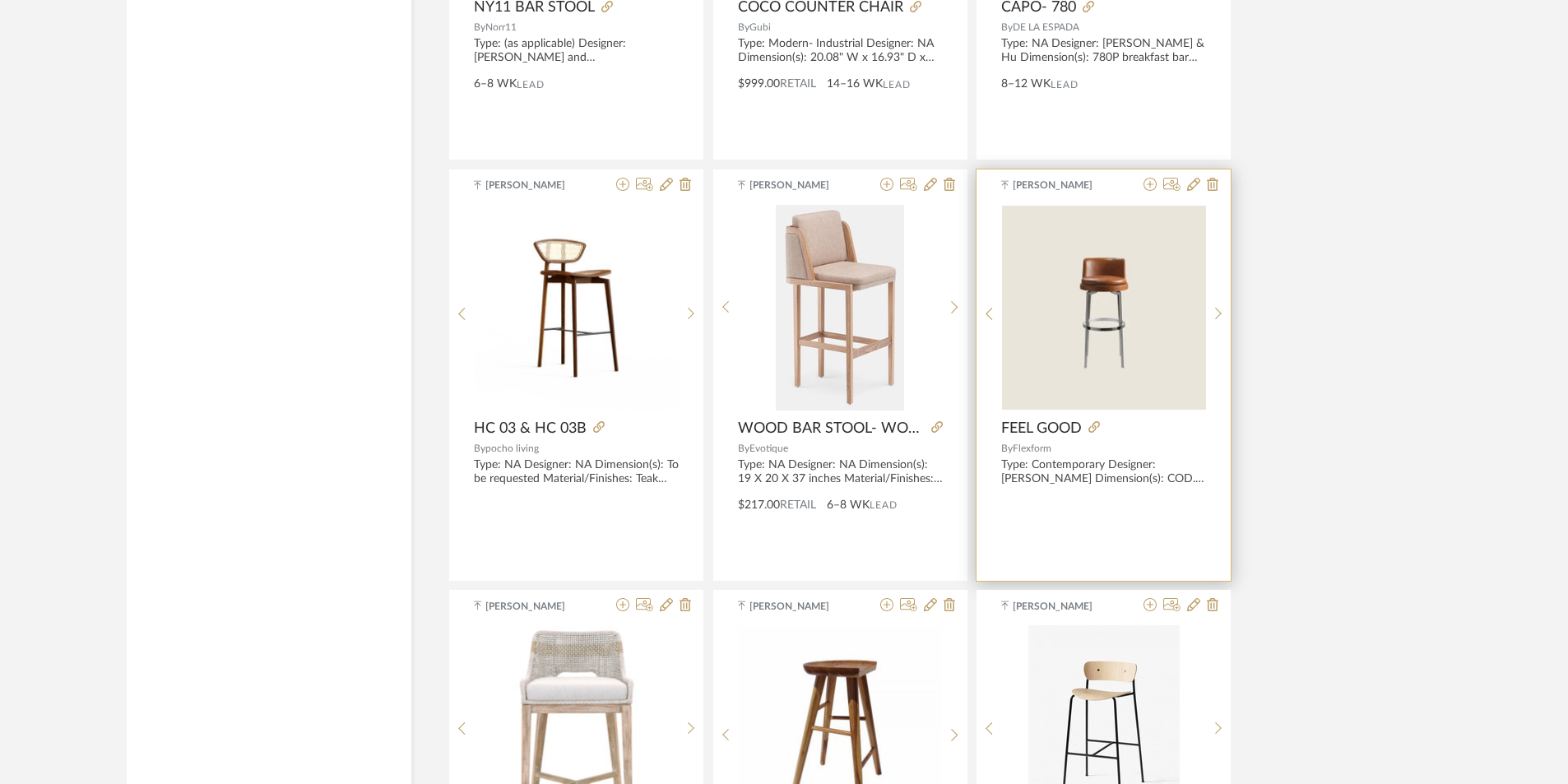
click at [0, 0] on img at bounding box center [0, 0] width 0 height 0
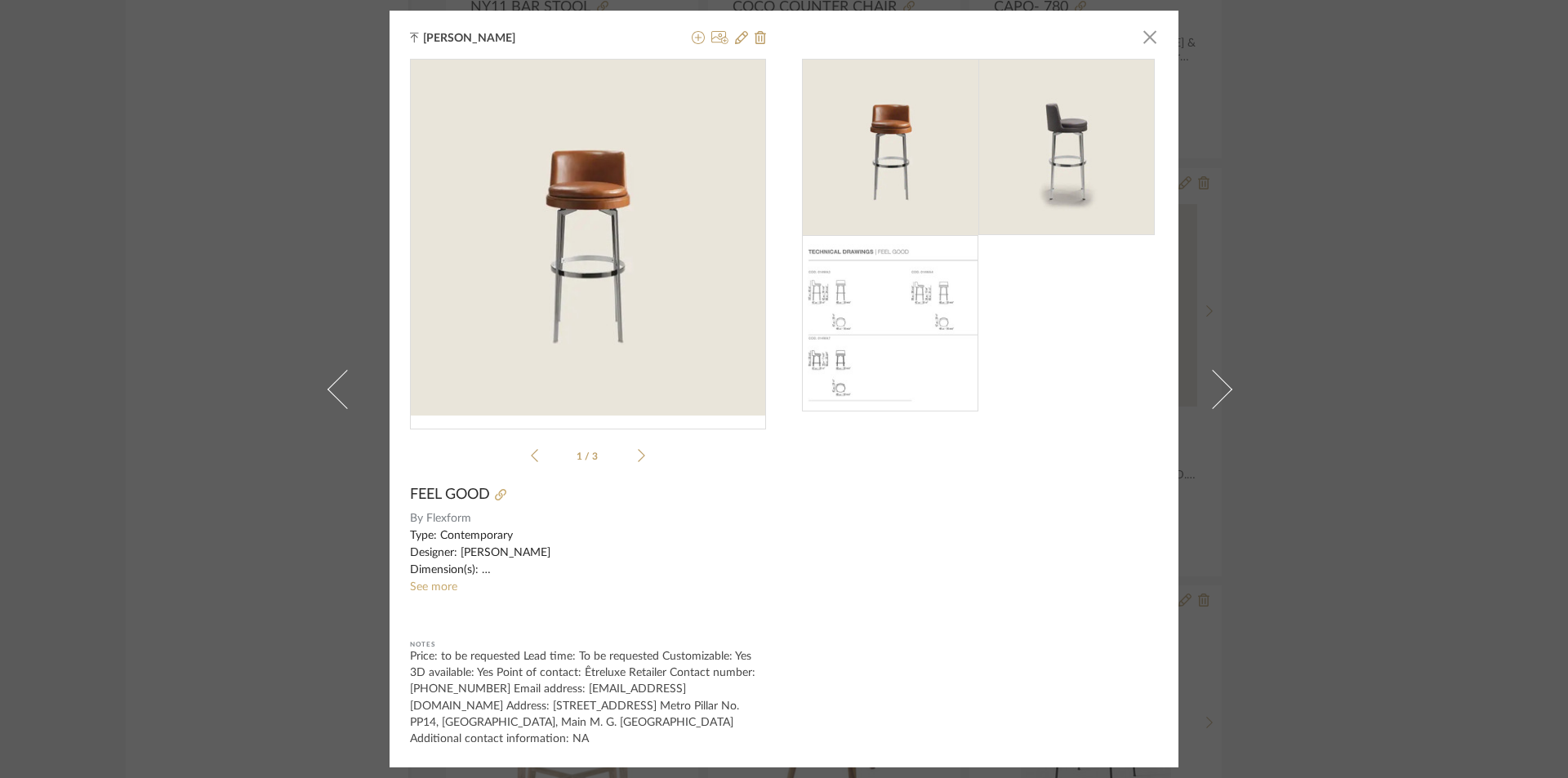
click at [1295, 389] on div "[PERSON_NAME] × 1 / 3 FEEL GOOD By Flexform Type: Contemporary Designer: [PERSO…" at bounding box center [784, 389] width 1568 height 778
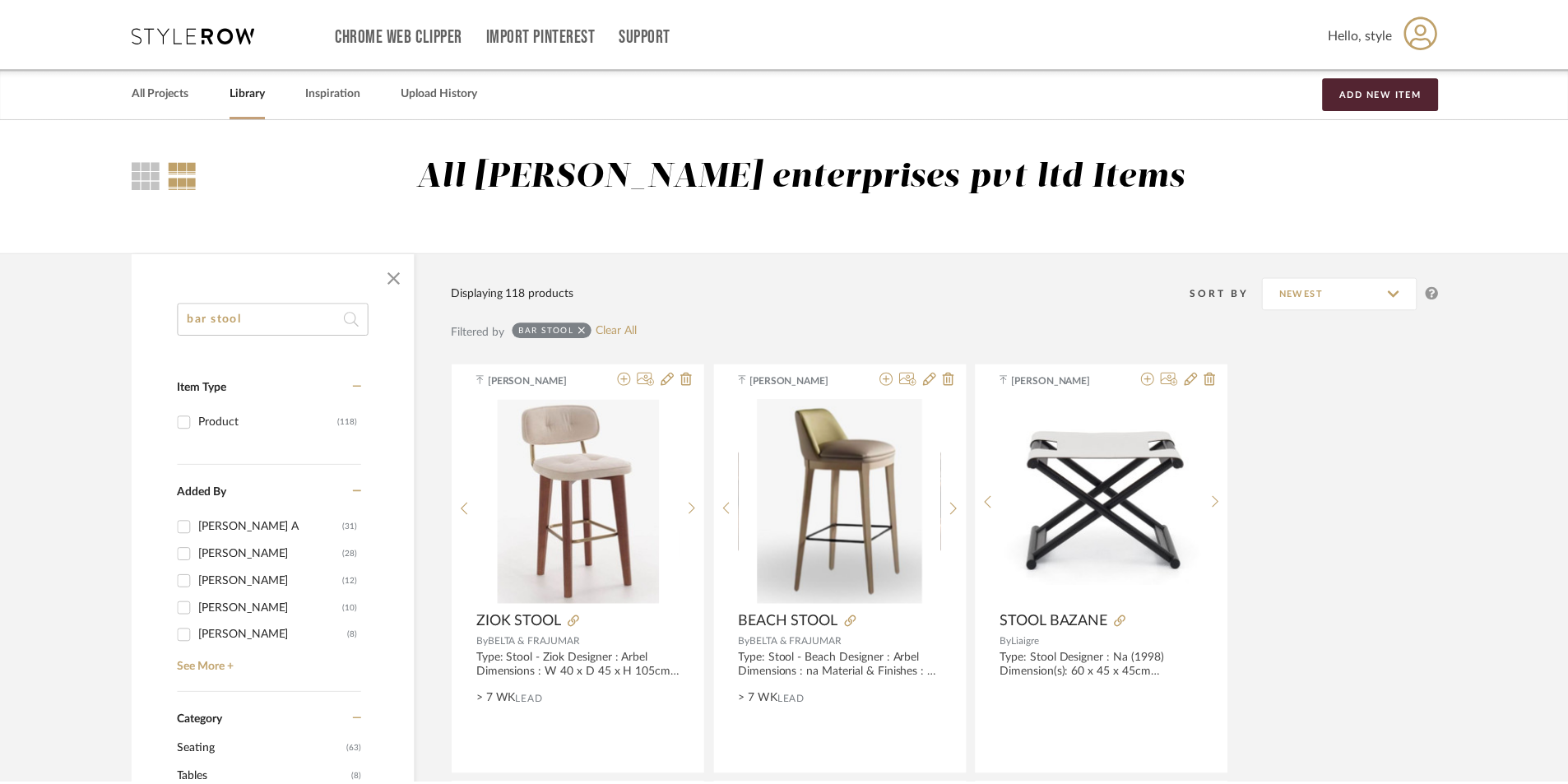
scroll to position [9874, 0]
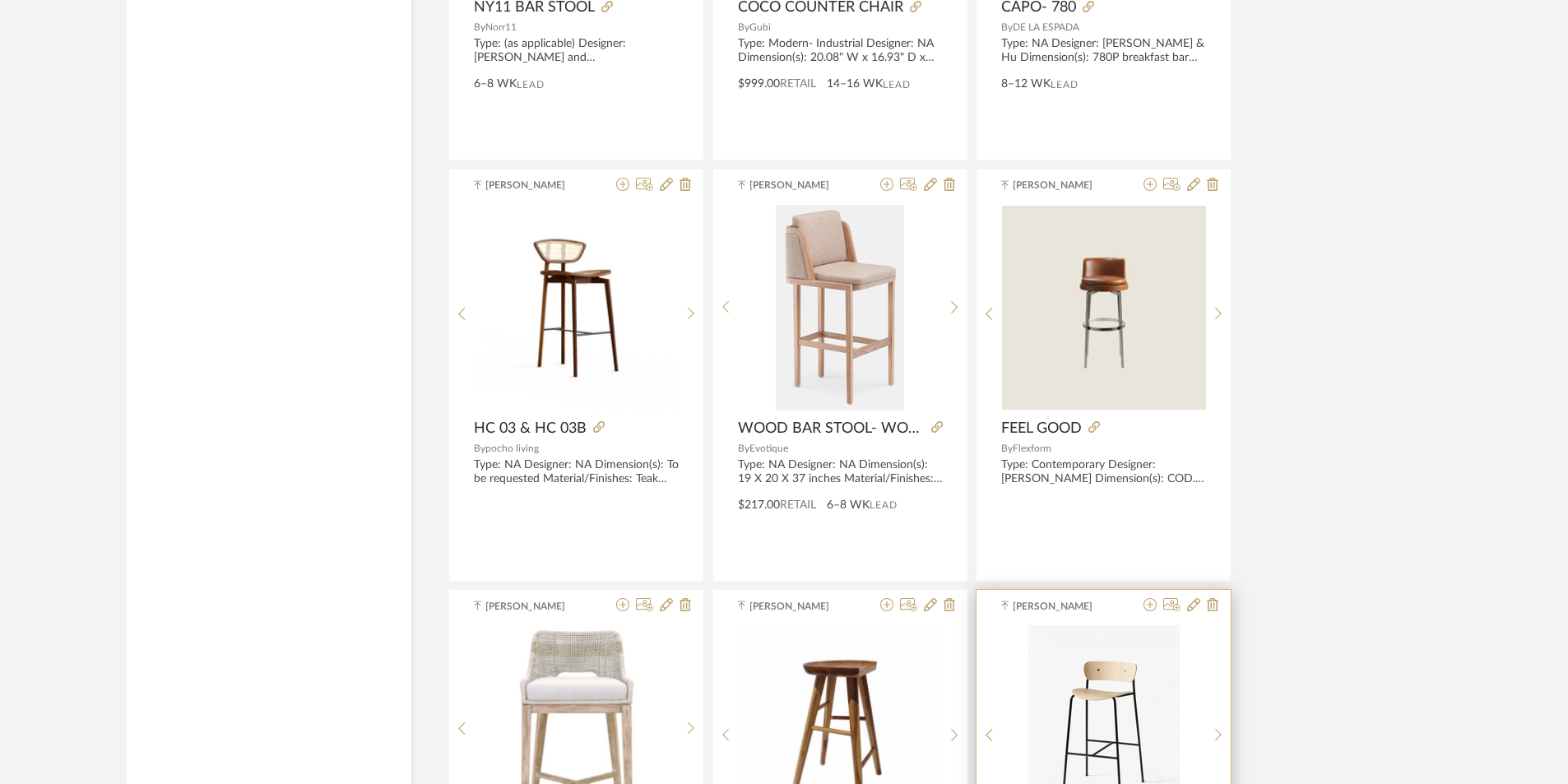
click at [0, 0] on img at bounding box center [0, 0] width 0 height 0
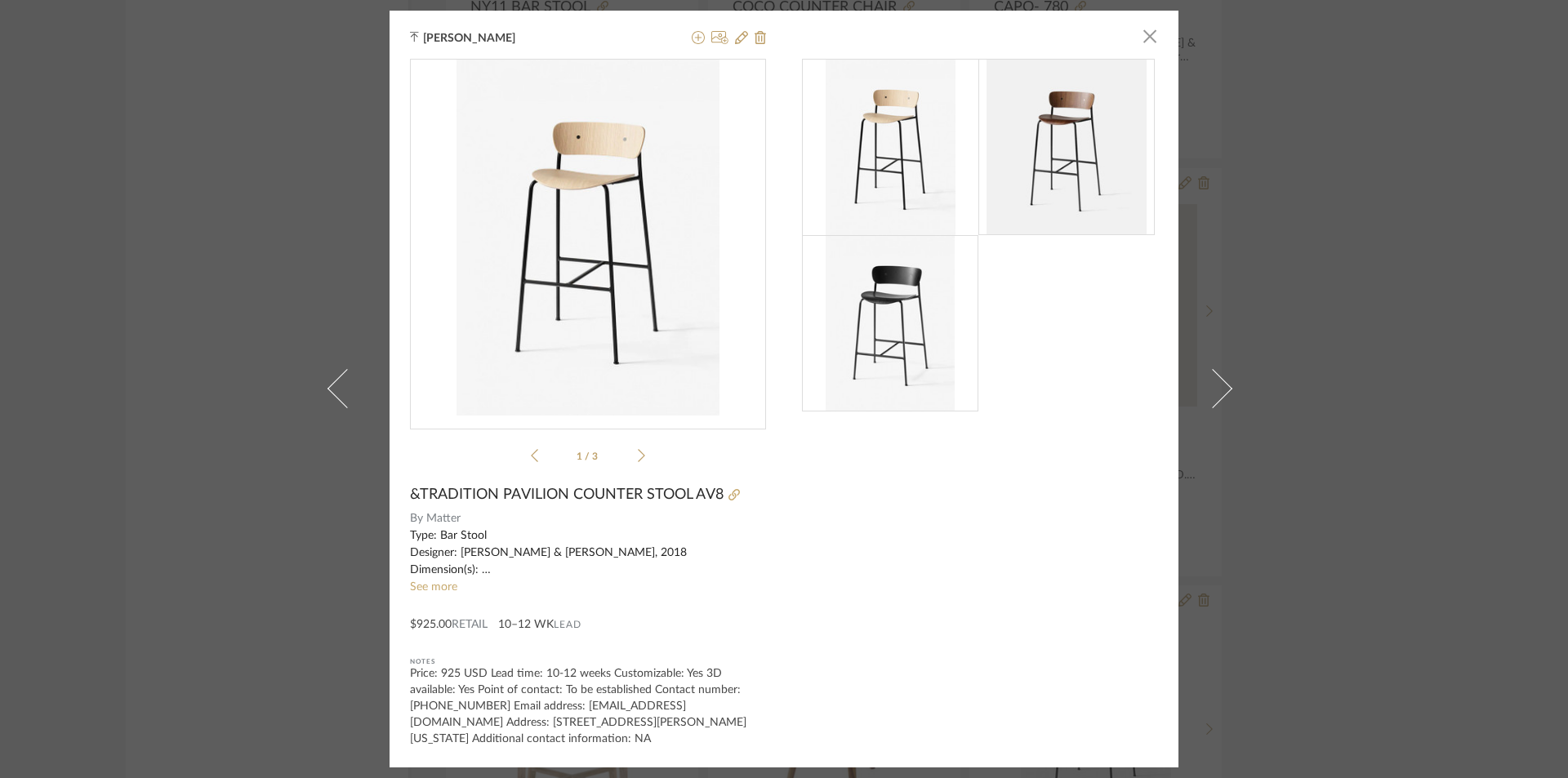
click at [1027, 149] on img at bounding box center [1067, 147] width 161 height 176
click at [630, 457] on li "1 / 3" at bounding box center [588, 456] width 100 height 20
click at [638, 456] on icon at bounding box center [641, 456] width 7 height 15
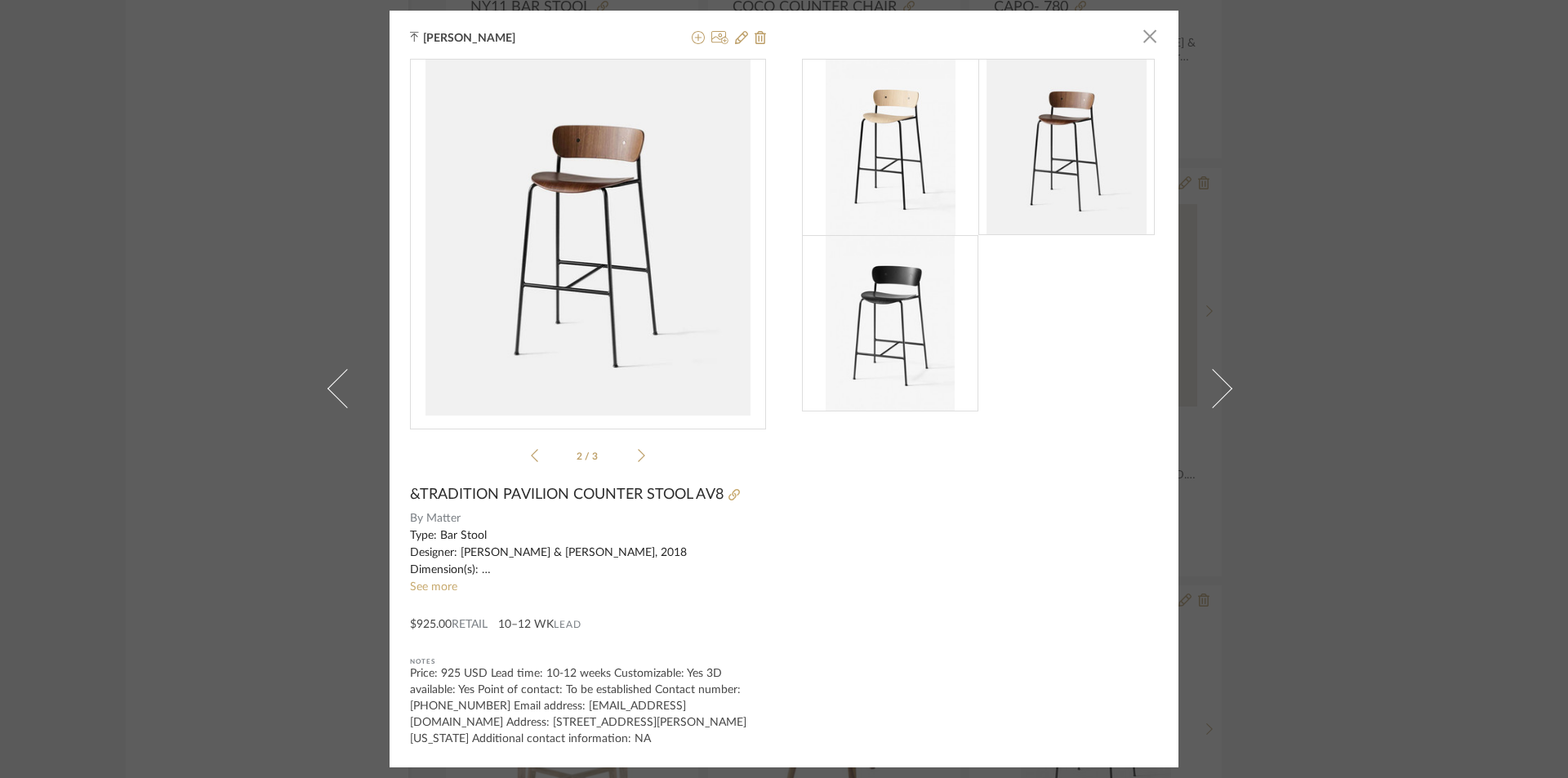
click at [308, 247] on div "[PERSON_NAME] × 2 / 3 &TRADITION PAVILION COUNTER STOOL AV8 By Matter Type: Bar…" at bounding box center [784, 389] width 1568 height 778
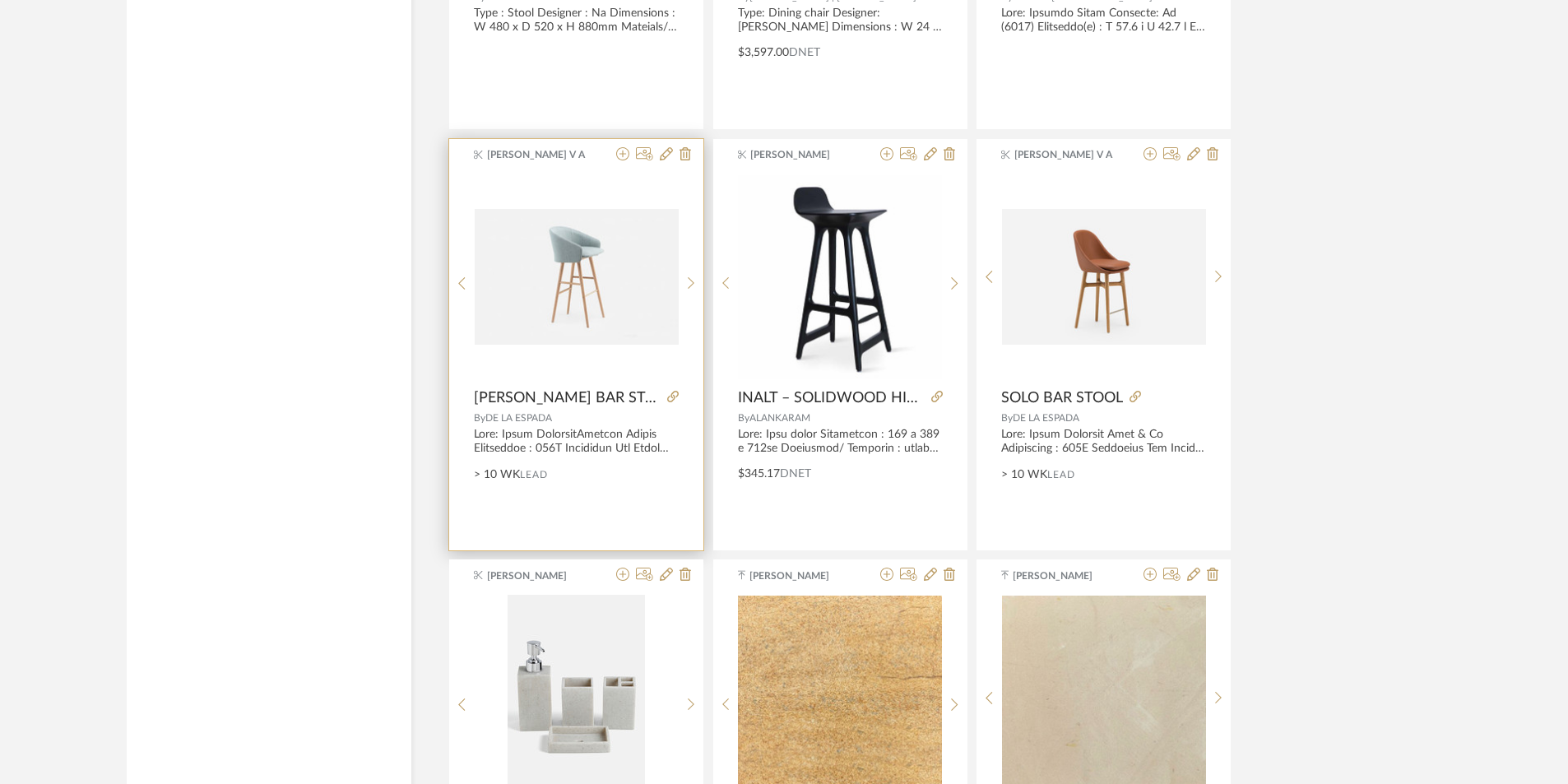
scroll to position [13249, 0]
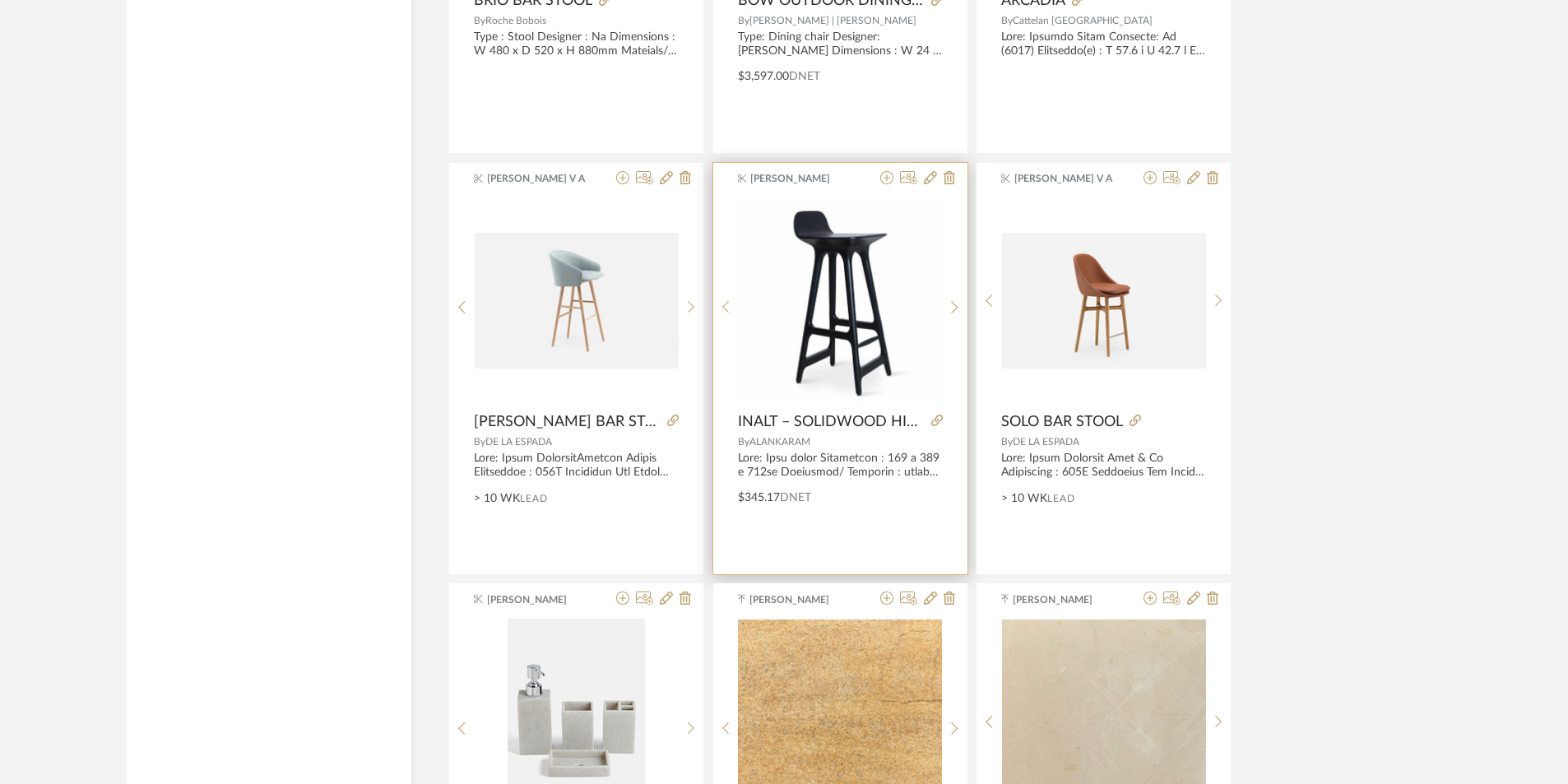
click at [830, 301] on img "0" at bounding box center [840, 301] width 204 height 204
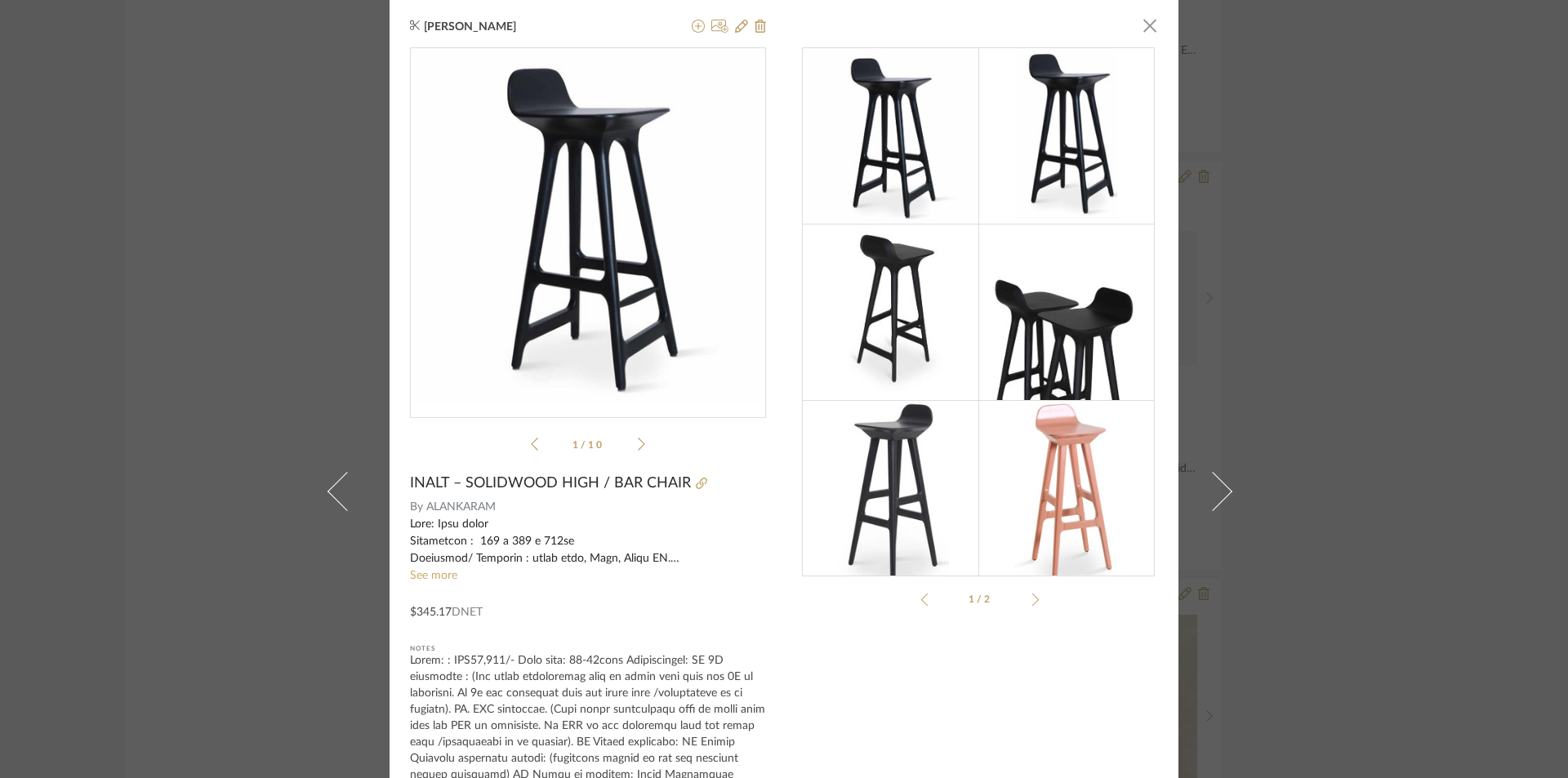
scroll to position [0, 0]
click at [168, 207] on div "[PERSON_NAME] × 1 / 10 INALT – SOLIDWOOD HIGH / BAR CHAIR By [PERSON_NAME] See …" at bounding box center [784, 389] width 1568 height 778
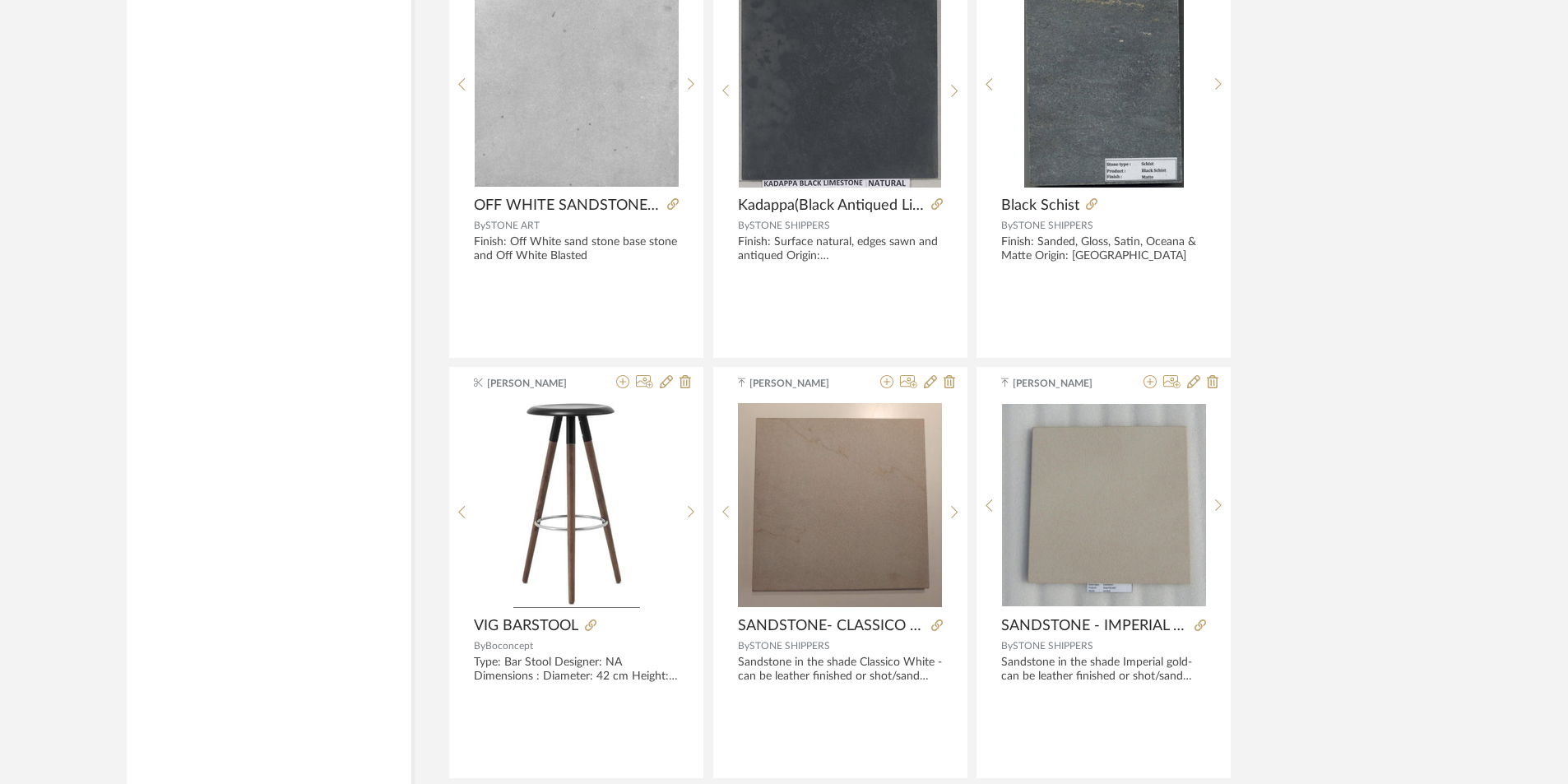
scroll to position [14647, 0]
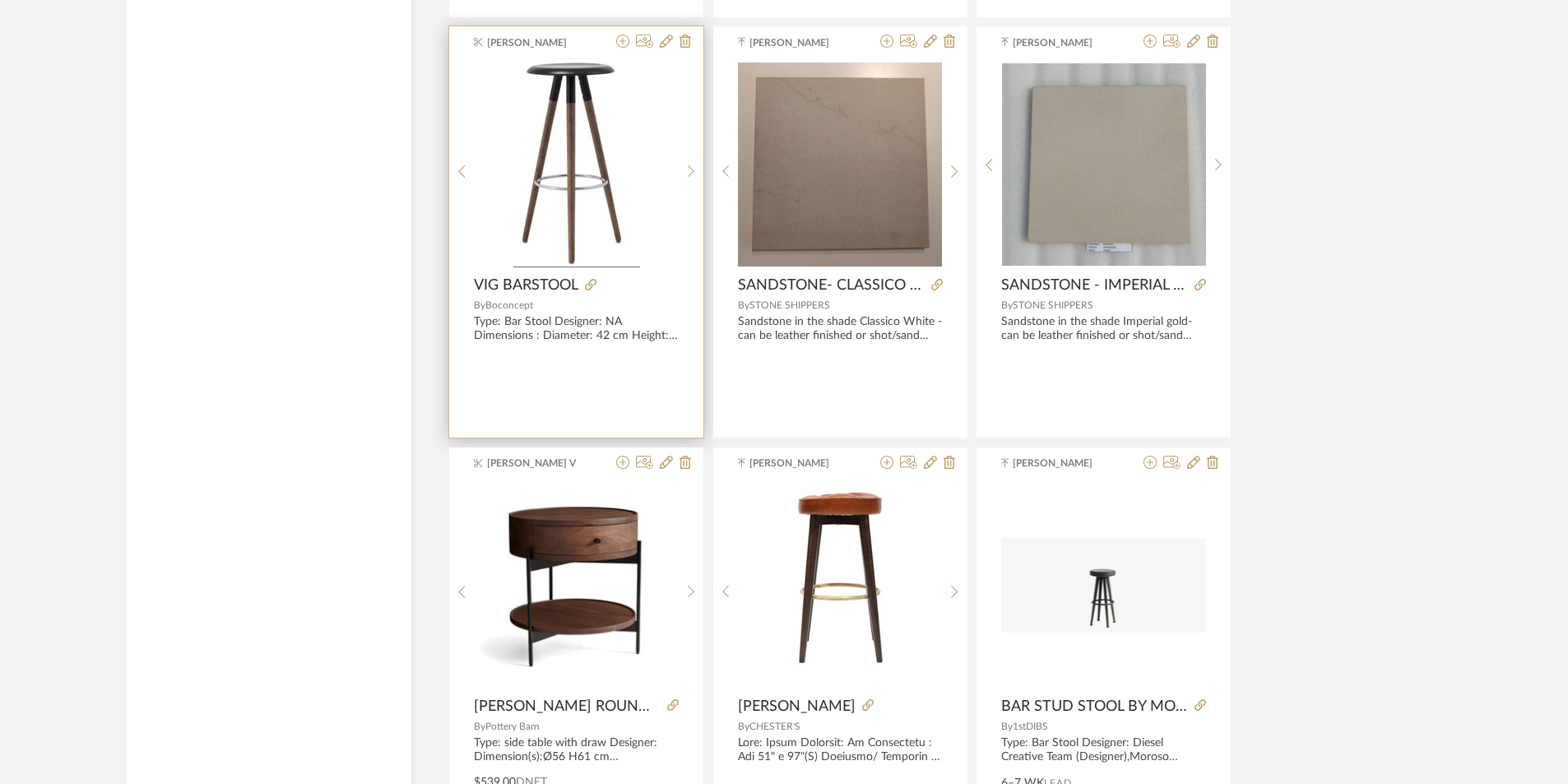
click at [549, 177] on img "0" at bounding box center [576, 165] width 126 height 206
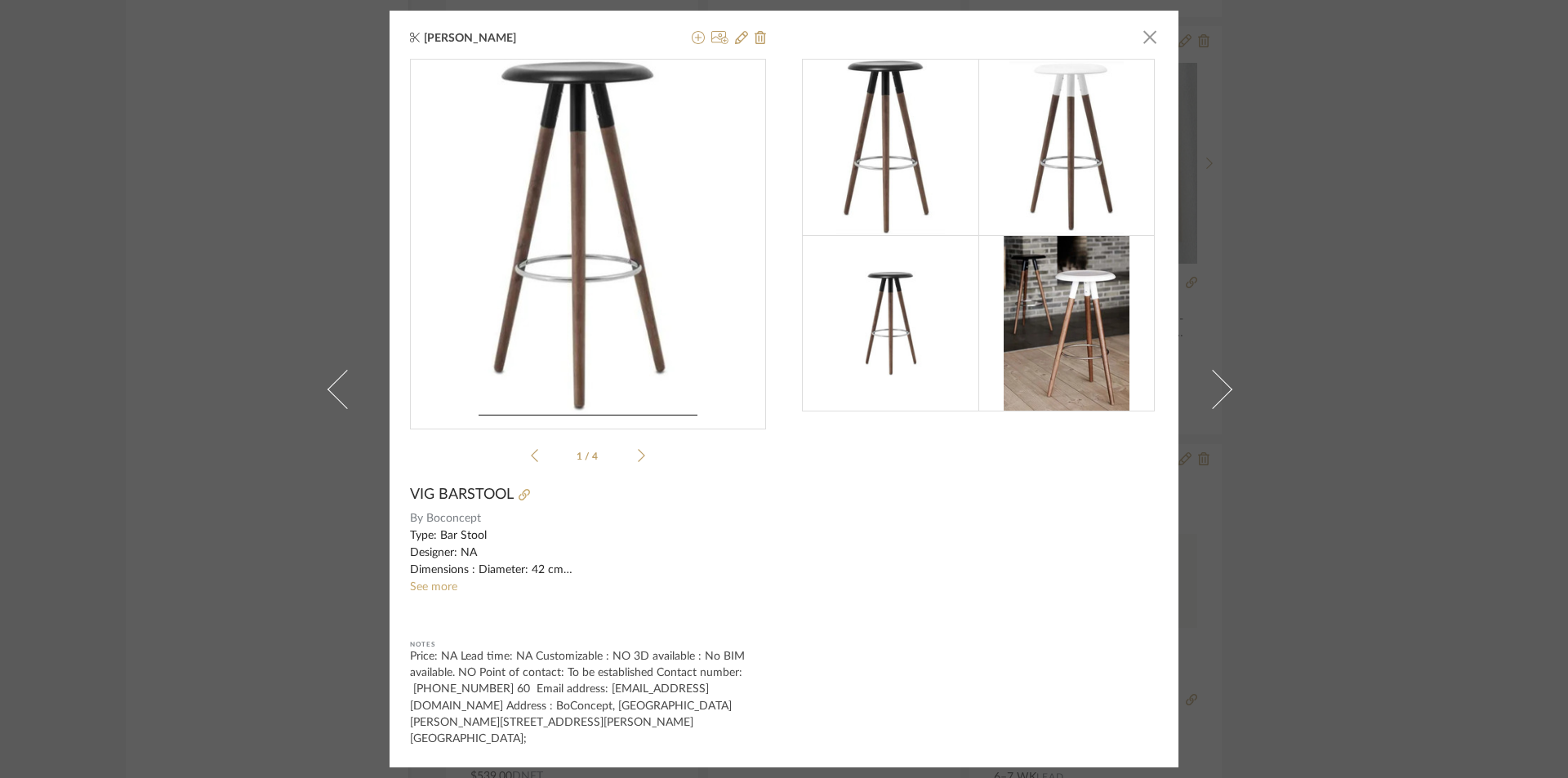
click at [631, 465] on li "1 / 4" at bounding box center [588, 456] width 100 height 20
click at [638, 463] on icon at bounding box center [641, 456] width 7 height 15
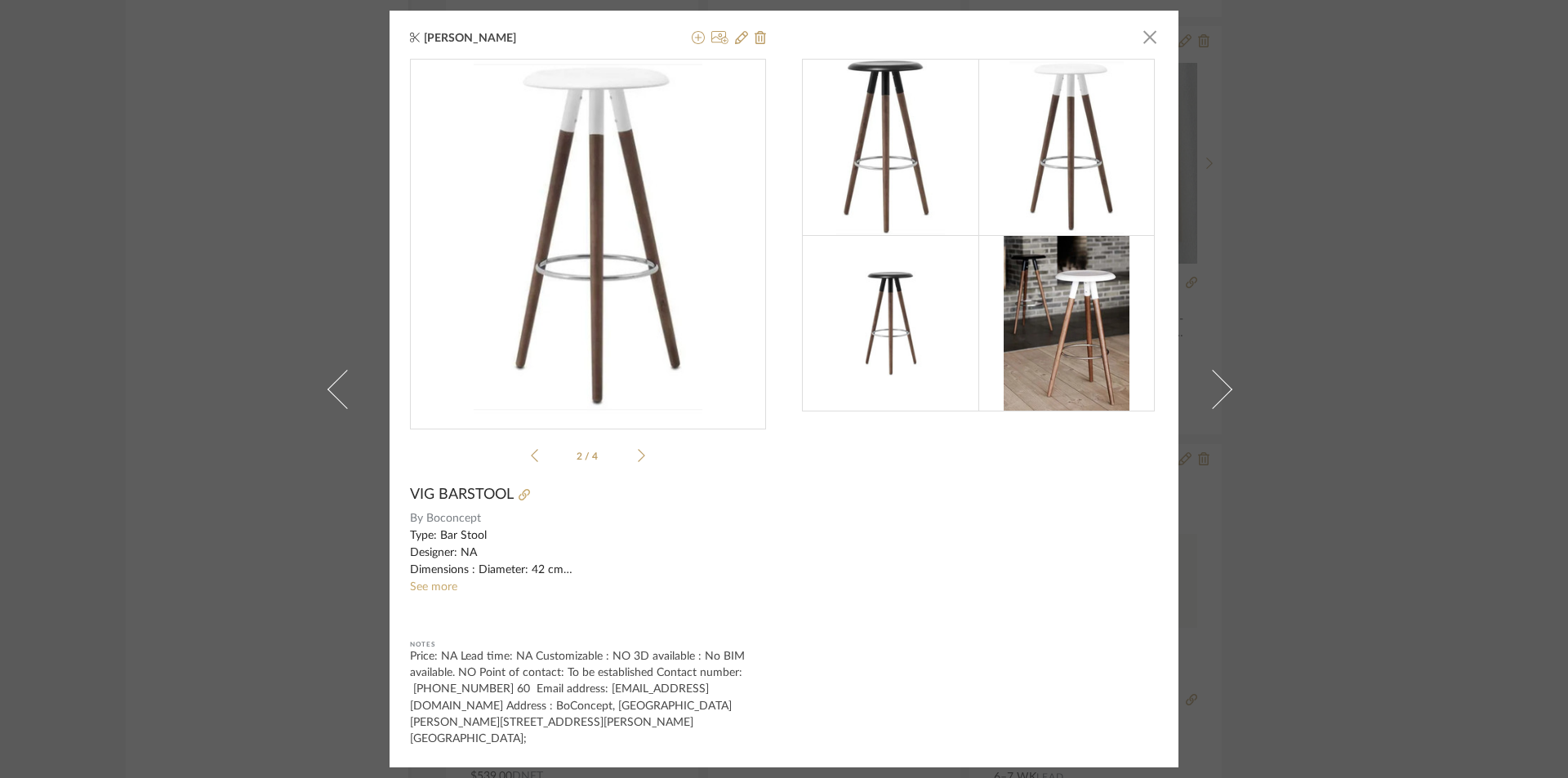
click at [638, 463] on icon at bounding box center [641, 456] width 7 height 15
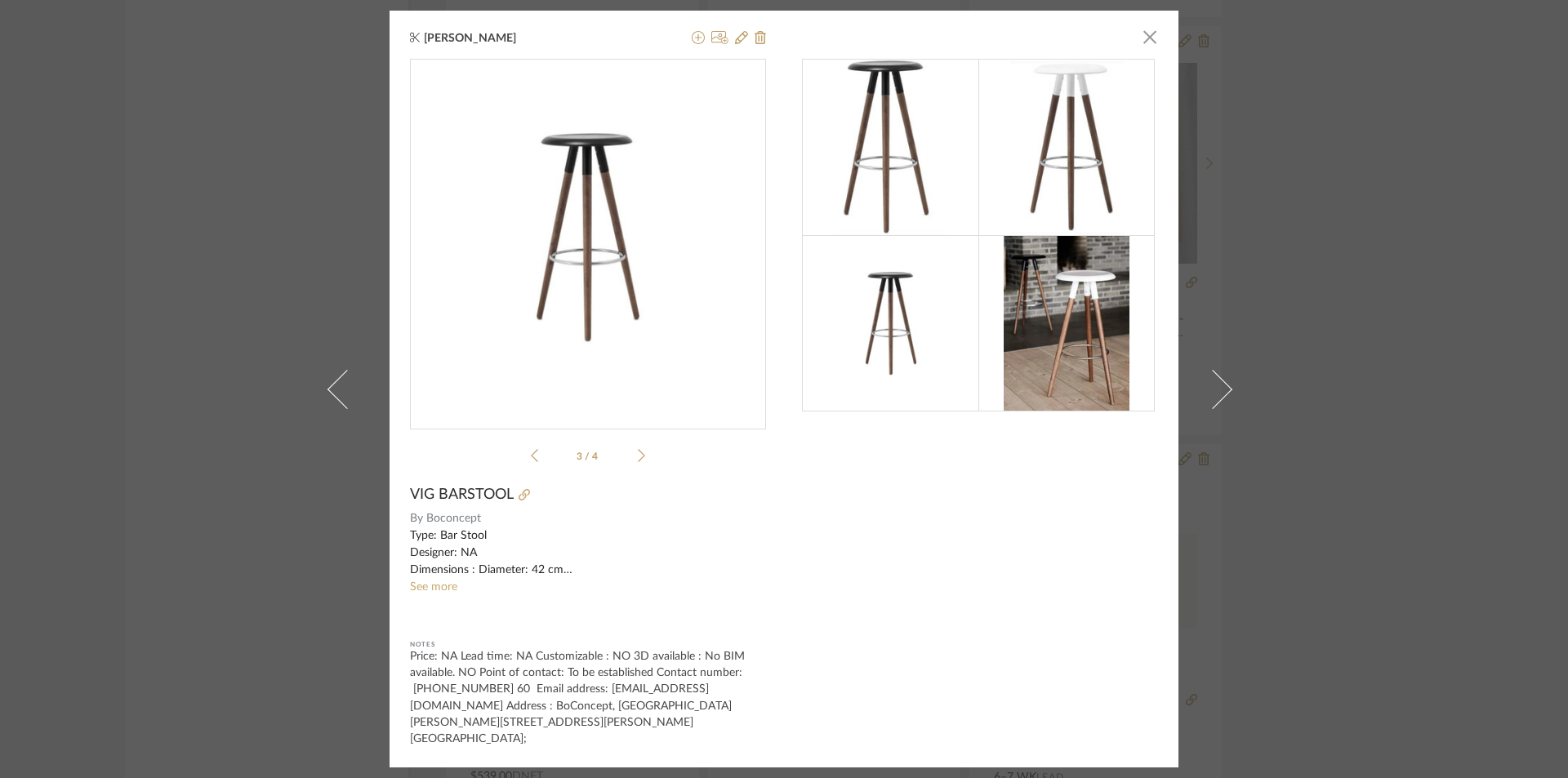
click at [638, 463] on icon at bounding box center [641, 456] width 7 height 15
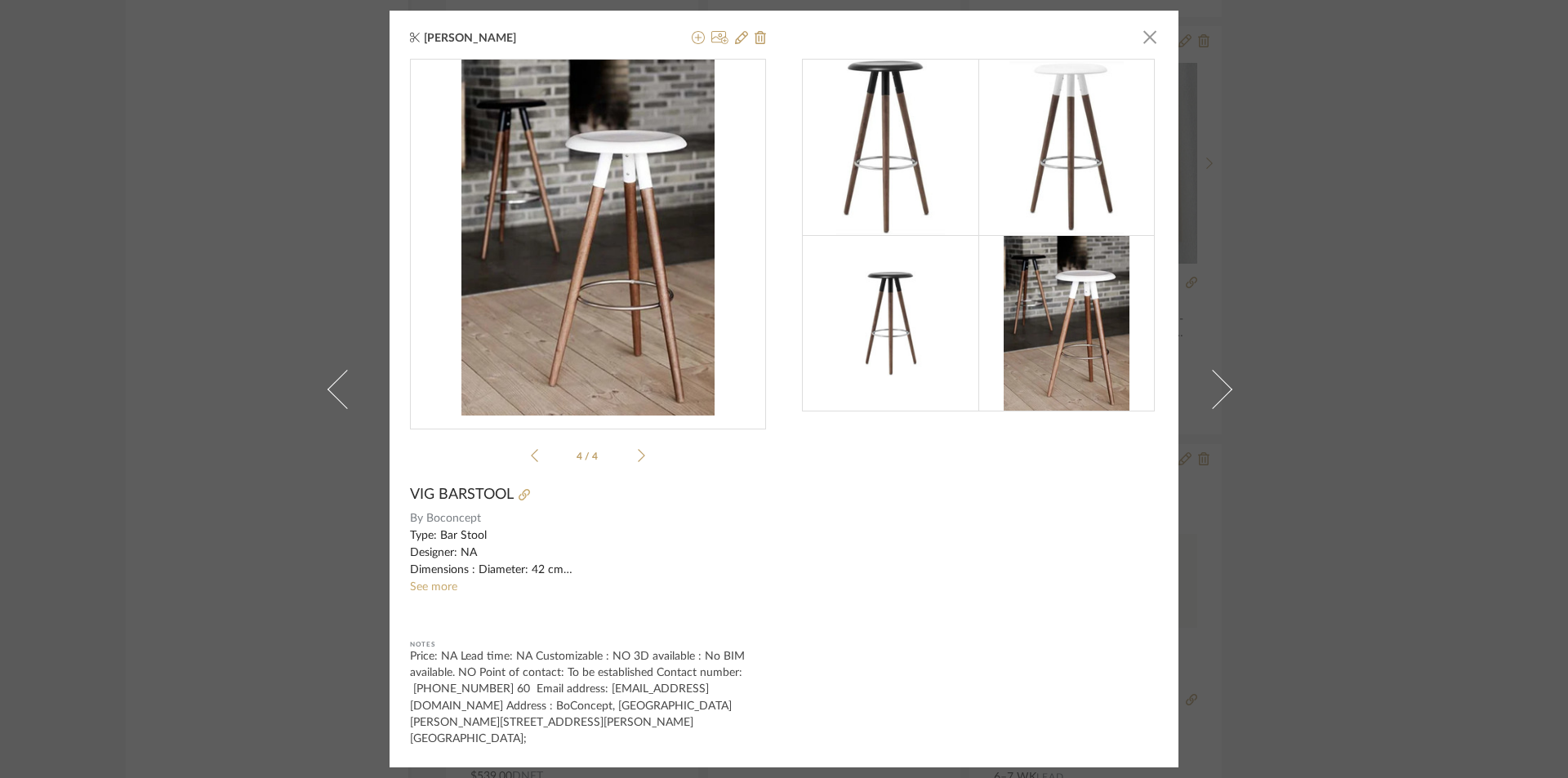
click at [638, 463] on icon at bounding box center [641, 456] width 7 height 15
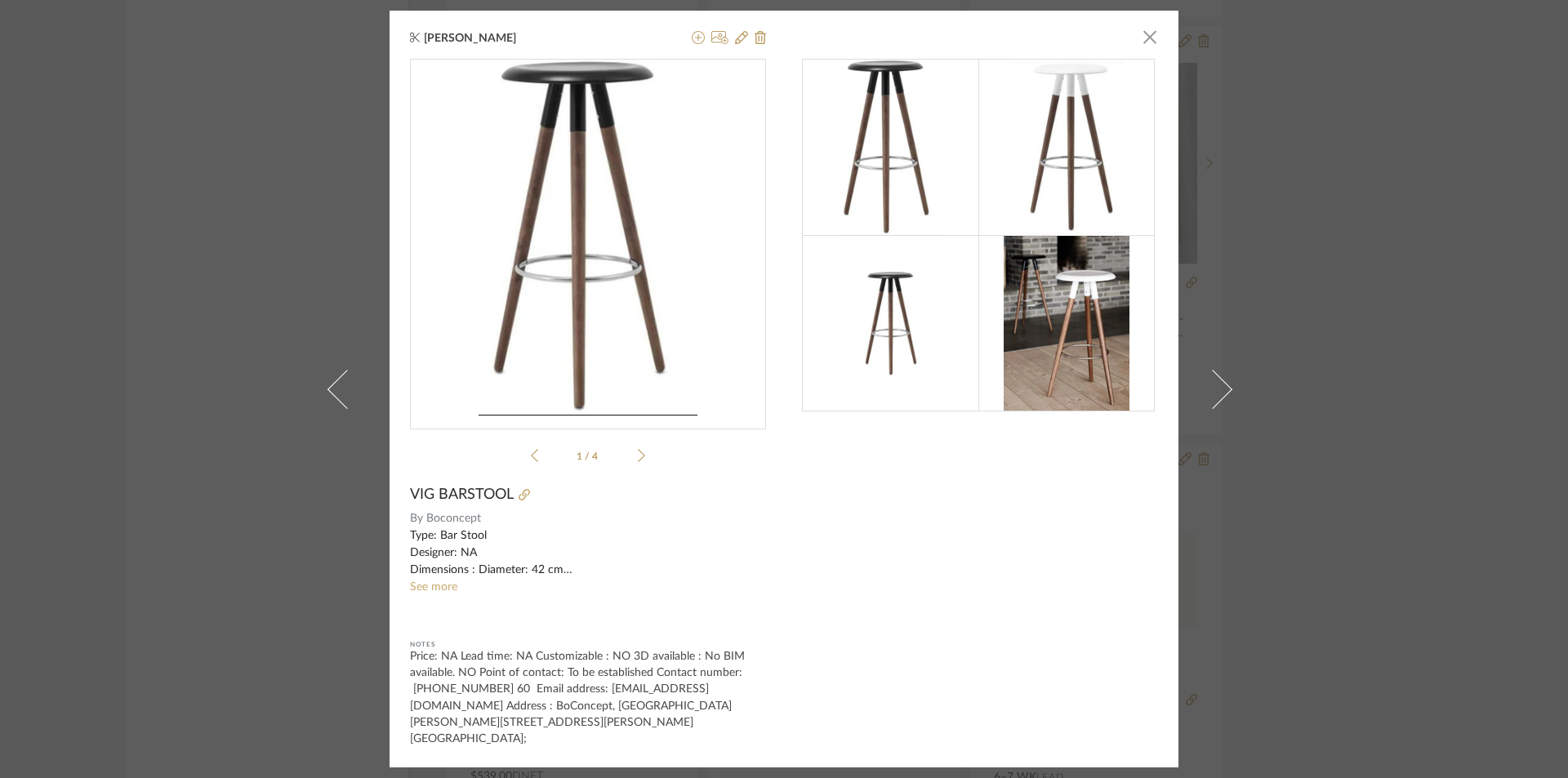
click at [355, 293] on div "Ganesh K × 1 / 4 VIG BARSTOOL By Boconcept Type: Bar Stool Designer: NA Dimensi…" at bounding box center [784, 389] width 1568 height 778
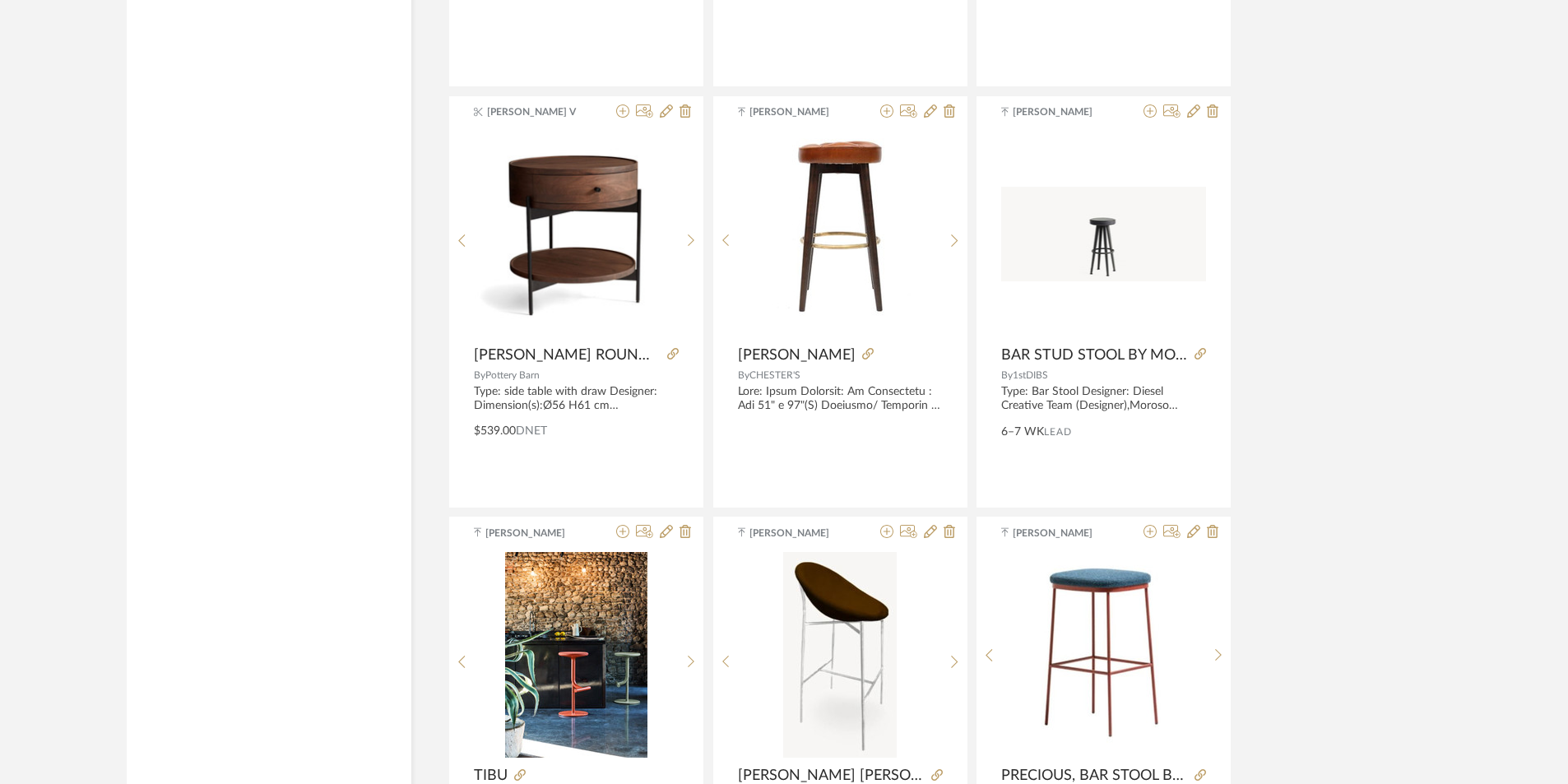
scroll to position [15058, 0]
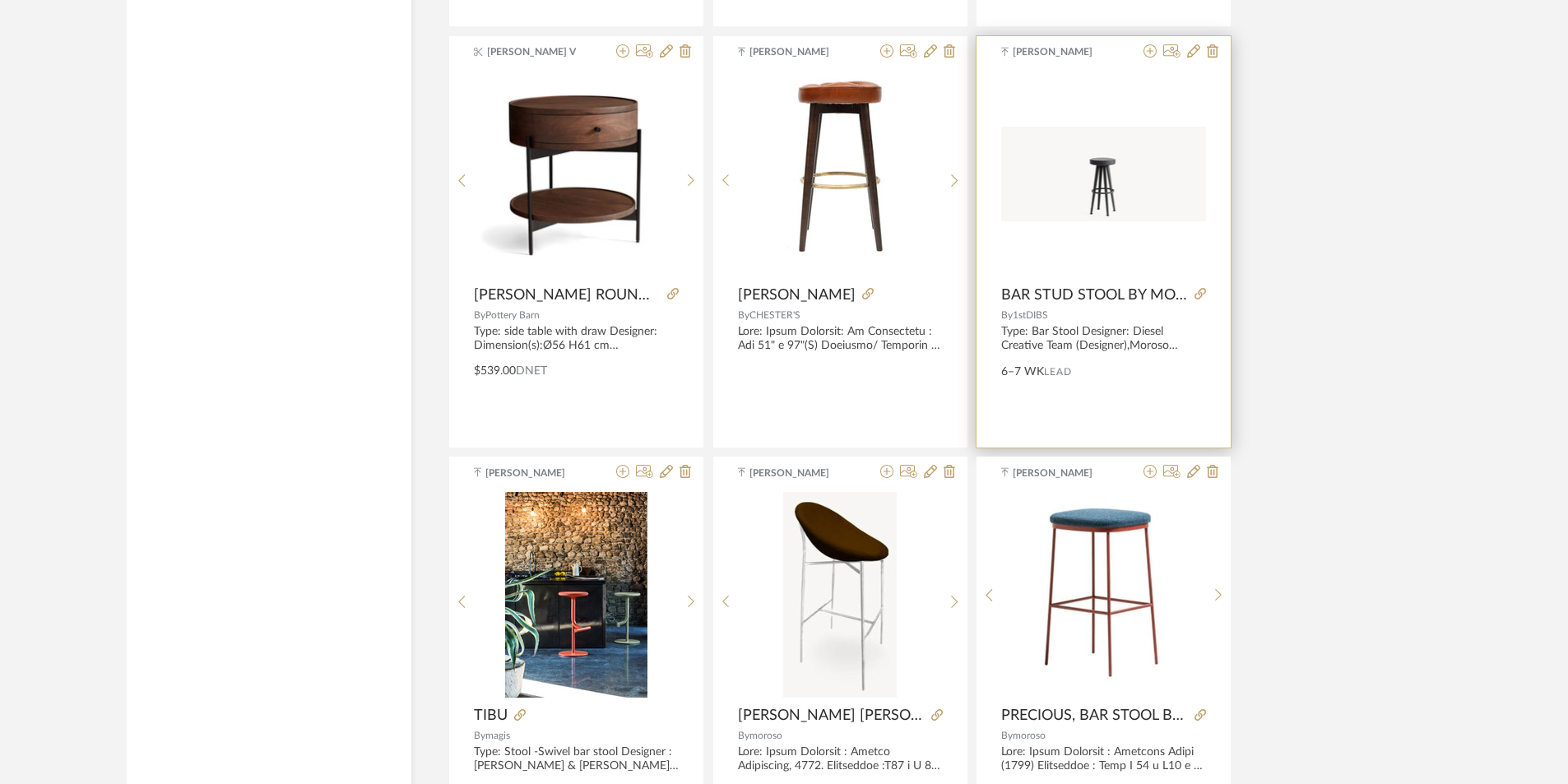
click at [1140, 209] on img "0" at bounding box center [1104, 173] width 205 height 95
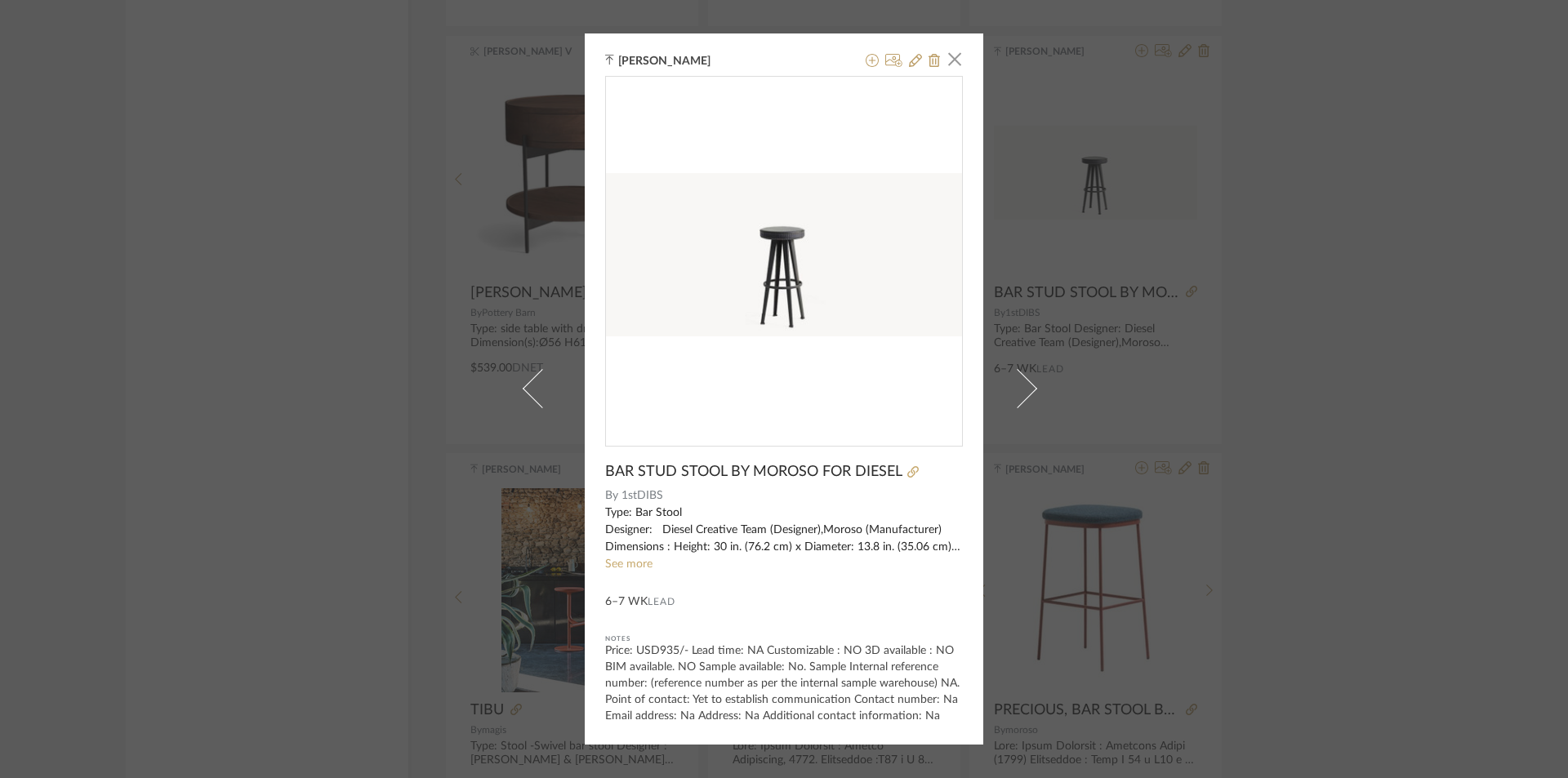
click at [858, 394] on div "0" at bounding box center [784, 254] width 356 height 356
click at [816, 467] on span "BAR STUD STOOL BY MOROSO FOR DIESEL" at bounding box center [754, 472] width 297 height 18
click at [393, 278] on div "[PERSON_NAME] × BAR STUD STOOL BY MOROSO FOR DIESEL By 1stDIBS Type: Bar Stool …" at bounding box center [784, 389] width 1568 height 778
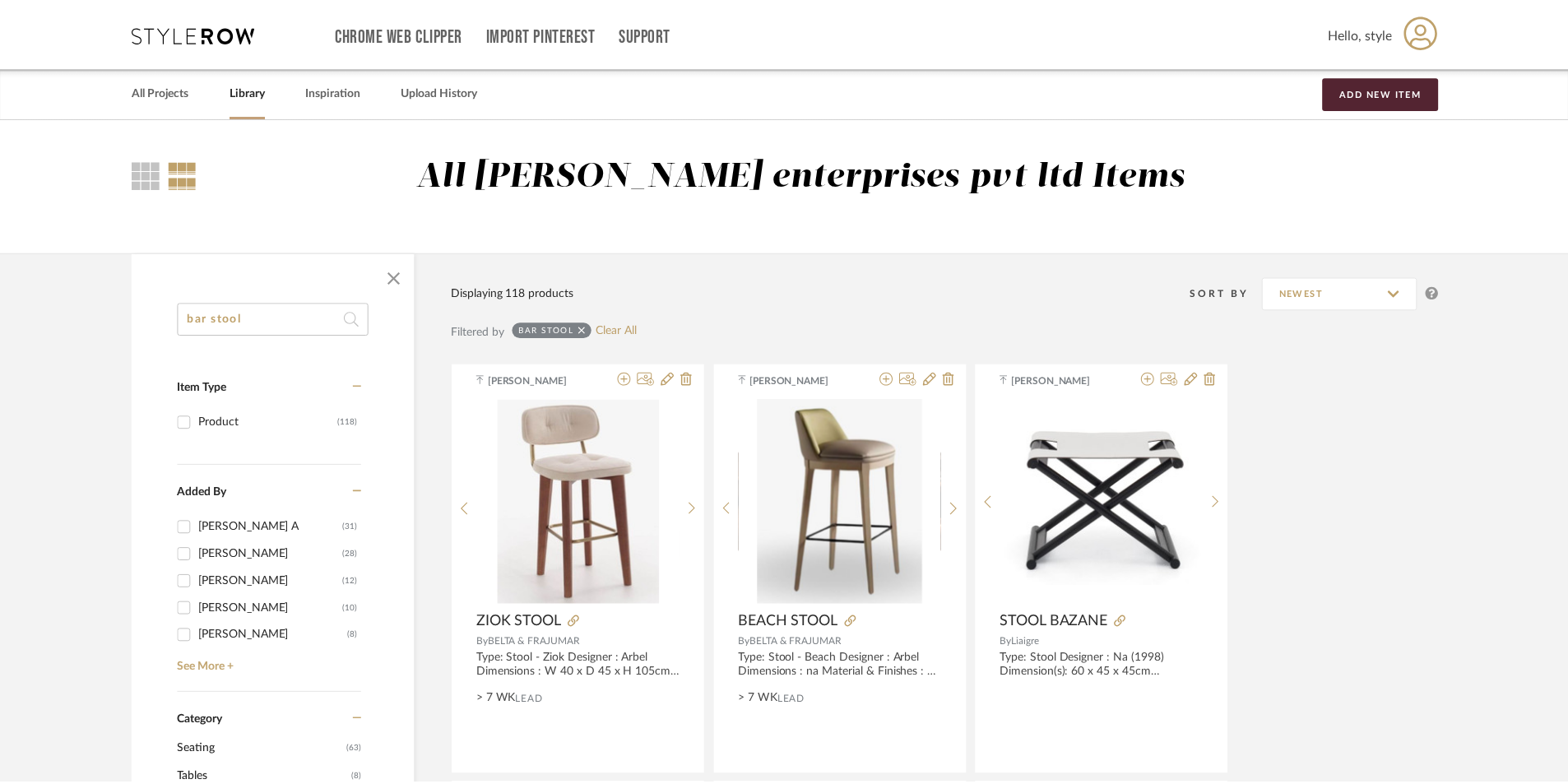
scroll to position [15058, 0]
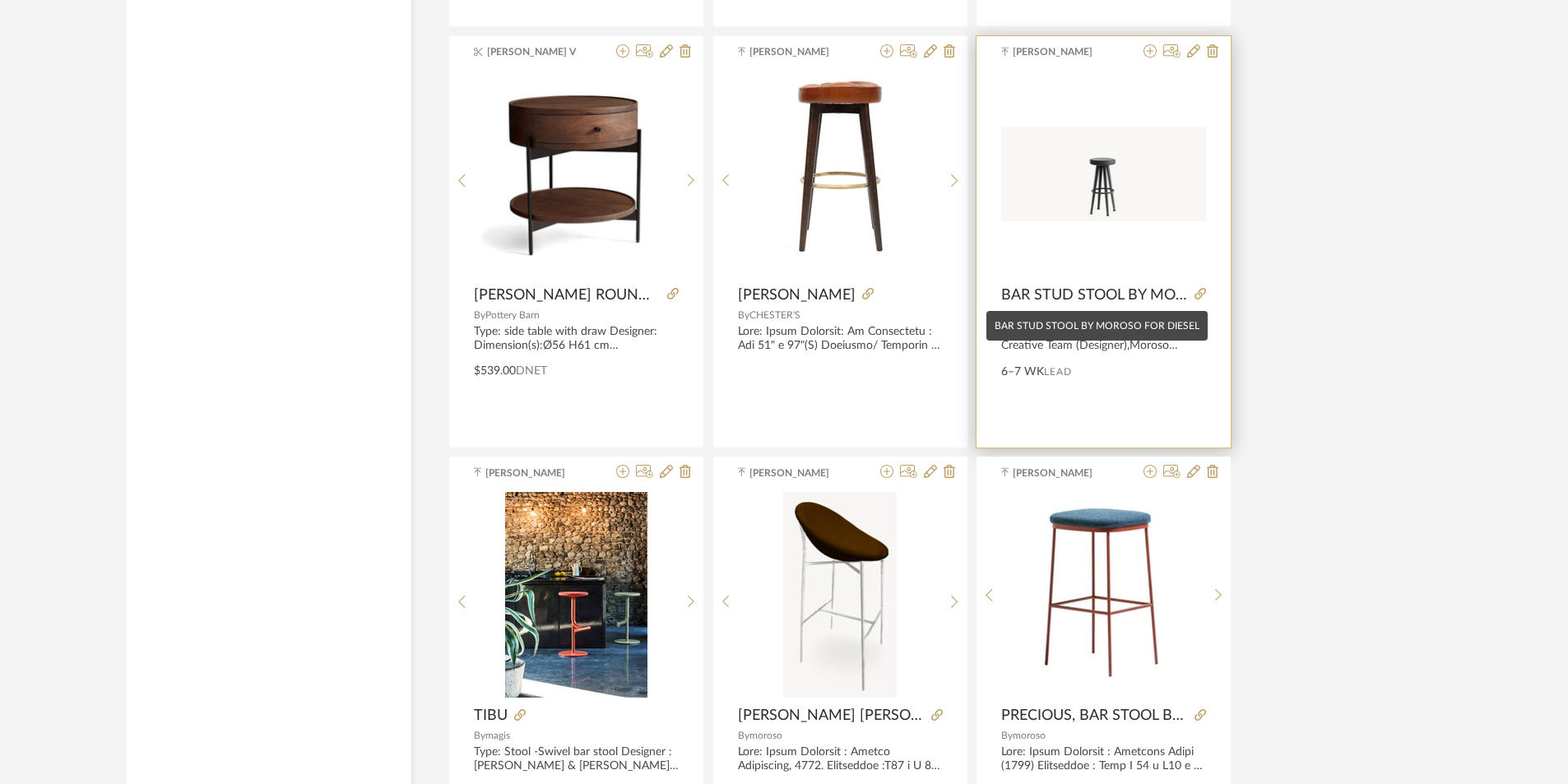
click at [1111, 292] on span "BAR STUD STOOL BY MOROSO FOR DIESEL" at bounding box center [1094, 295] width 187 height 18
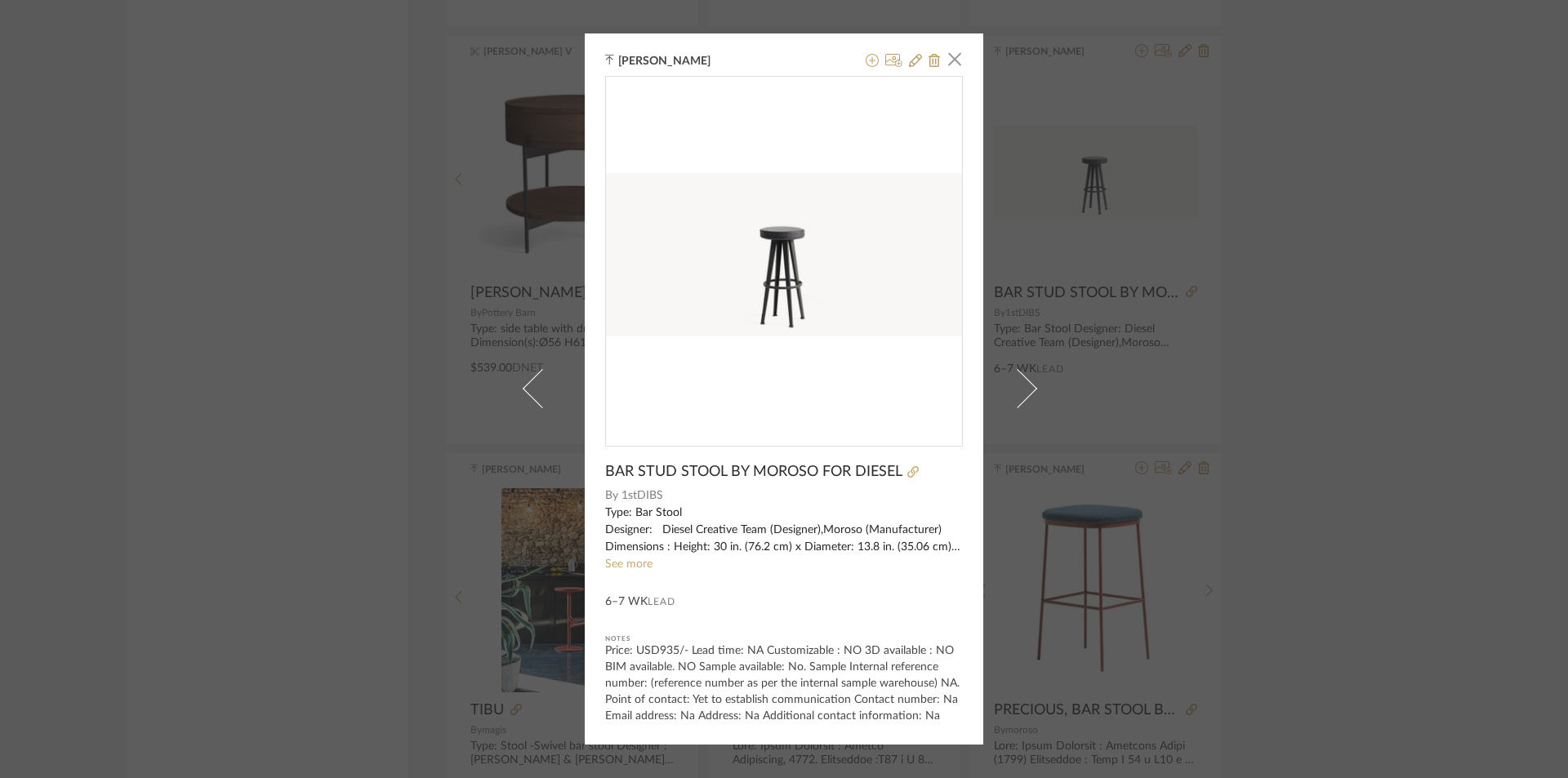
click at [411, 249] on div "[PERSON_NAME] × BAR STUD STOOL BY MOROSO FOR DIESEL By 1stDIBS Type: Bar Stool …" at bounding box center [784, 389] width 1568 height 778
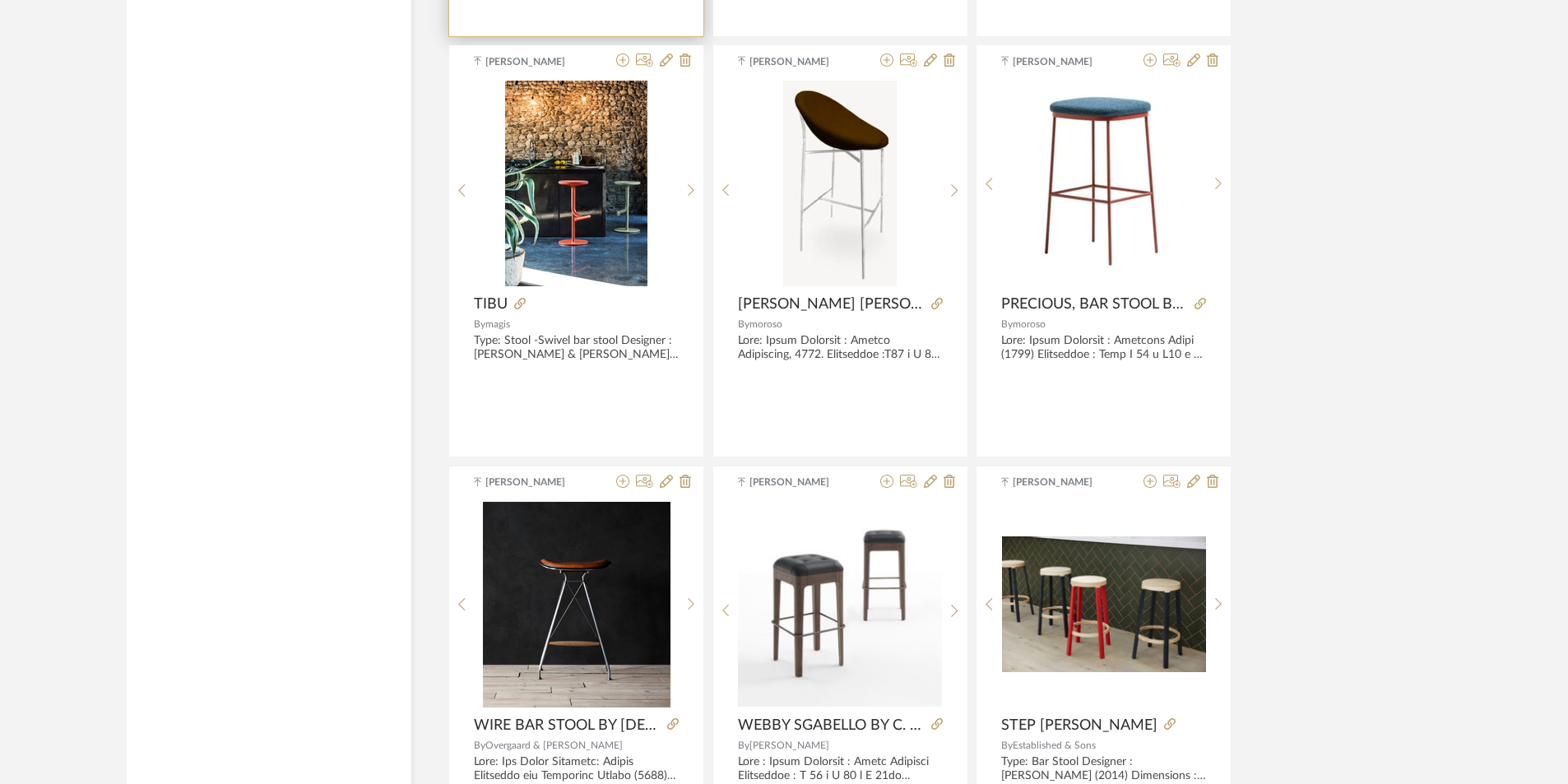
scroll to position [15552, 0]
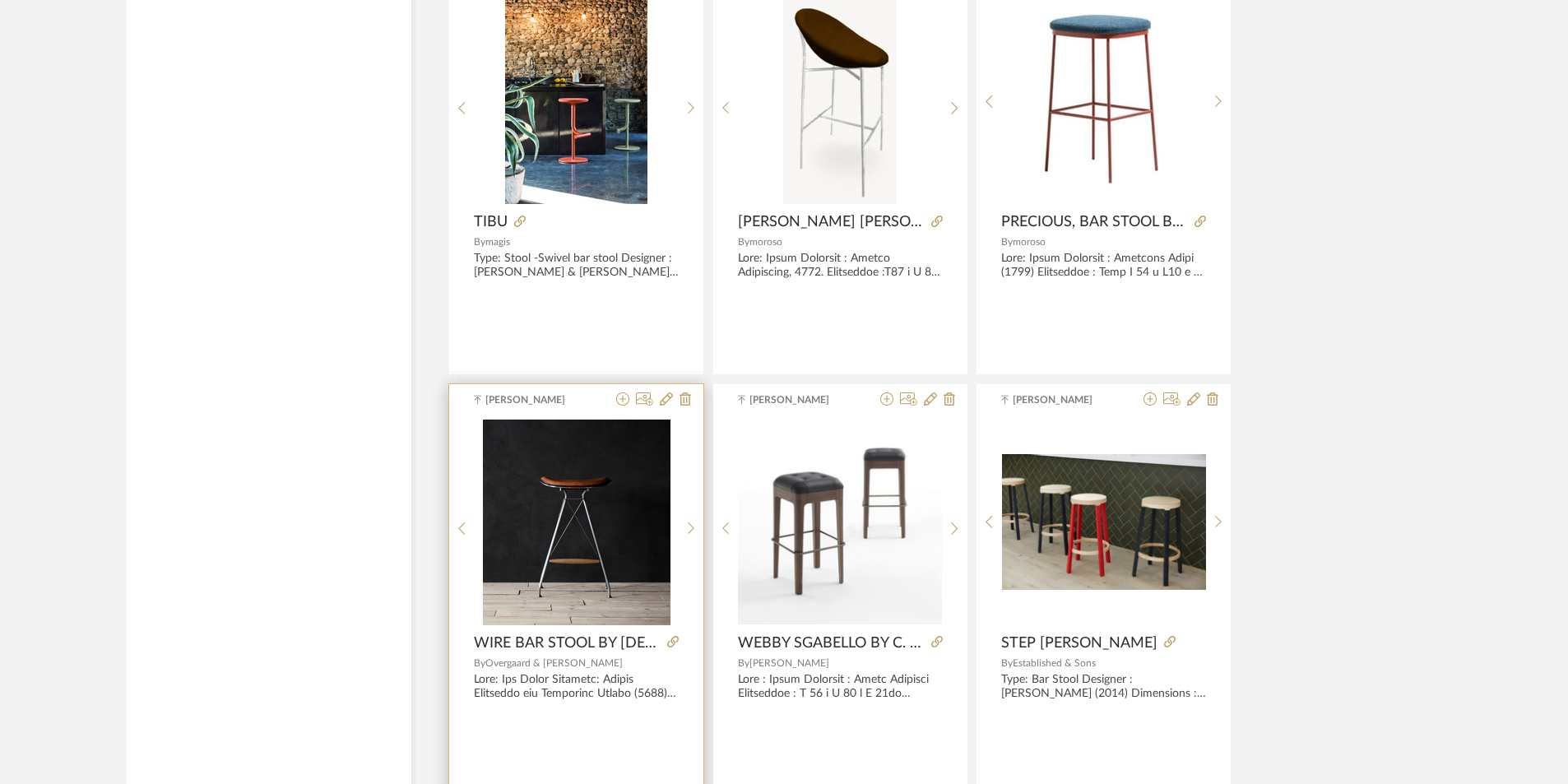
click at [0, 0] on img at bounding box center [0, 0] width 0 height 0
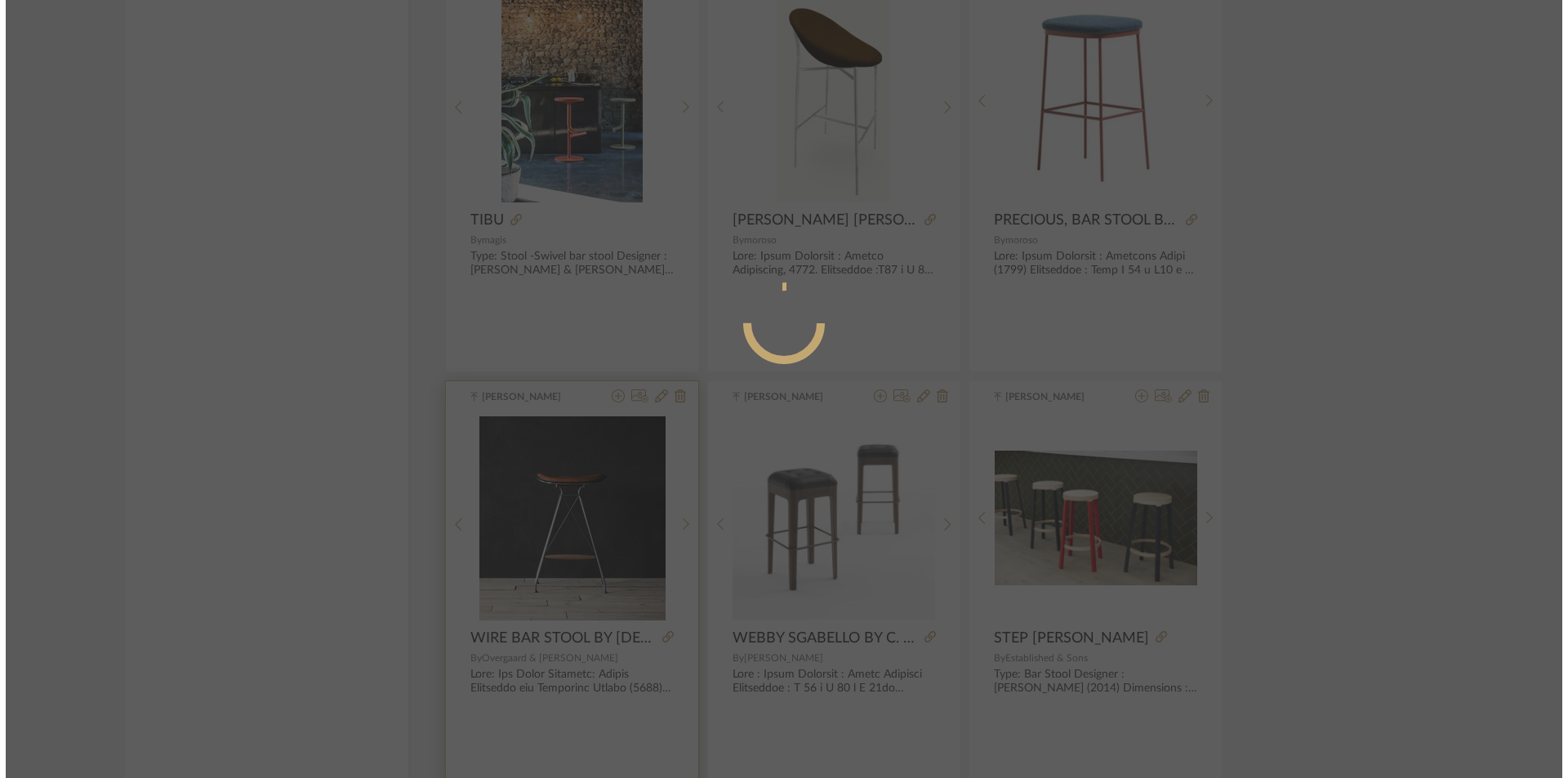
scroll to position [0, 0]
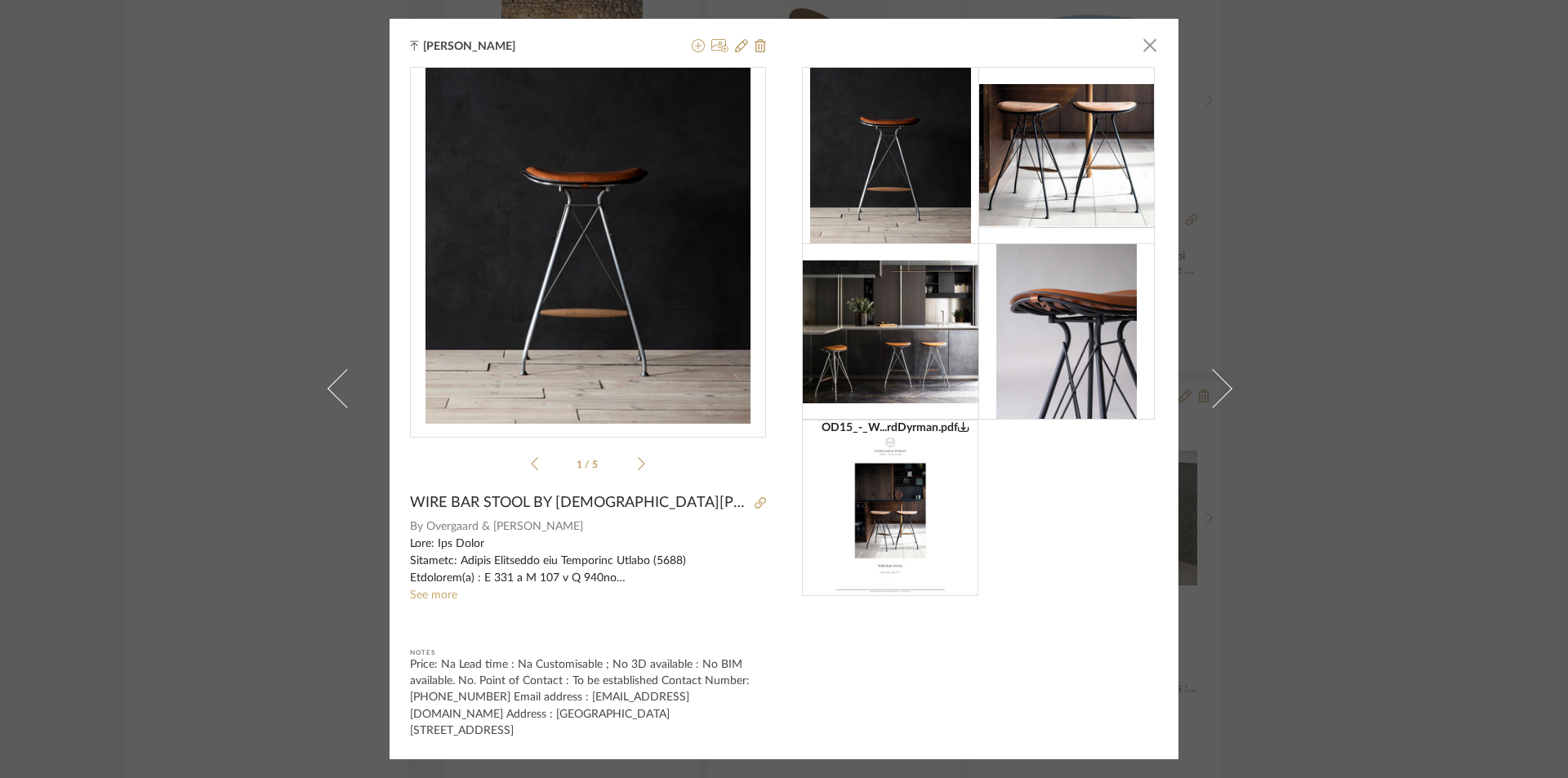
click at [638, 471] on icon at bounding box center [641, 465] width 7 height 13
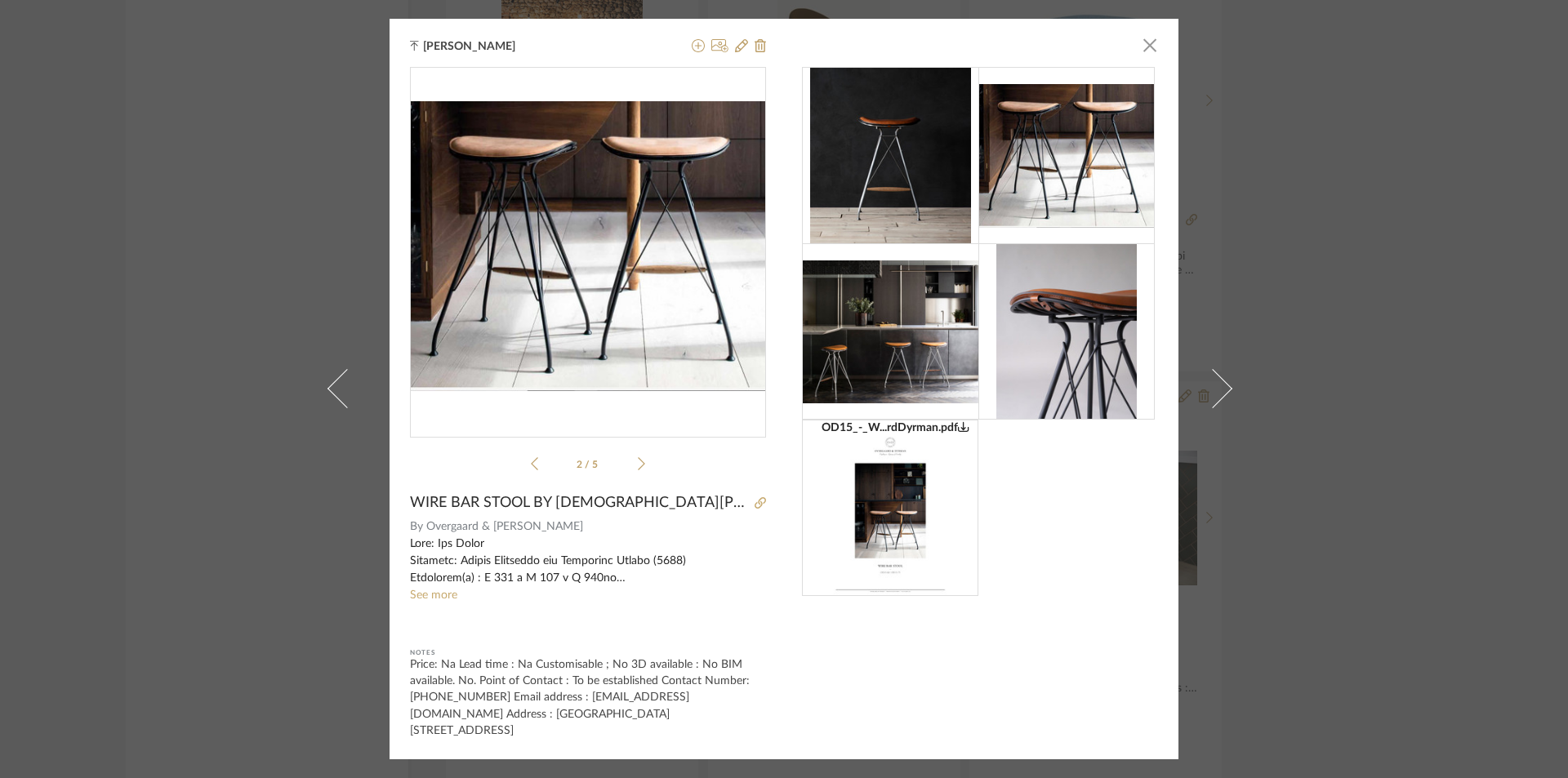
click at [638, 471] on icon at bounding box center [641, 465] width 7 height 13
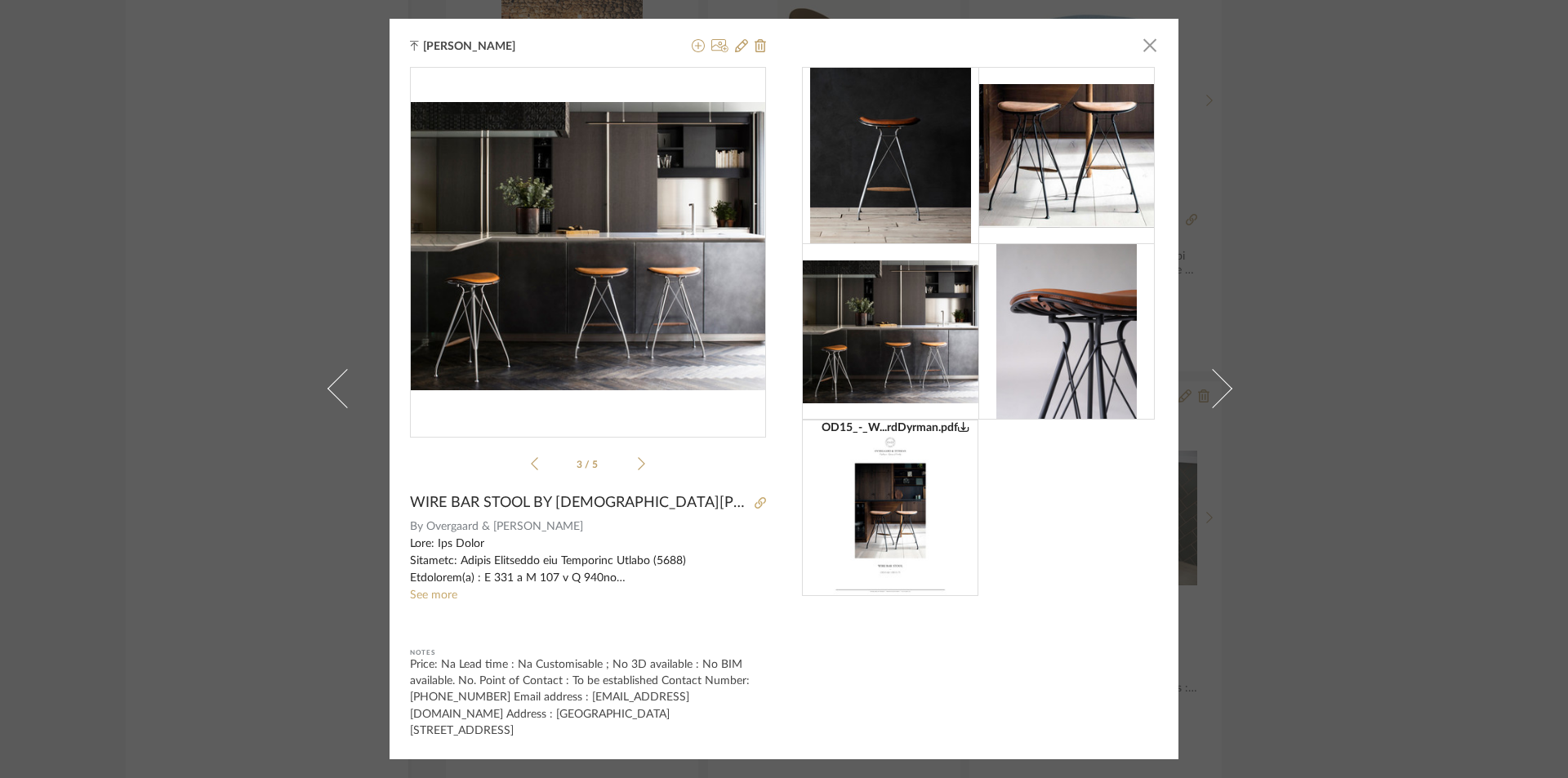
click at [295, 250] on div "[PERSON_NAME] × OD15_-_W...rdDyrman.pdf OD15_-_W...rdDyrman.pdf 3 / 5 WIRE BAR …" at bounding box center [784, 389] width 1568 height 778
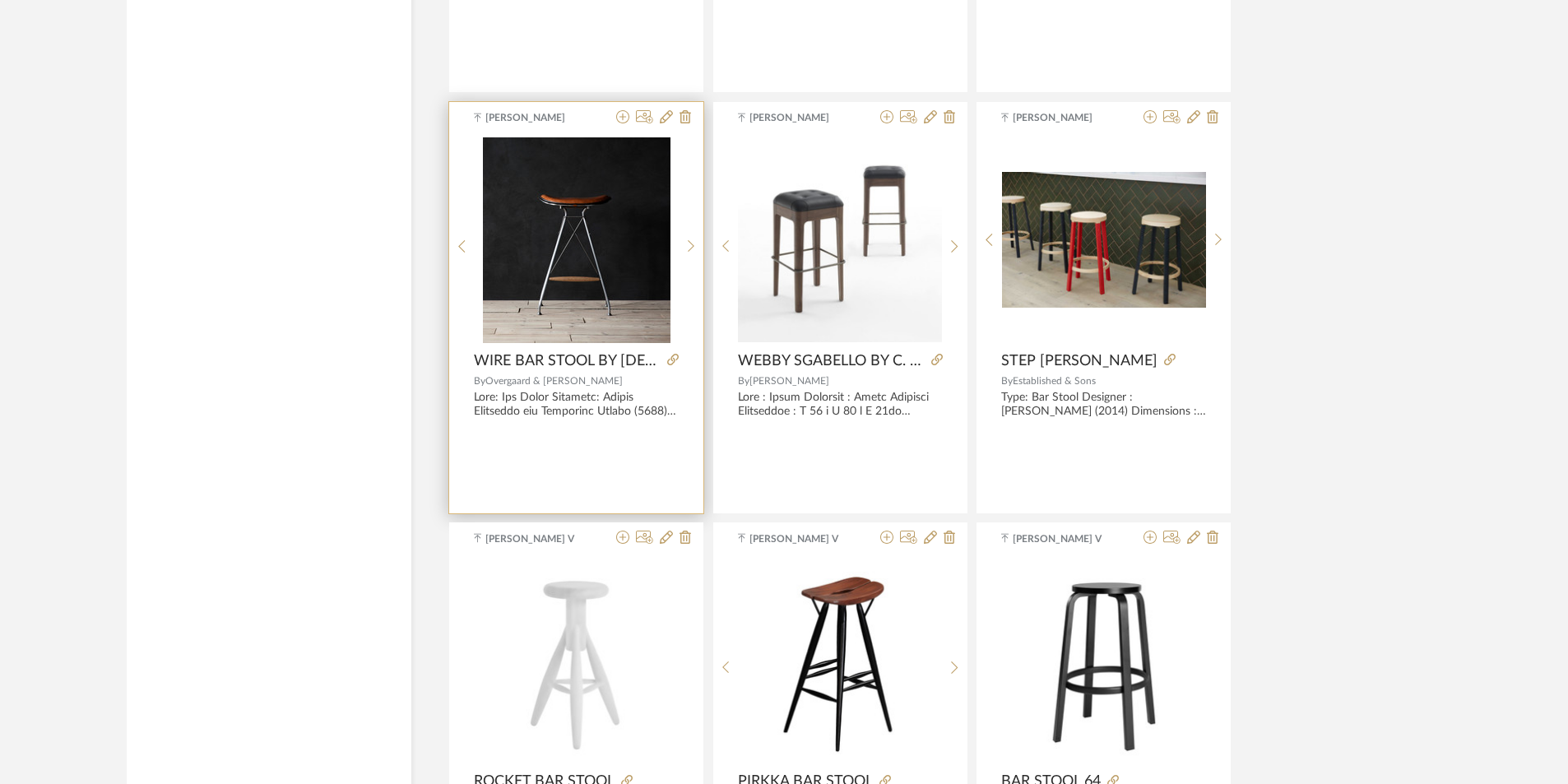
scroll to position [15799, 0]
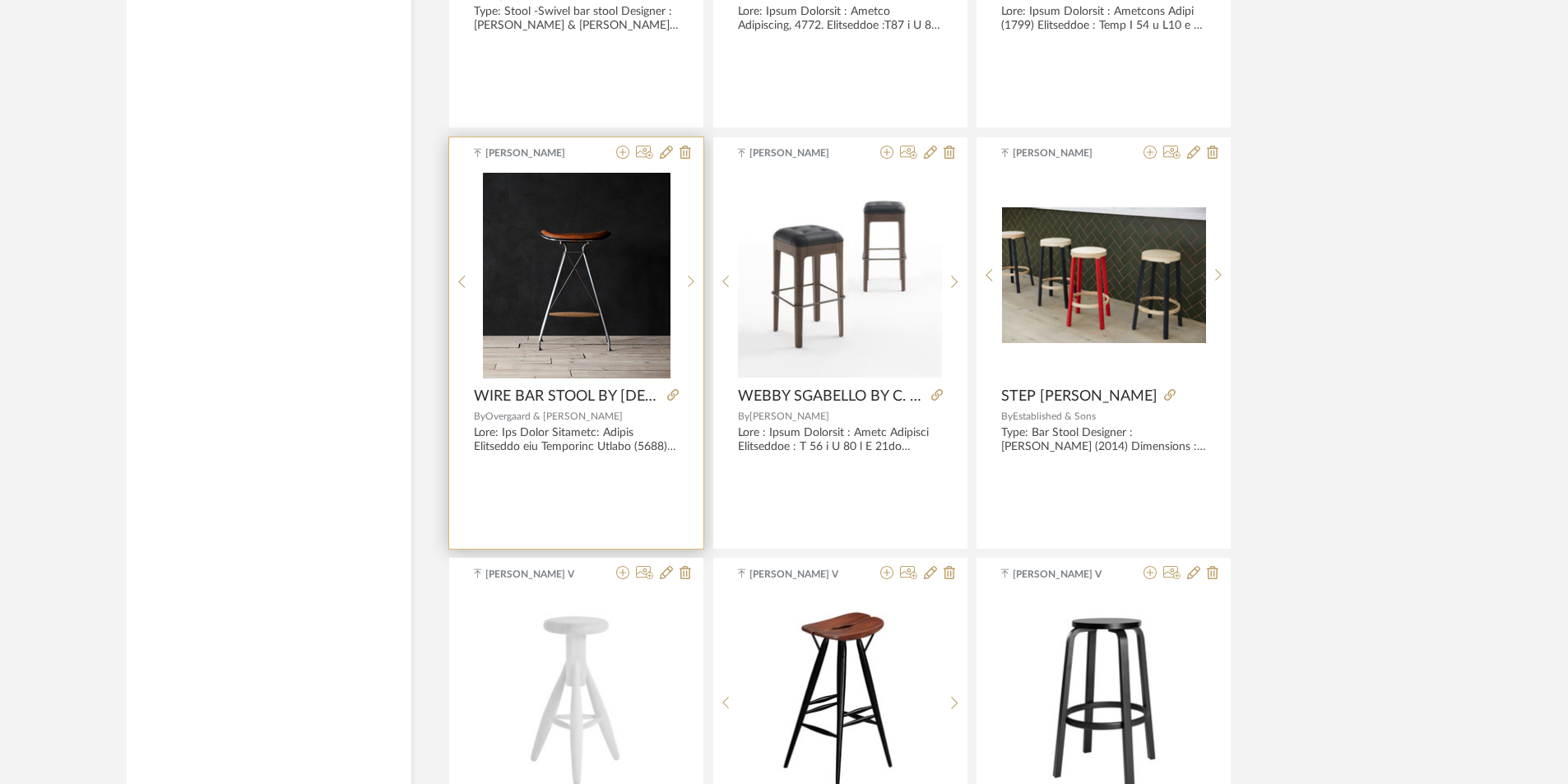
click at [540, 300] on img "0" at bounding box center [576, 276] width 187 height 206
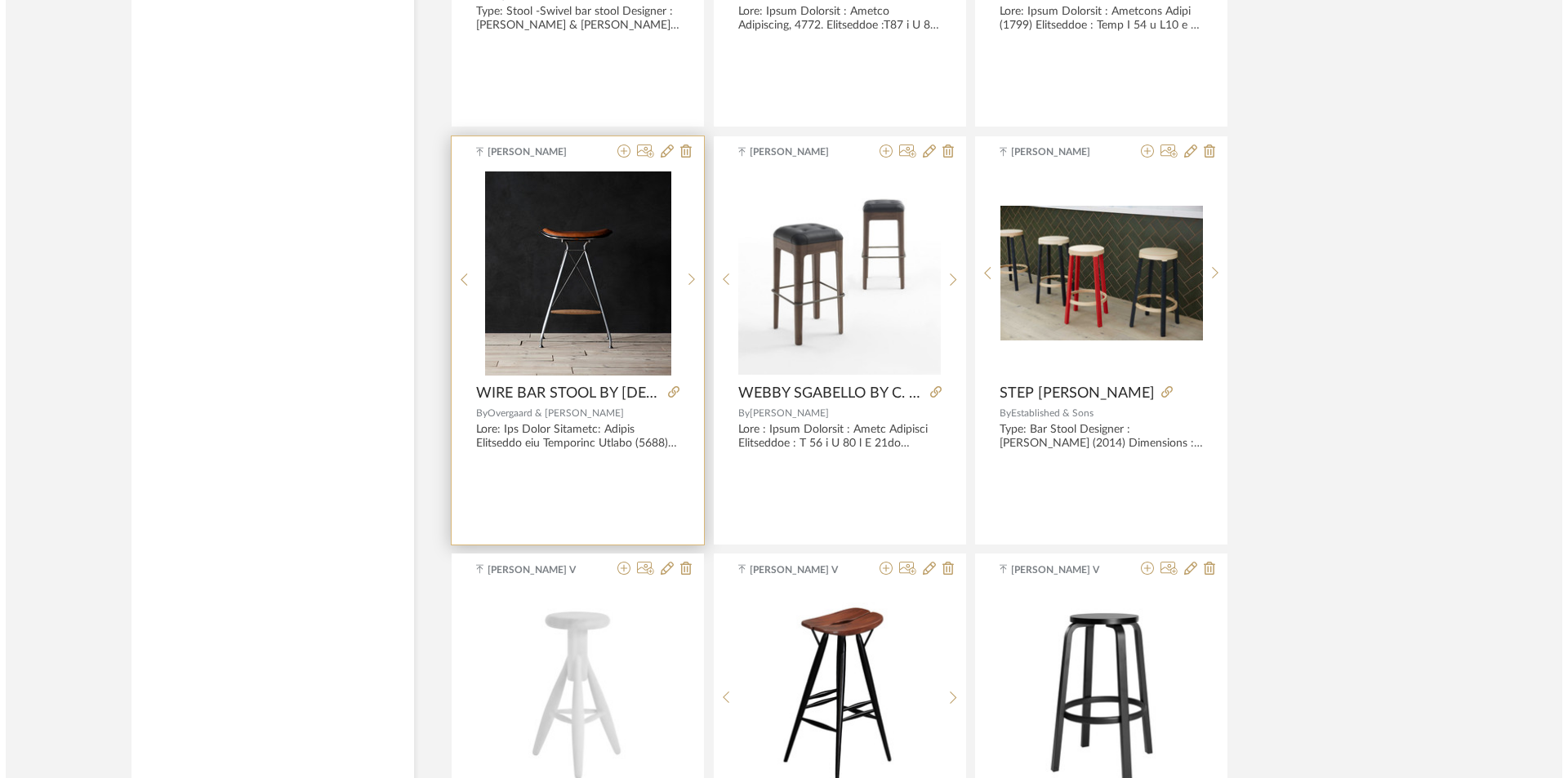
scroll to position [0, 0]
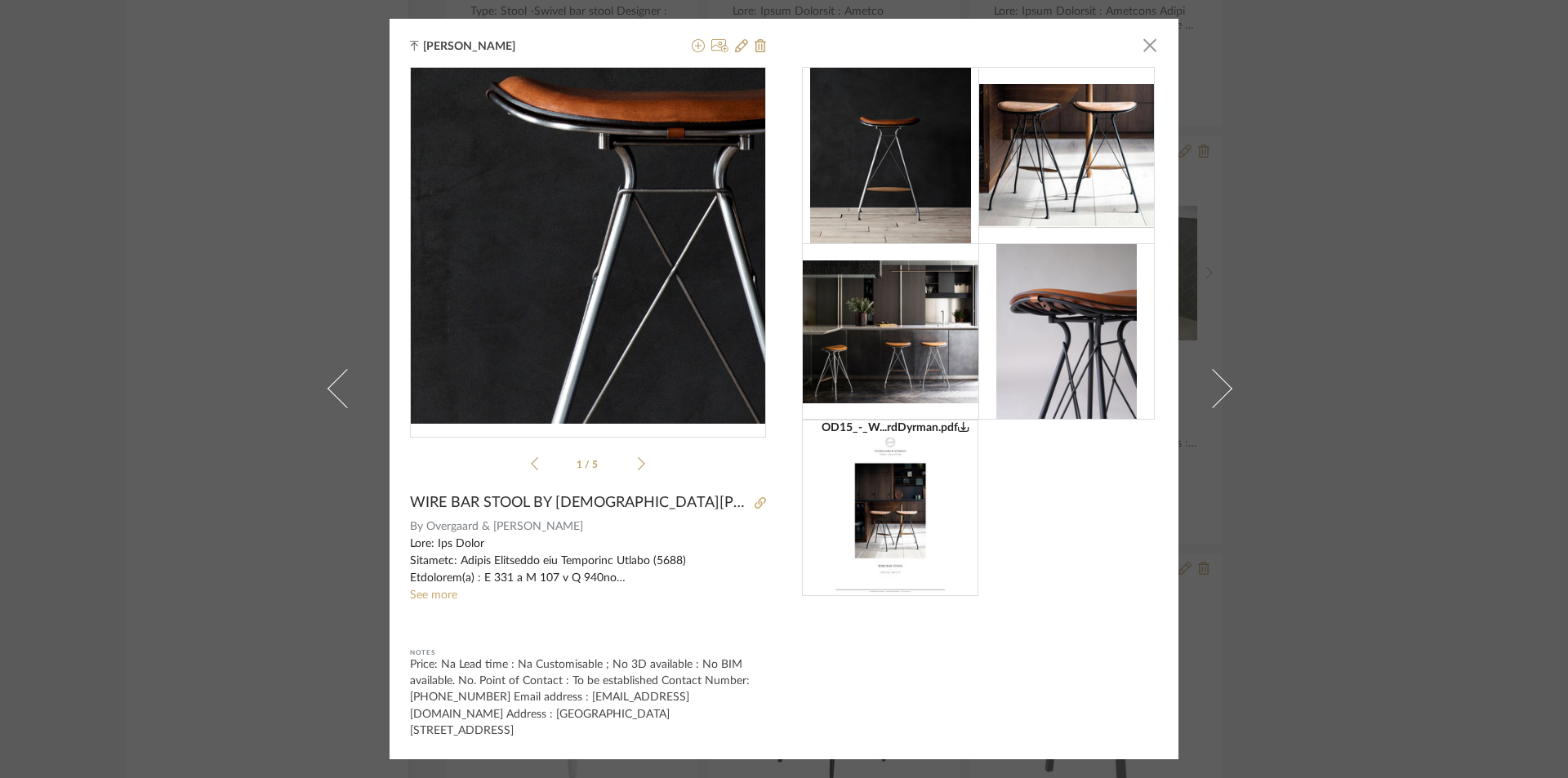
click at [550, 232] on img "0" at bounding box center [587, 246] width 324 height 356
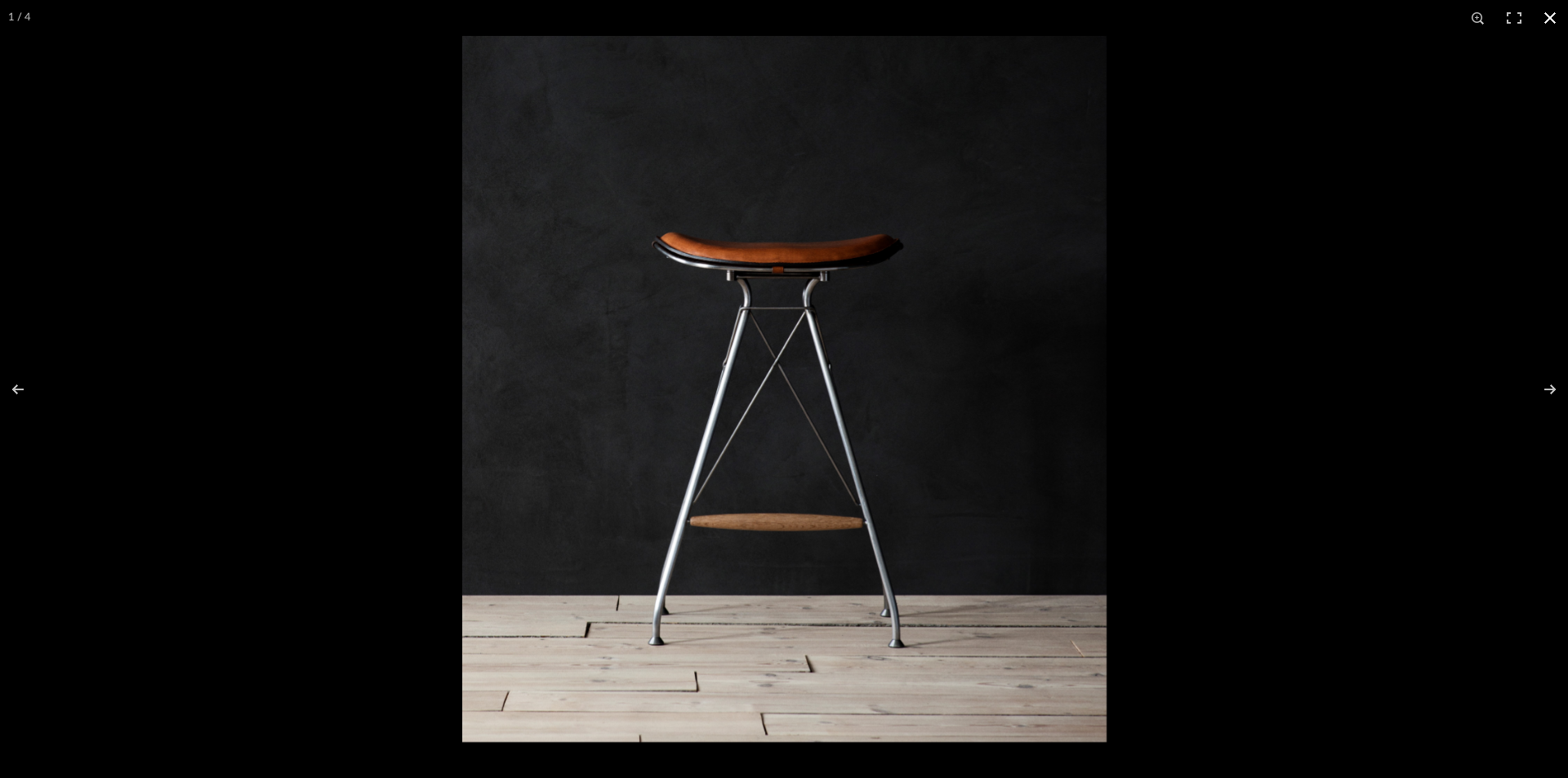
click at [1556, 20] on button at bounding box center [1550, 17] width 36 height 36
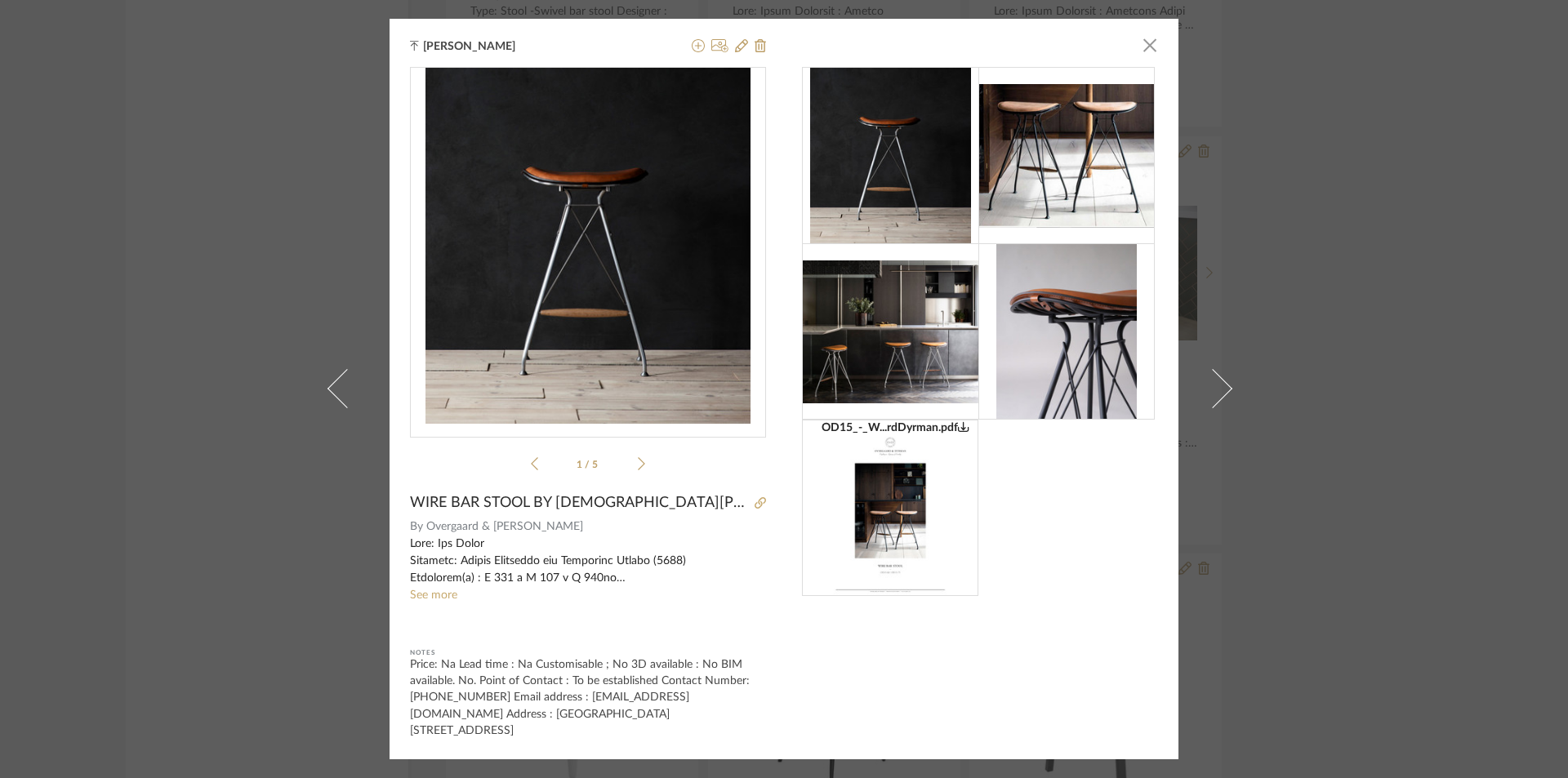
click at [109, 237] on div "[PERSON_NAME] × OD15_-_W...rdDyrman.pdf OD15_-_W...rdDyrman.pdf 1 / 5 WIRE BAR …" at bounding box center [784, 389] width 1568 height 778
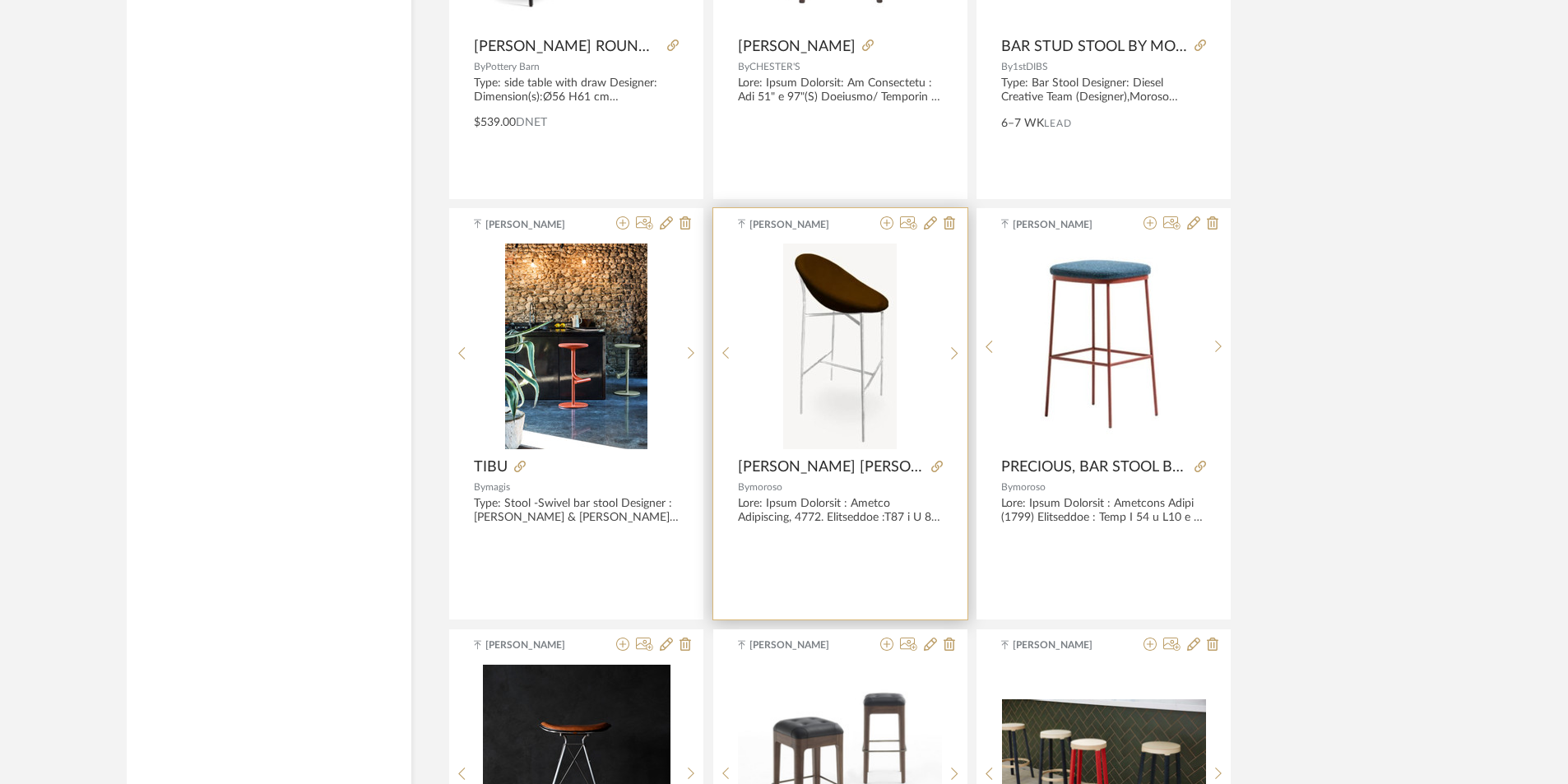
scroll to position [15305, 0]
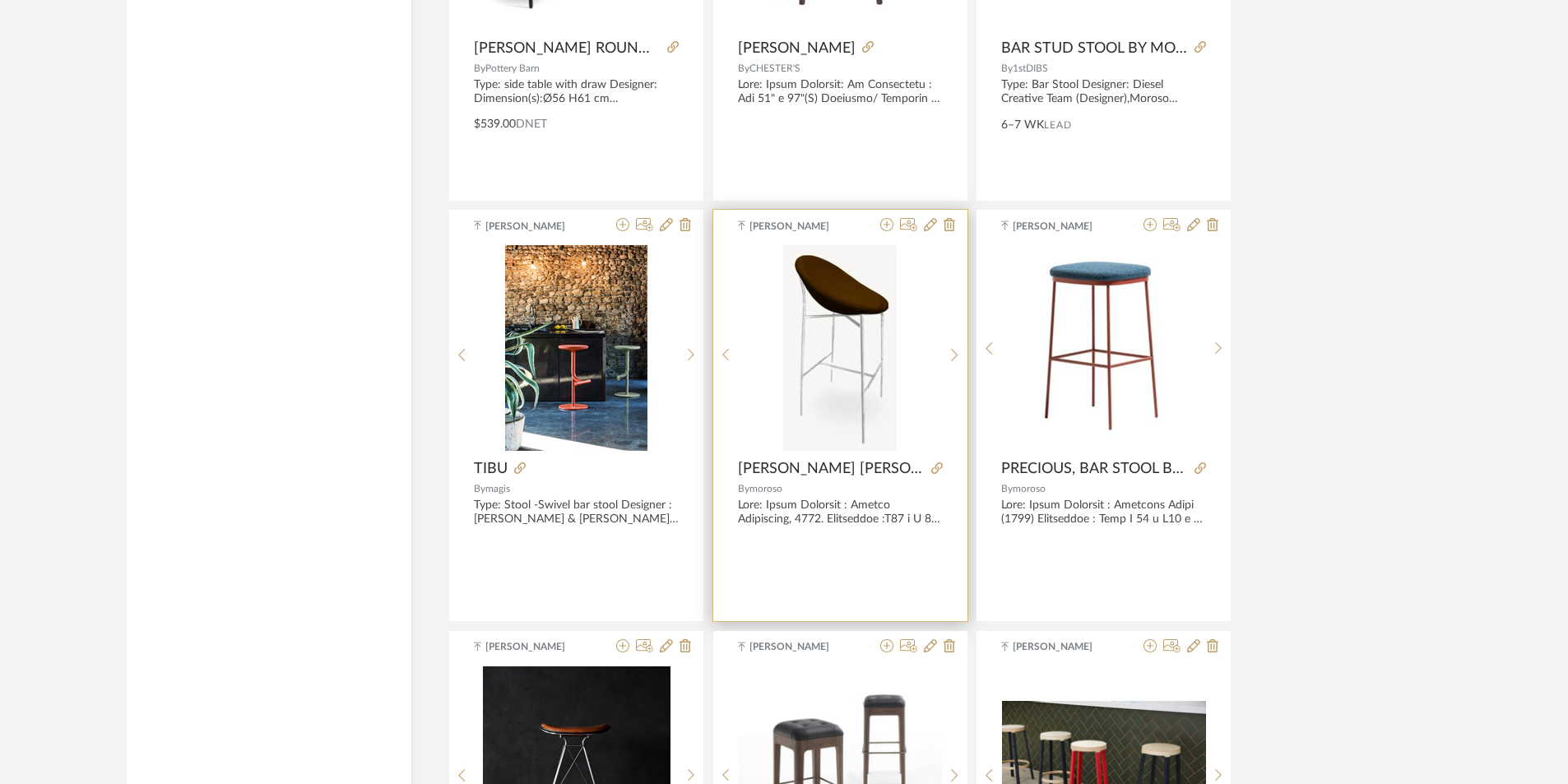
click at [810, 345] on img "0" at bounding box center [840, 348] width 114 height 206
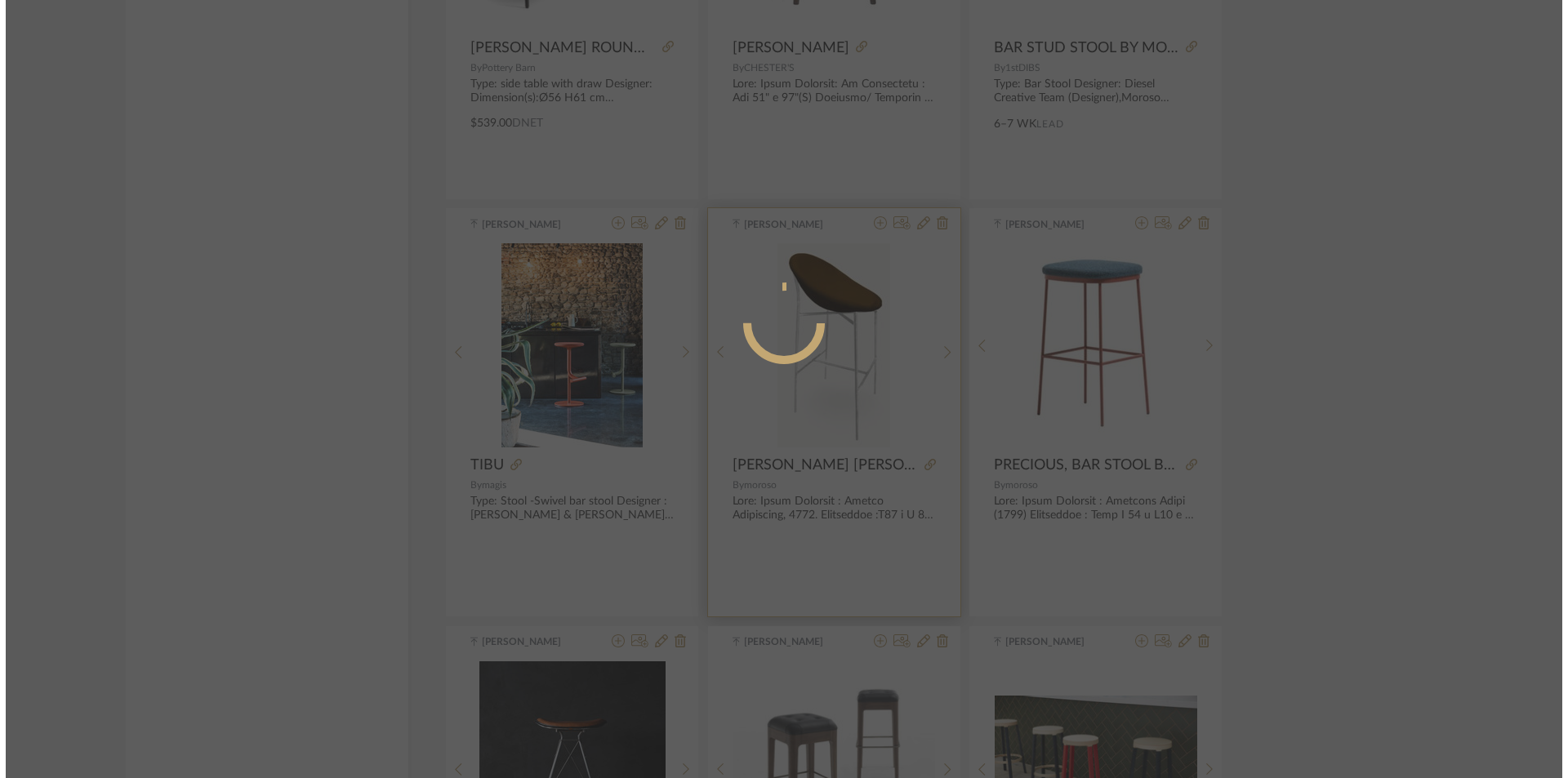
scroll to position [0, 0]
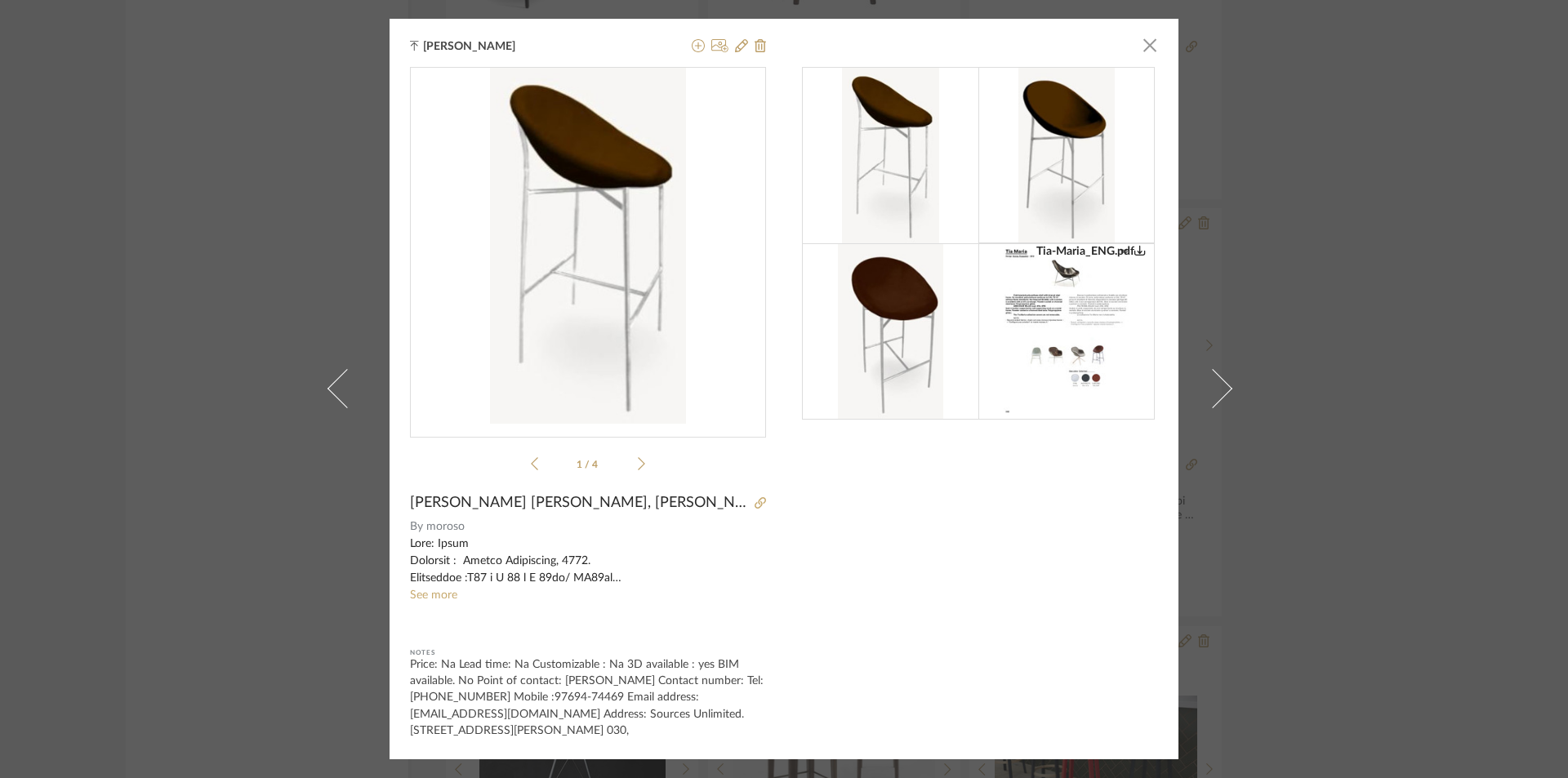
click at [630, 470] on li "1 / 4" at bounding box center [588, 464] width 100 height 20
click at [641, 464] on div "Tia-Maria_ENG.pdf Tia-Maria_ENG.pdf 1 / 4" at bounding box center [588, 272] width 356 height 411
click at [644, 458] on div "Tia-Maria_ENG.pdf Tia-Maria_ENG.pdf 1 / 4" at bounding box center [588, 272] width 356 height 411
click at [631, 461] on li "1 / 4" at bounding box center [588, 464] width 100 height 20
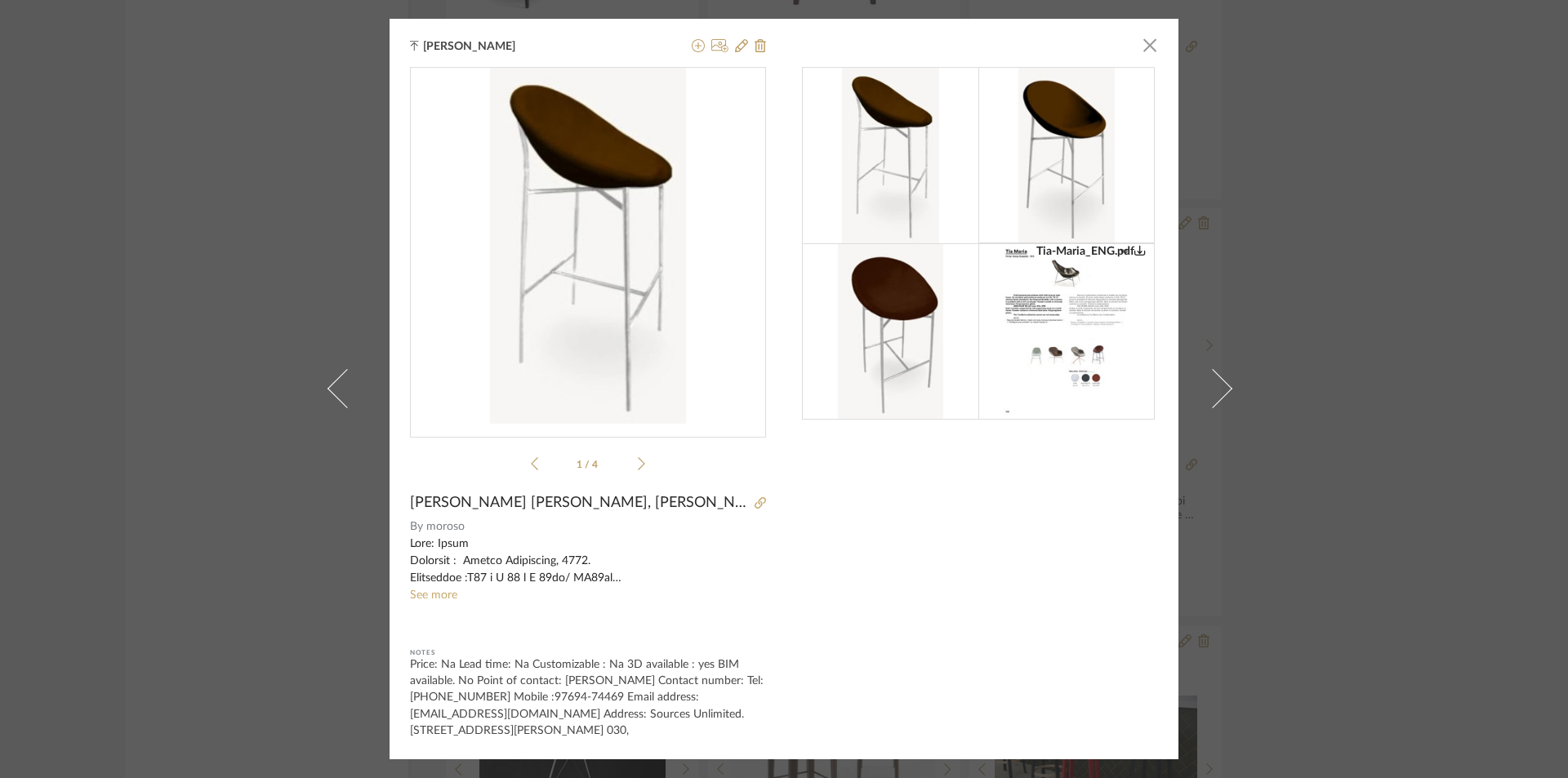
click at [201, 448] on div "[PERSON_NAME] × Tia-Maria_ENG.pdf Tia-Maria_ENG.pdf 1 / 4 [PERSON_NAME] [PERSON…" at bounding box center [784, 389] width 1568 height 778
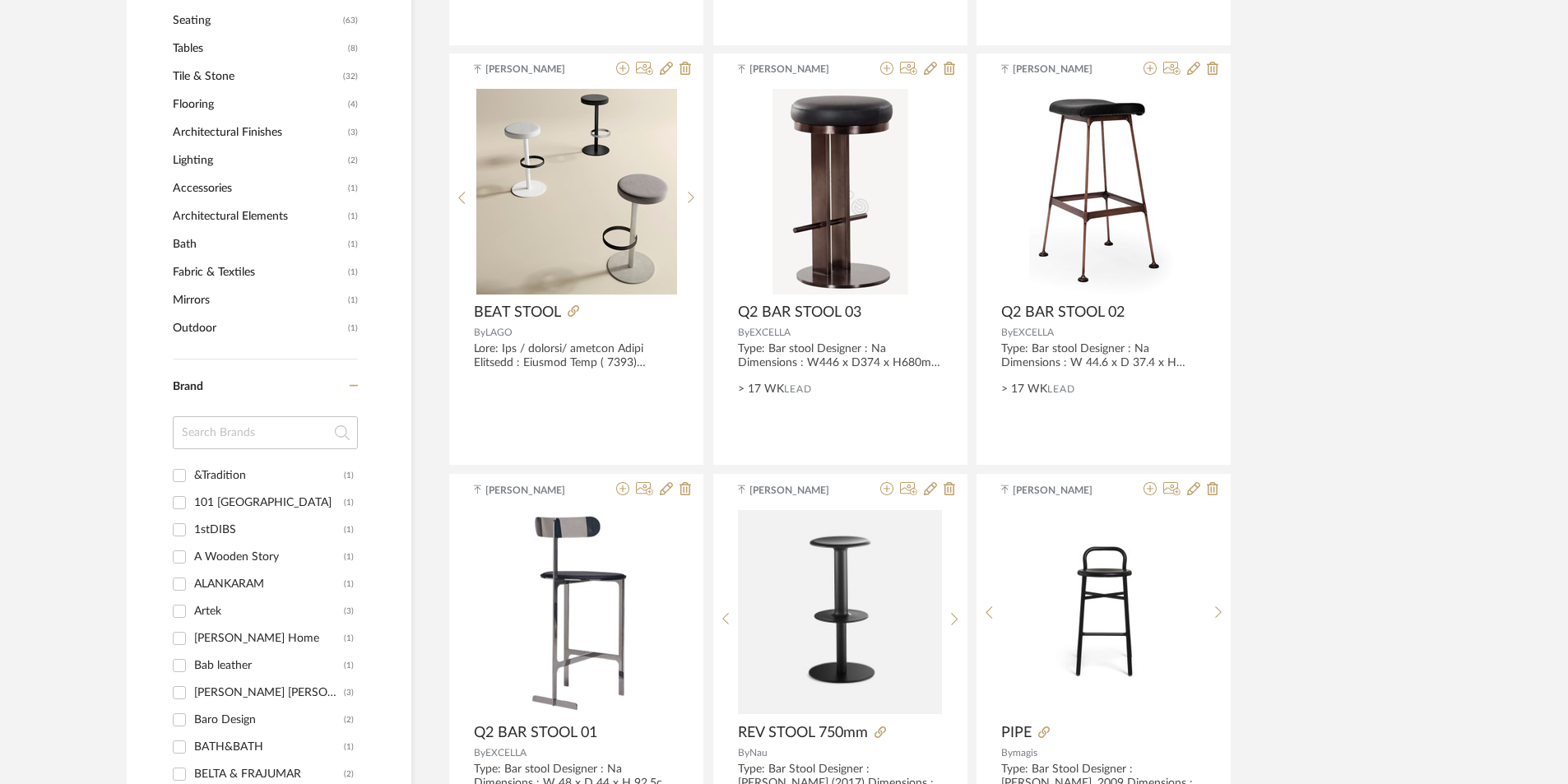
scroll to position [658, 0]
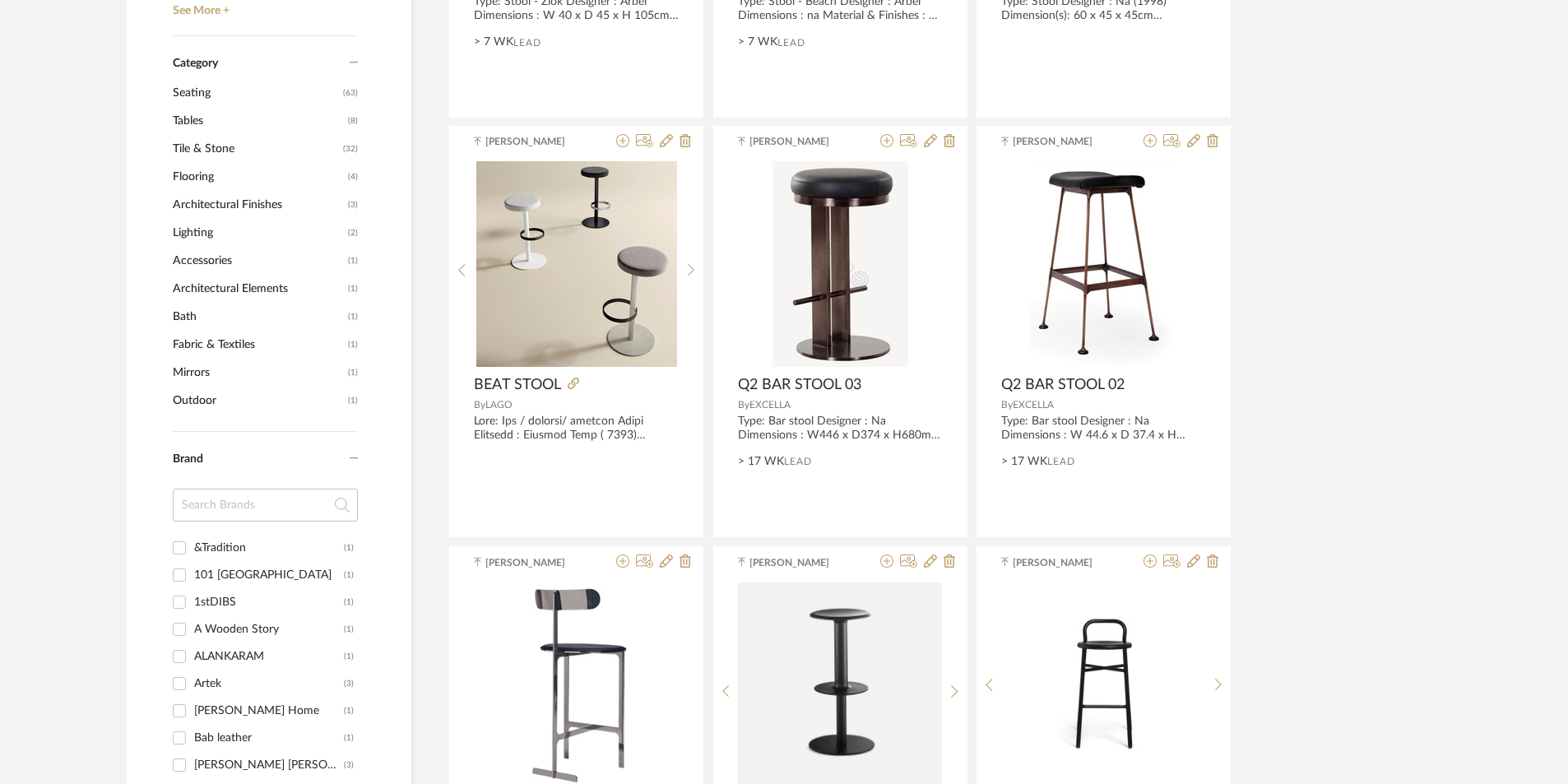
click at [224, 233] on span "Lighting" at bounding box center [259, 233] width 172 height 28
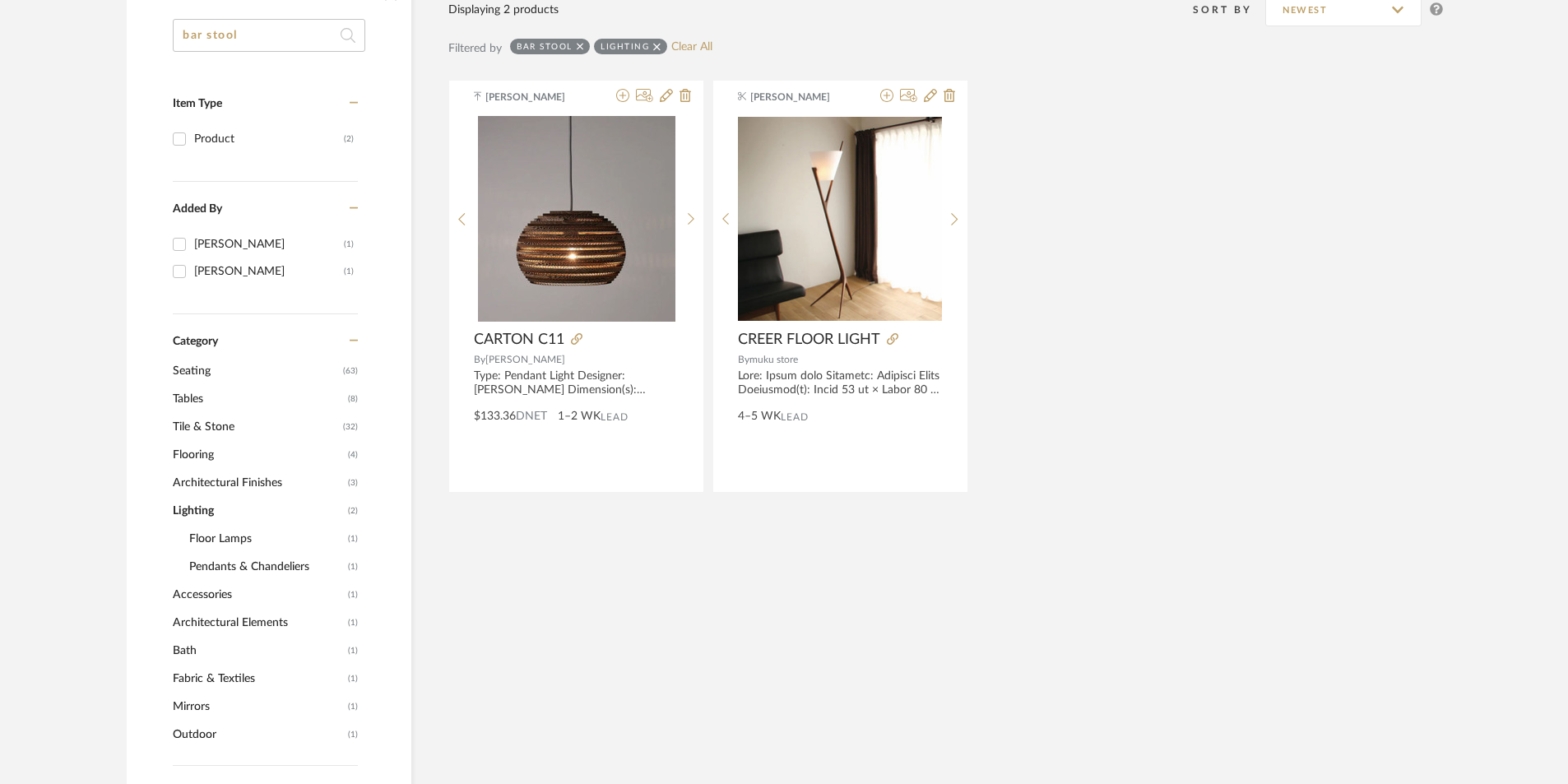
scroll to position [272, 0]
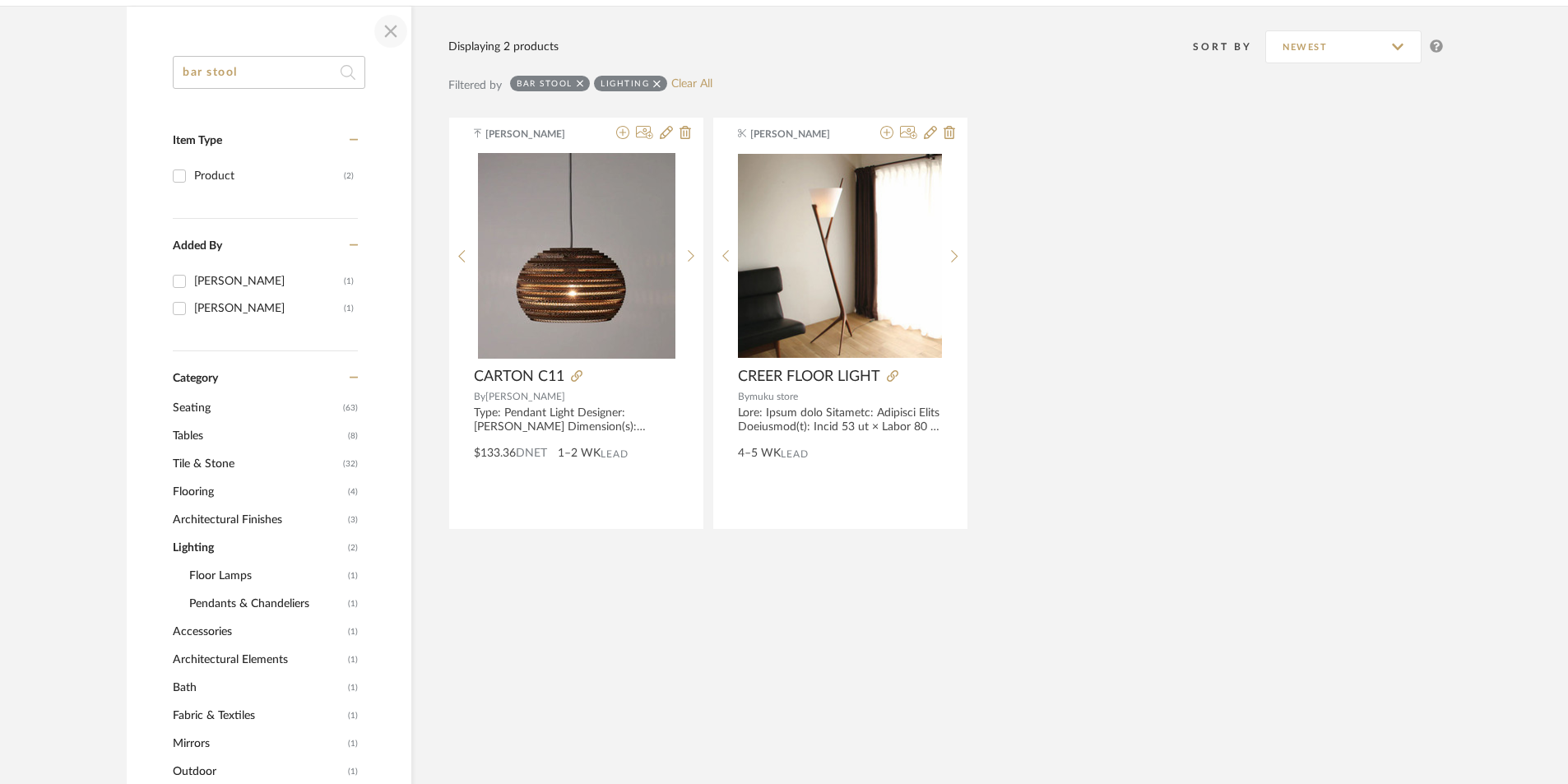
click at [387, 28] on span "button" at bounding box center [391, 31] width 39 height 39
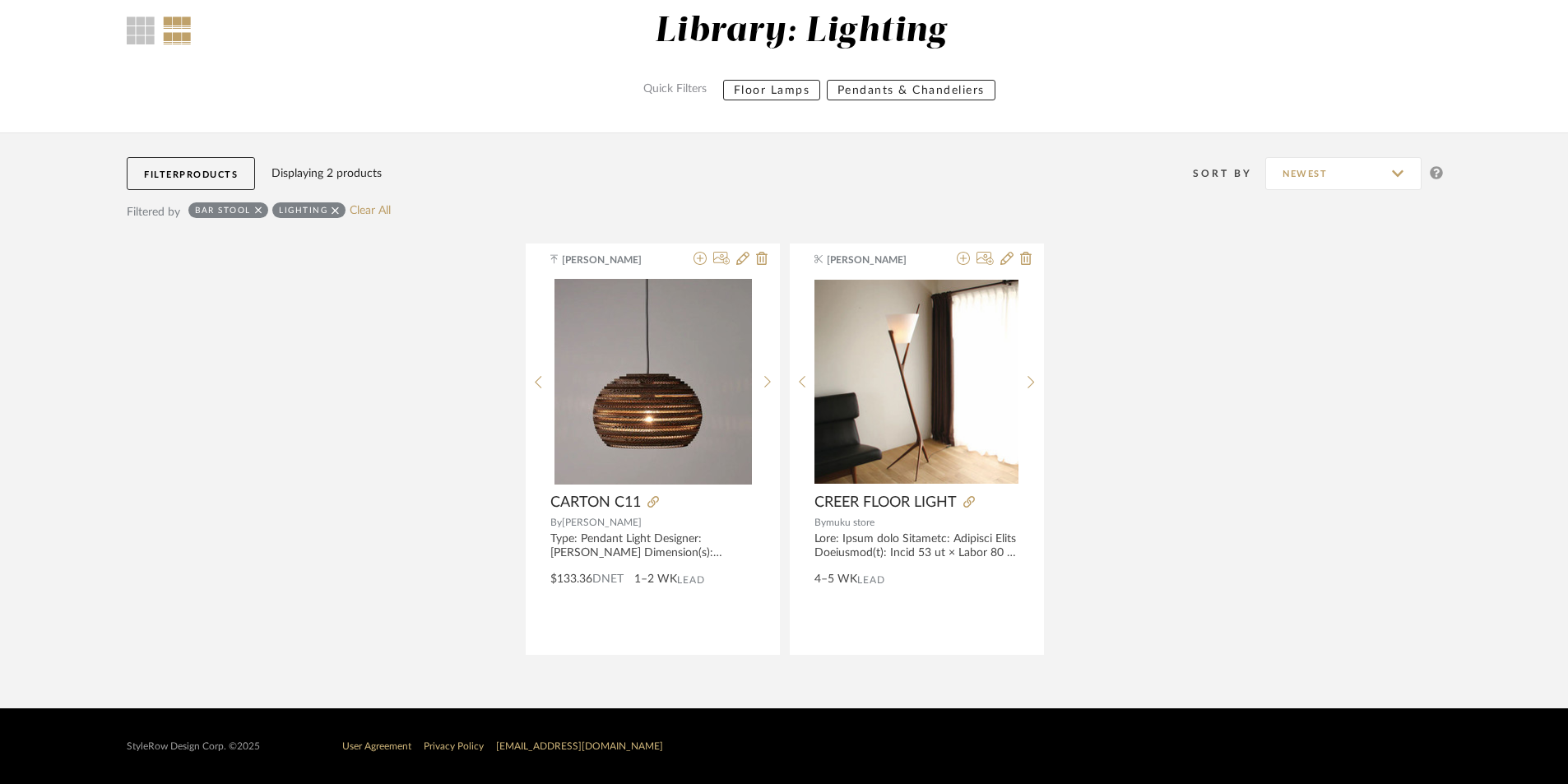
scroll to position [145, 0]
click at [254, 208] on div "bar stool" at bounding box center [228, 210] width 79 height 16
click at [263, 212] on div "bar stool" at bounding box center [228, 210] width 79 height 16
click at [373, 208] on link "Clear All" at bounding box center [370, 211] width 41 height 14
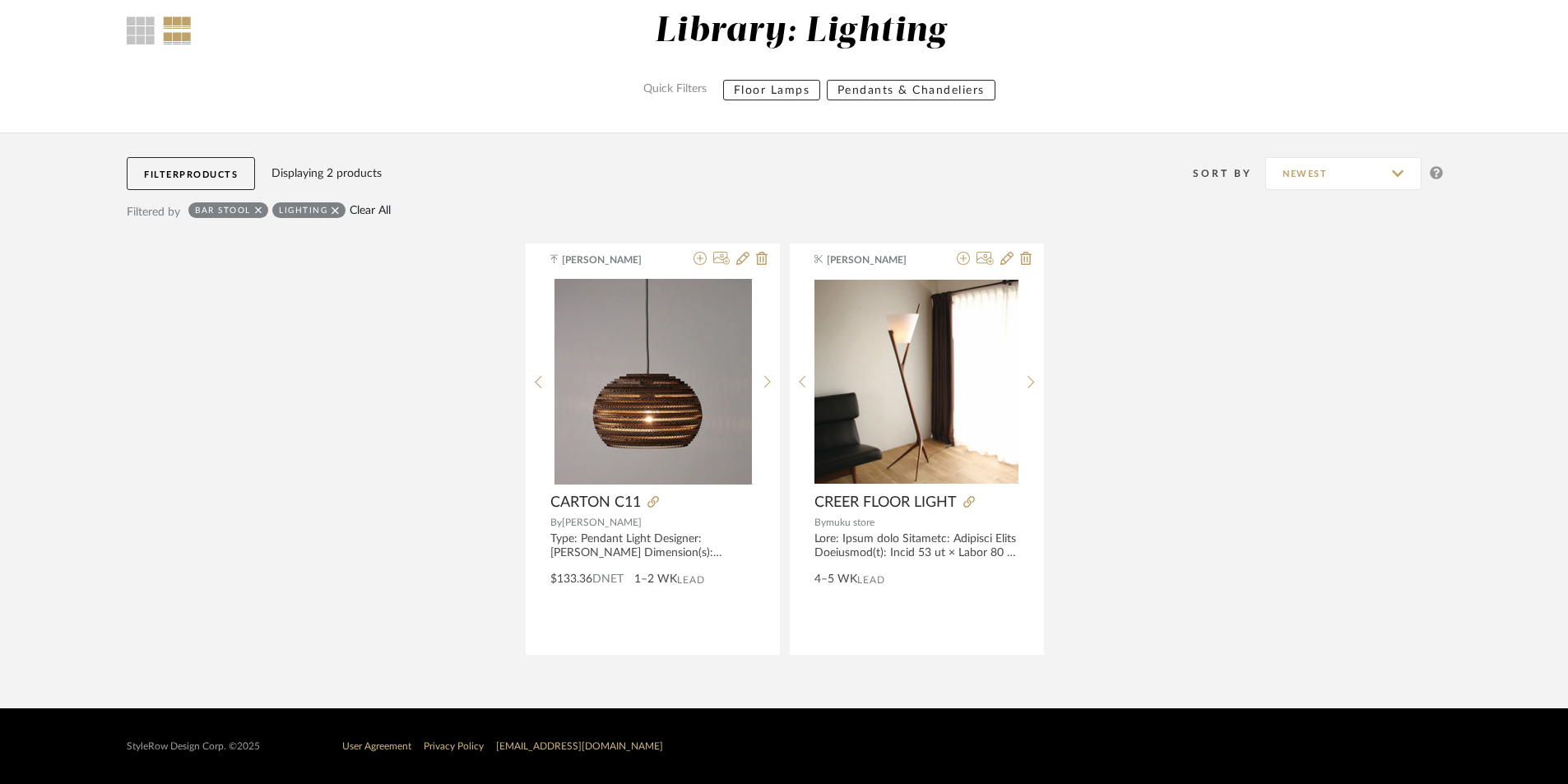
scroll to position [120, 0]
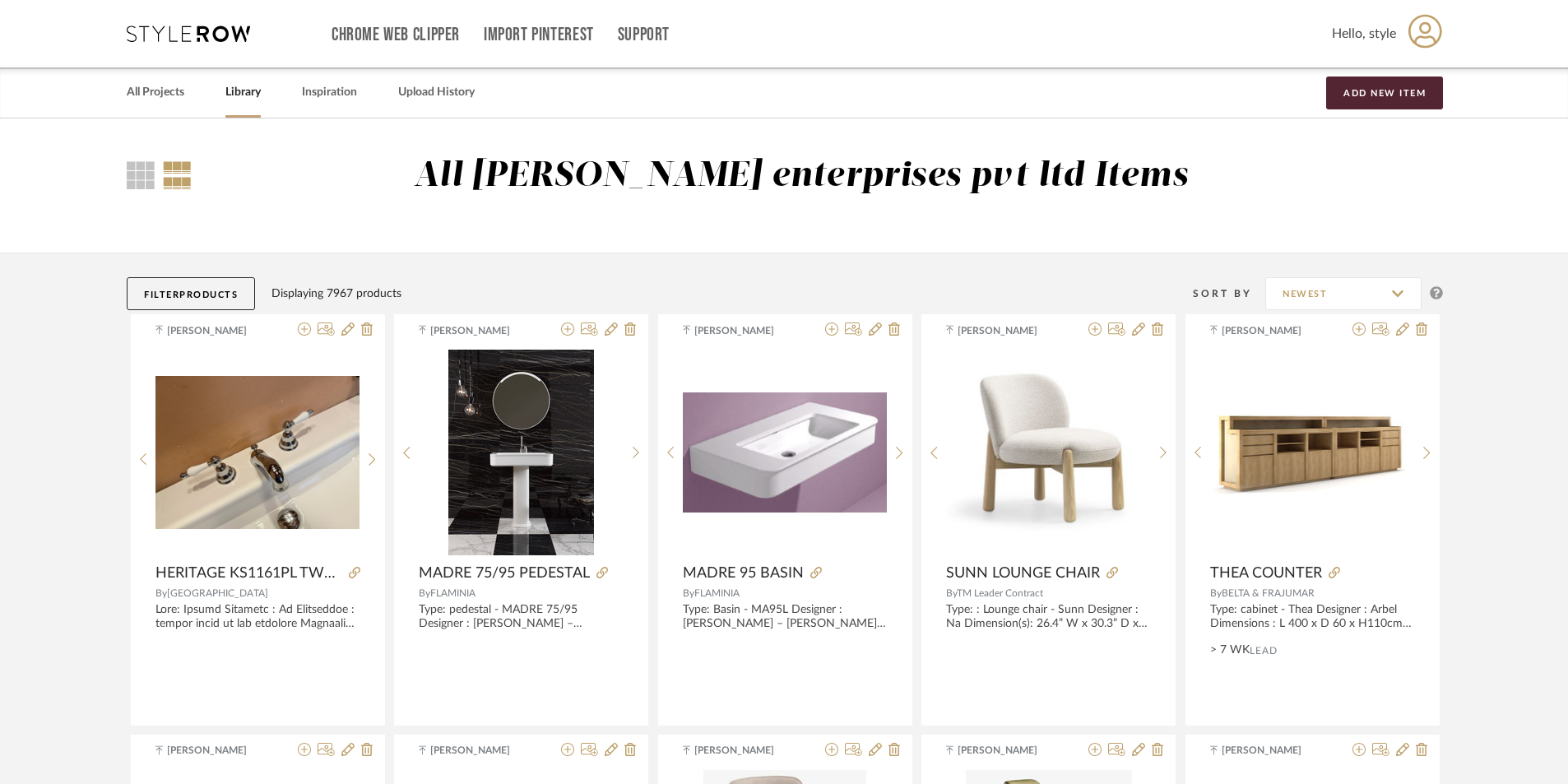
click at [185, 288] on button "Filter Products" at bounding box center [190, 293] width 128 height 33
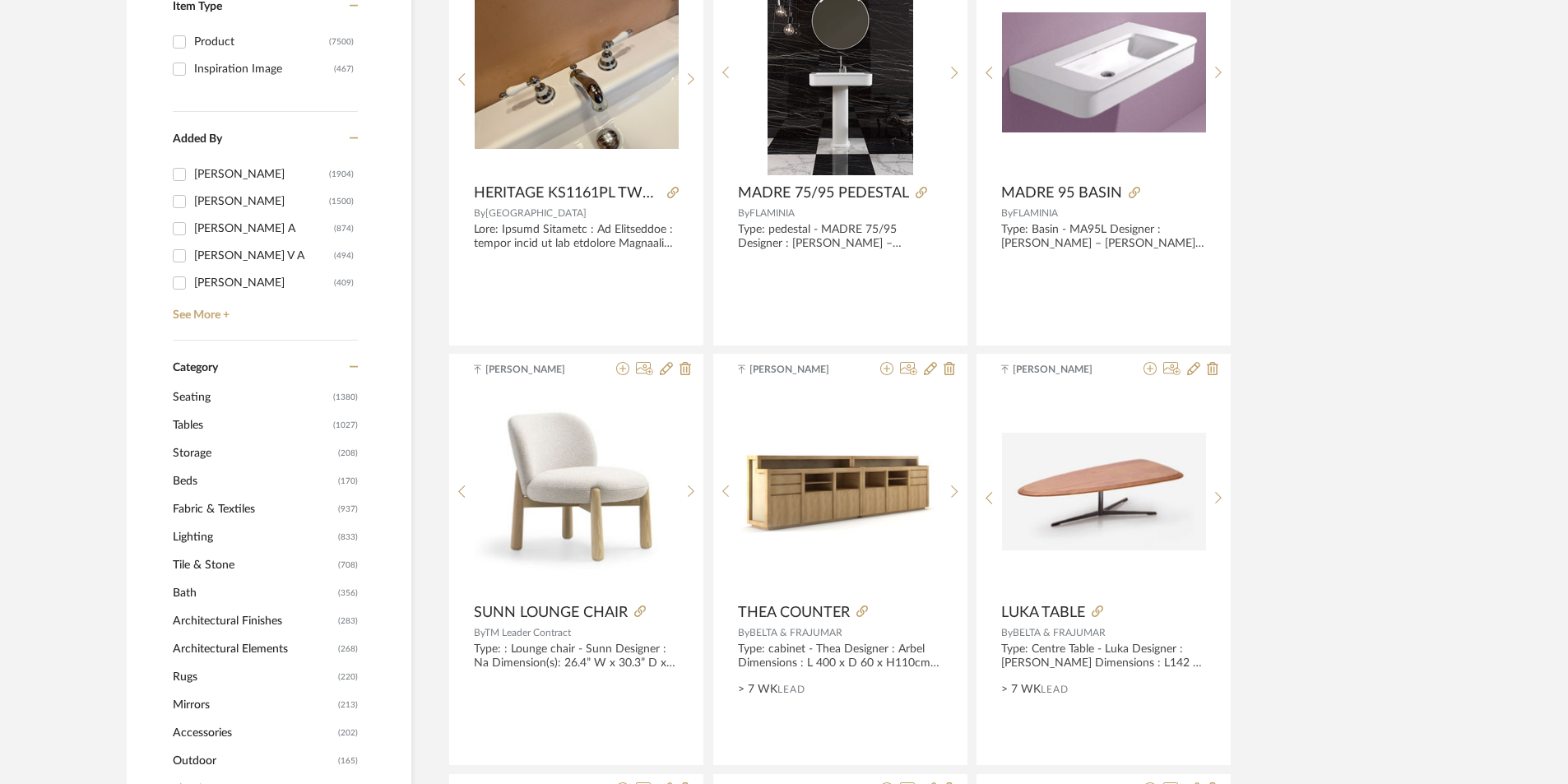
scroll to position [412, 0]
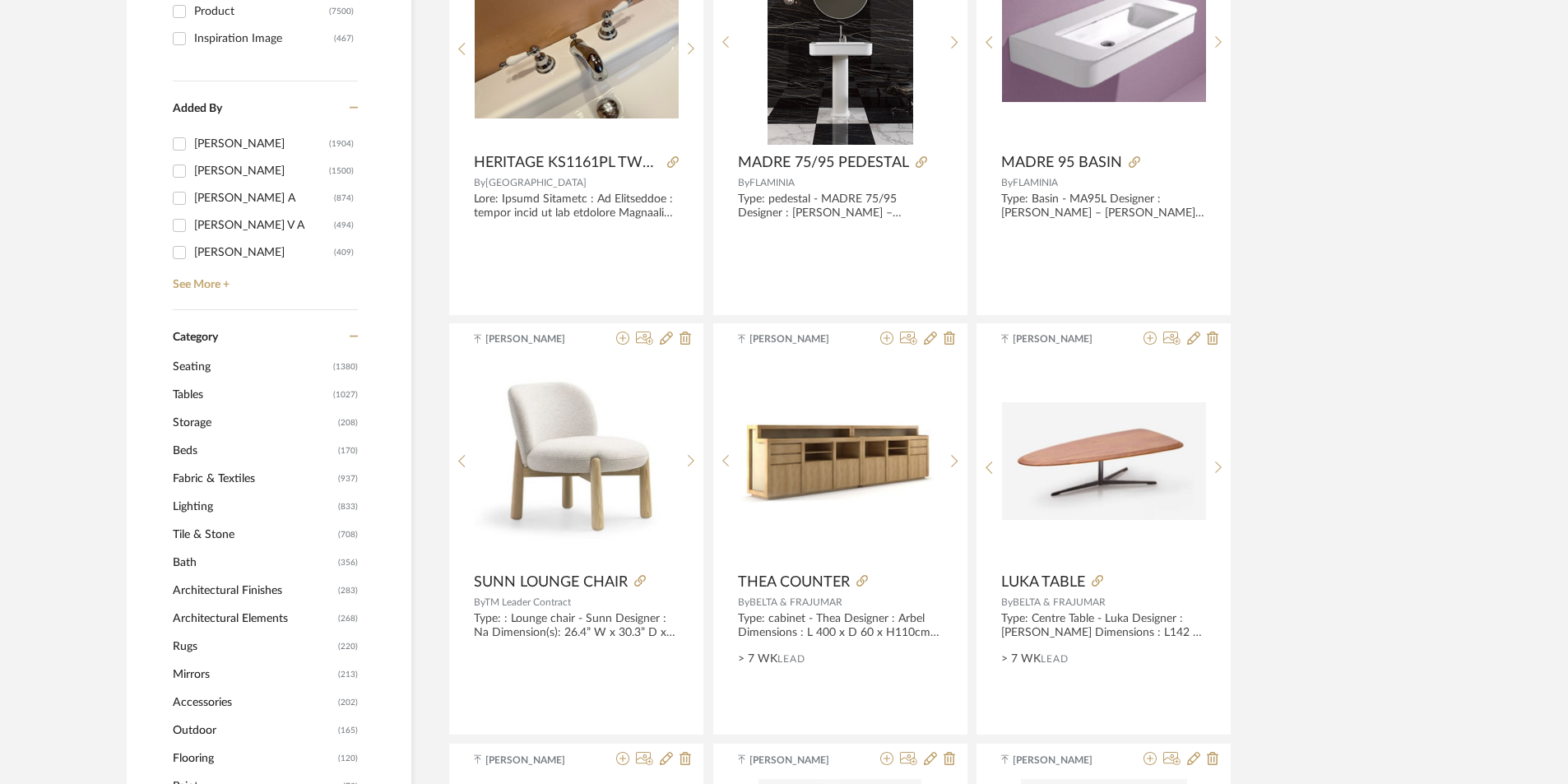
click at [244, 513] on span "Lighting" at bounding box center [254, 506] width 161 height 28
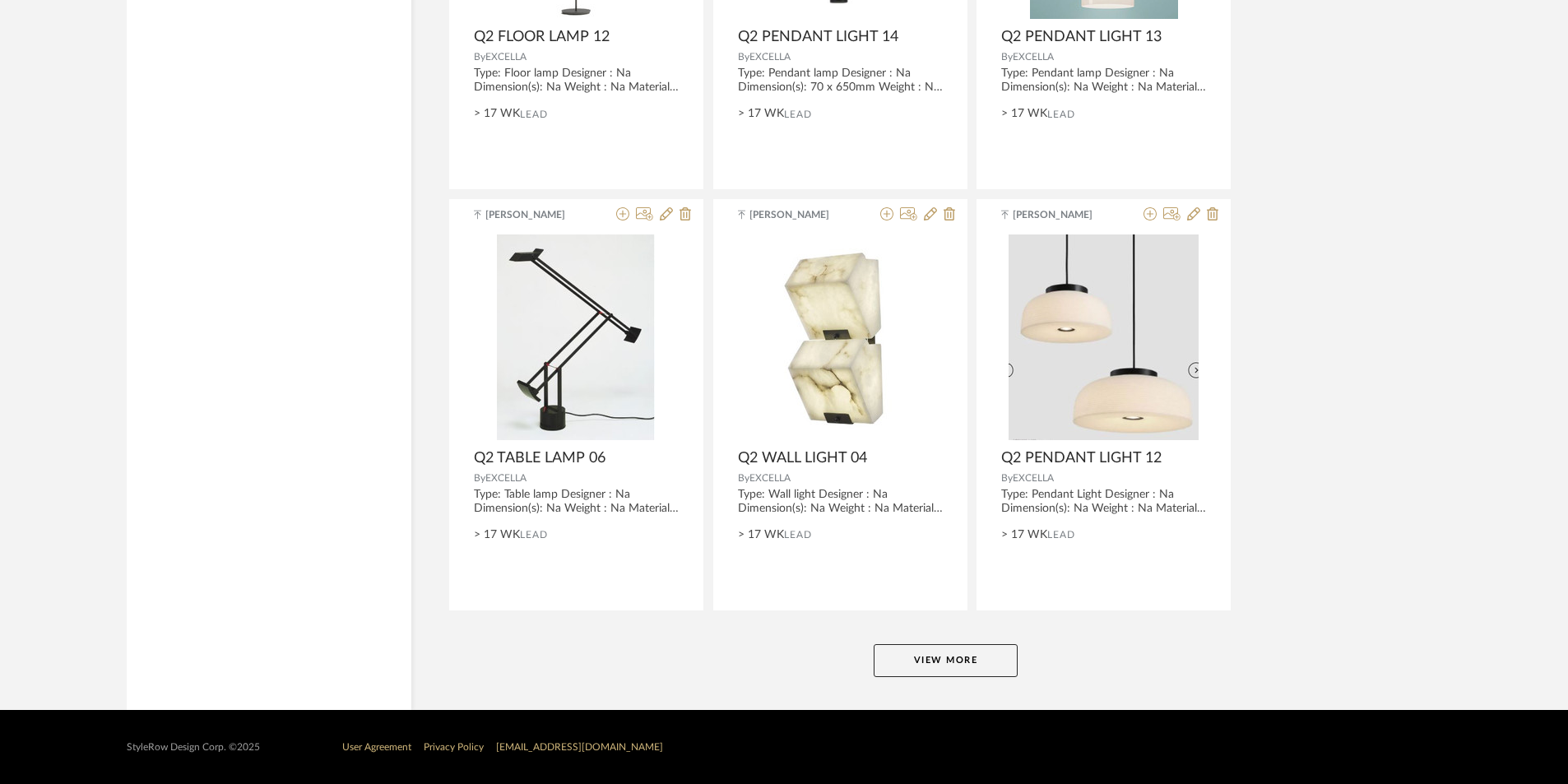
scroll to position [4820, 0]
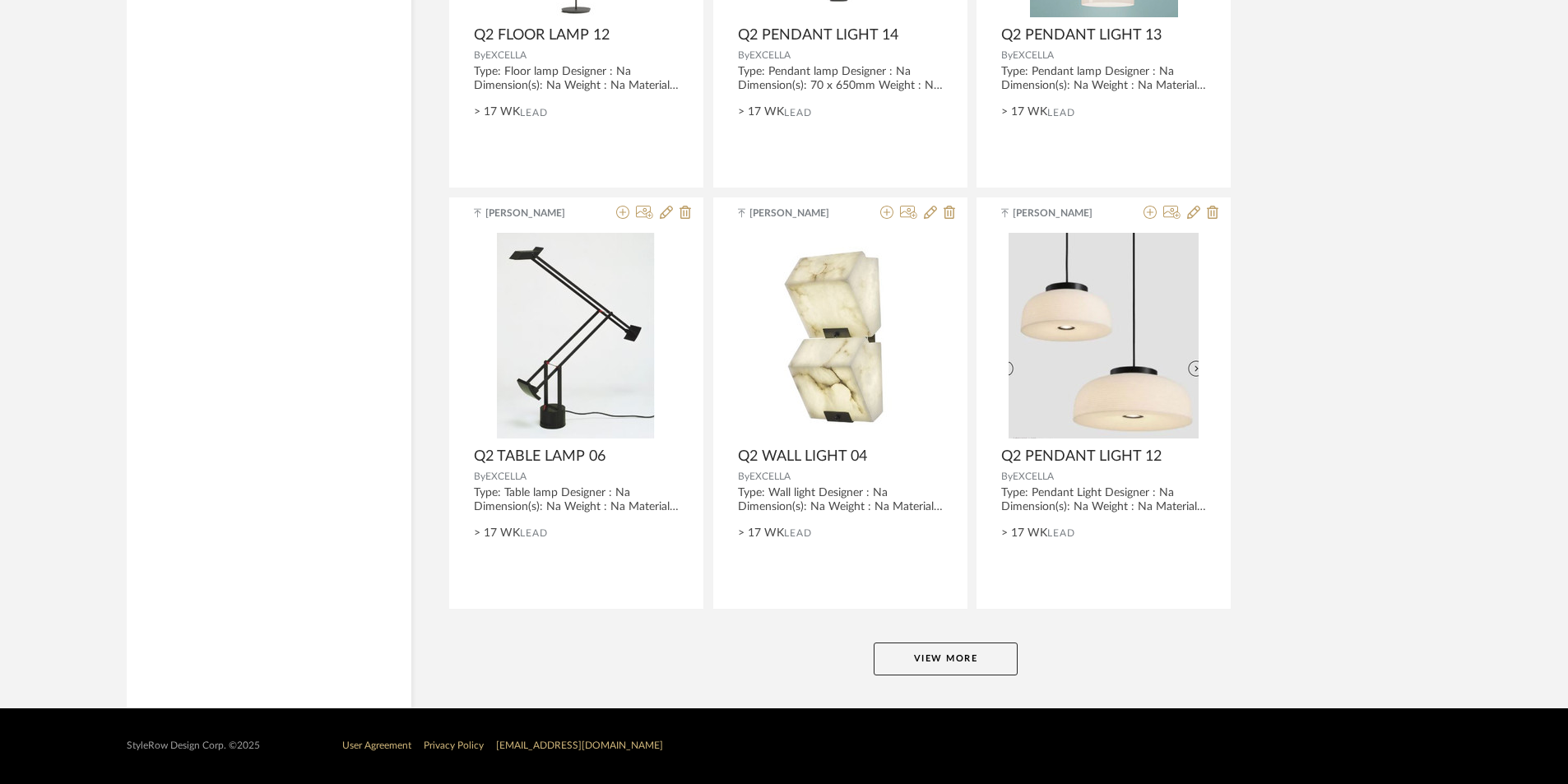
click at [930, 669] on button "View More" at bounding box center [945, 658] width 144 height 33
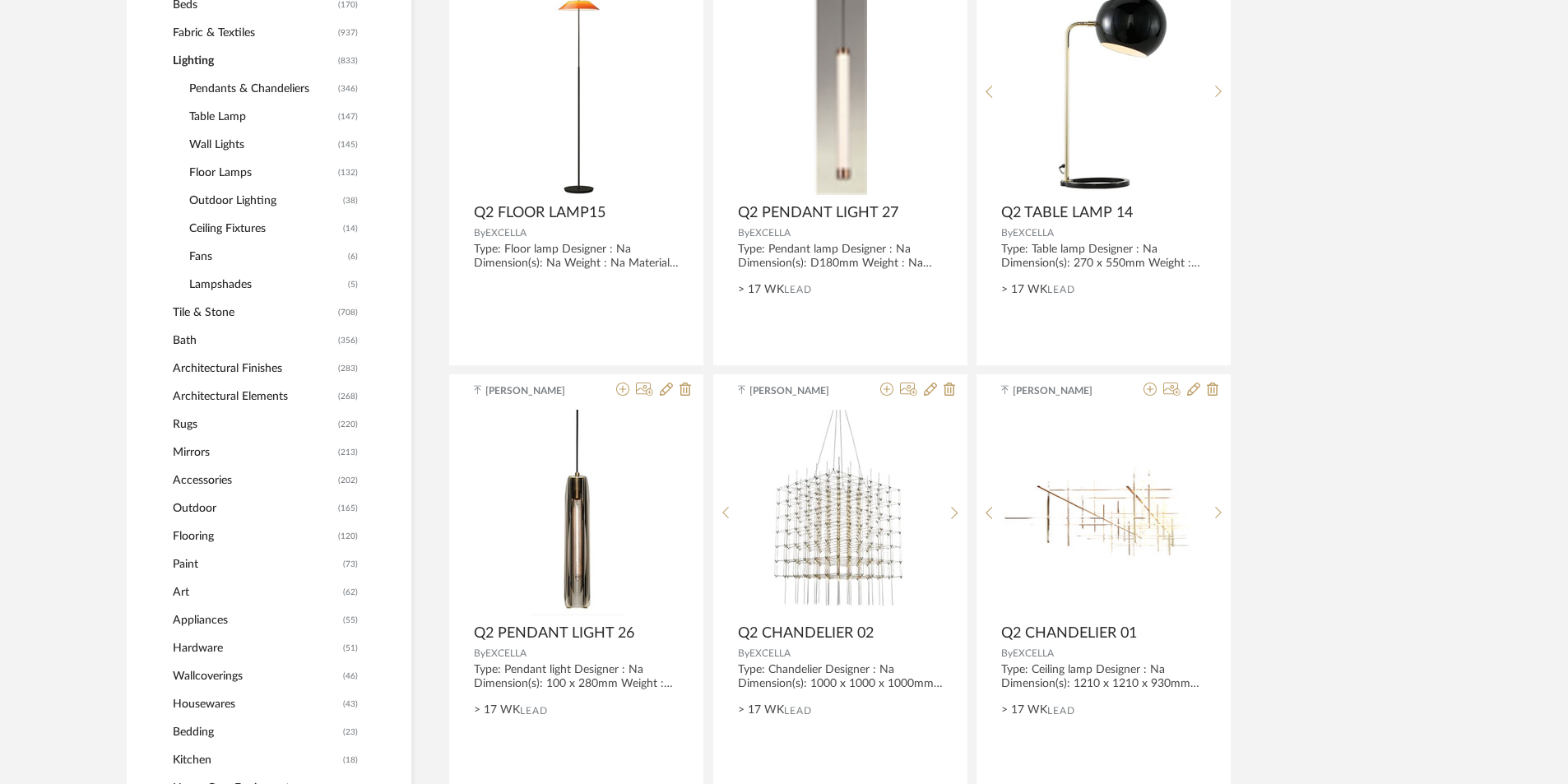
scroll to position [541, 0]
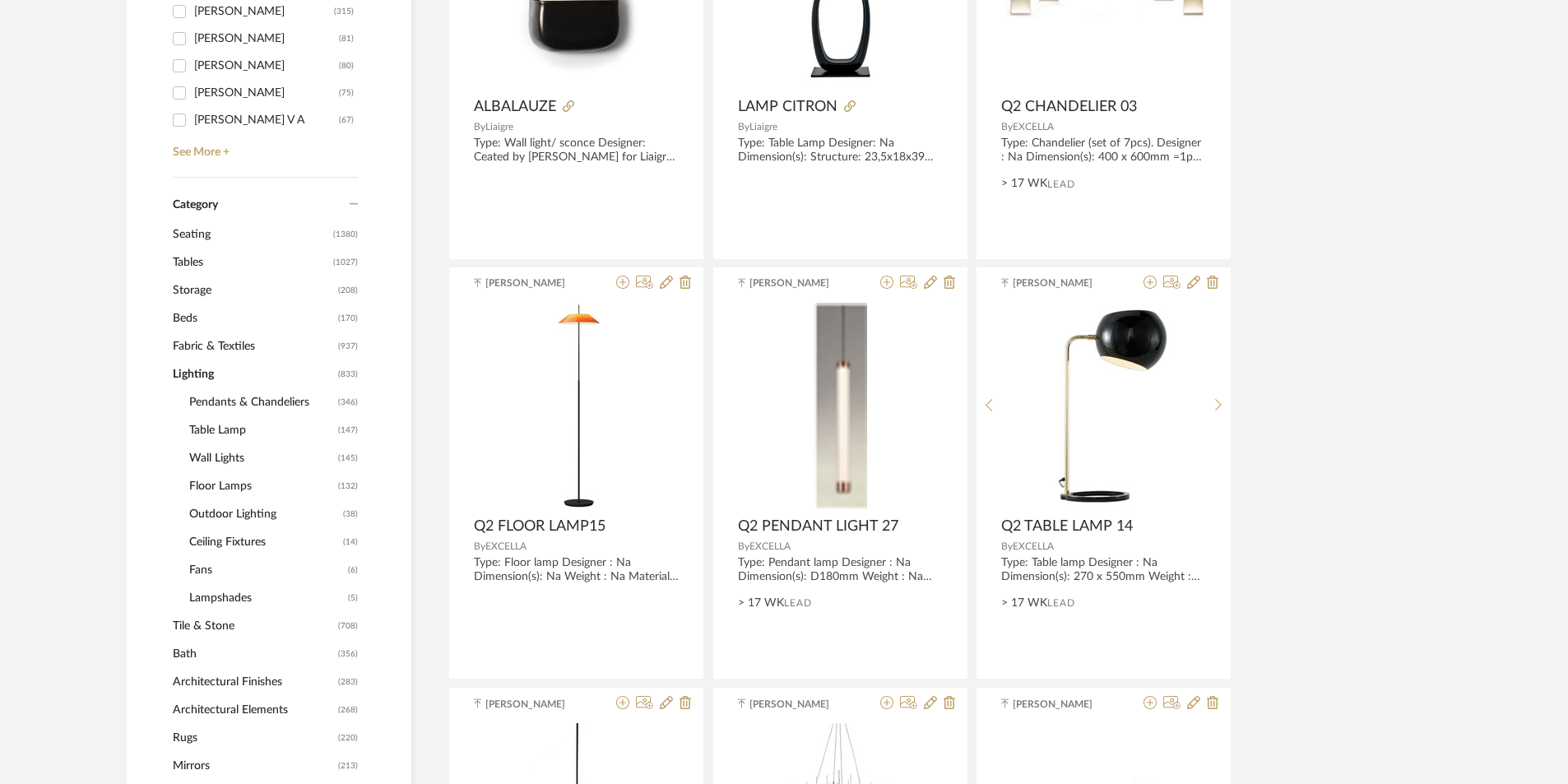
click at [239, 479] on span "Floor Lamps" at bounding box center [261, 486] width 145 height 28
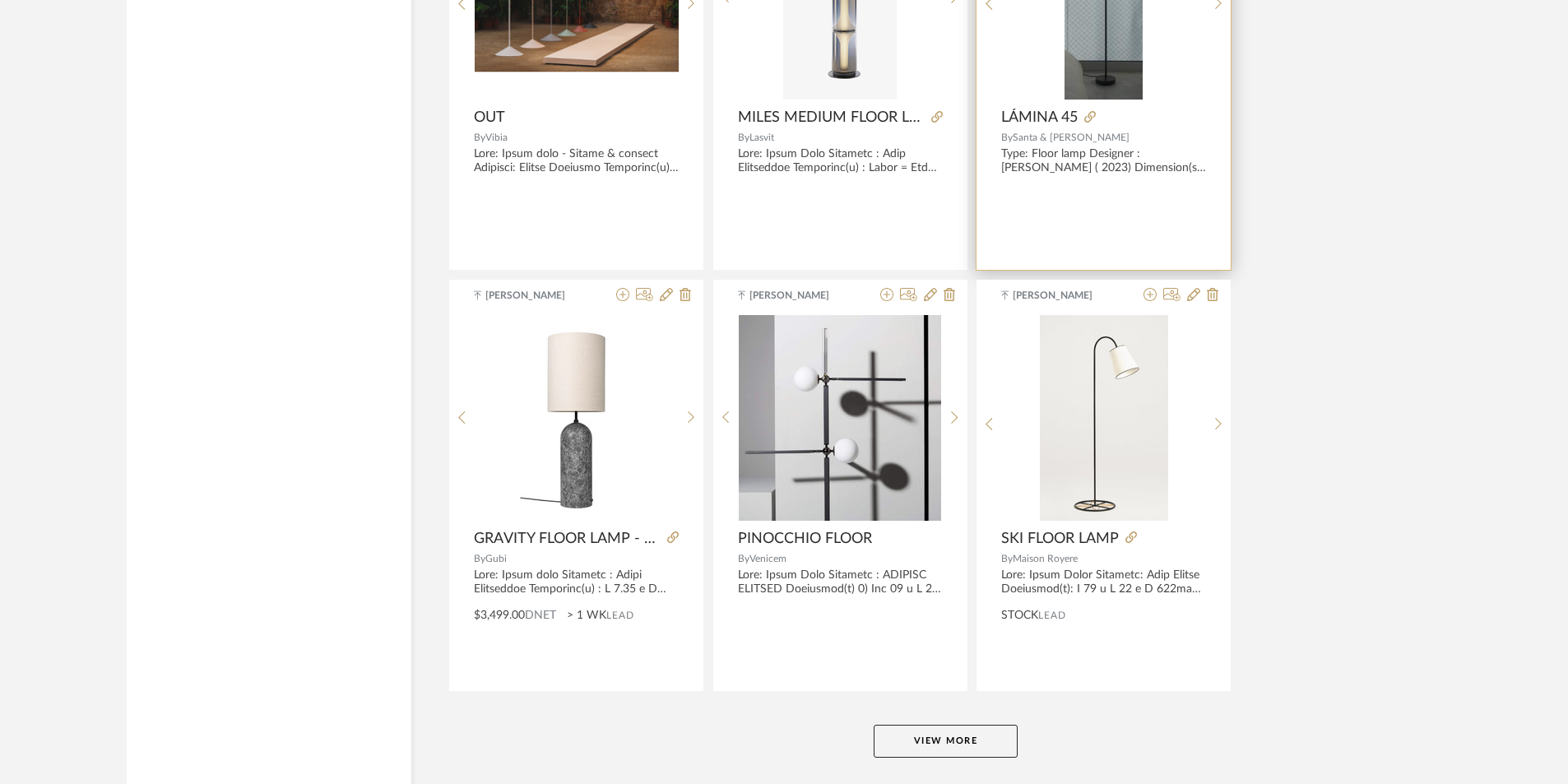
scroll to position [4820, 0]
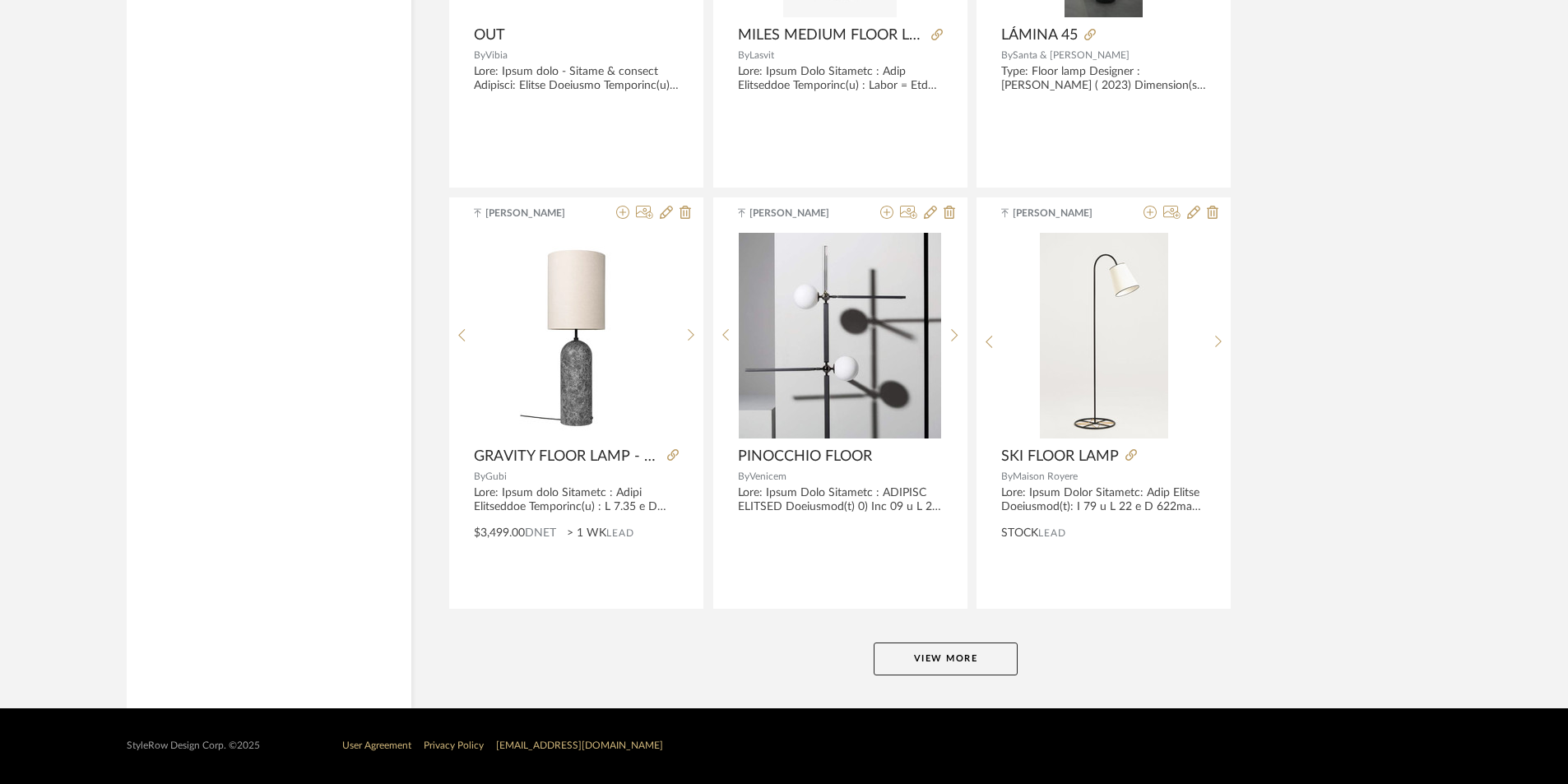
click at [964, 665] on button "View More" at bounding box center [945, 658] width 144 height 33
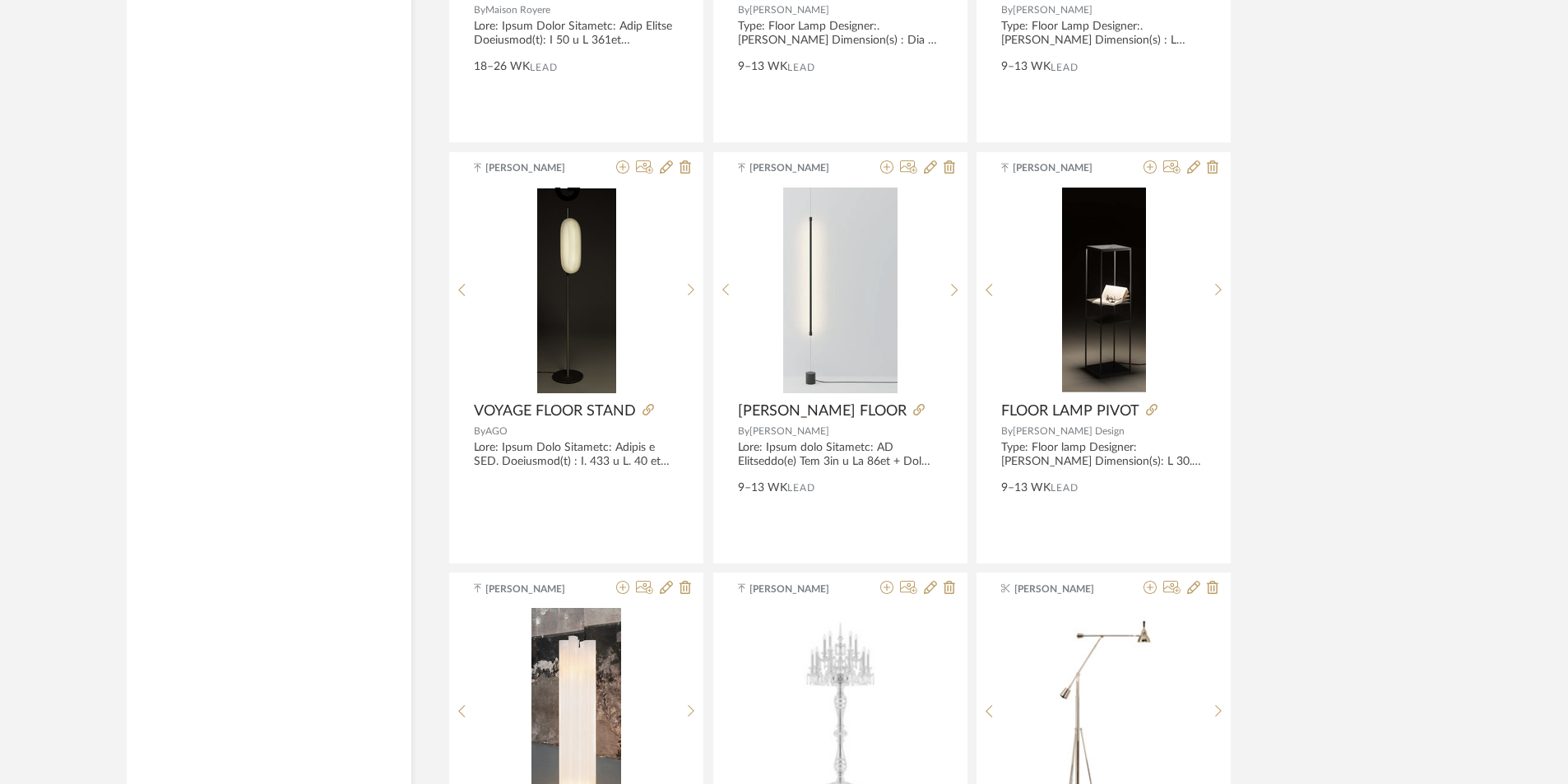
scroll to position [5510, 0]
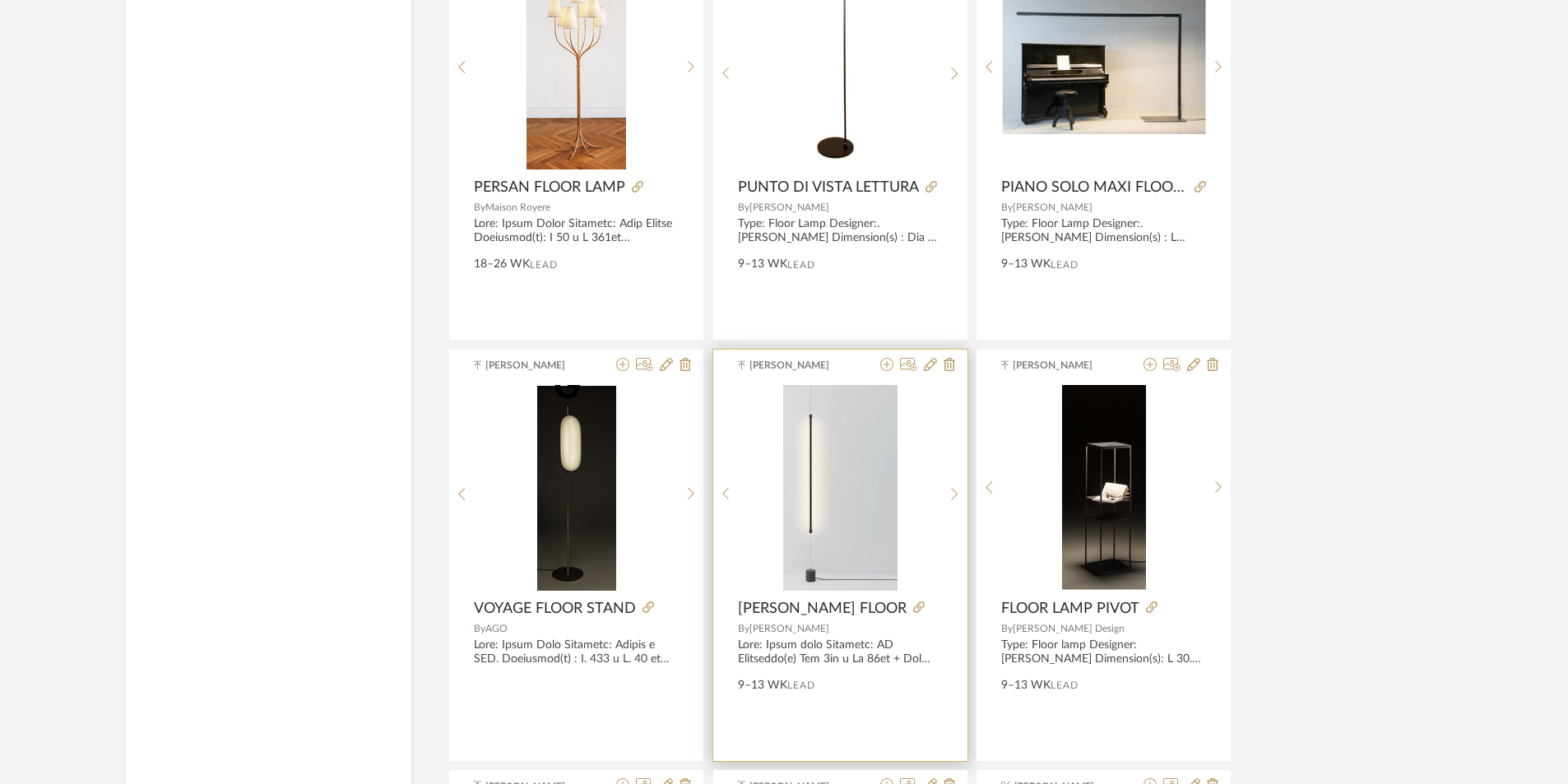
click at [0, 0] on img at bounding box center [0, 0] width 0 height 0
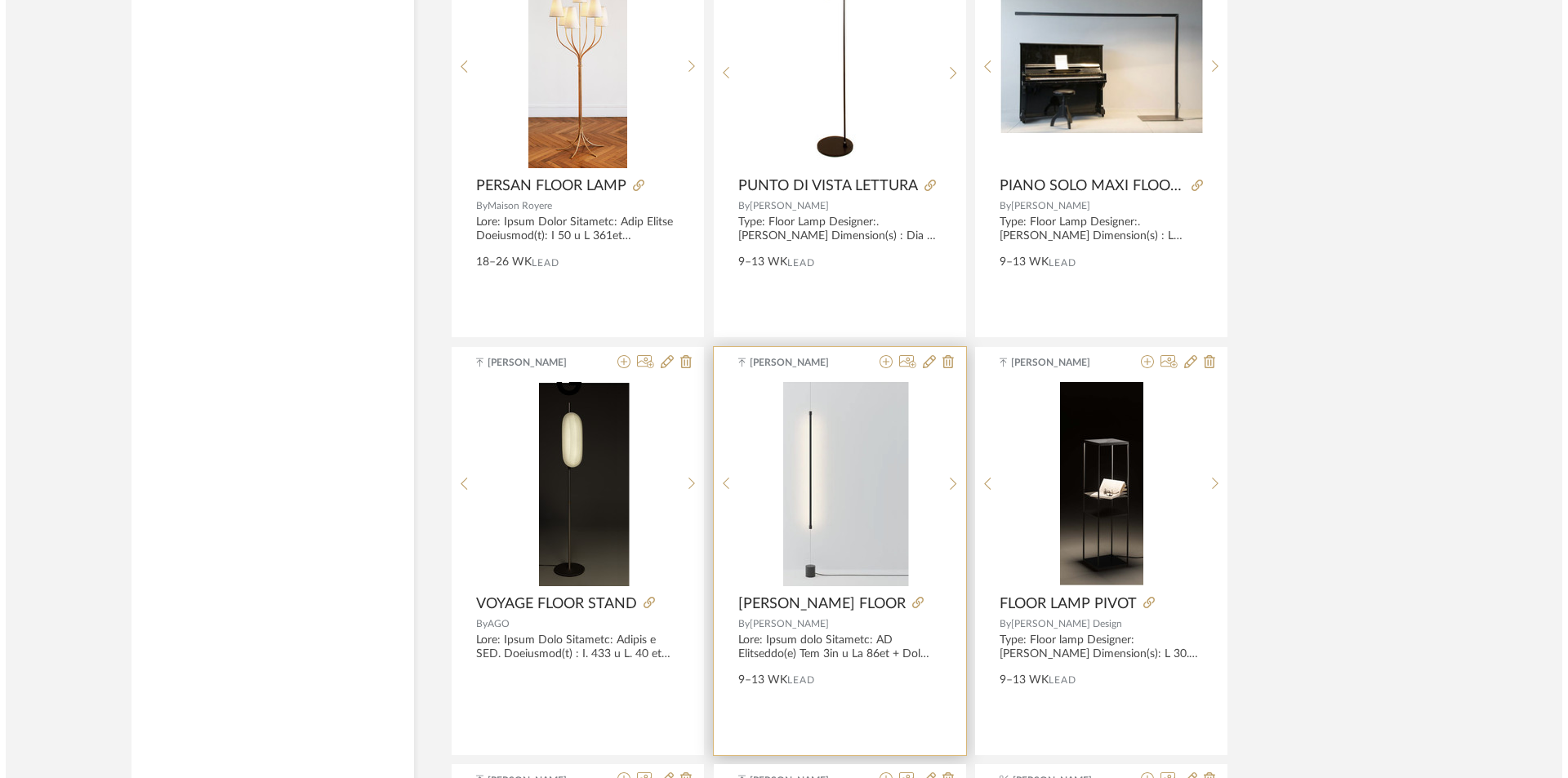
scroll to position [0, 0]
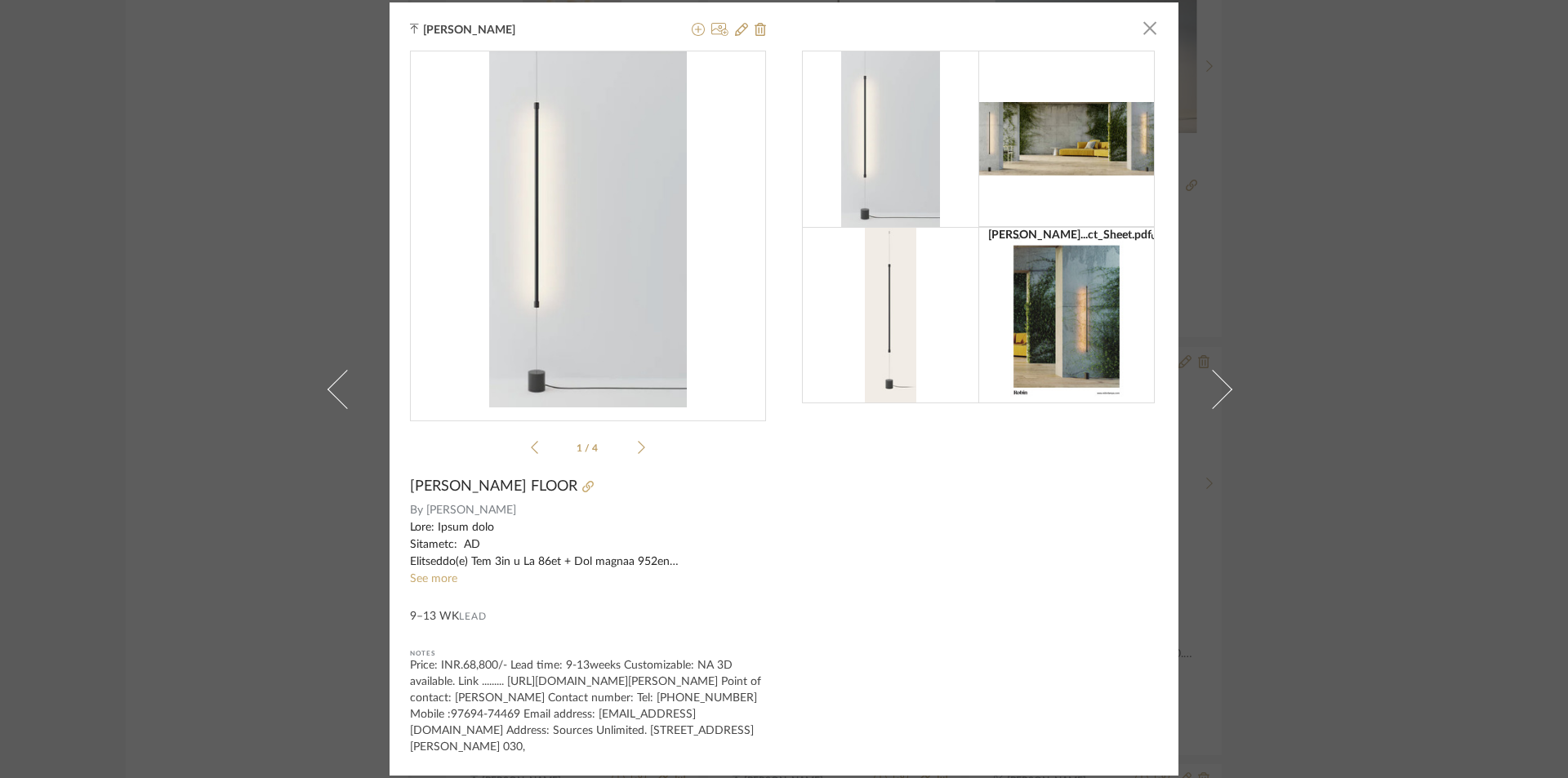
click at [180, 320] on div "[PERSON_NAME] × [PERSON_NAME]...ct_Sheet.pdf [PERSON_NAME]...ct_Sheet.pdf 1 / 4…" at bounding box center [784, 389] width 1568 height 778
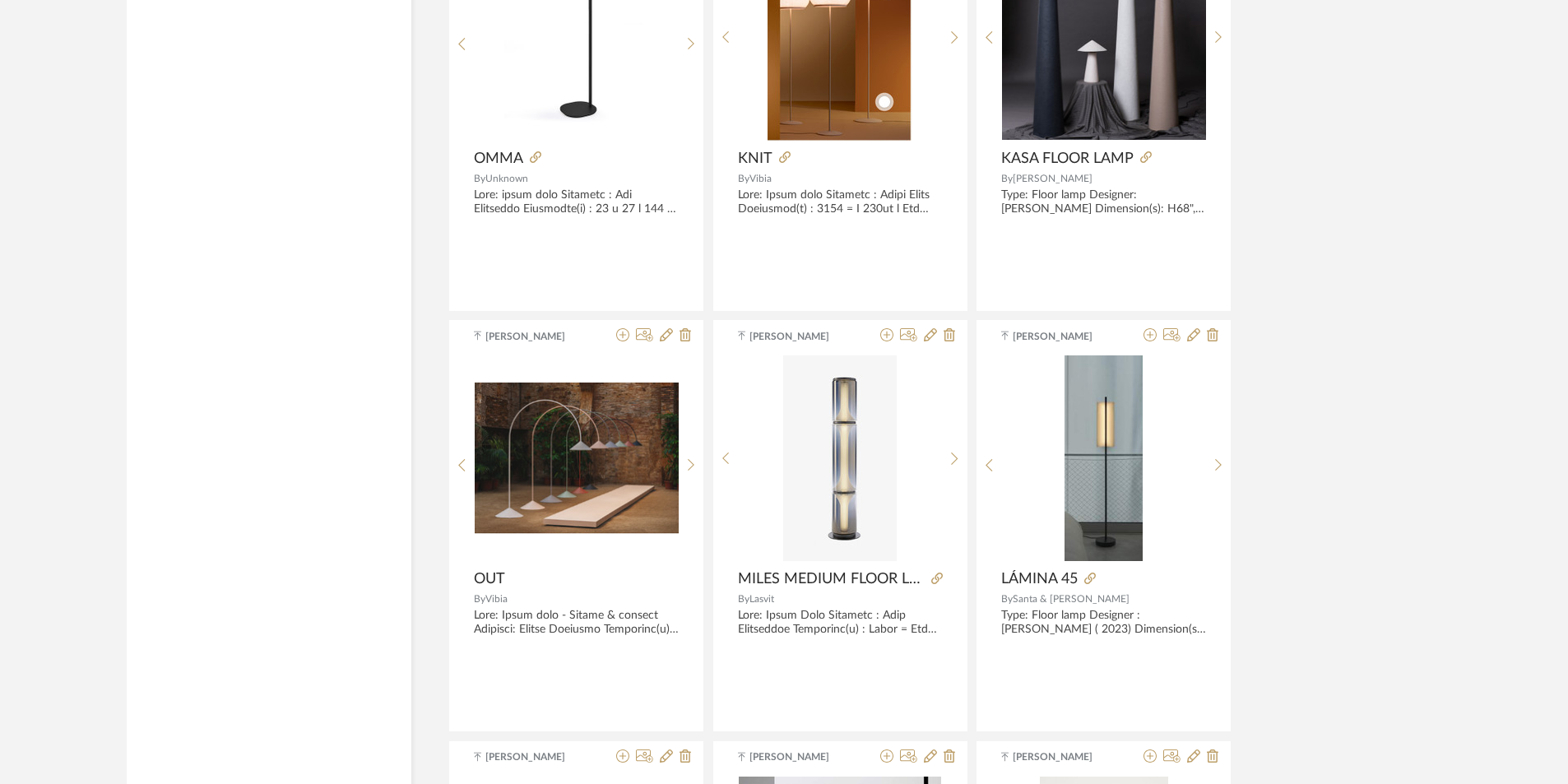
scroll to position [4276, 0]
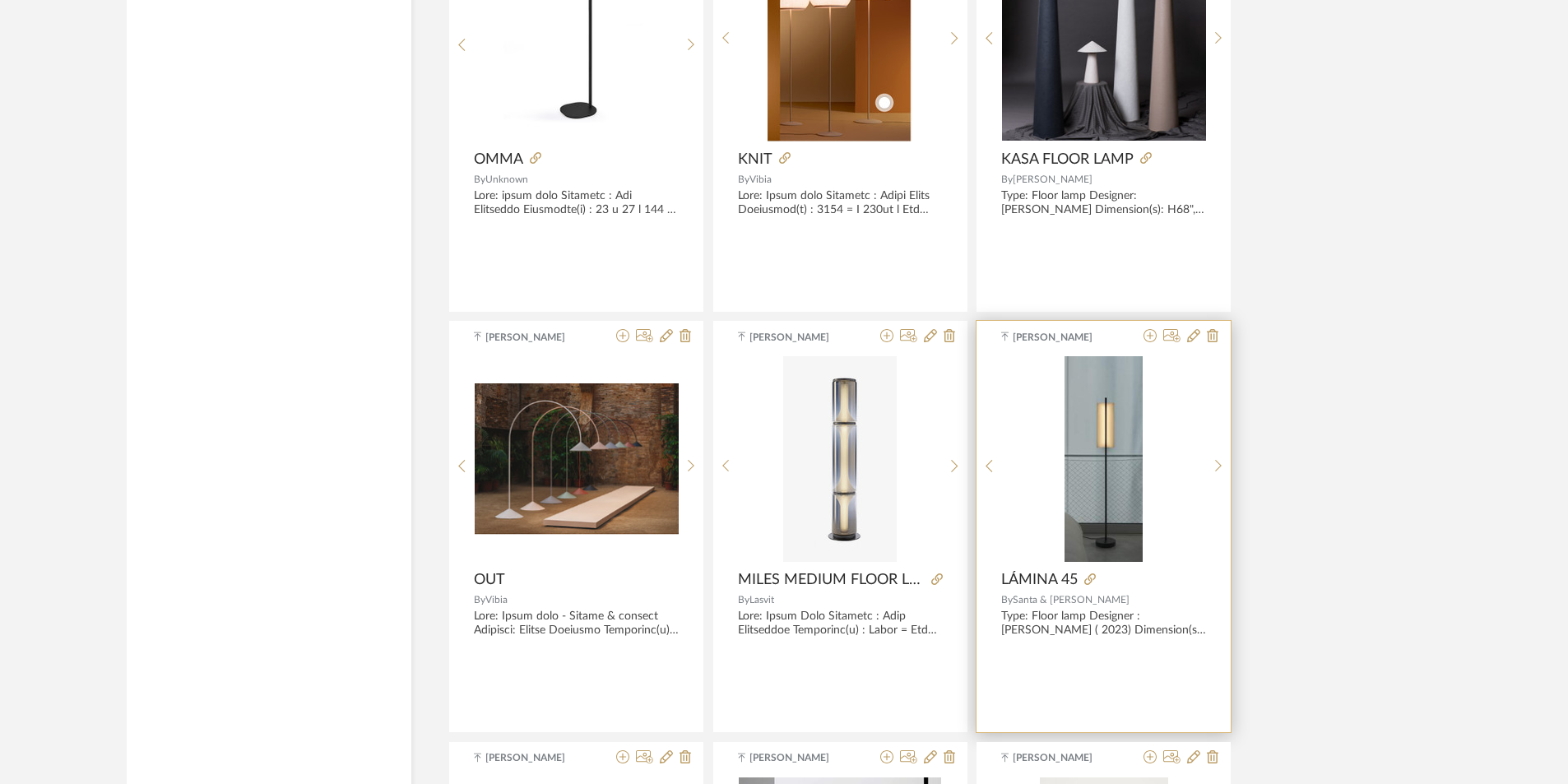
click at [1080, 520] on img "0" at bounding box center [1104, 459] width 78 height 206
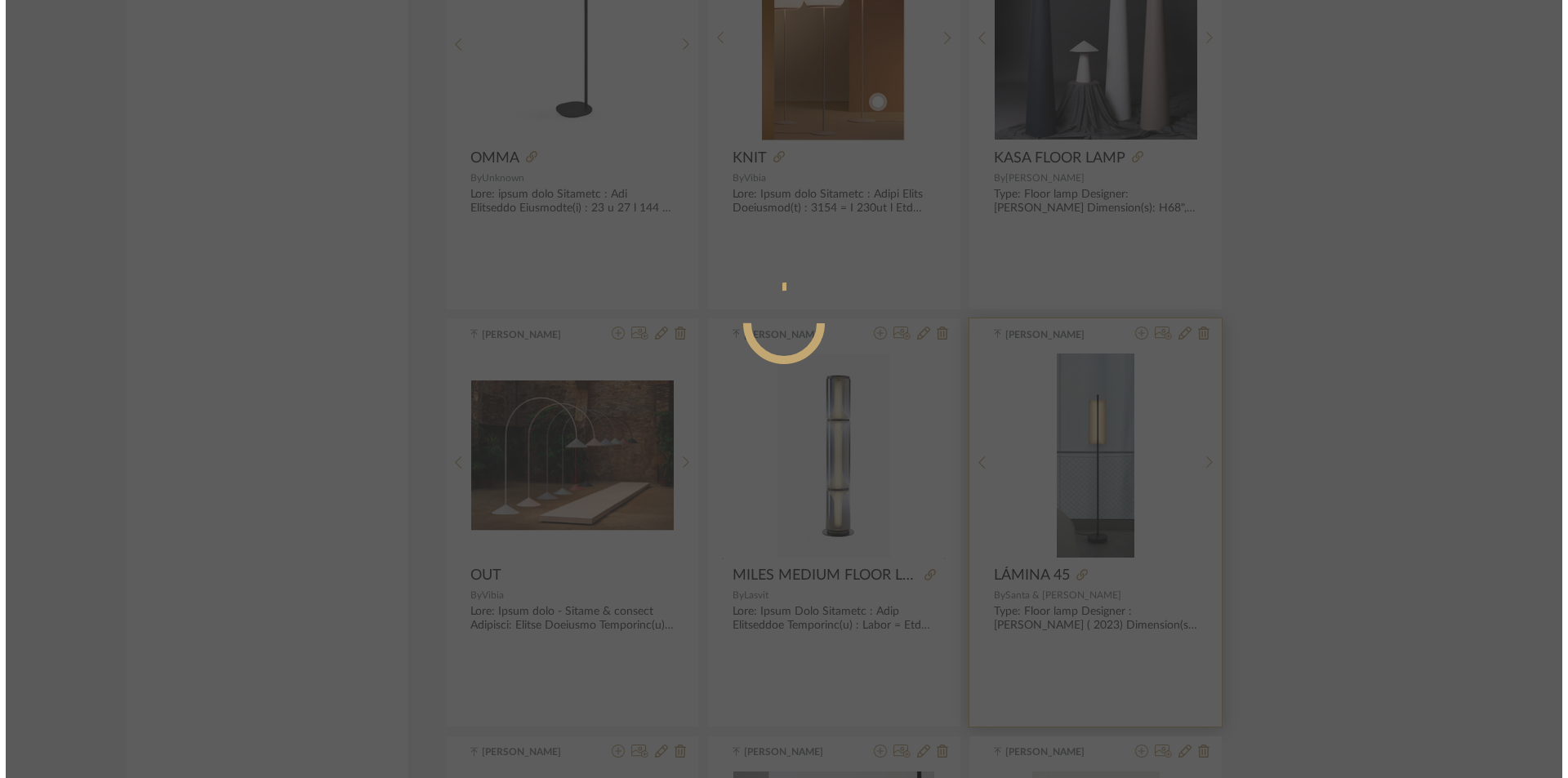
scroll to position [0, 0]
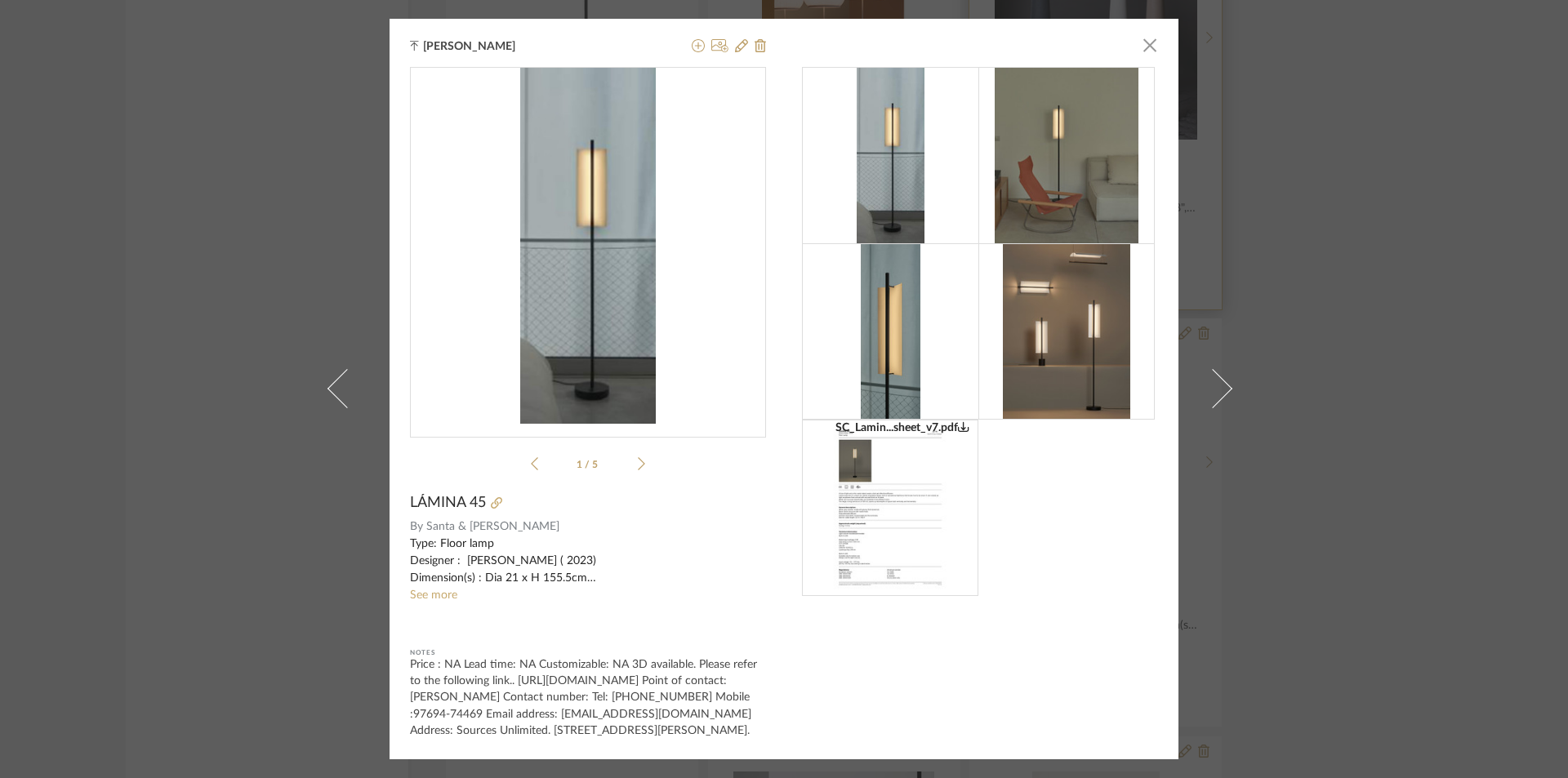
drag, startPoint x: 1138, startPoint y: 37, endPoint x: 1083, endPoint y: 69, distance: 63.6
click at [1138, 37] on span "button" at bounding box center [1149, 44] width 32 height 32
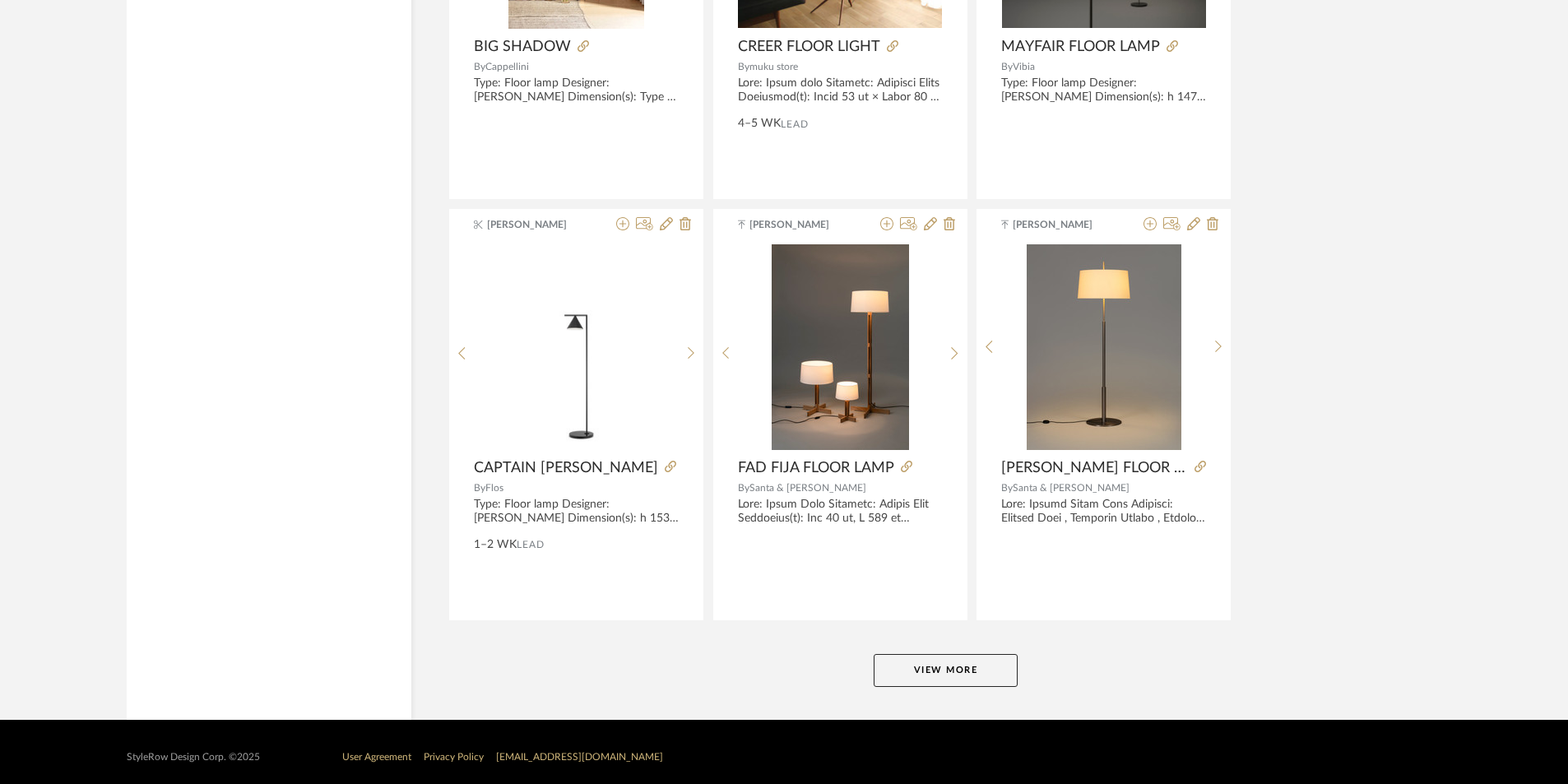
scroll to position [9872, 0]
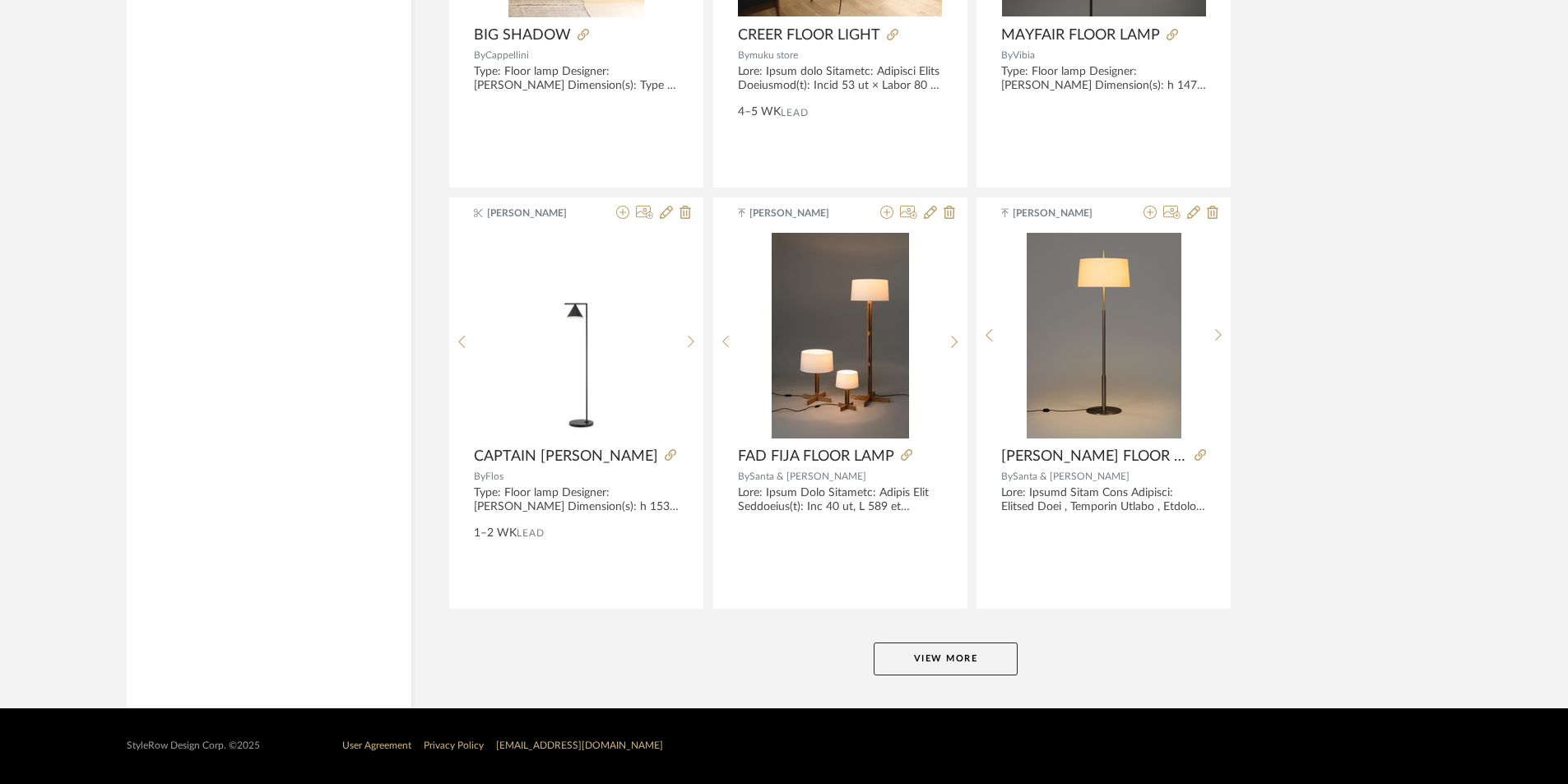
click at [918, 652] on button "View More" at bounding box center [945, 658] width 144 height 33
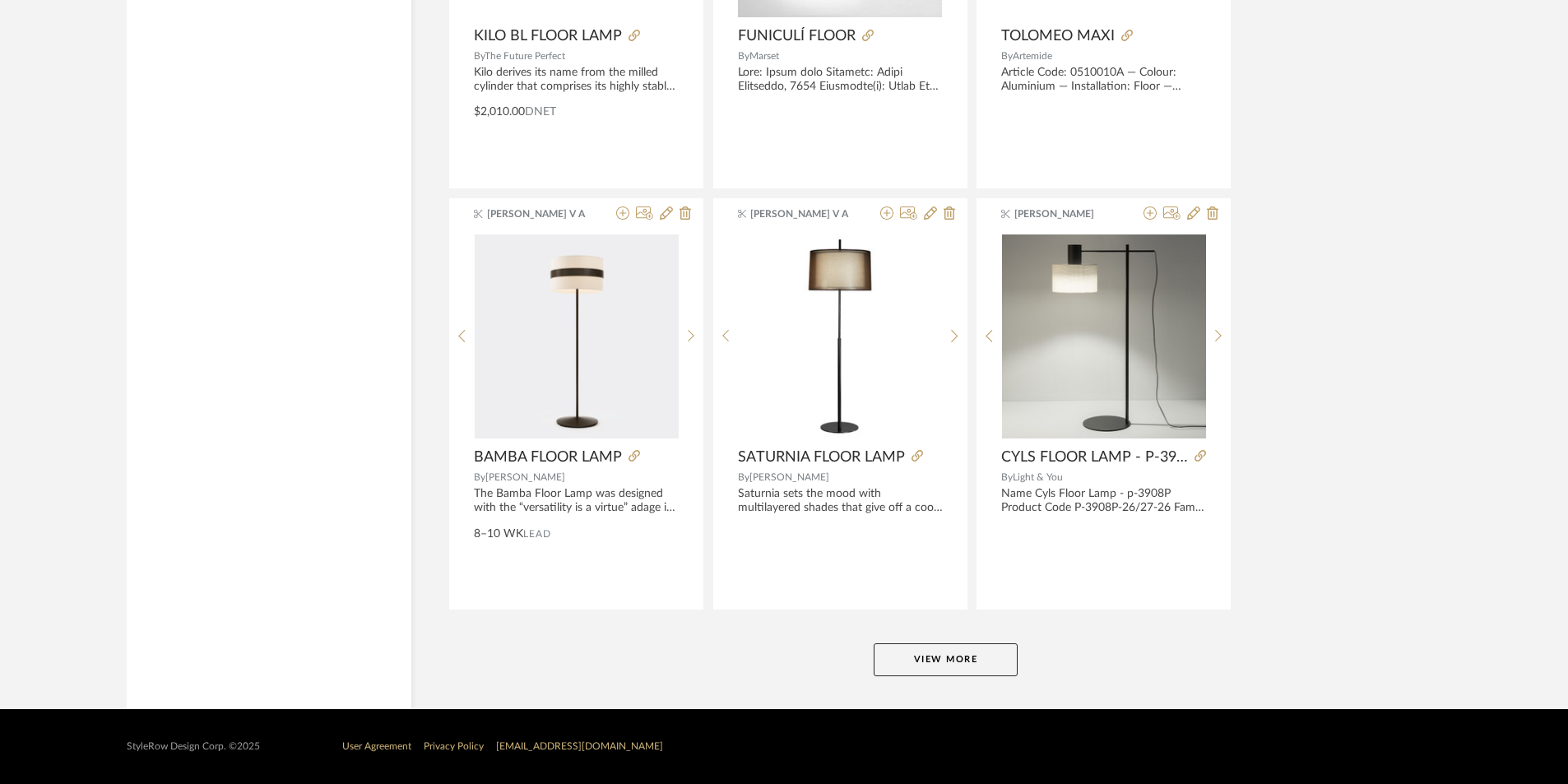
scroll to position [14922, 0]
